Goal: Task Accomplishment & Management: Complete application form

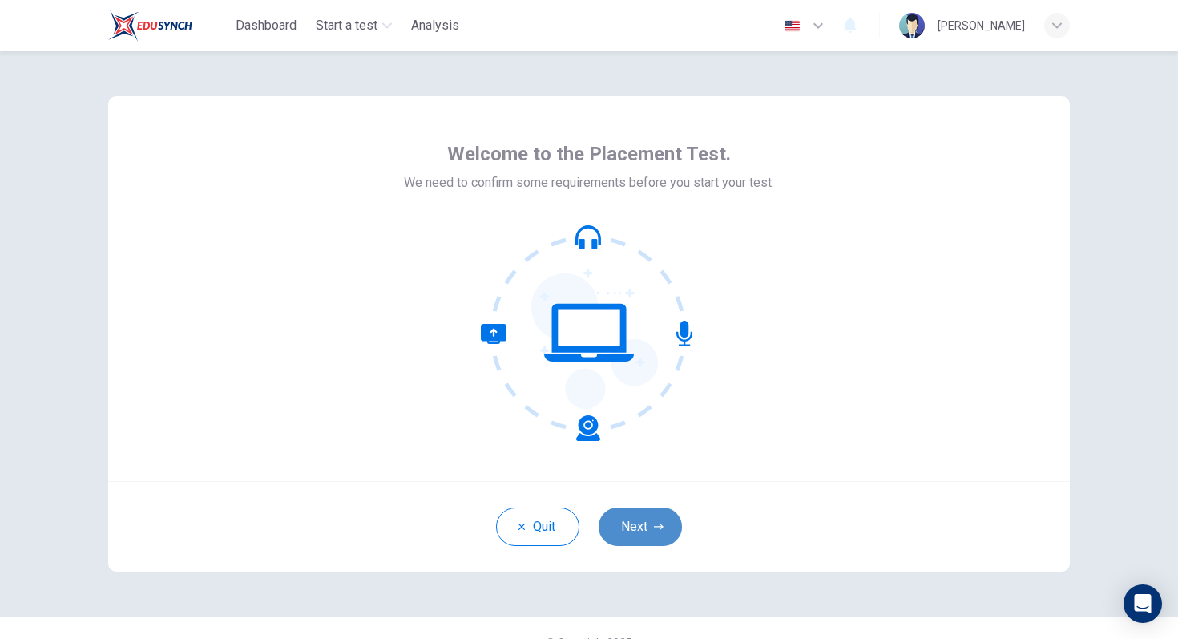
click at [656, 519] on button "Next" at bounding box center [640, 526] width 83 height 38
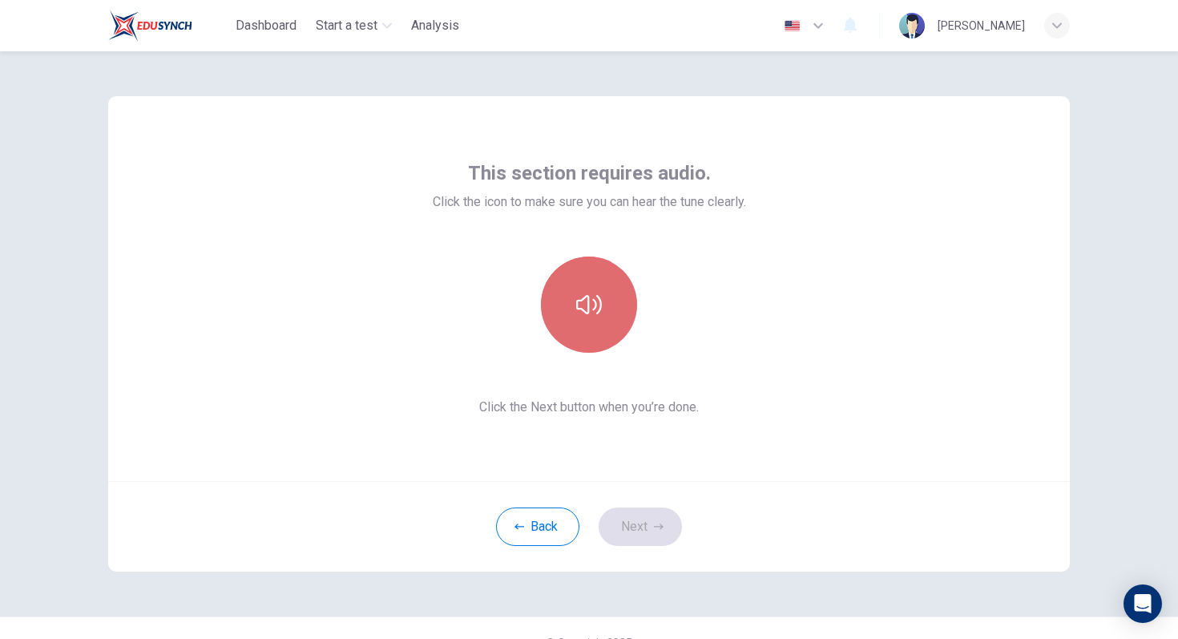
click at [588, 317] on icon "button" at bounding box center [589, 305] width 26 height 26
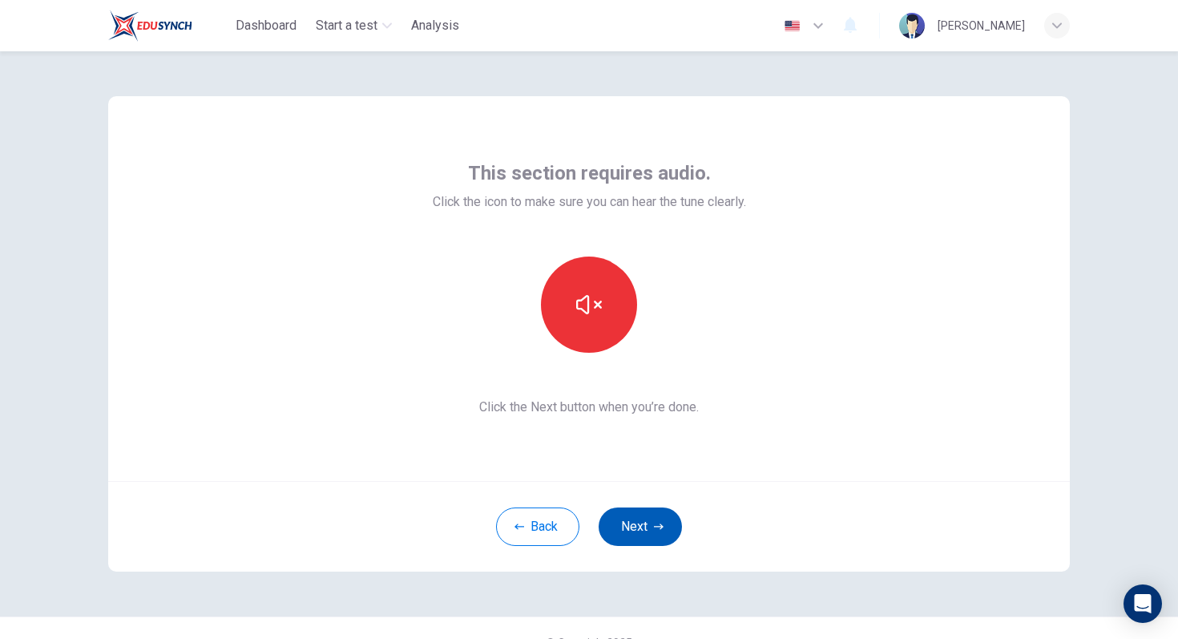
click at [664, 531] on button "Next" at bounding box center [640, 526] width 83 height 38
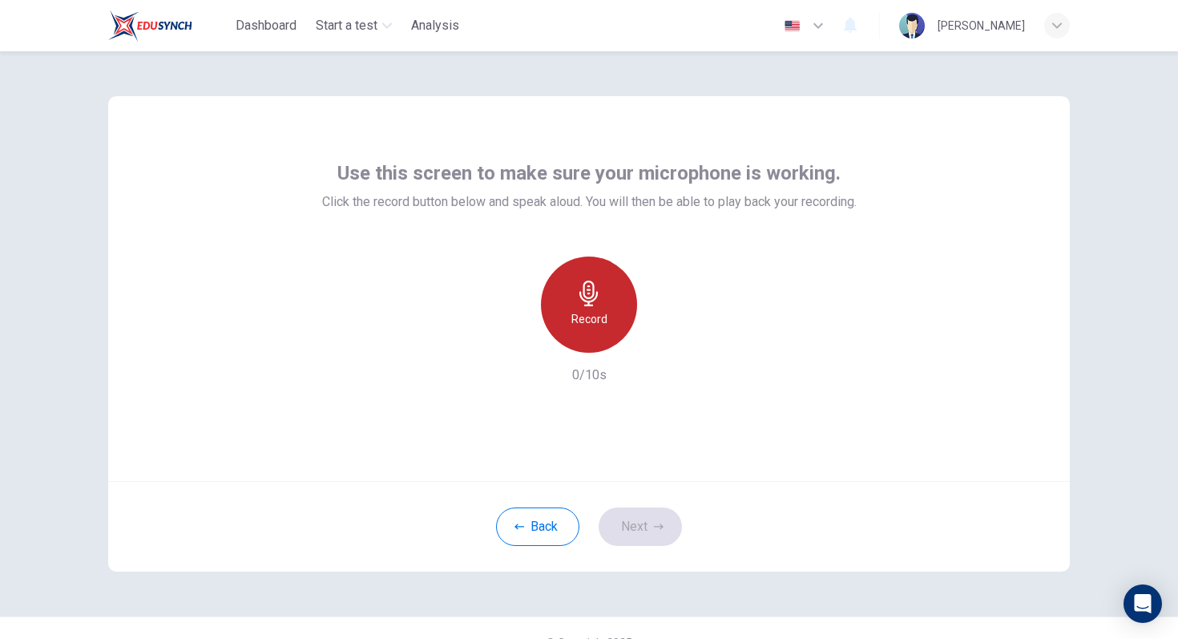
click at [593, 300] on icon "button" at bounding box center [589, 294] width 18 height 26
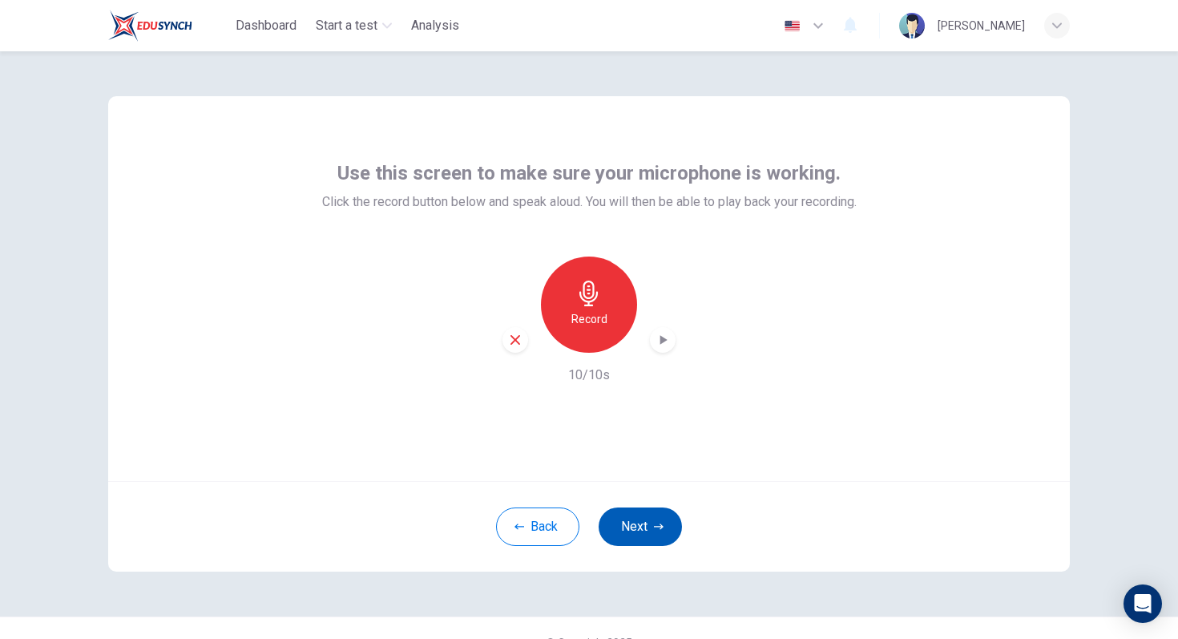
click at [649, 535] on button "Next" at bounding box center [640, 526] width 83 height 38
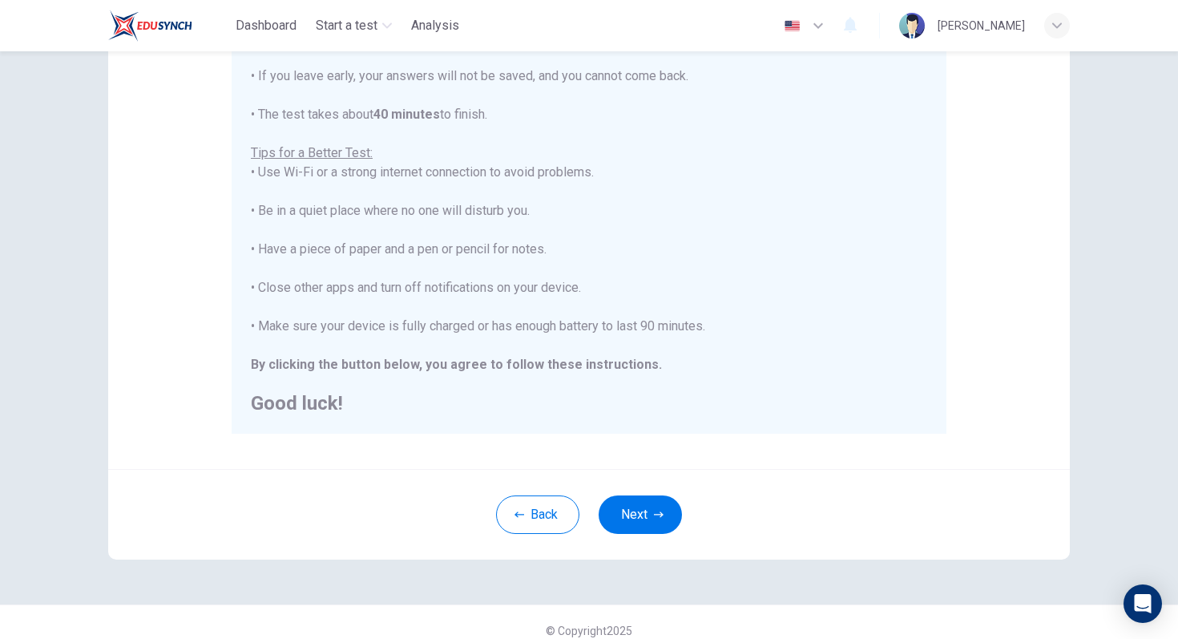
scroll to position [241, 0]
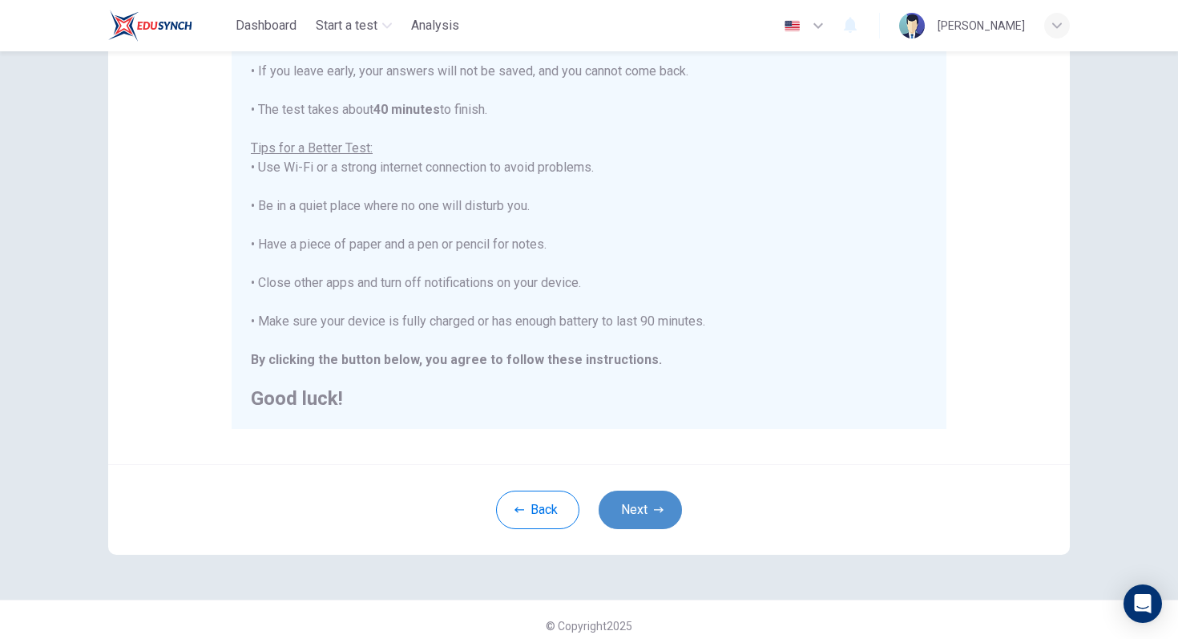
click at [660, 510] on icon "button" at bounding box center [659, 510] width 10 height 6
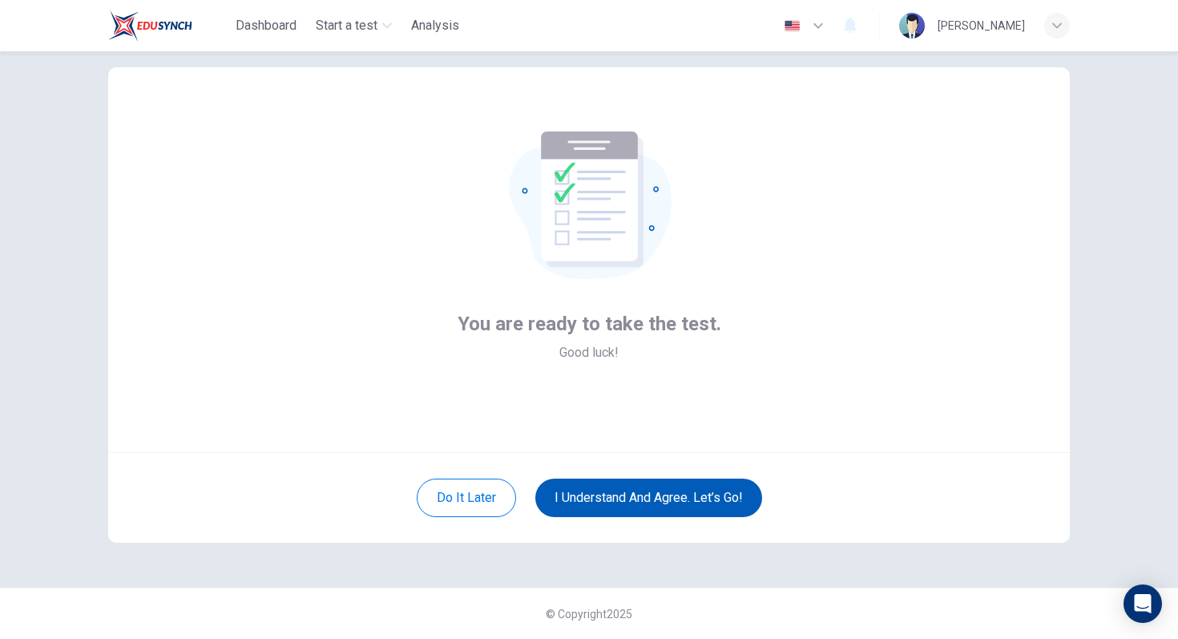
scroll to position [29, 0]
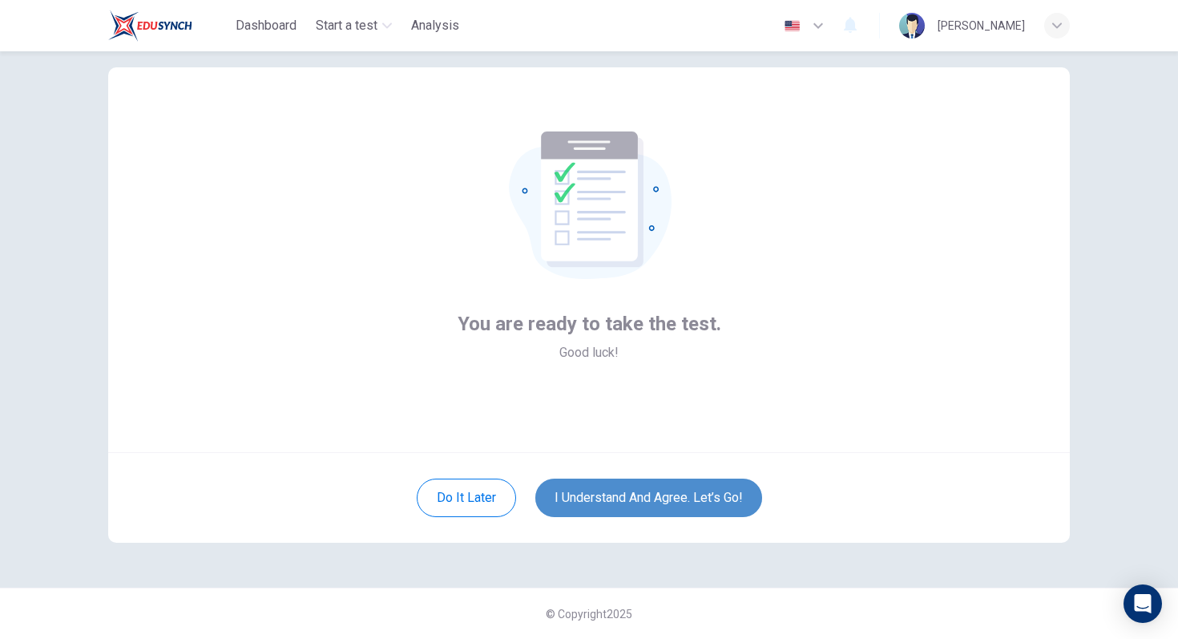
click at [732, 498] on button "I understand and agree. Let’s go!" at bounding box center [649, 498] width 227 height 38
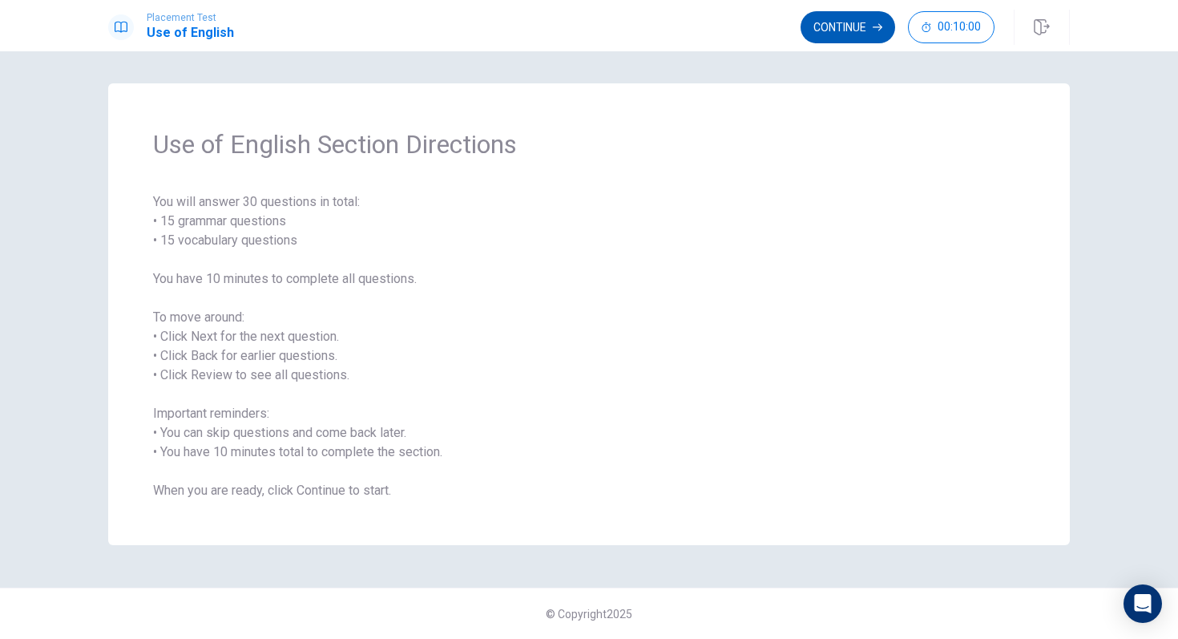
click at [826, 28] on button "Continue" at bounding box center [848, 27] width 95 height 32
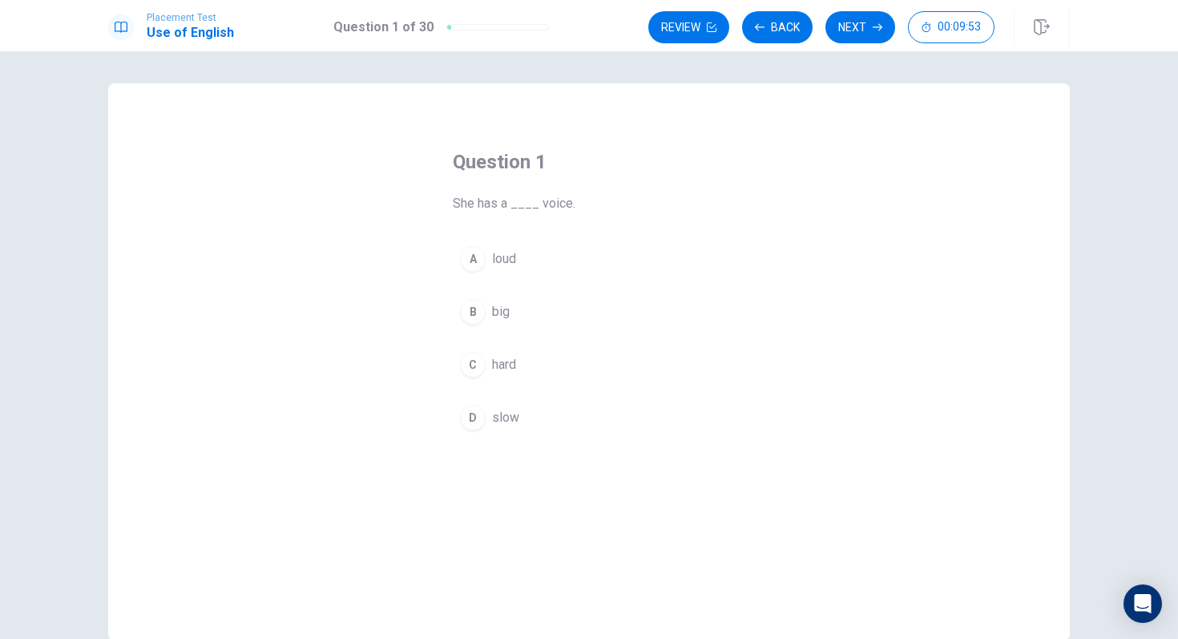
click at [472, 254] on div "A" at bounding box center [473, 259] width 26 height 26
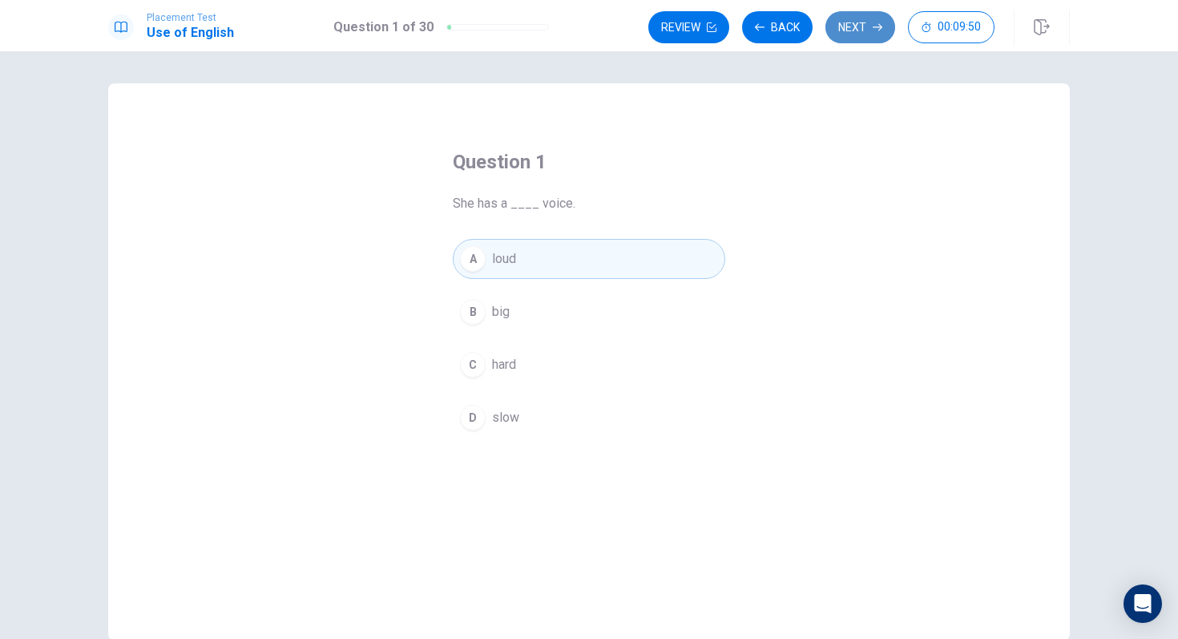
click at [867, 19] on button "Next" at bounding box center [861, 27] width 70 height 32
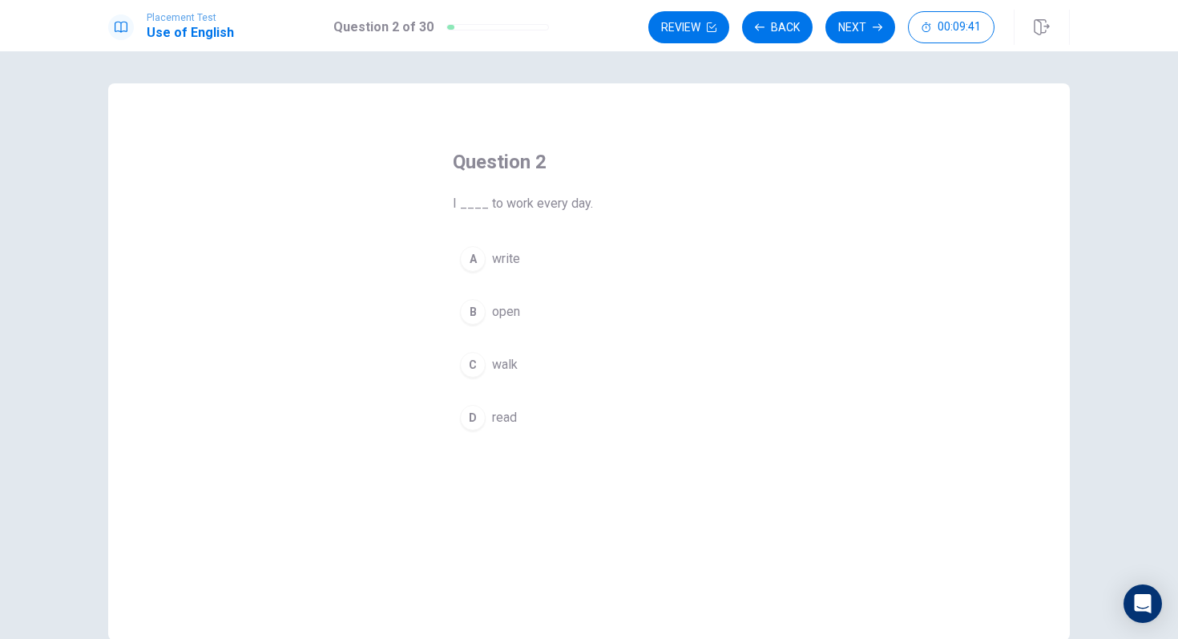
click at [475, 358] on div "C" at bounding box center [473, 365] width 26 height 26
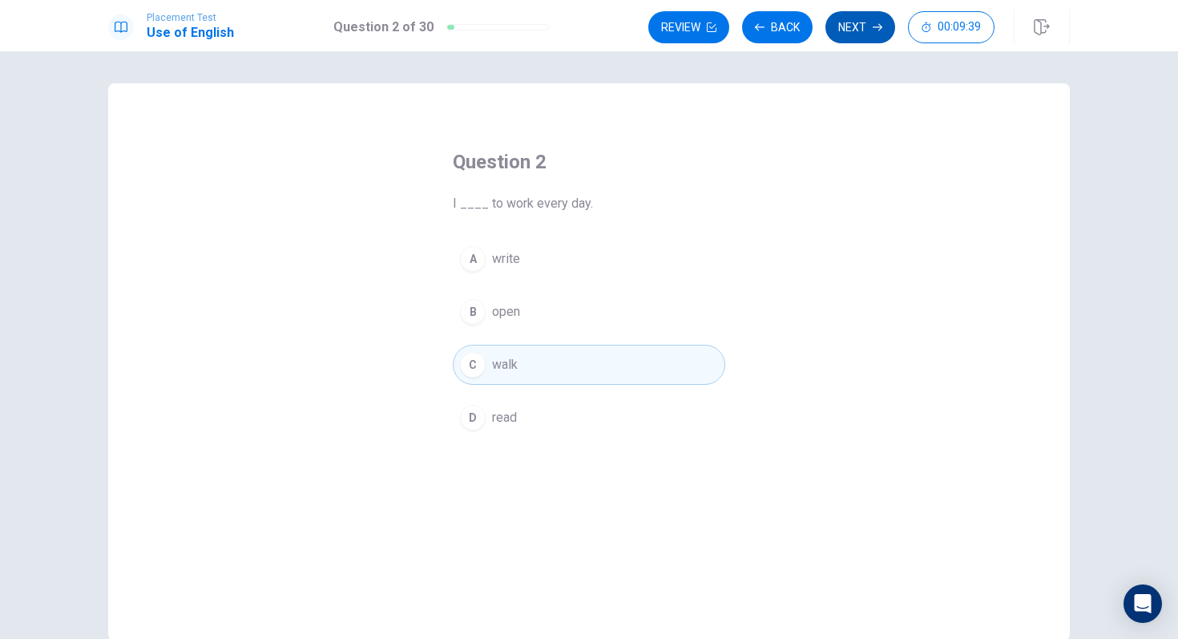
click at [857, 30] on button "Next" at bounding box center [861, 27] width 70 height 32
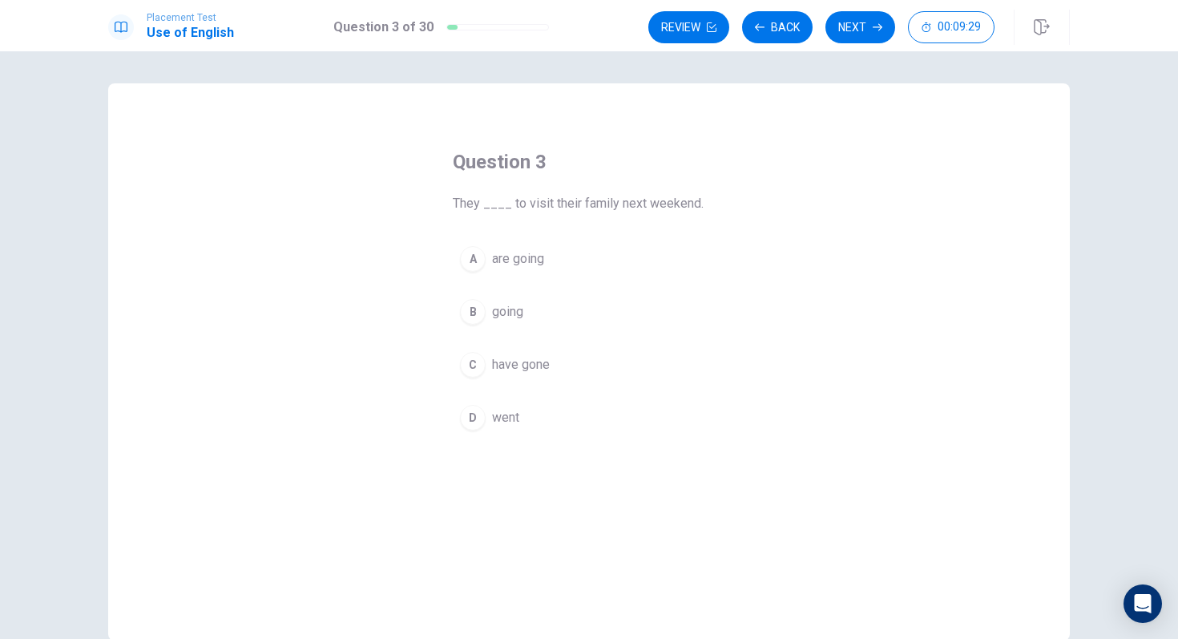
click at [473, 249] on div "A" at bounding box center [473, 259] width 26 height 26
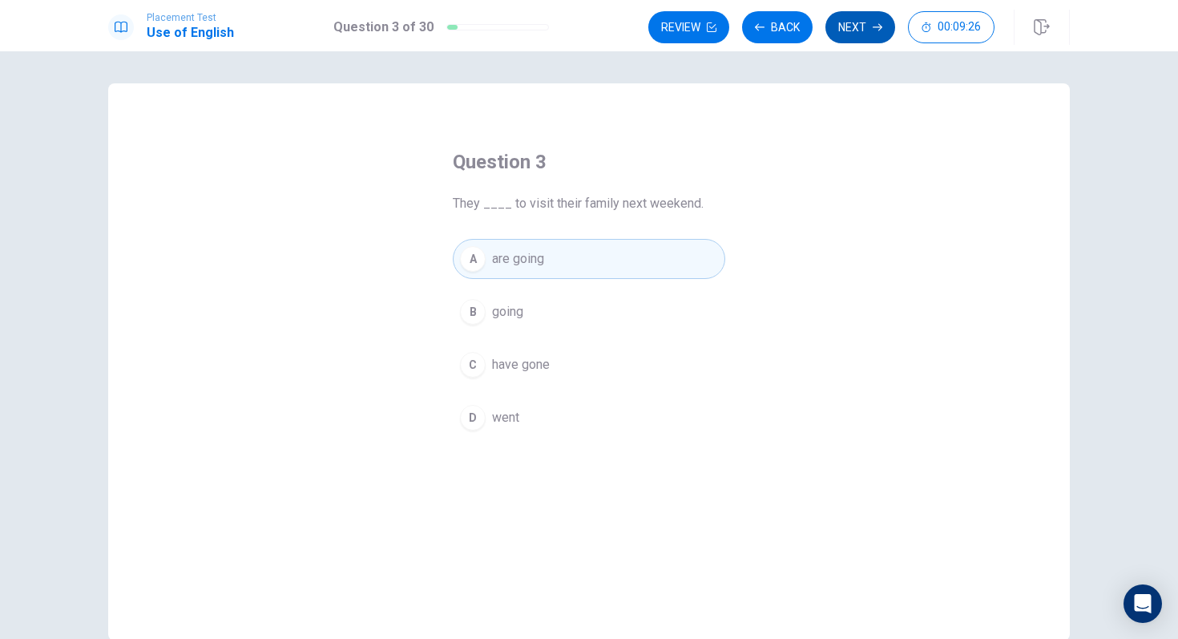
click at [861, 30] on button "Next" at bounding box center [861, 27] width 70 height 32
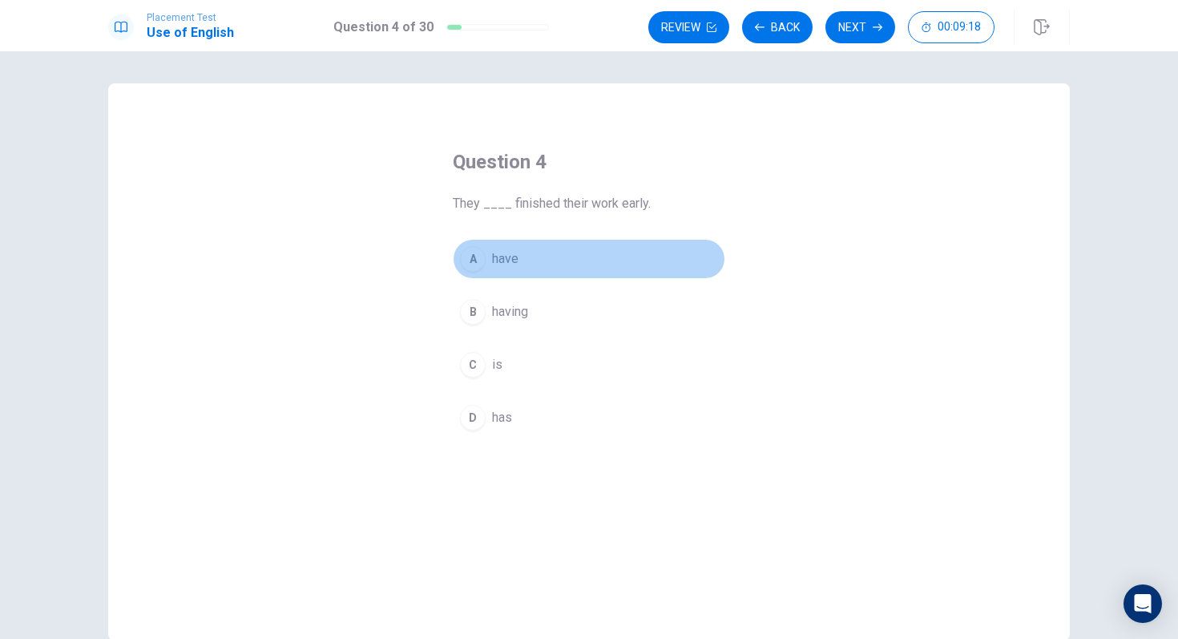
click at [478, 252] on div "A" at bounding box center [473, 259] width 26 height 26
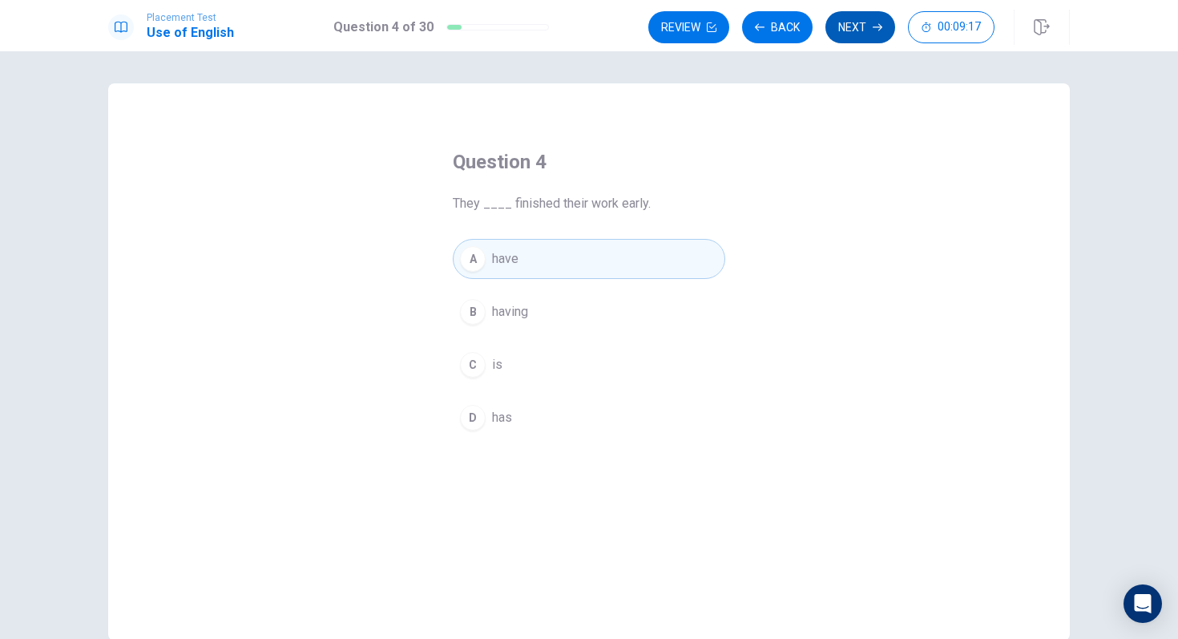
click at [855, 36] on button "Next" at bounding box center [861, 27] width 70 height 32
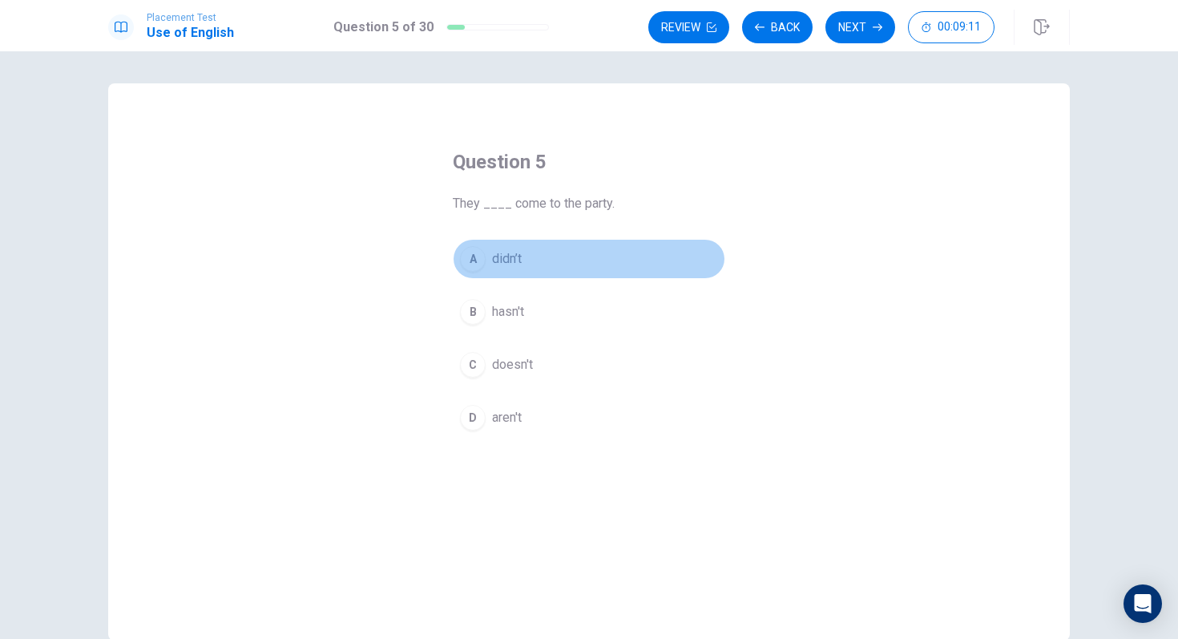
click at [475, 260] on div "A" at bounding box center [473, 259] width 26 height 26
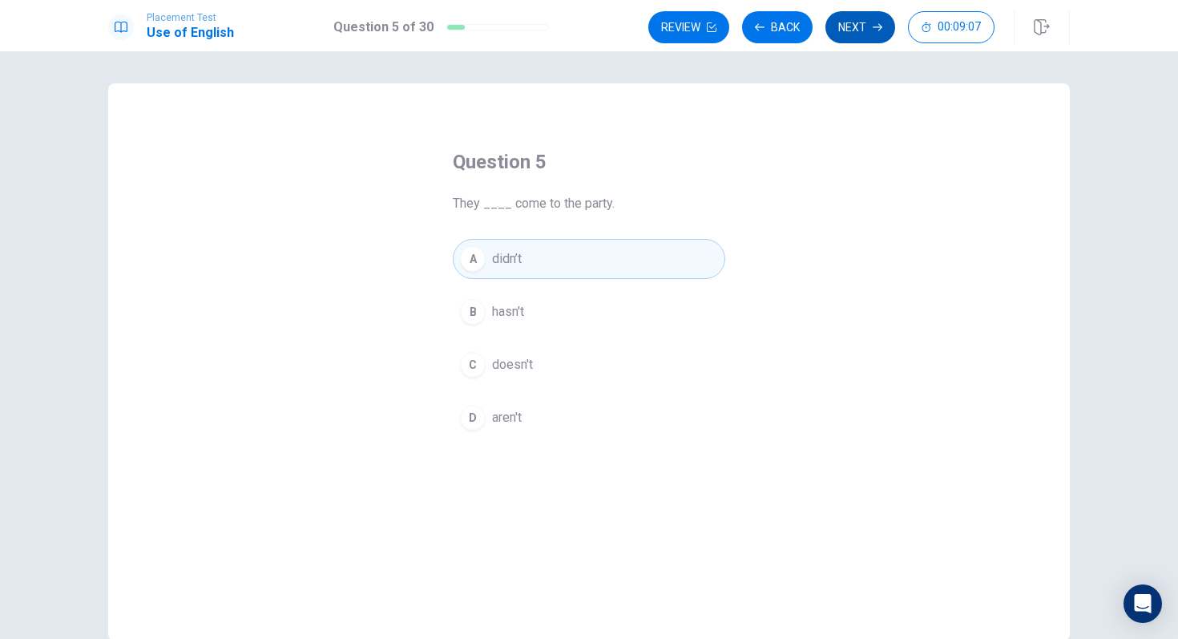
click at [865, 31] on button "Next" at bounding box center [861, 27] width 70 height 32
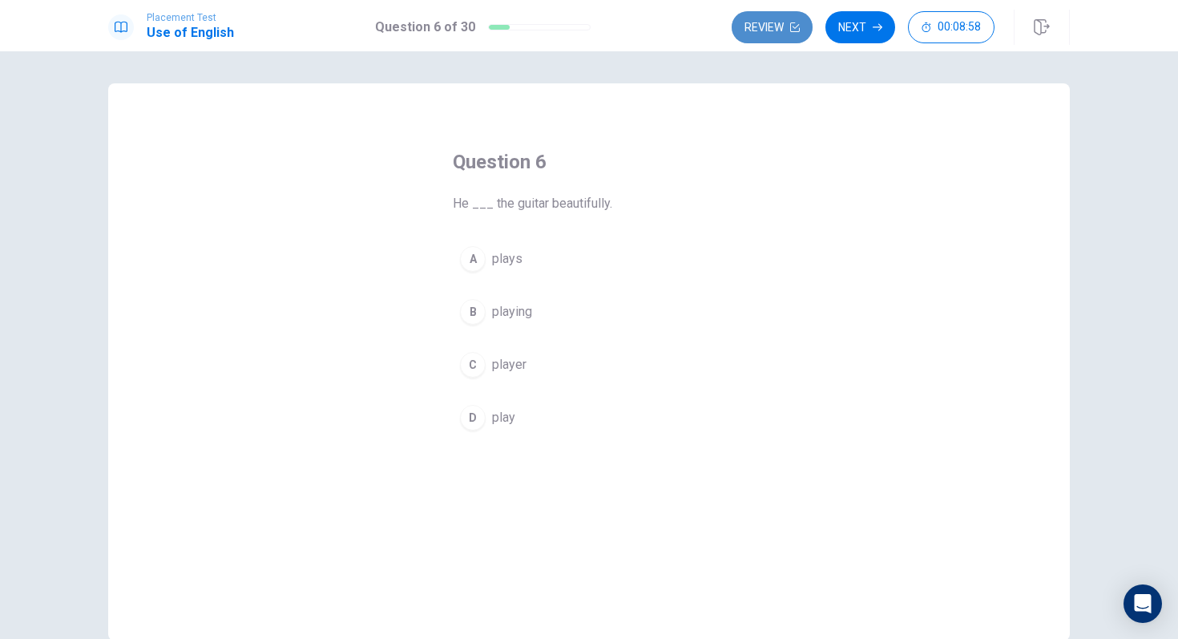
click at [762, 32] on button "Review" at bounding box center [772, 27] width 81 height 32
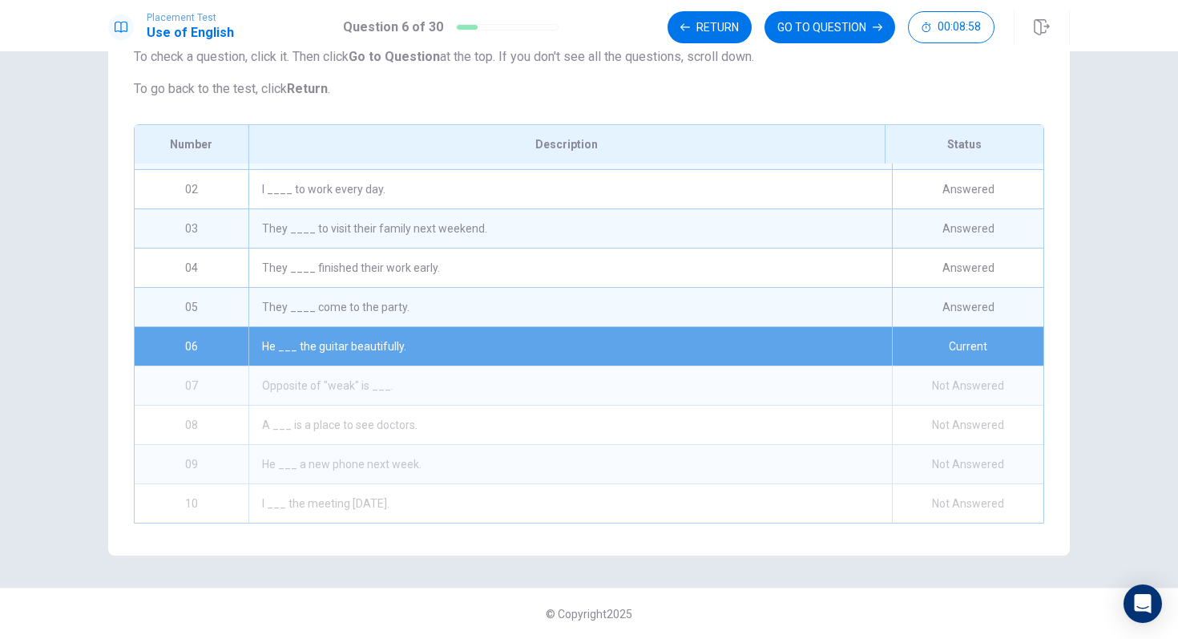
scroll to position [171, 0]
click at [817, 26] on button "GO TO QUESTION" at bounding box center [830, 27] width 131 height 32
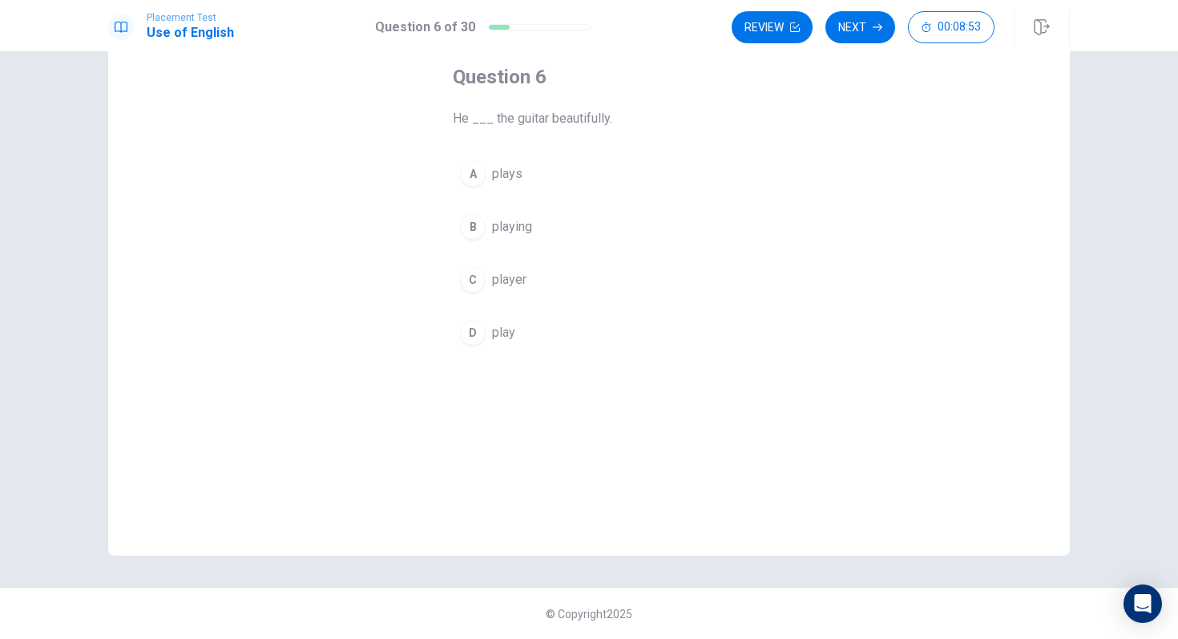
scroll to position [85, 0]
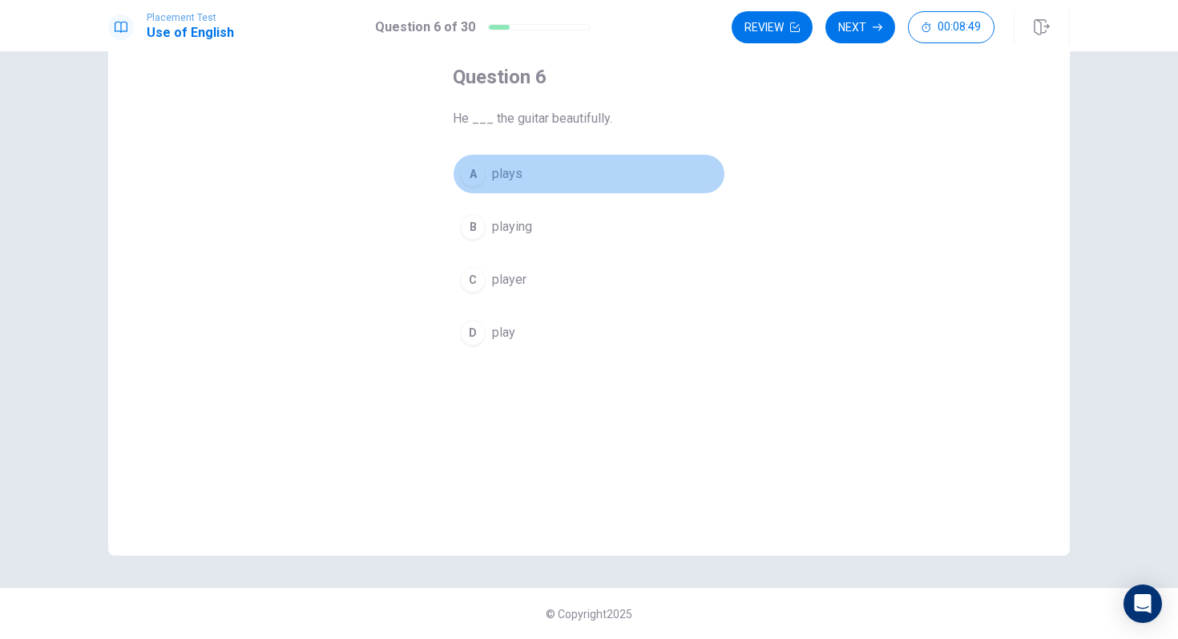
click at [471, 173] on div "A" at bounding box center [473, 174] width 26 height 26
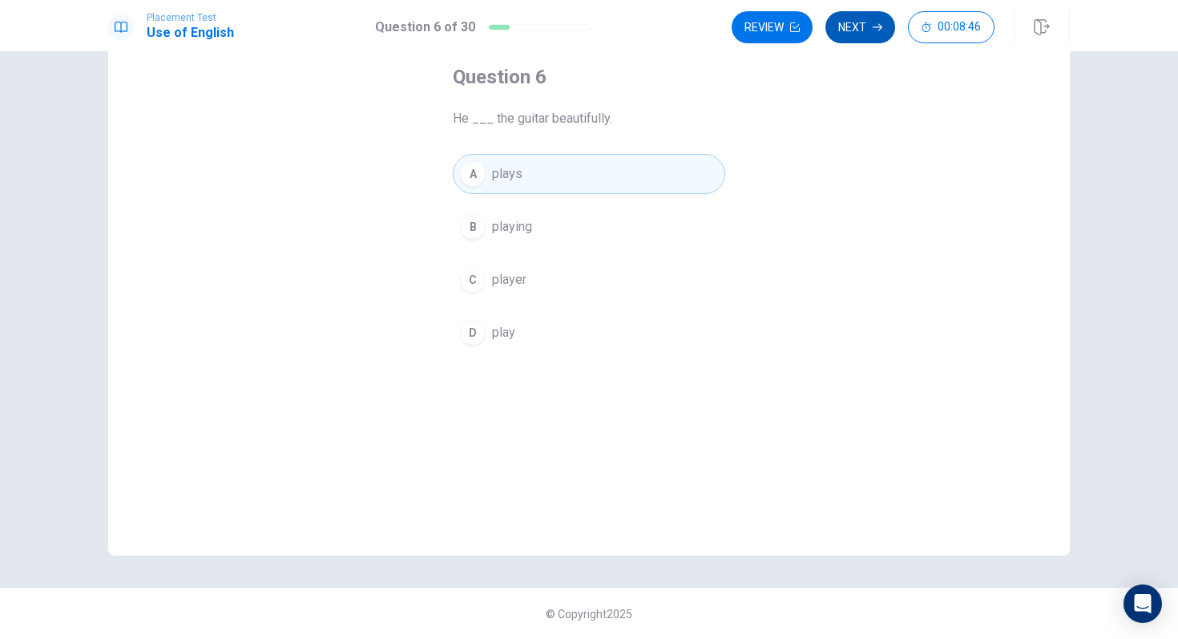
click at [860, 31] on button "Next" at bounding box center [861, 27] width 70 height 32
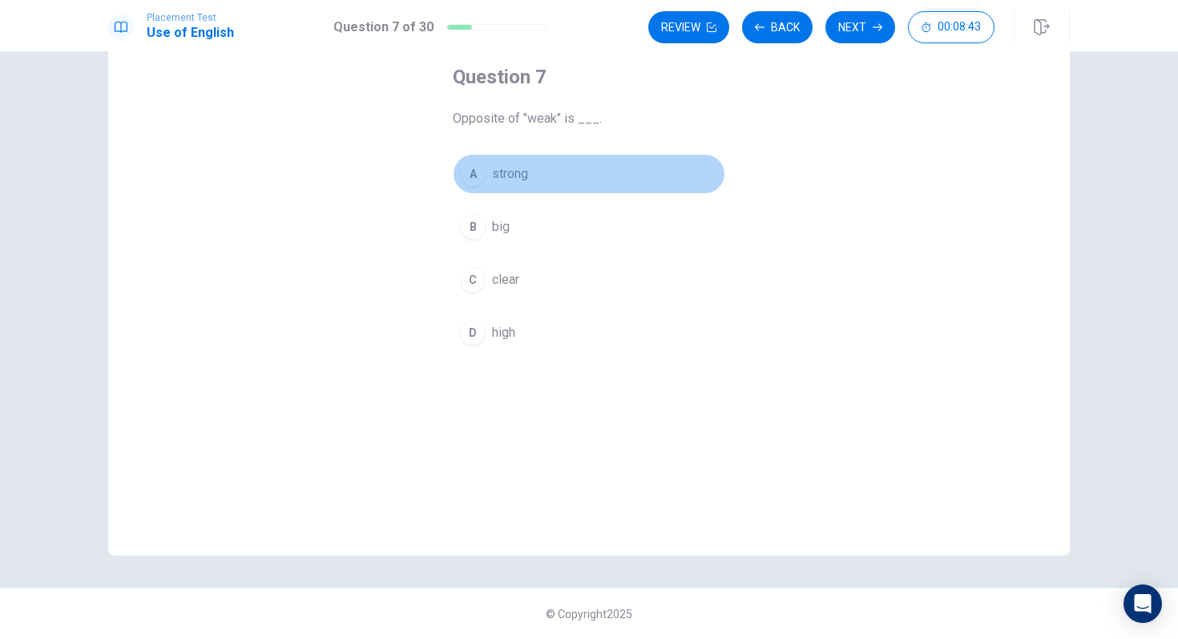
click at [478, 169] on div "A" at bounding box center [473, 174] width 26 height 26
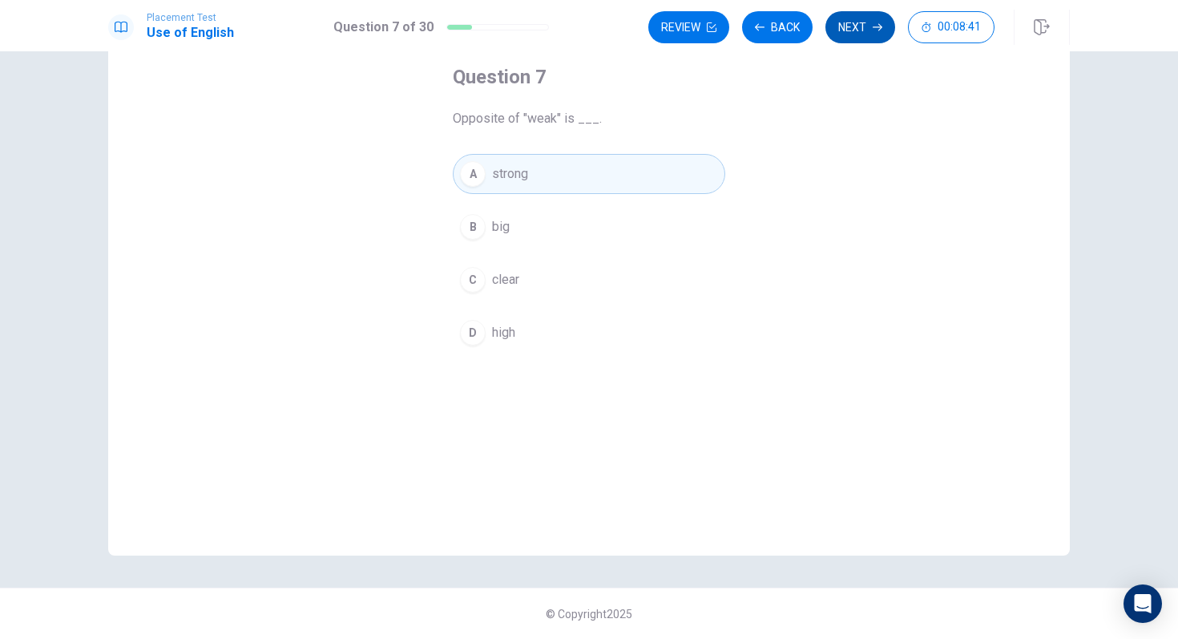
click at [865, 29] on button "Next" at bounding box center [861, 27] width 70 height 32
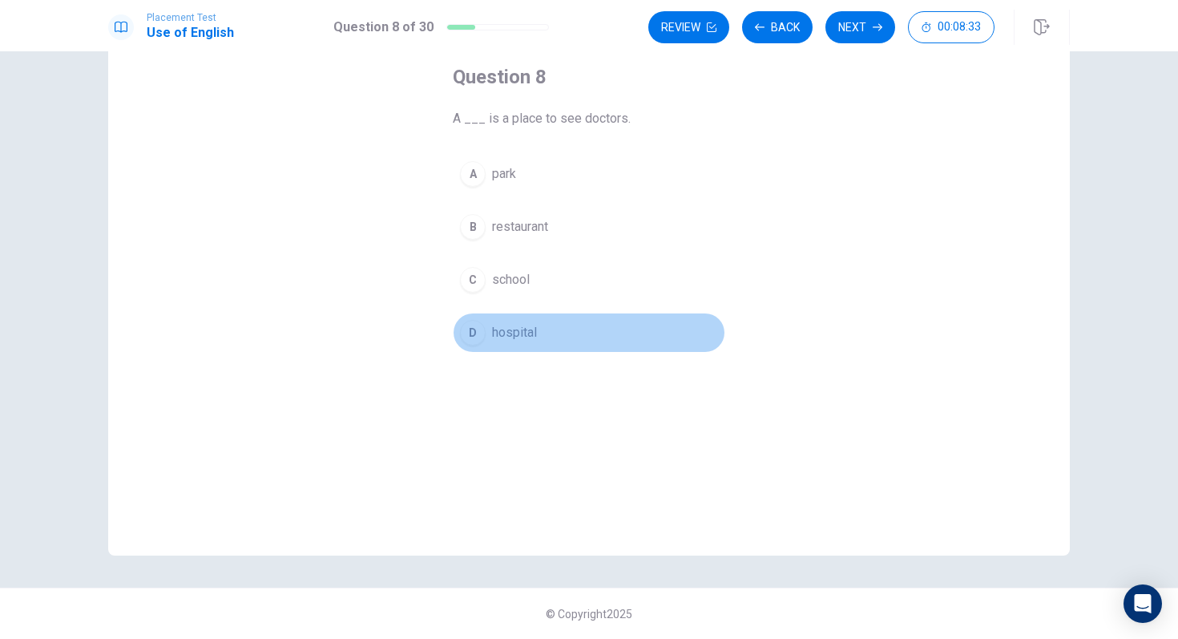
click at [475, 325] on div "D" at bounding box center [473, 333] width 26 height 26
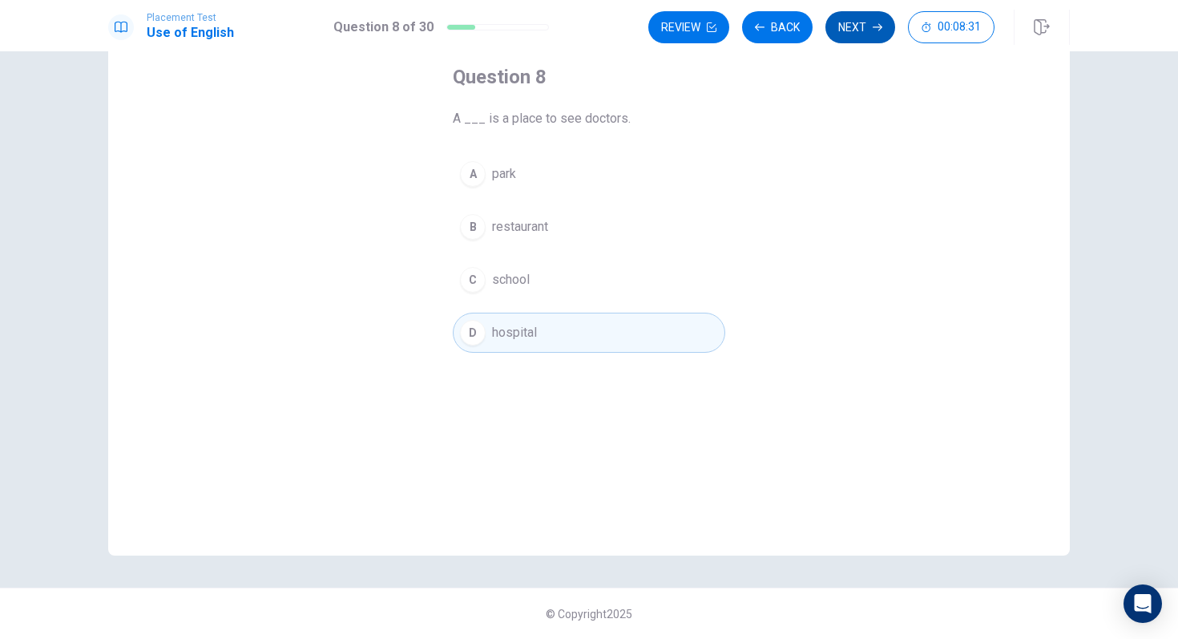
click at [859, 19] on button "Next" at bounding box center [861, 27] width 70 height 32
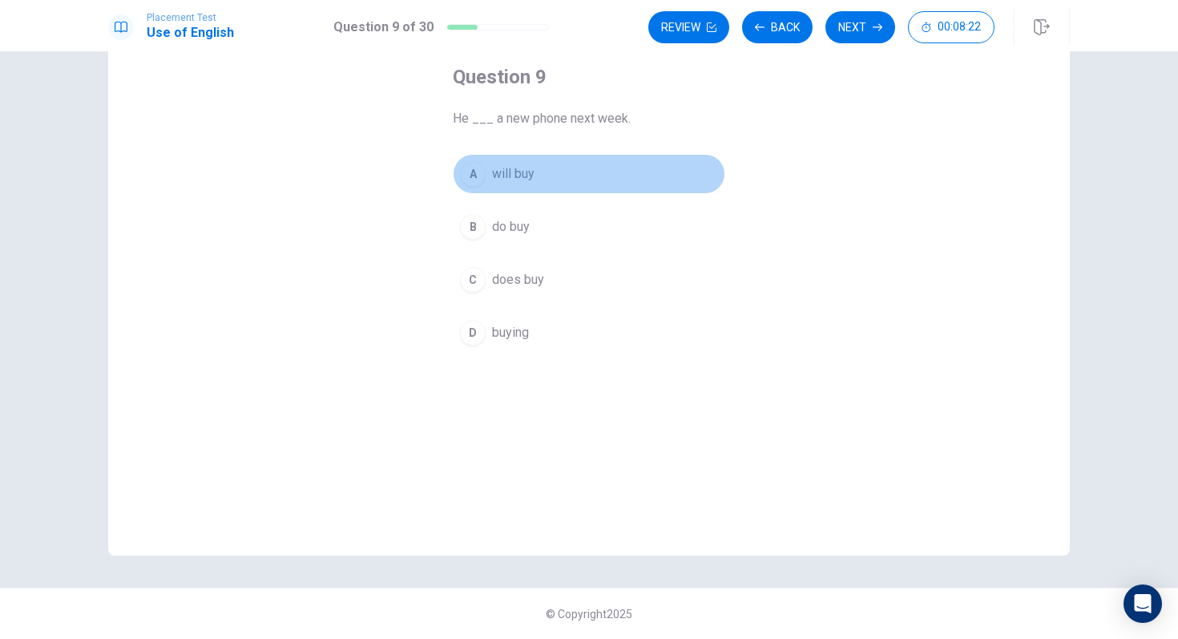
click at [483, 180] on div "A" at bounding box center [473, 174] width 26 height 26
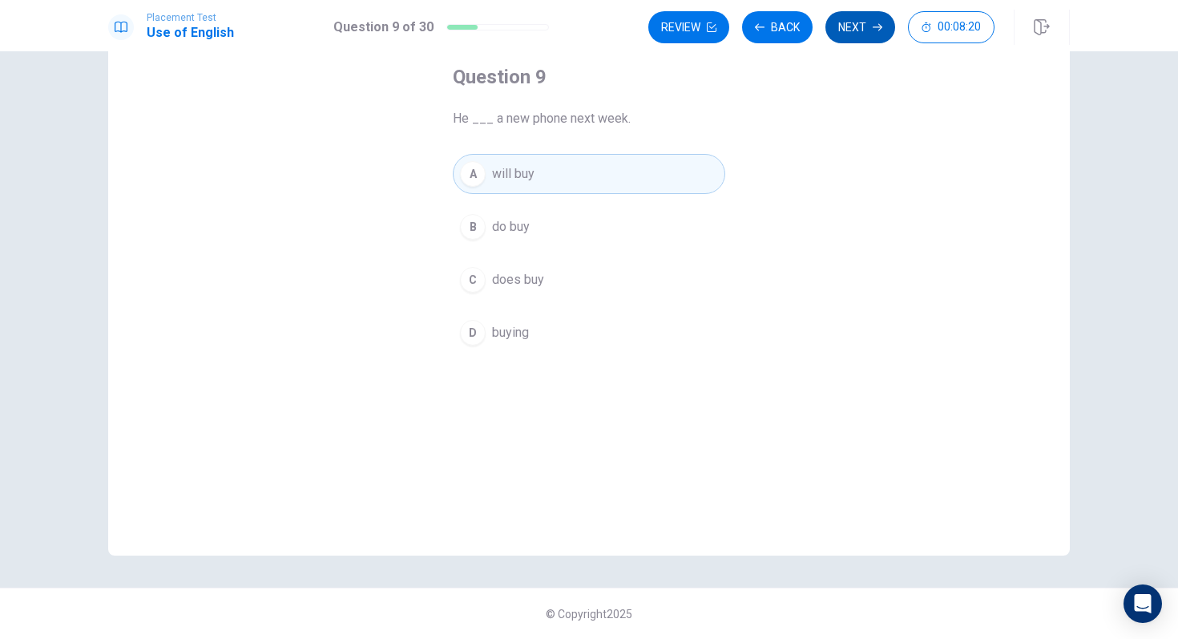
click at [857, 35] on button "Next" at bounding box center [861, 27] width 70 height 32
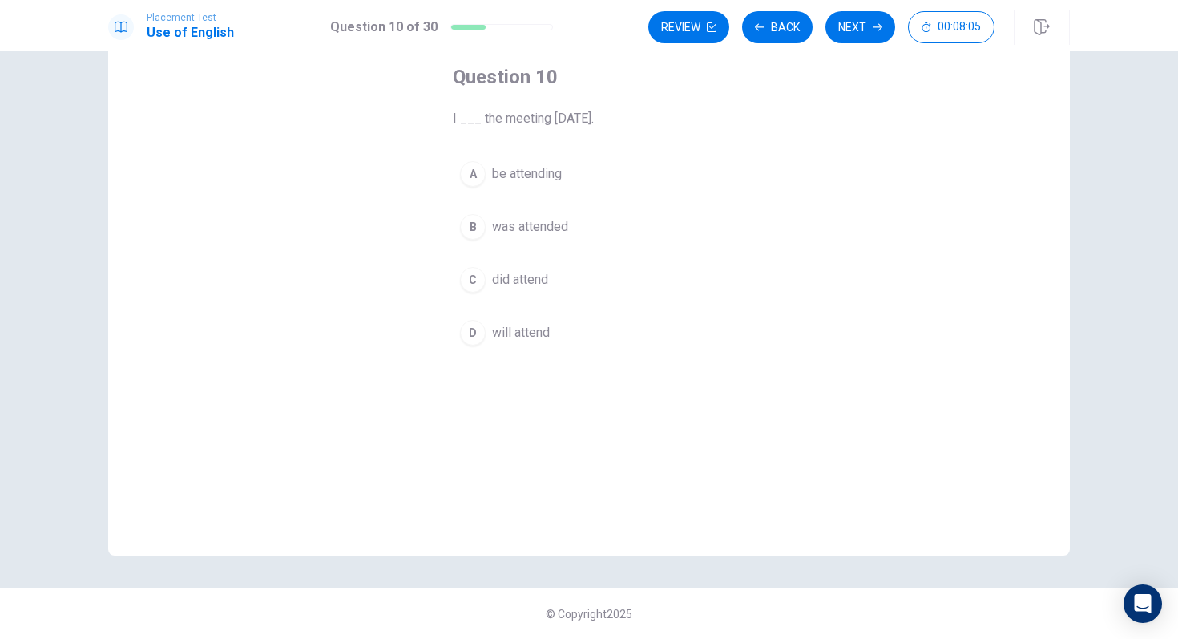
click at [474, 328] on div "D" at bounding box center [473, 333] width 26 height 26
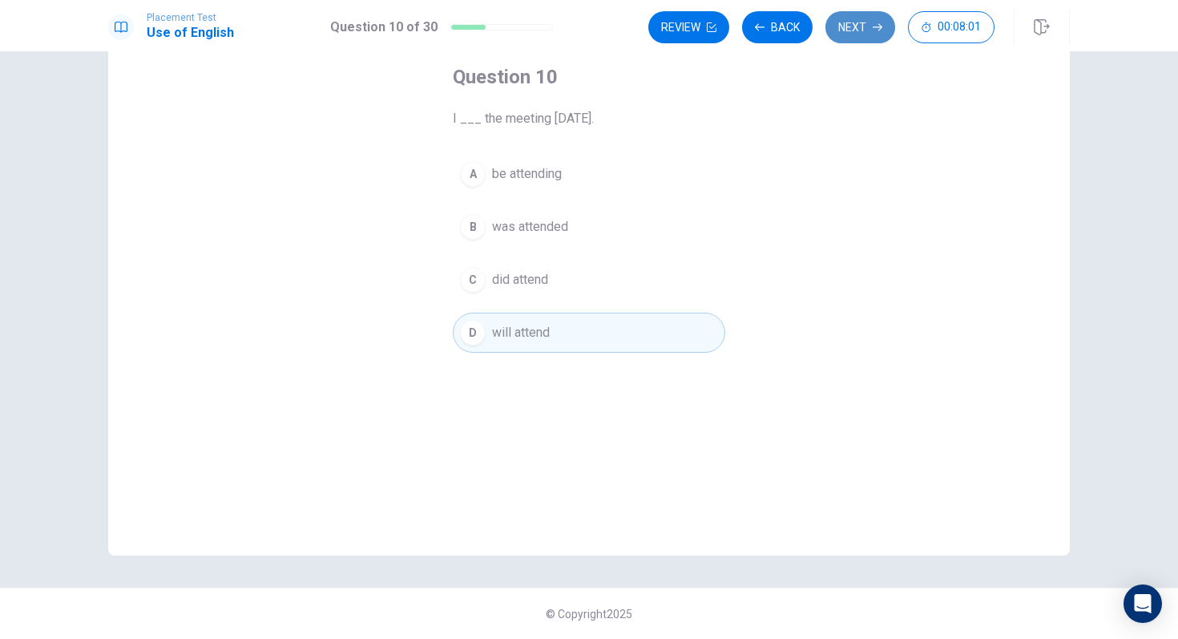
click at [856, 26] on button "Next" at bounding box center [861, 27] width 70 height 32
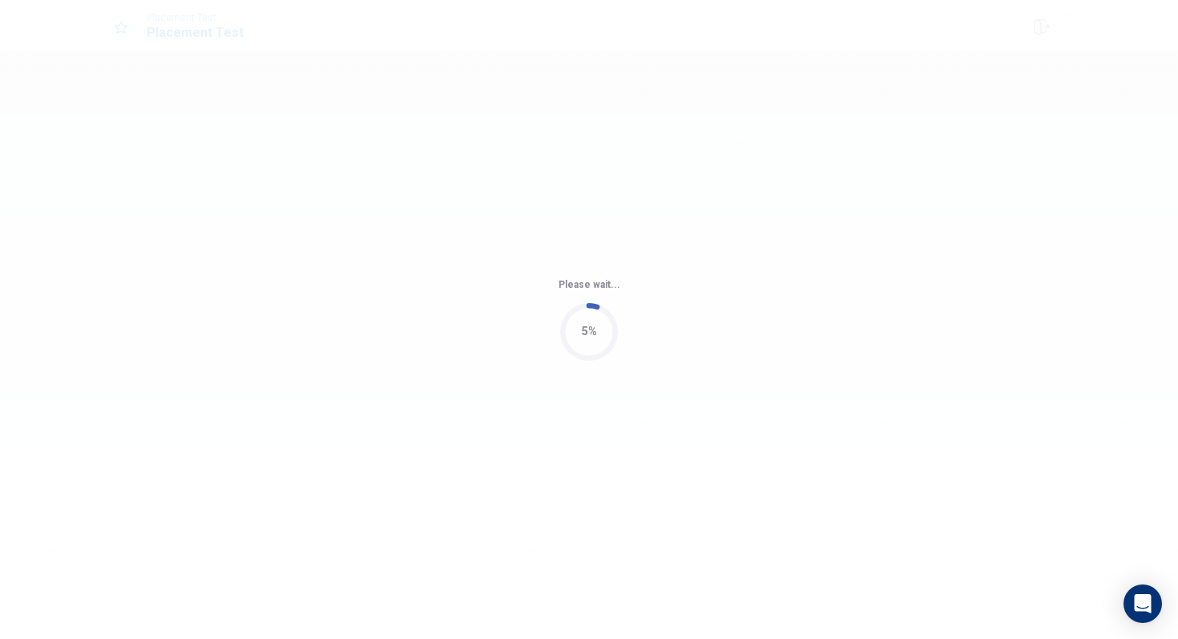
scroll to position [0, 0]
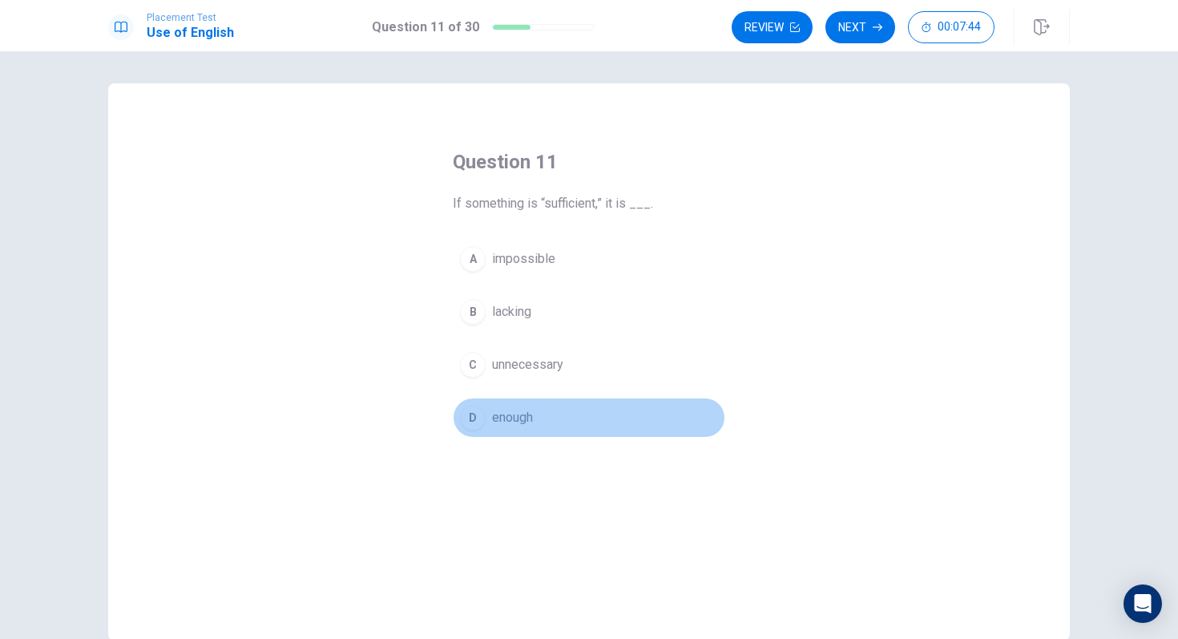
click at [471, 412] on div "D" at bounding box center [473, 418] width 26 height 26
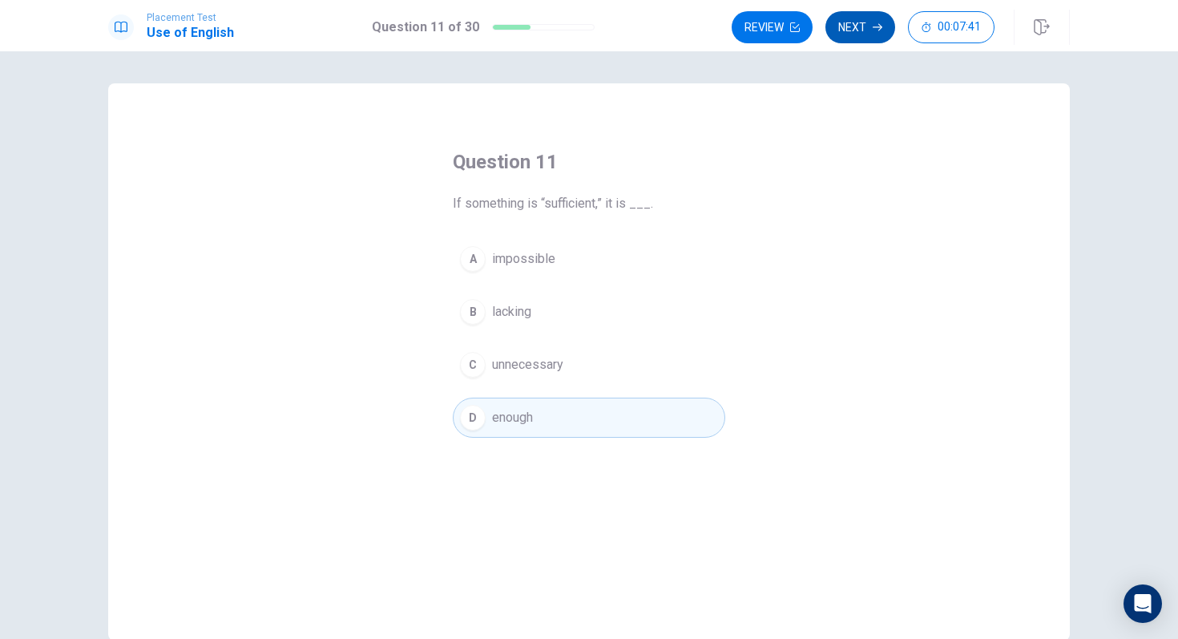
click at [864, 31] on button "Next" at bounding box center [861, 27] width 70 height 32
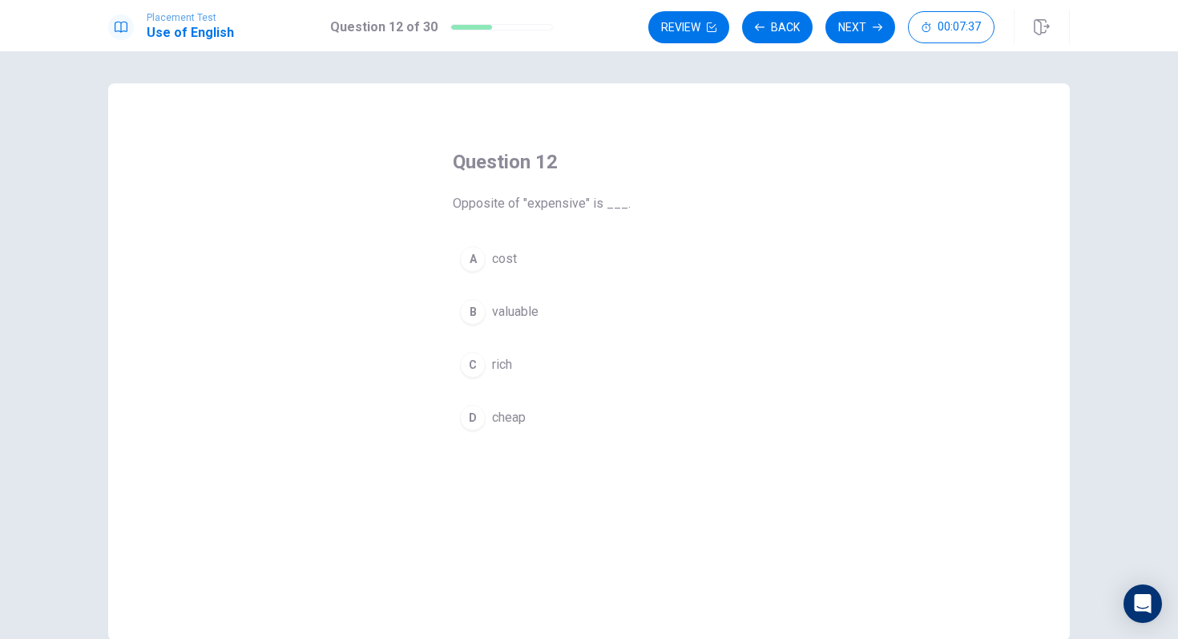
click at [470, 418] on div "D" at bounding box center [473, 418] width 26 height 26
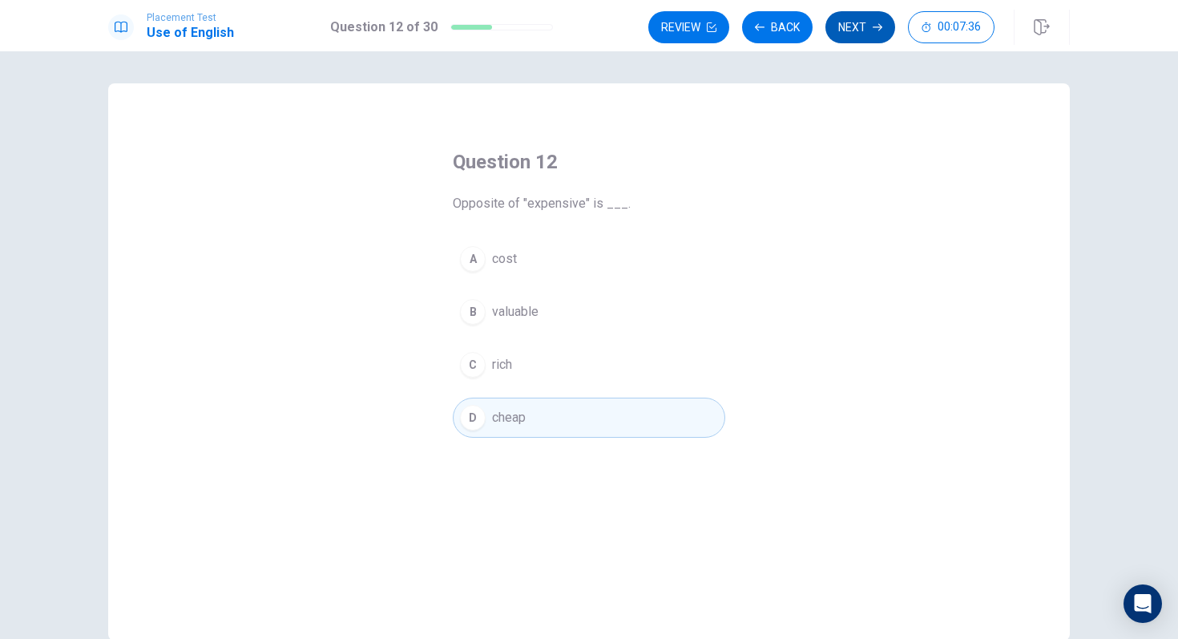
click at [857, 22] on button "Next" at bounding box center [861, 27] width 70 height 32
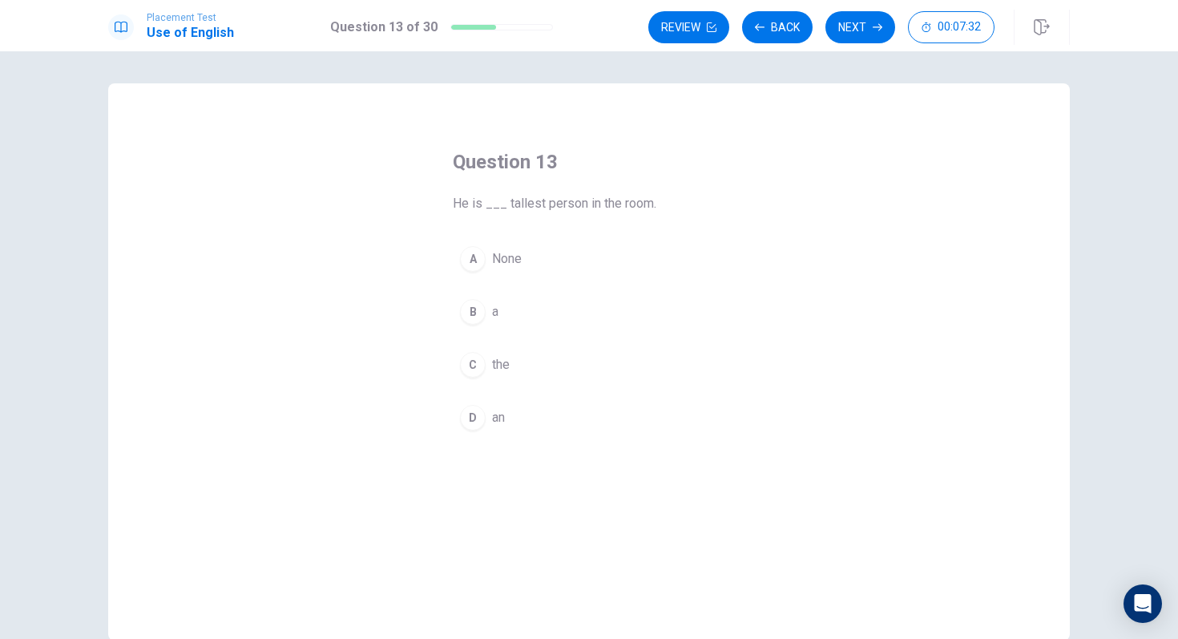
click at [471, 357] on div "C" at bounding box center [473, 365] width 26 height 26
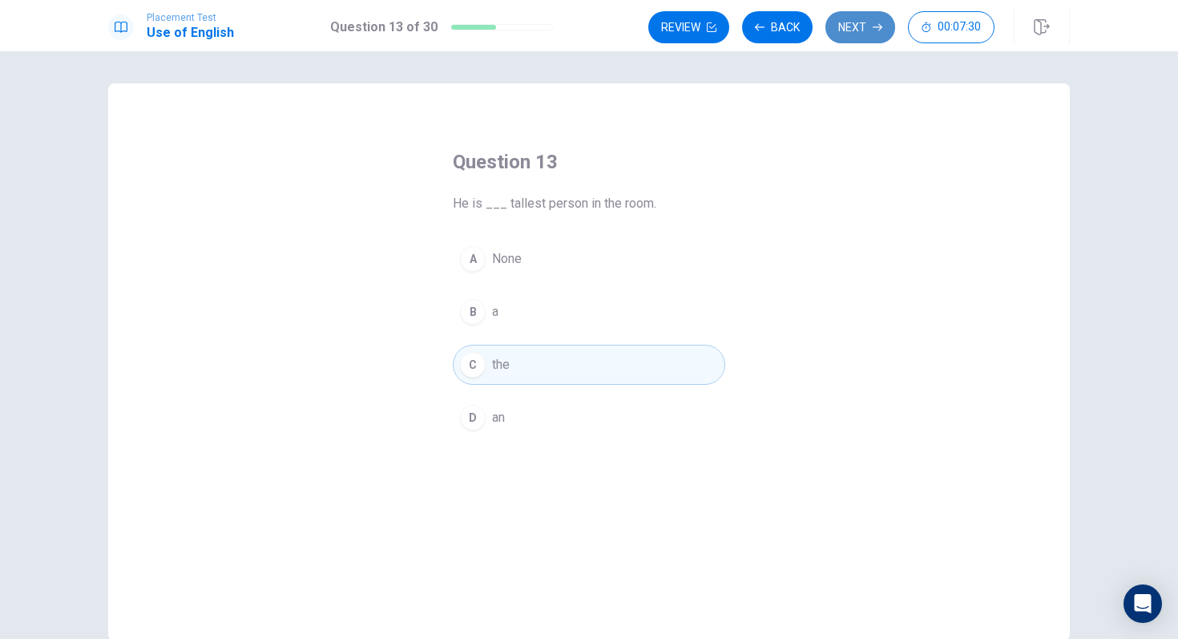
click at [848, 26] on button "Next" at bounding box center [861, 27] width 70 height 32
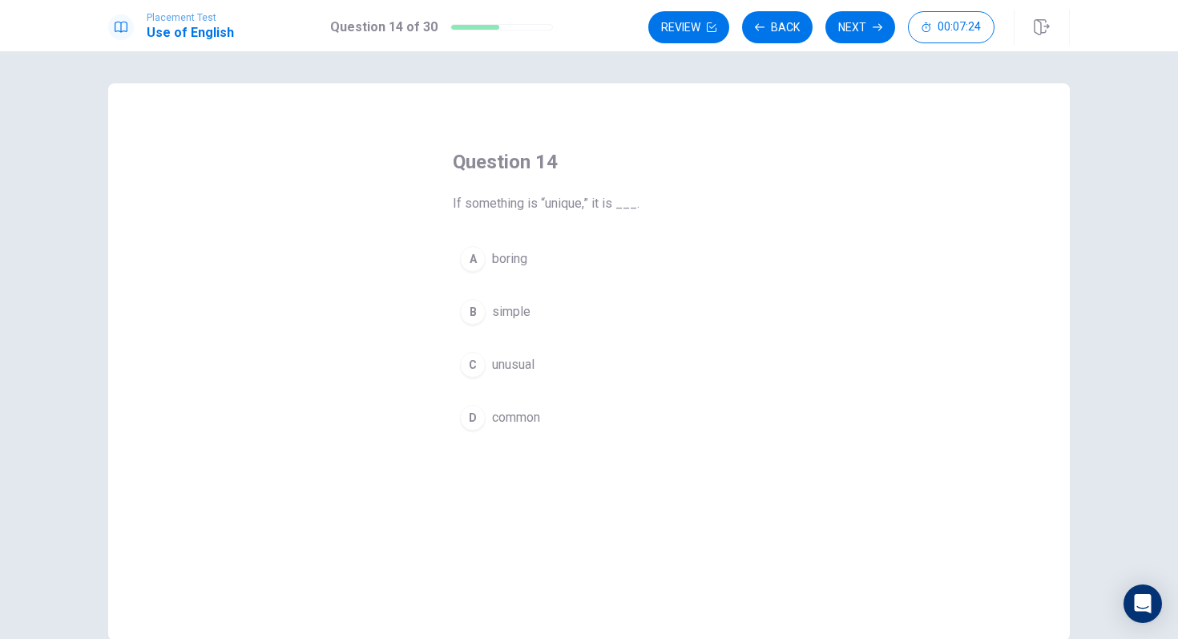
click at [475, 366] on div "C" at bounding box center [473, 365] width 26 height 26
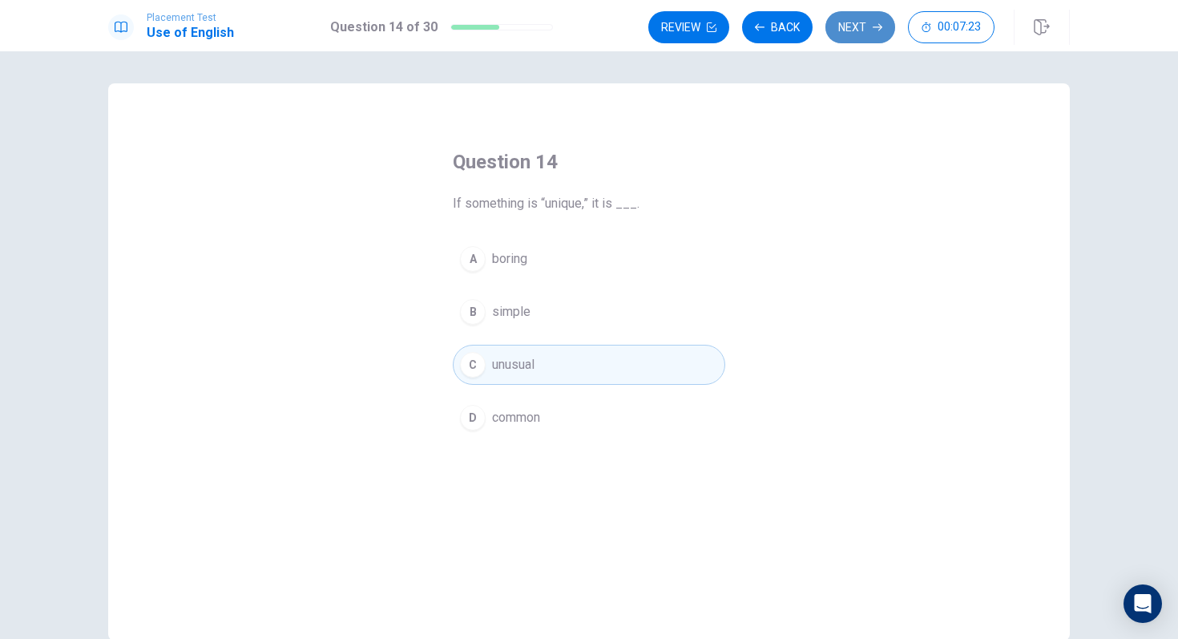
click at [859, 33] on button "Next" at bounding box center [861, 27] width 70 height 32
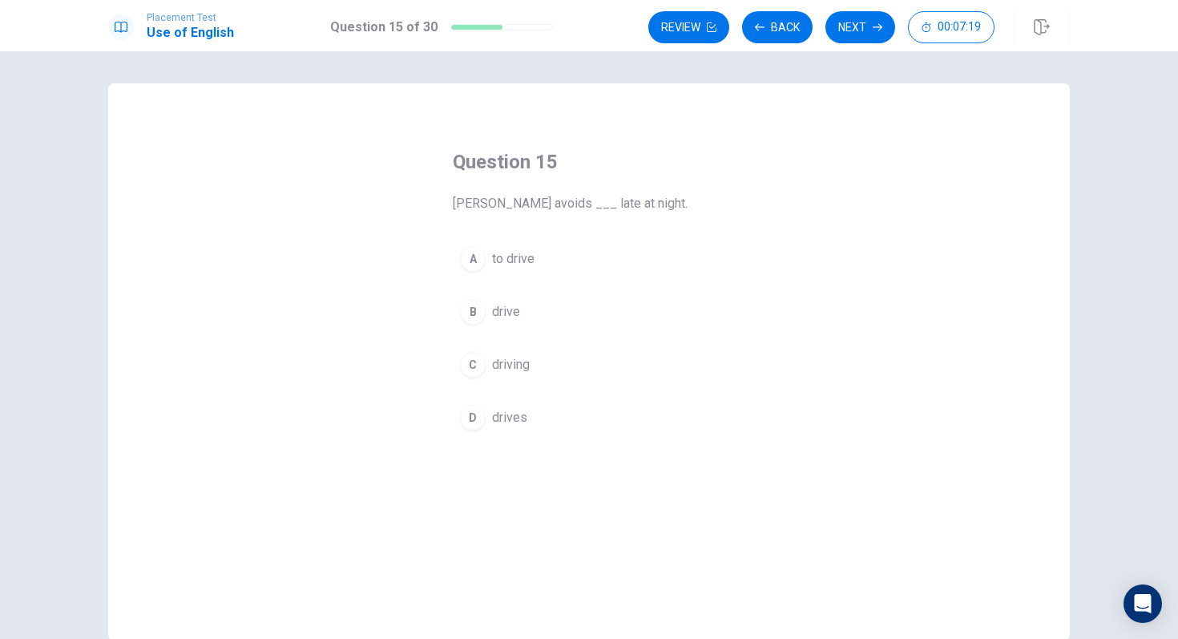
click at [479, 254] on div "A" at bounding box center [473, 259] width 26 height 26
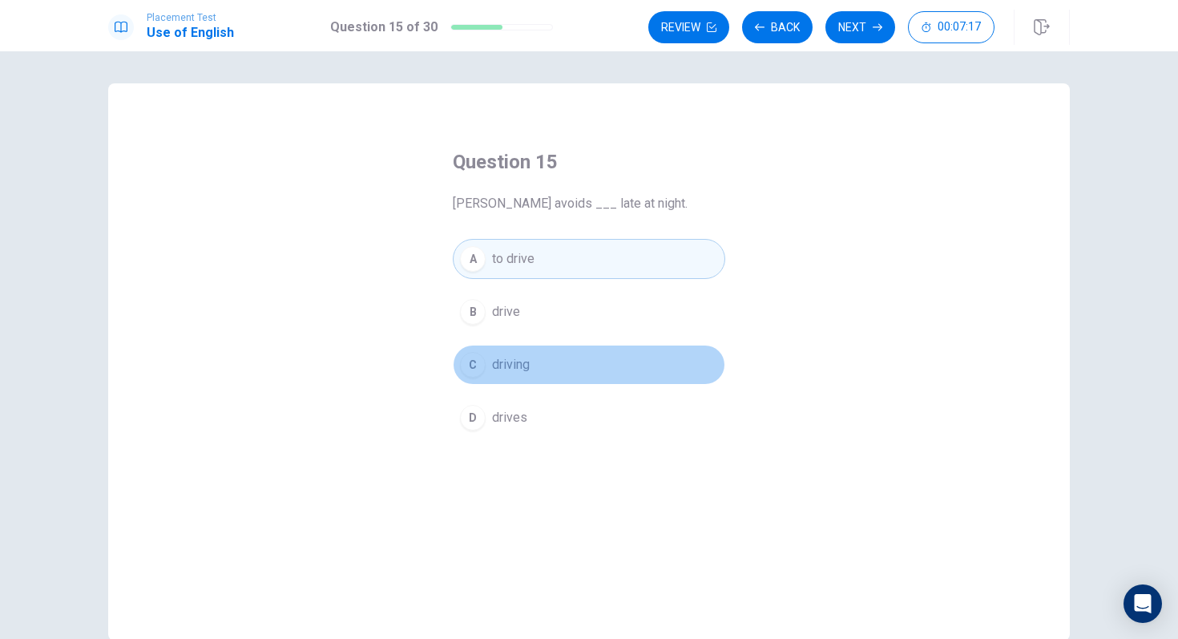
click at [489, 360] on button "C driving" at bounding box center [589, 365] width 273 height 40
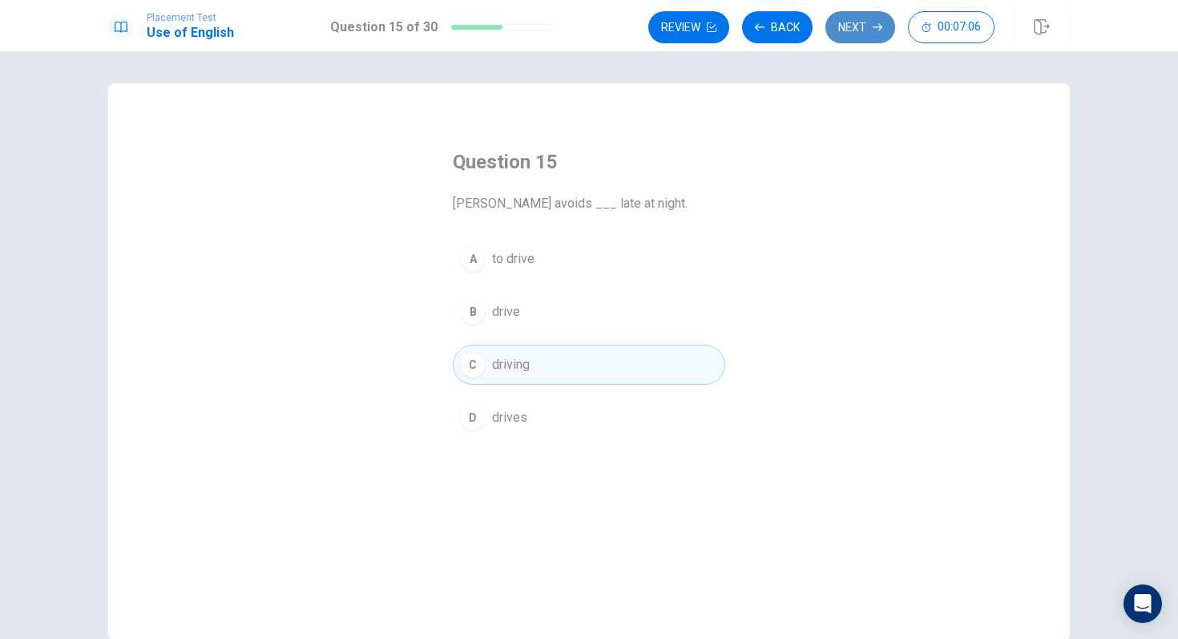
click at [852, 25] on button "Next" at bounding box center [861, 27] width 70 height 32
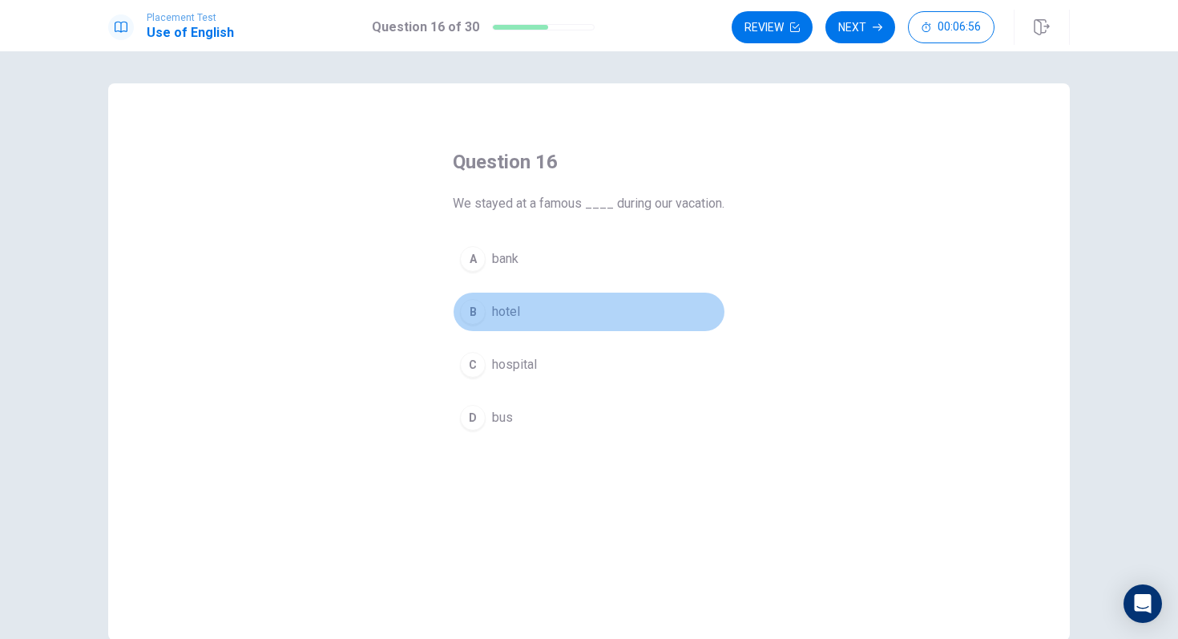
click at [478, 325] on div "B" at bounding box center [473, 312] width 26 height 26
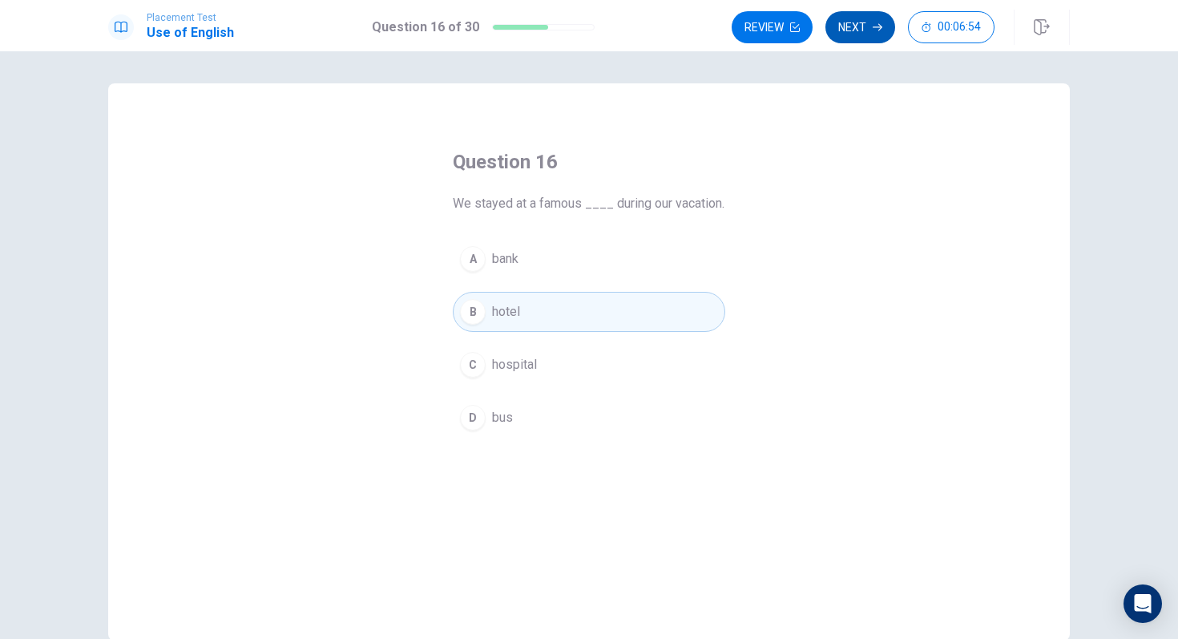
click at [859, 30] on button "Next" at bounding box center [861, 27] width 70 height 32
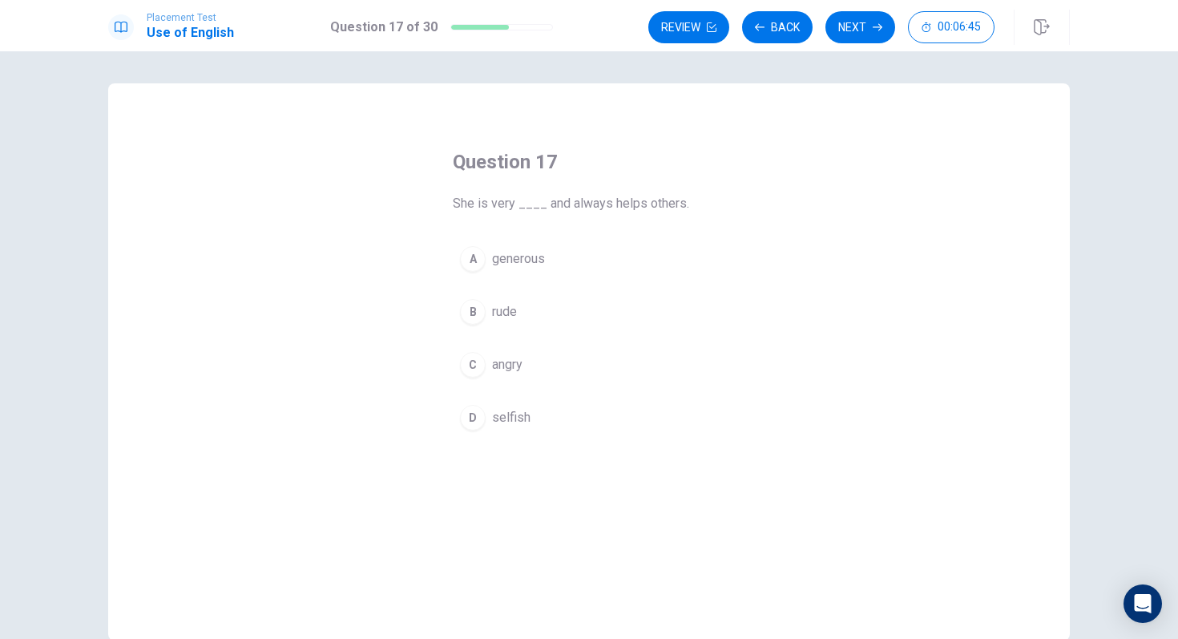
click at [469, 258] on div "A" at bounding box center [473, 259] width 26 height 26
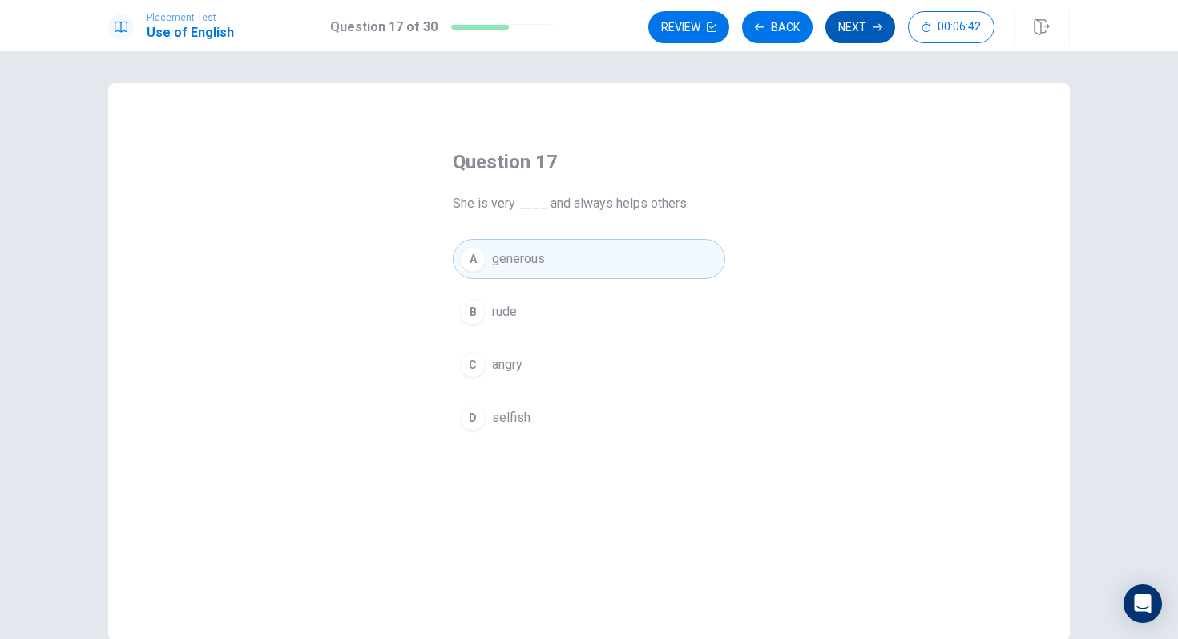
click at [857, 30] on button "Next" at bounding box center [861, 27] width 70 height 32
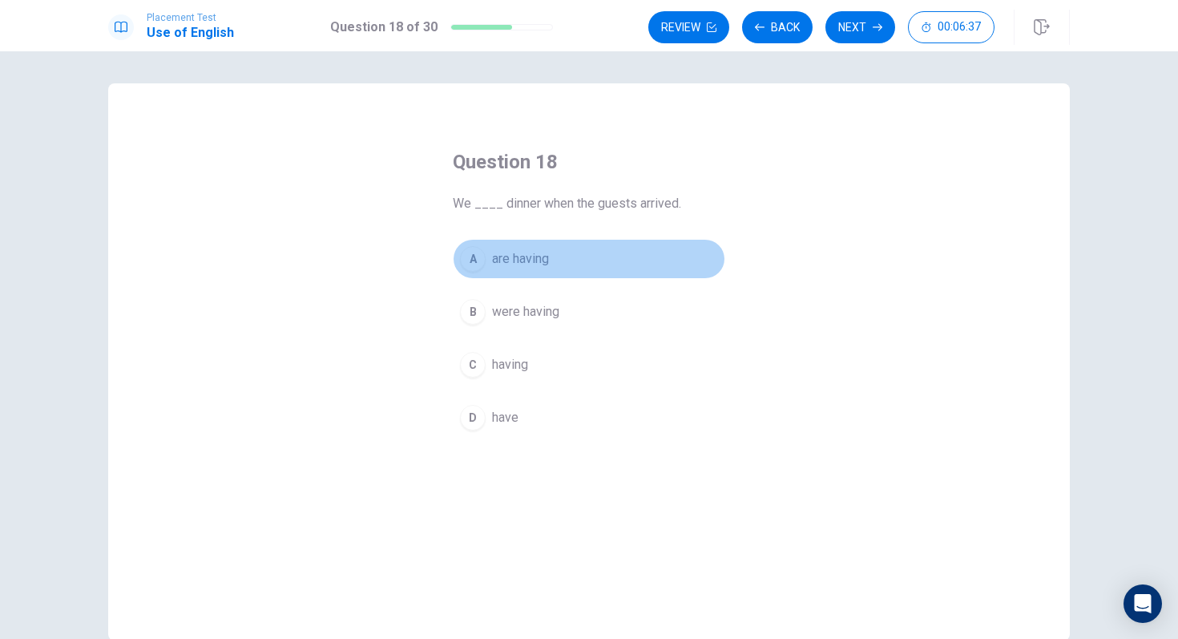
click at [472, 254] on div "A" at bounding box center [473, 259] width 26 height 26
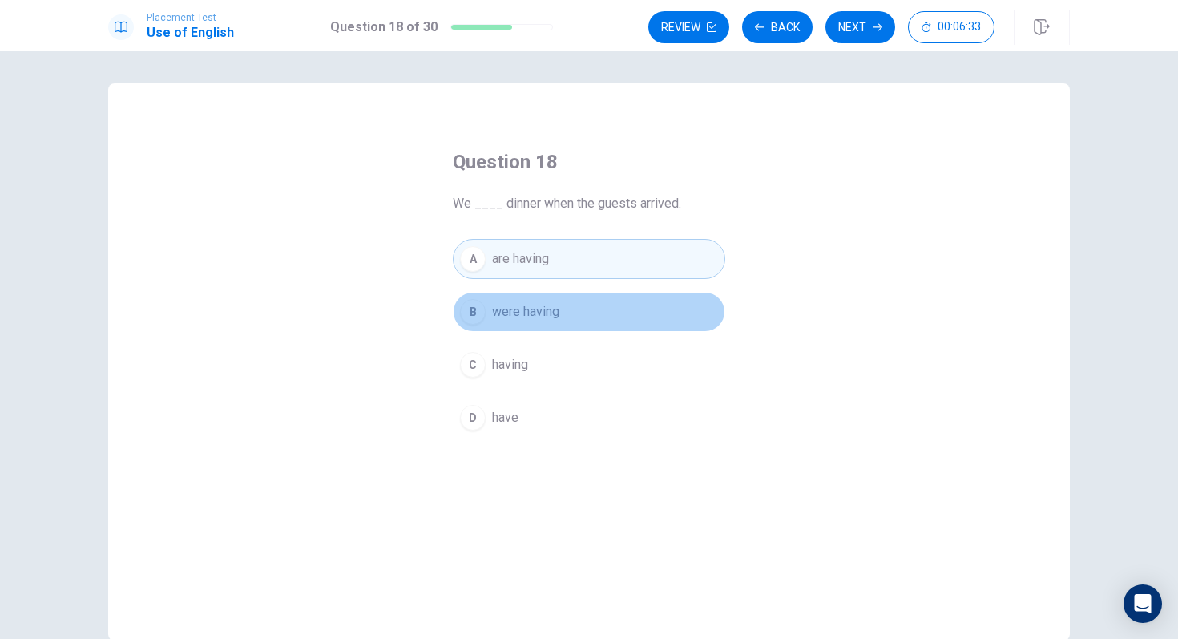
click at [479, 313] on div "B" at bounding box center [473, 312] width 26 height 26
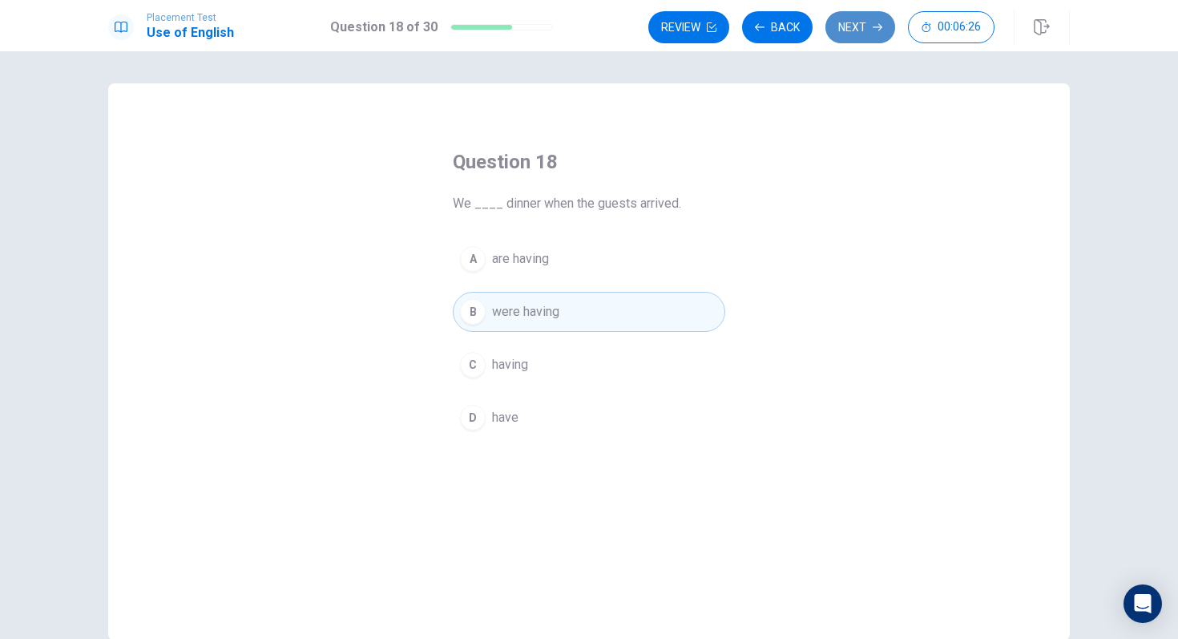
click at [855, 17] on button "Next" at bounding box center [861, 27] width 70 height 32
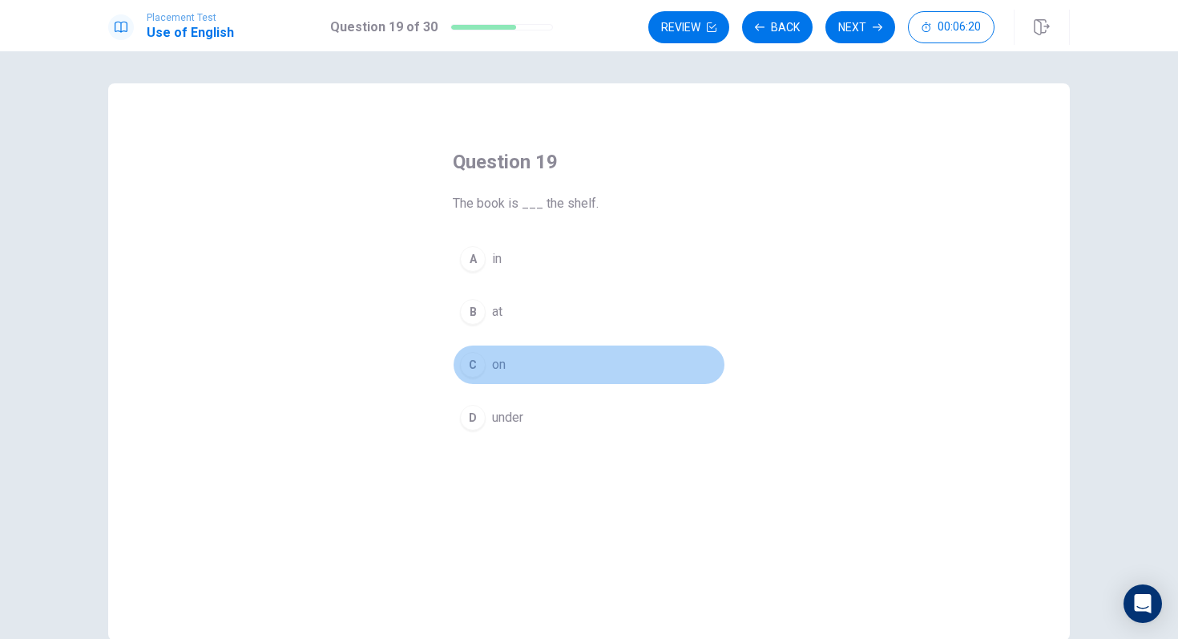
click at [470, 360] on div "C" at bounding box center [473, 365] width 26 height 26
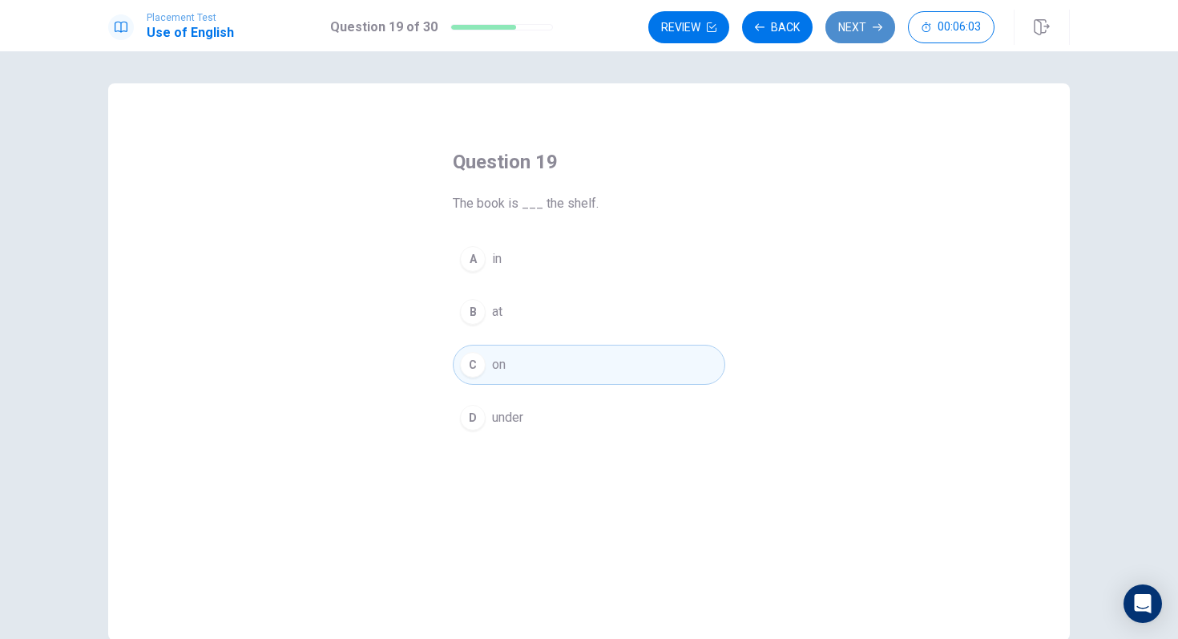
click at [859, 22] on button "Next" at bounding box center [861, 27] width 70 height 32
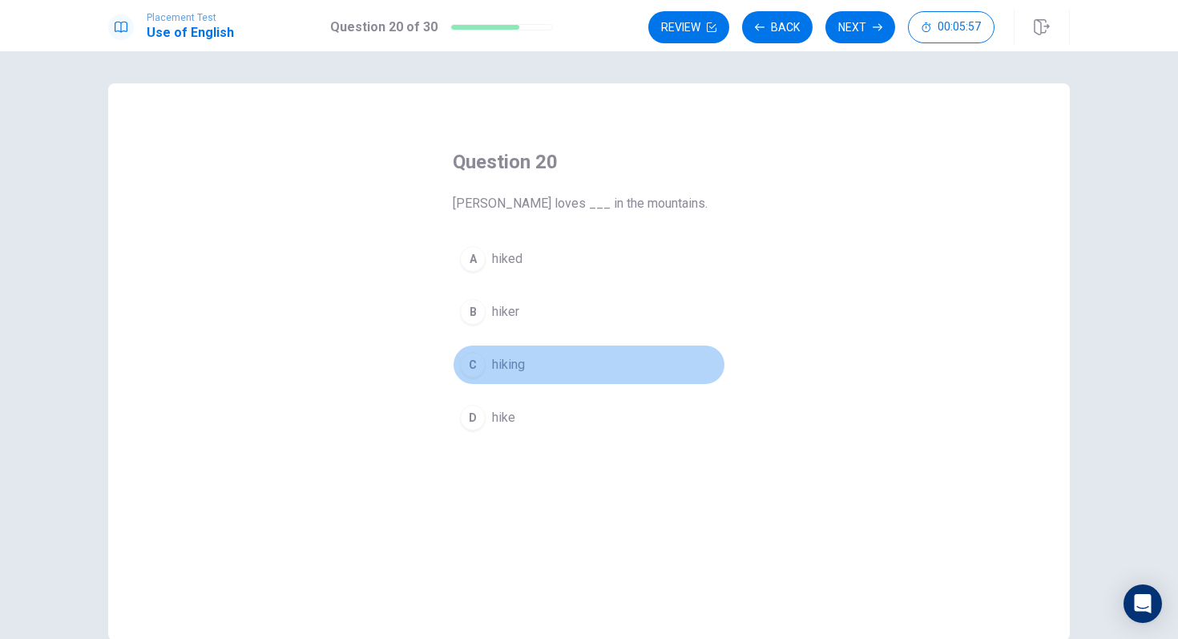
click at [480, 361] on div "C" at bounding box center [473, 365] width 26 height 26
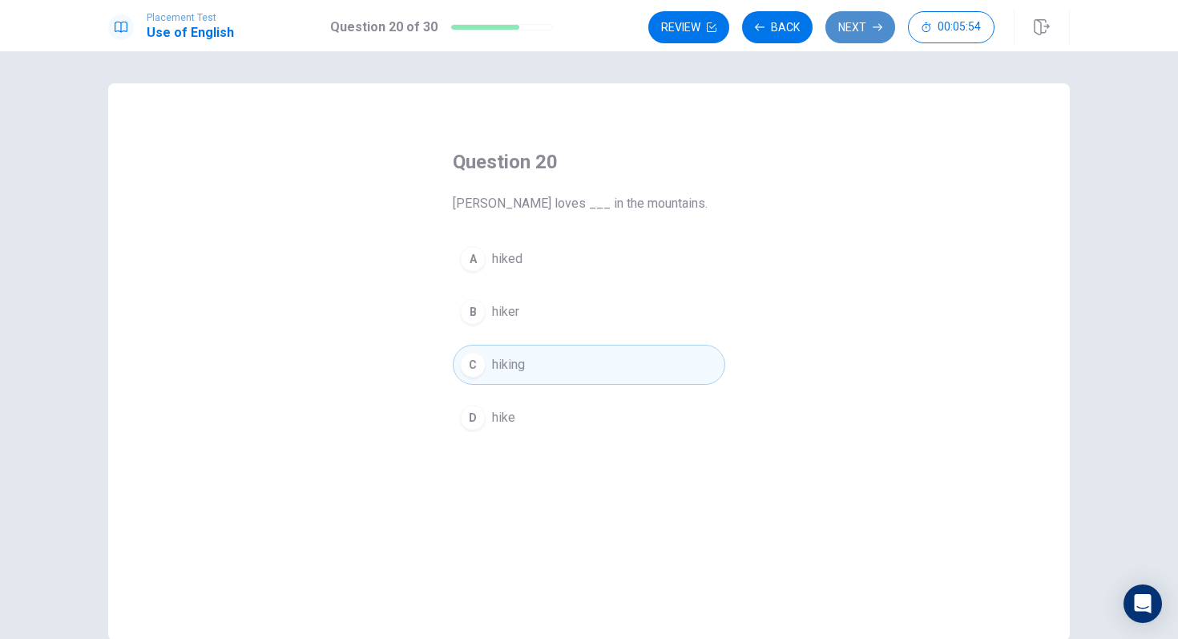
click at [859, 34] on button "Next" at bounding box center [861, 27] width 70 height 32
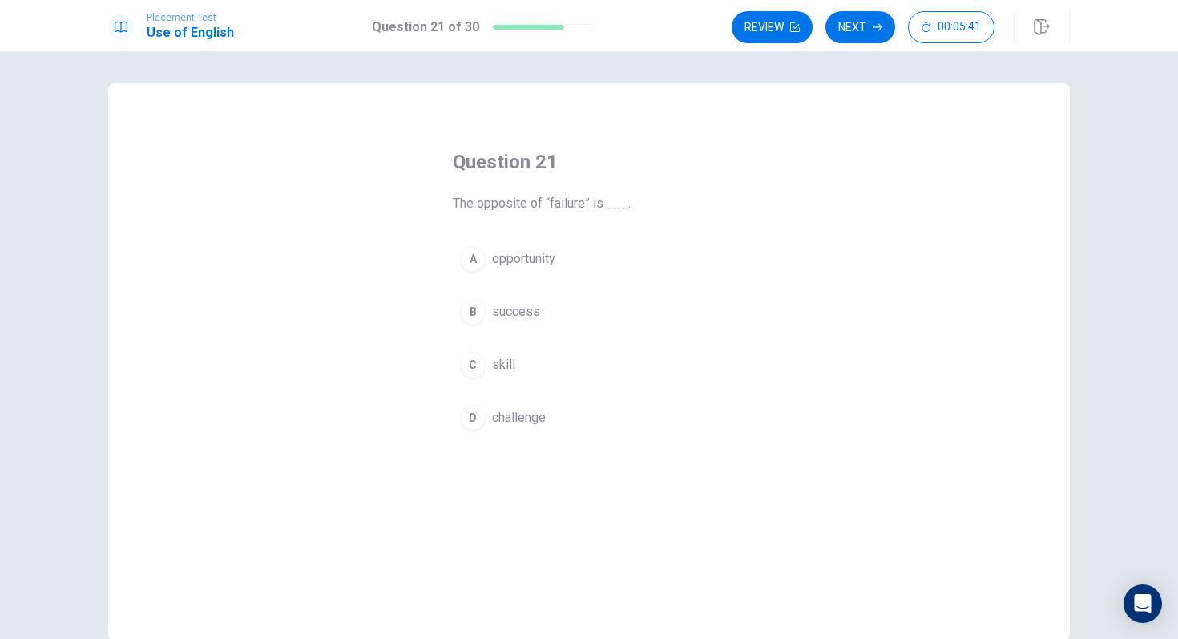
click at [473, 313] on div "B" at bounding box center [473, 312] width 26 height 26
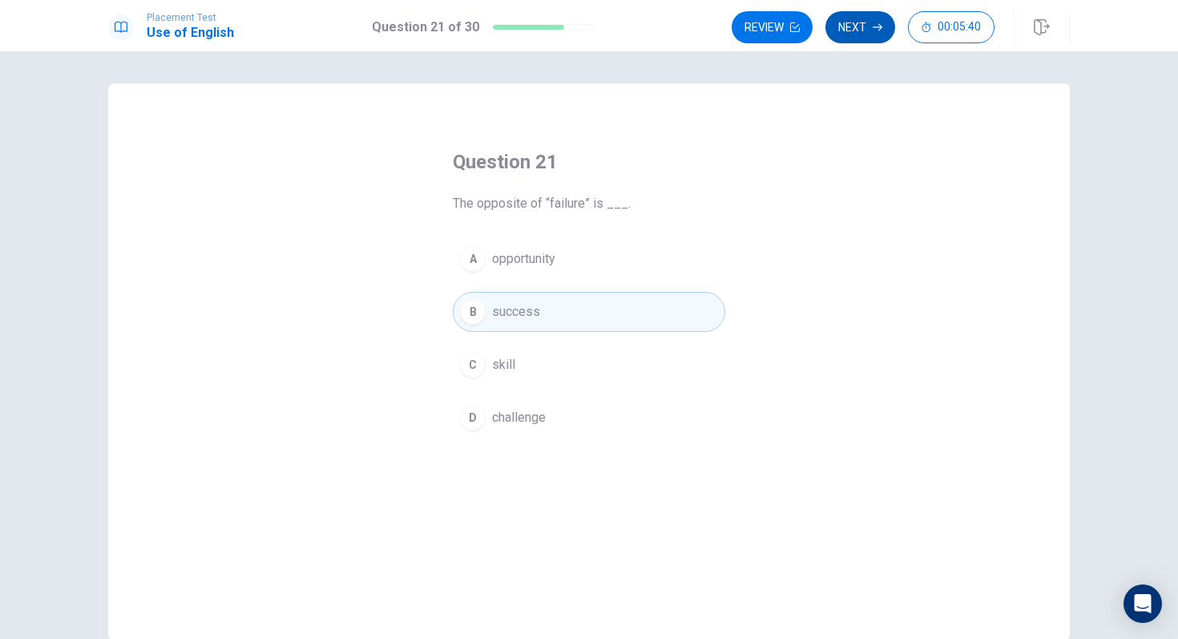
click at [859, 28] on button "Next" at bounding box center [861, 27] width 70 height 32
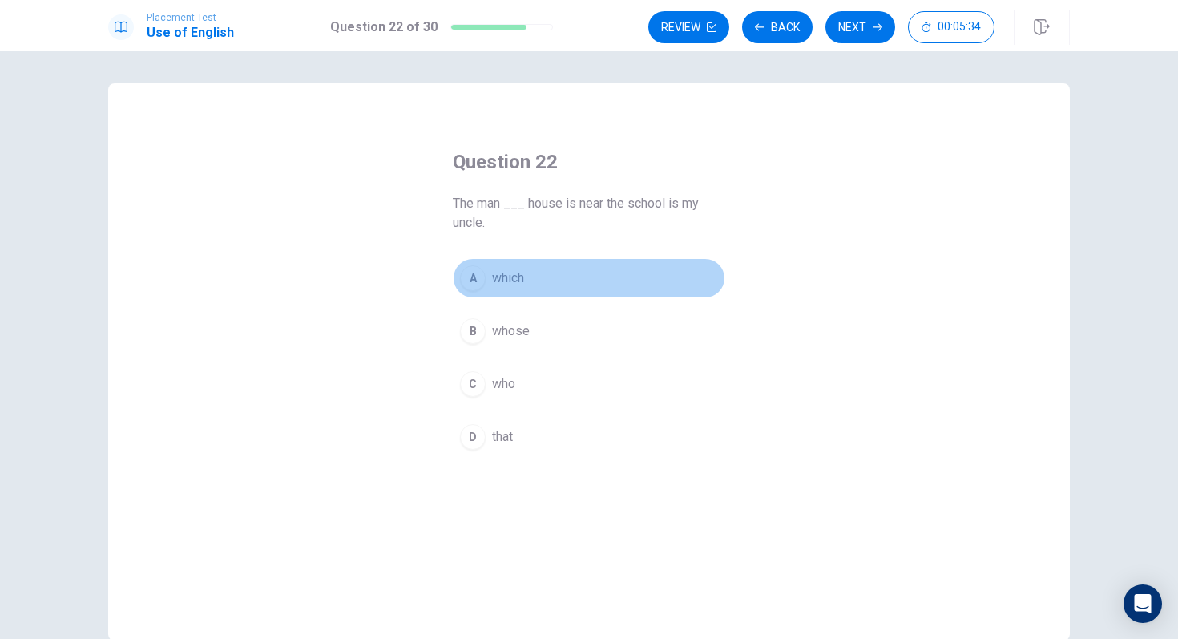
click at [478, 278] on div "A" at bounding box center [473, 278] width 26 height 26
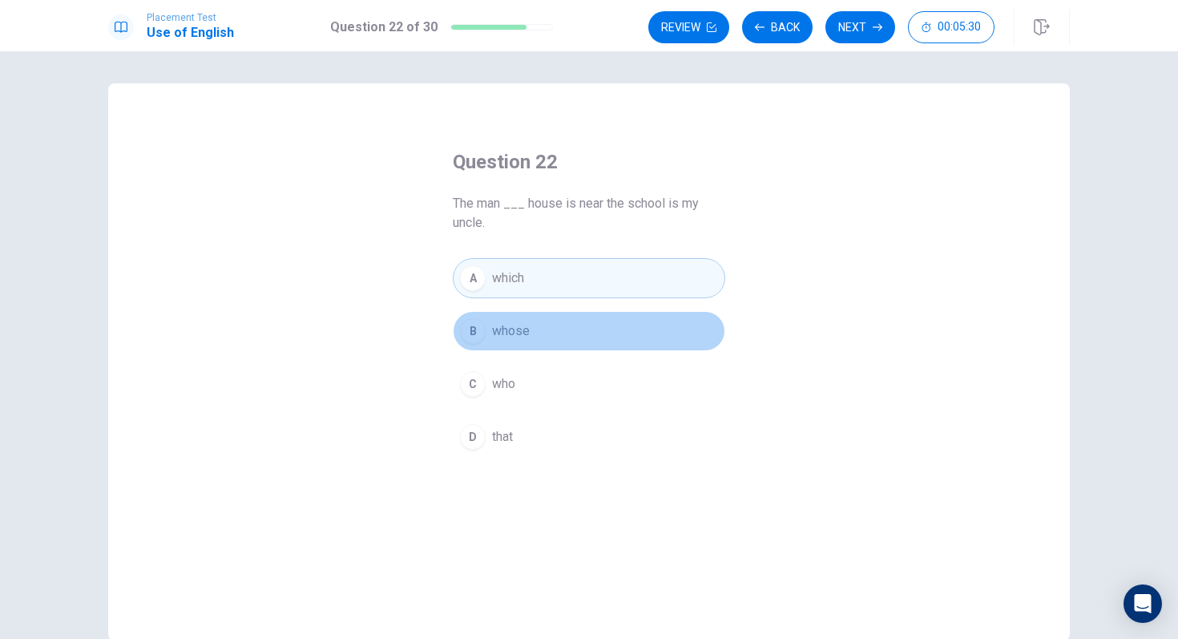
click at [529, 333] on span "whose" at bounding box center [511, 330] width 38 height 19
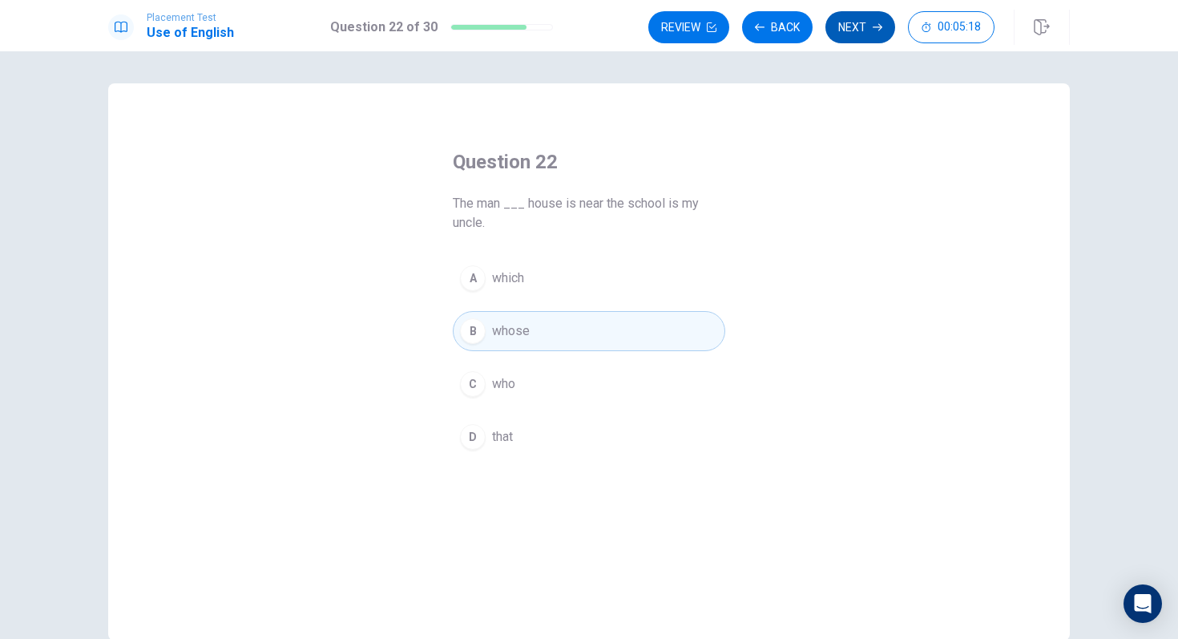
click at [864, 34] on button "Next" at bounding box center [861, 27] width 70 height 32
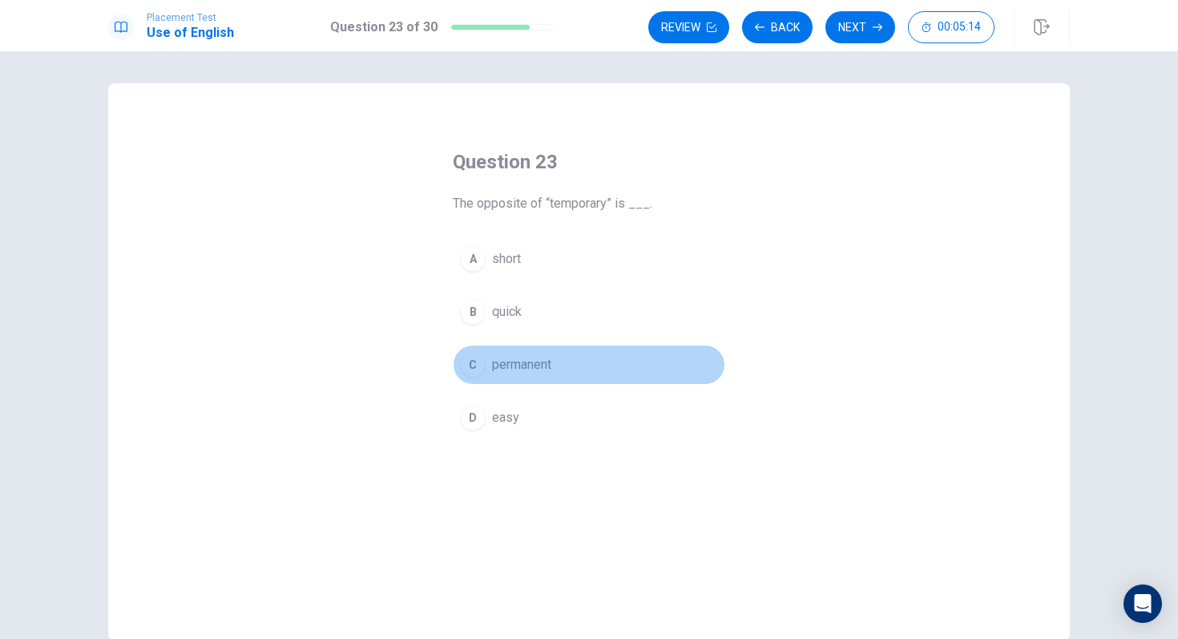
click at [480, 360] on div "C" at bounding box center [473, 365] width 26 height 26
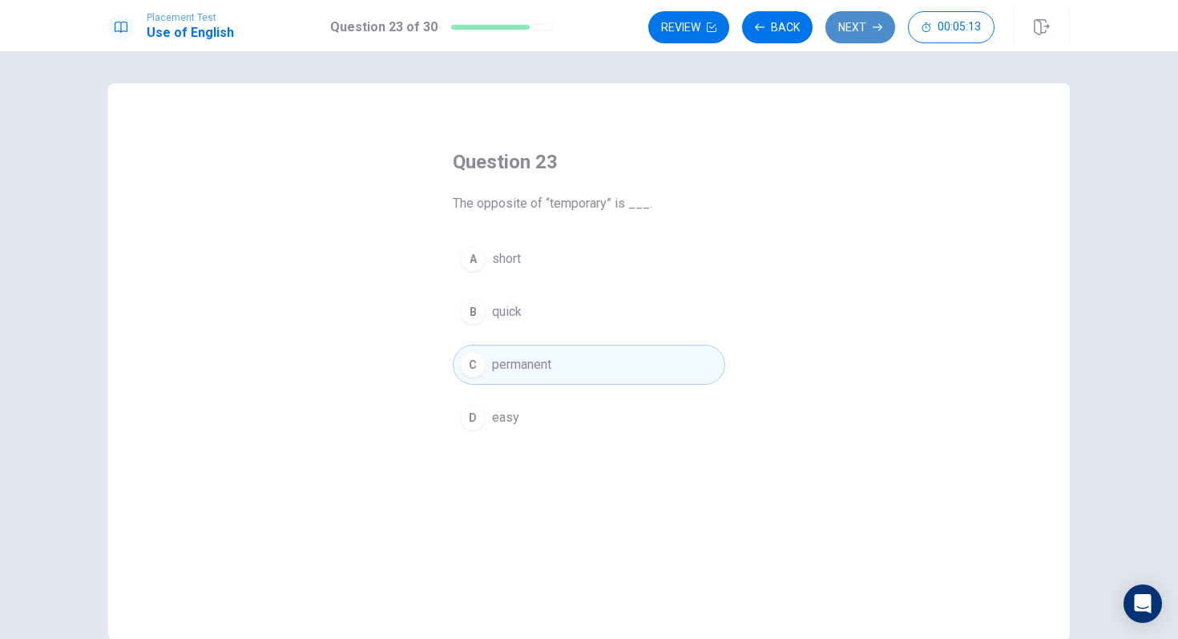
click at [855, 36] on button "Next" at bounding box center [861, 27] width 70 height 32
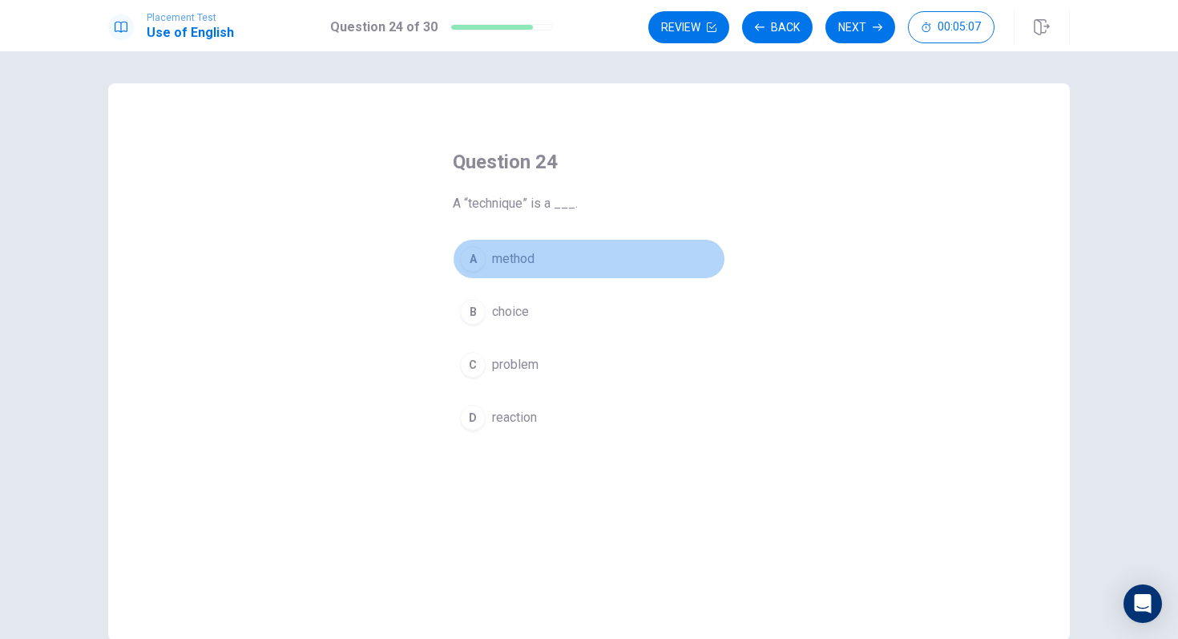
click at [469, 245] on button "A method" at bounding box center [589, 259] width 273 height 40
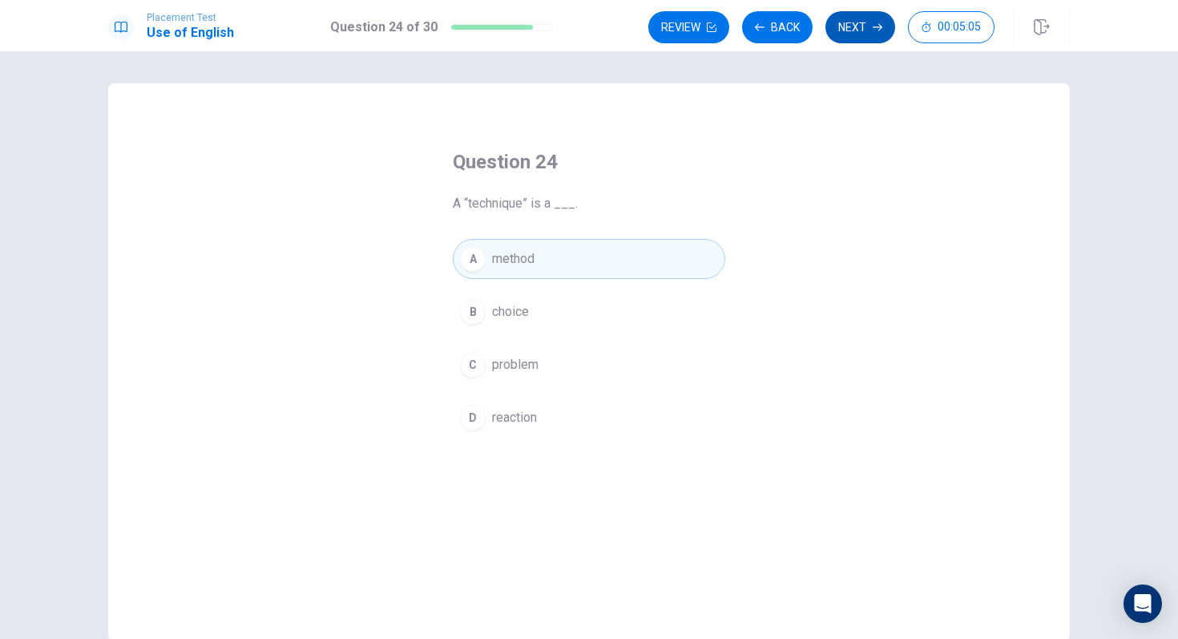
click at [849, 26] on button "Next" at bounding box center [861, 27] width 70 height 32
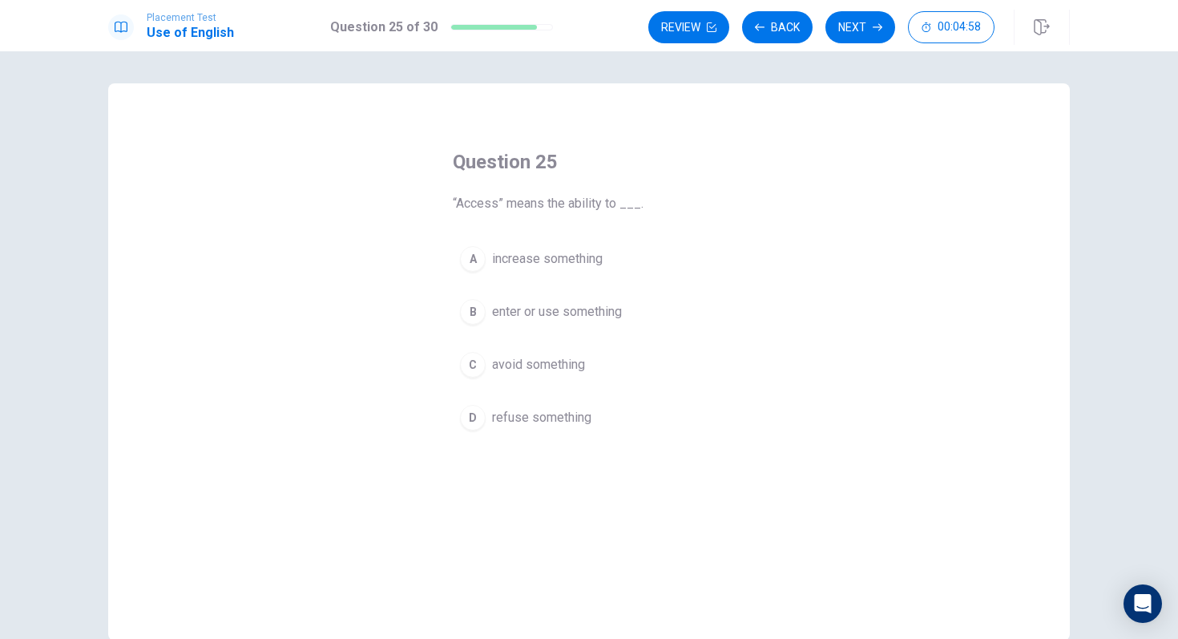
click at [475, 308] on div "B" at bounding box center [473, 312] width 26 height 26
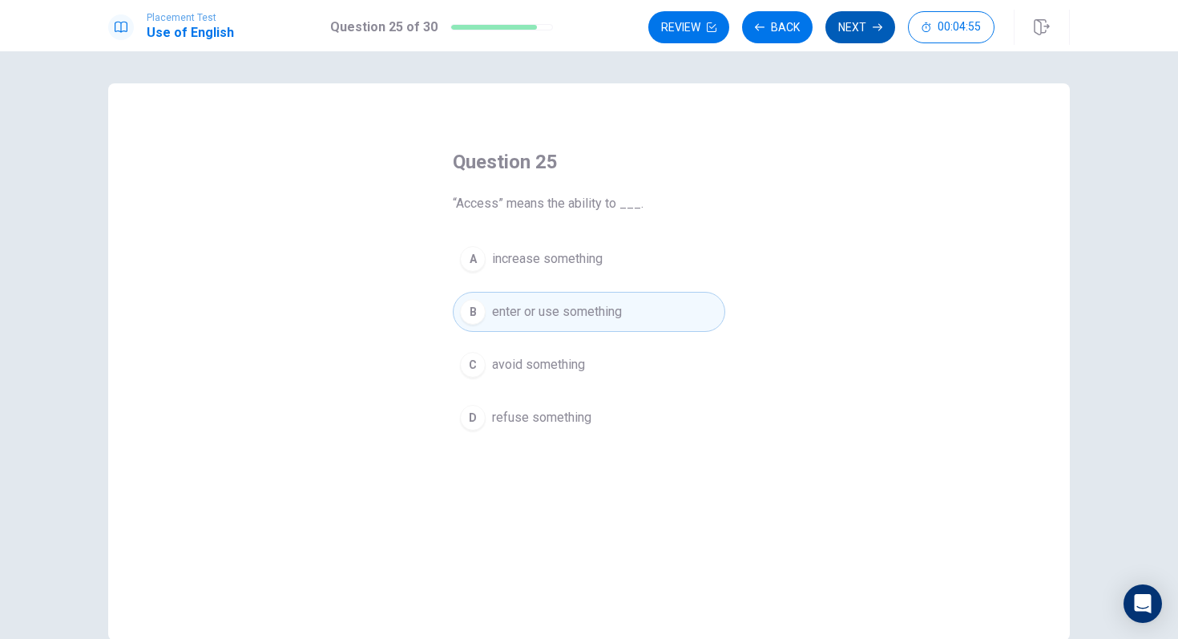
click at [868, 33] on button "Next" at bounding box center [861, 27] width 70 height 32
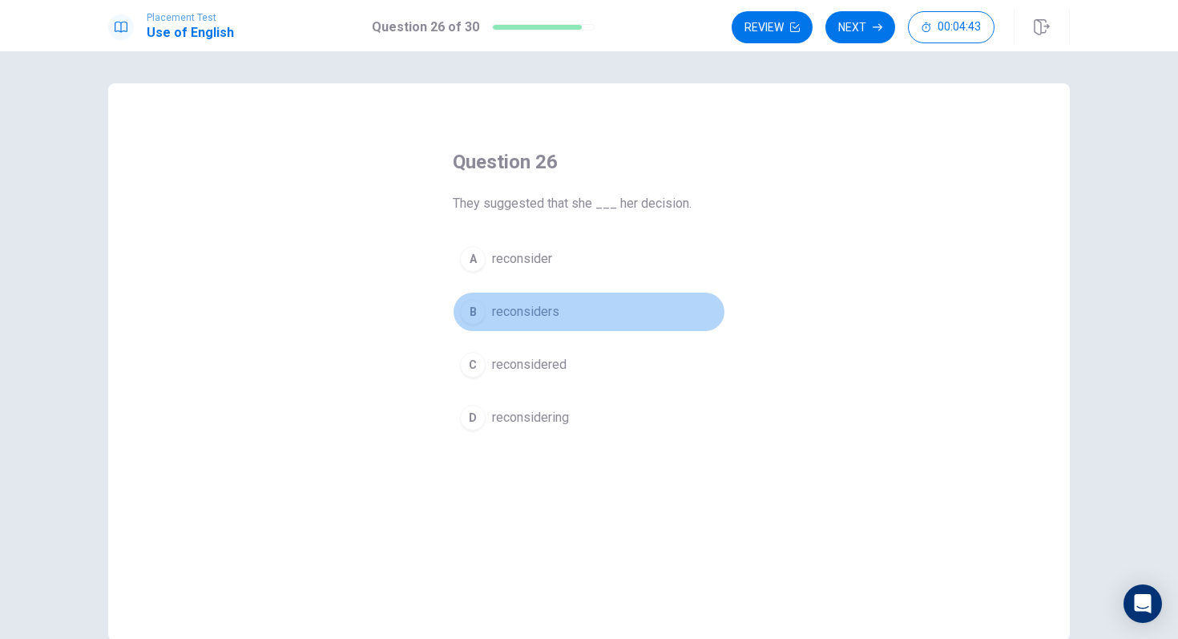
click at [474, 309] on div "B" at bounding box center [473, 312] width 26 height 26
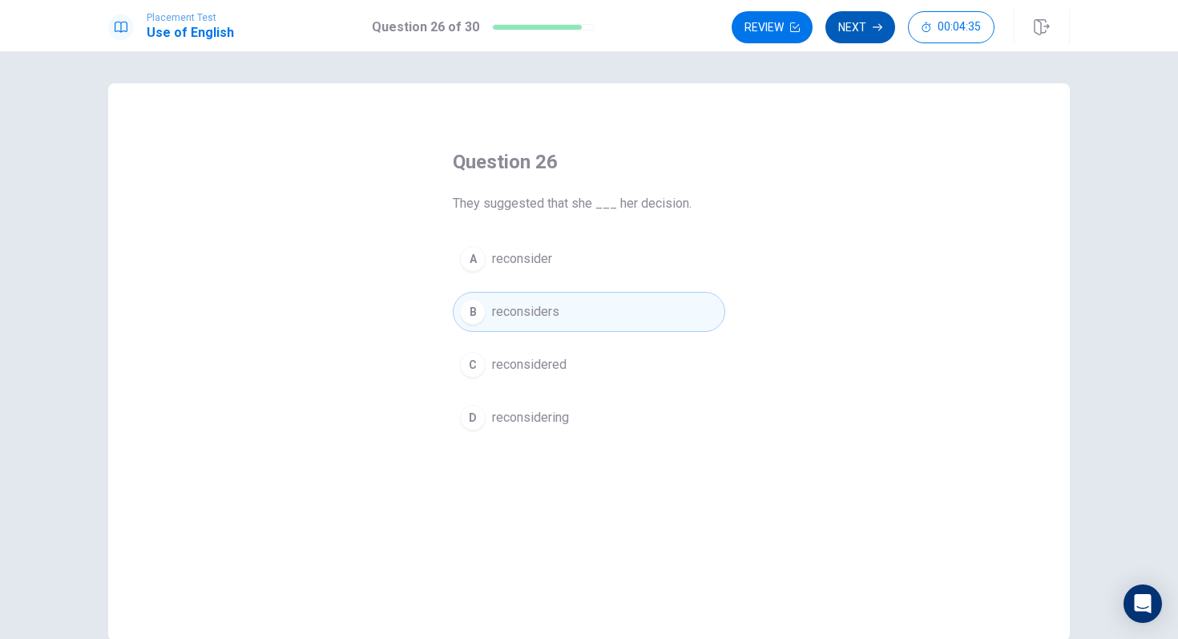
click at [859, 30] on button "Next" at bounding box center [861, 27] width 70 height 32
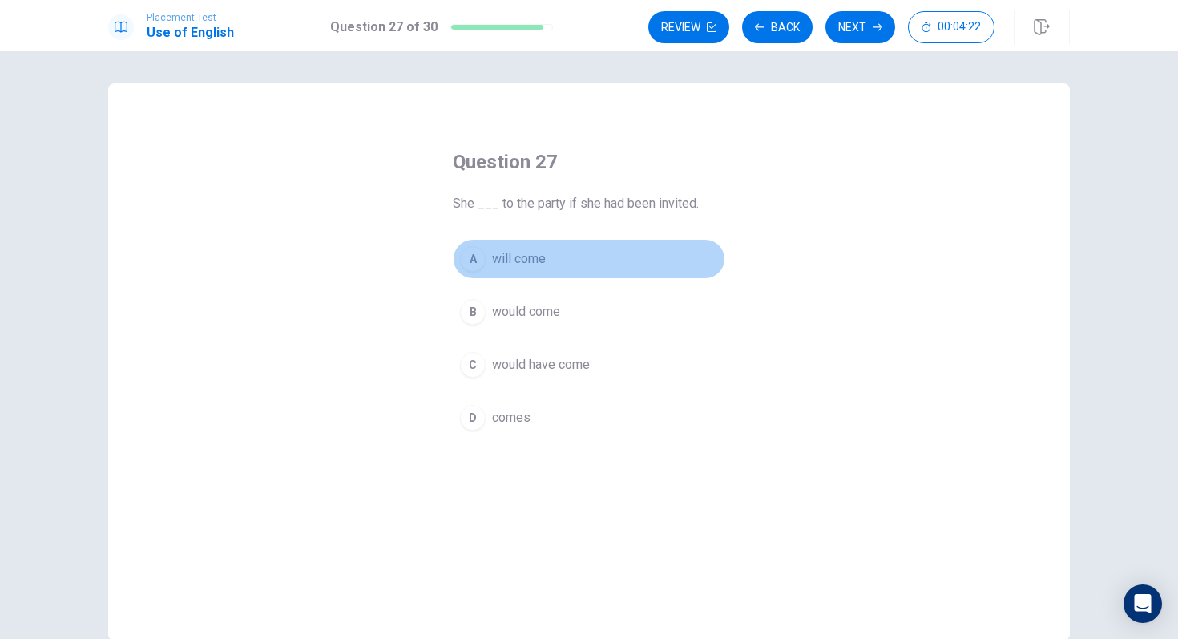
click at [470, 251] on div "A" at bounding box center [473, 259] width 26 height 26
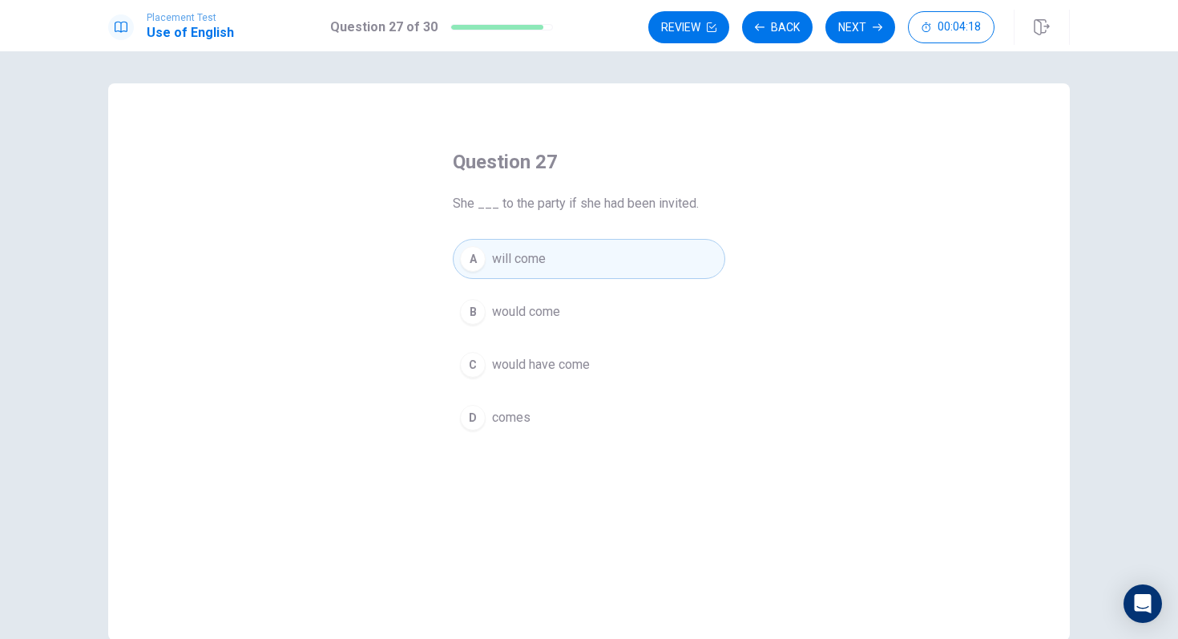
click at [474, 358] on div "C" at bounding box center [473, 365] width 26 height 26
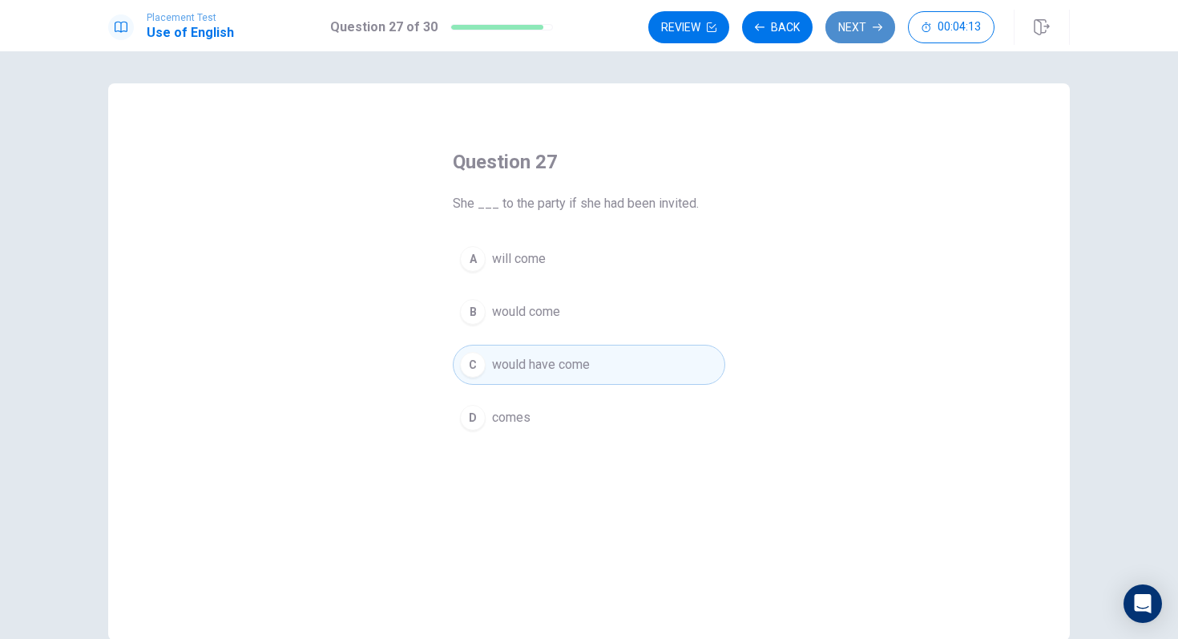
click at [855, 24] on button "Next" at bounding box center [861, 27] width 70 height 32
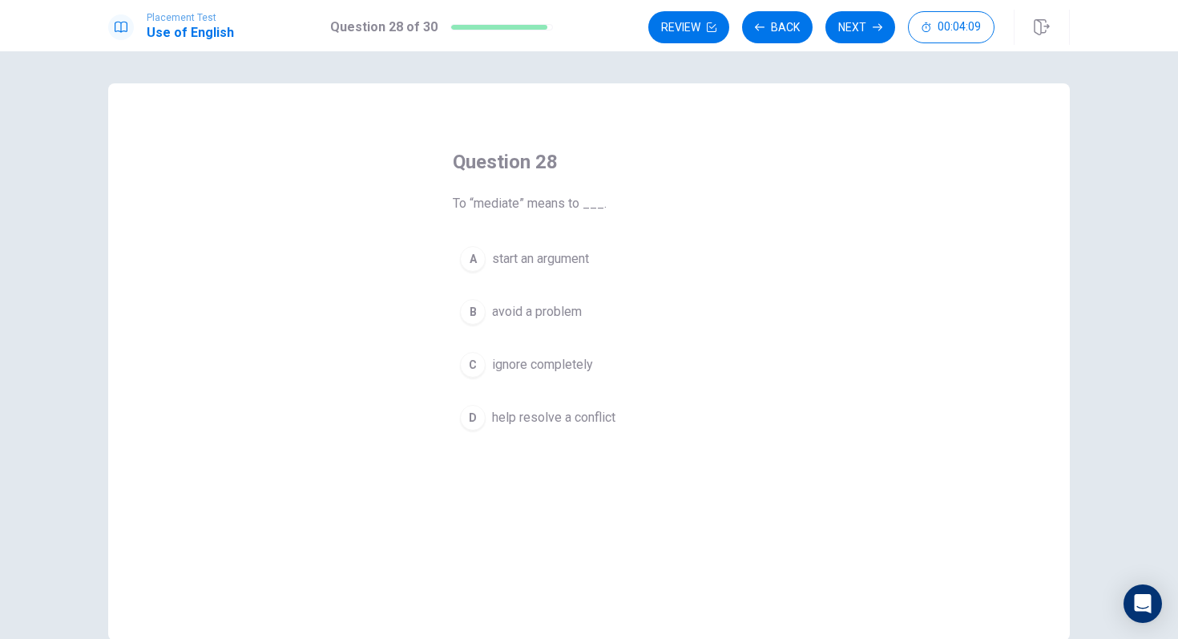
click at [468, 421] on div "D" at bounding box center [473, 418] width 26 height 26
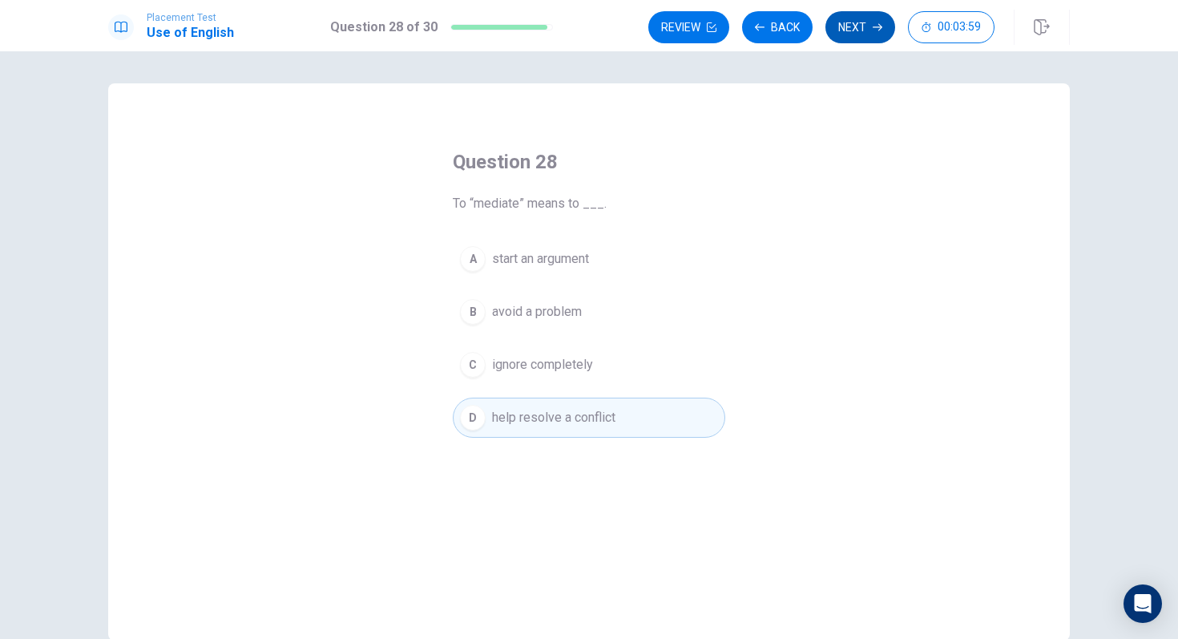
click at [863, 18] on button "Next" at bounding box center [861, 27] width 70 height 32
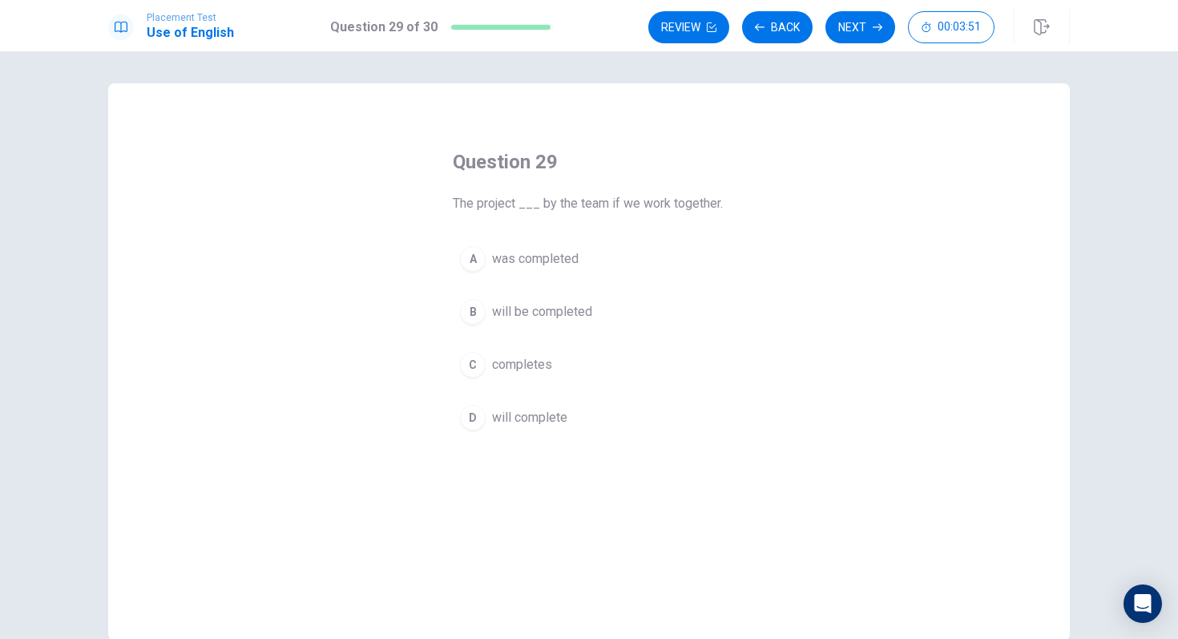
click at [475, 309] on div "B" at bounding box center [473, 312] width 26 height 26
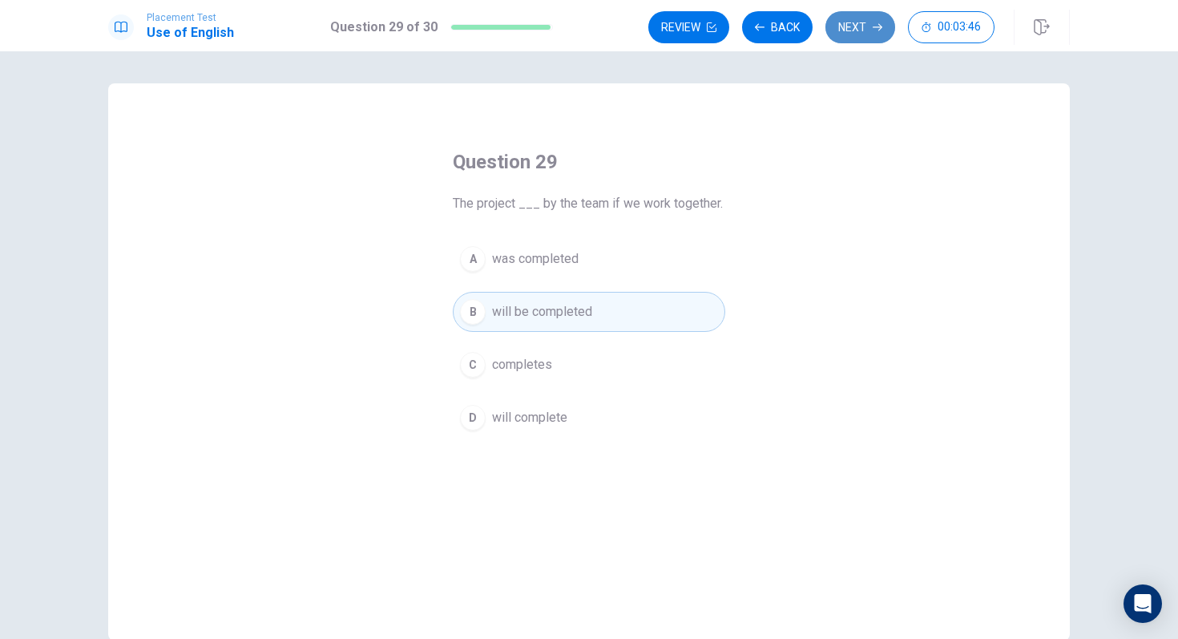
click at [864, 28] on button "Next" at bounding box center [861, 27] width 70 height 32
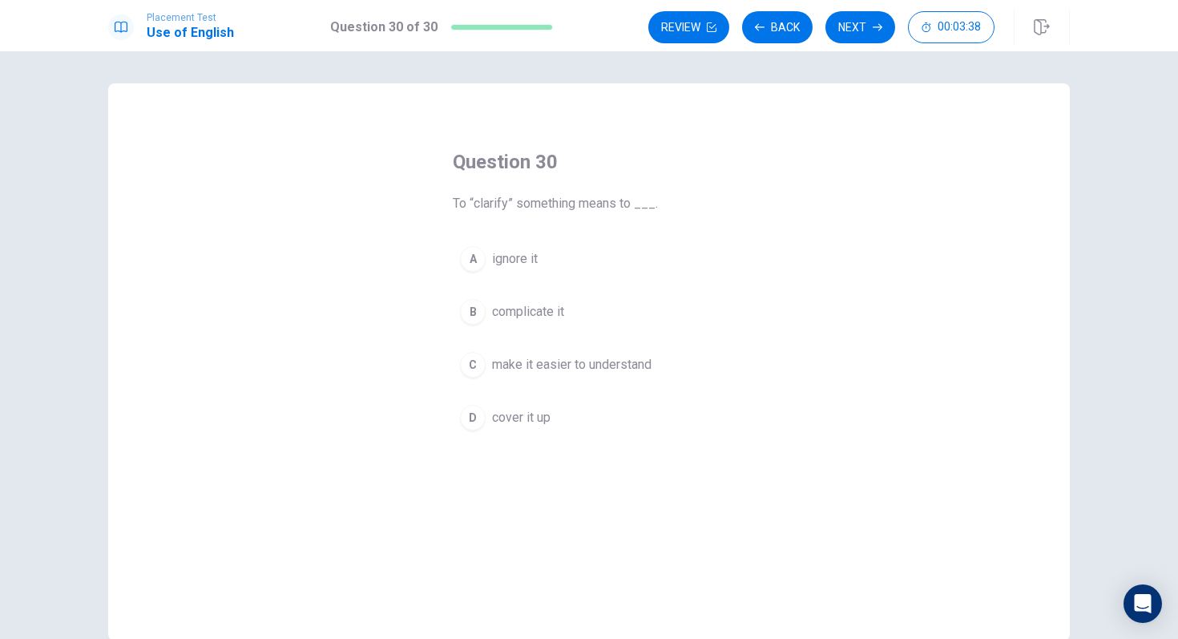
click at [464, 362] on div "C" at bounding box center [473, 365] width 26 height 26
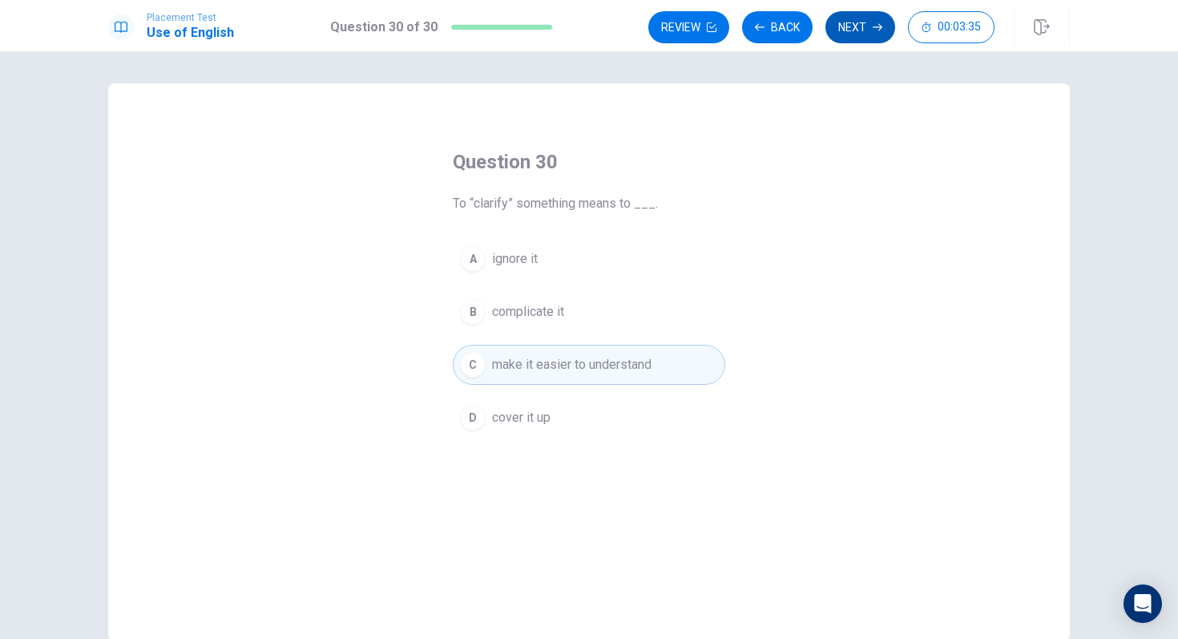
click at [859, 20] on button "Next" at bounding box center [861, 27] width 70 height 32
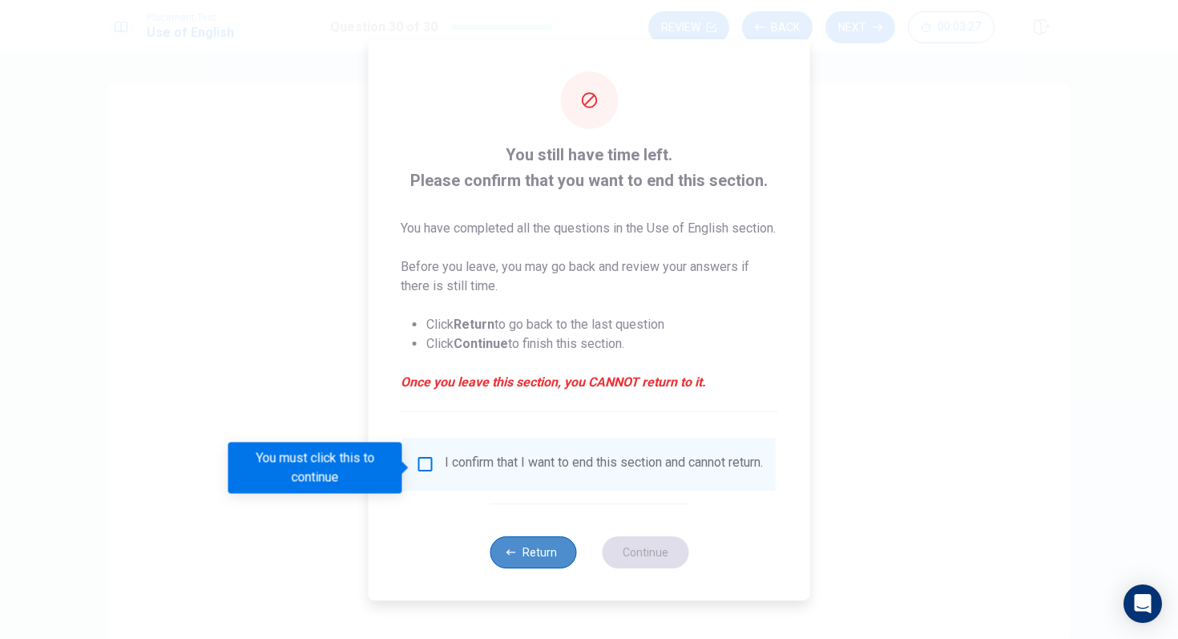
click at [528, 535] on button "Return" at bounding box center [533, 552] width 87 height 32
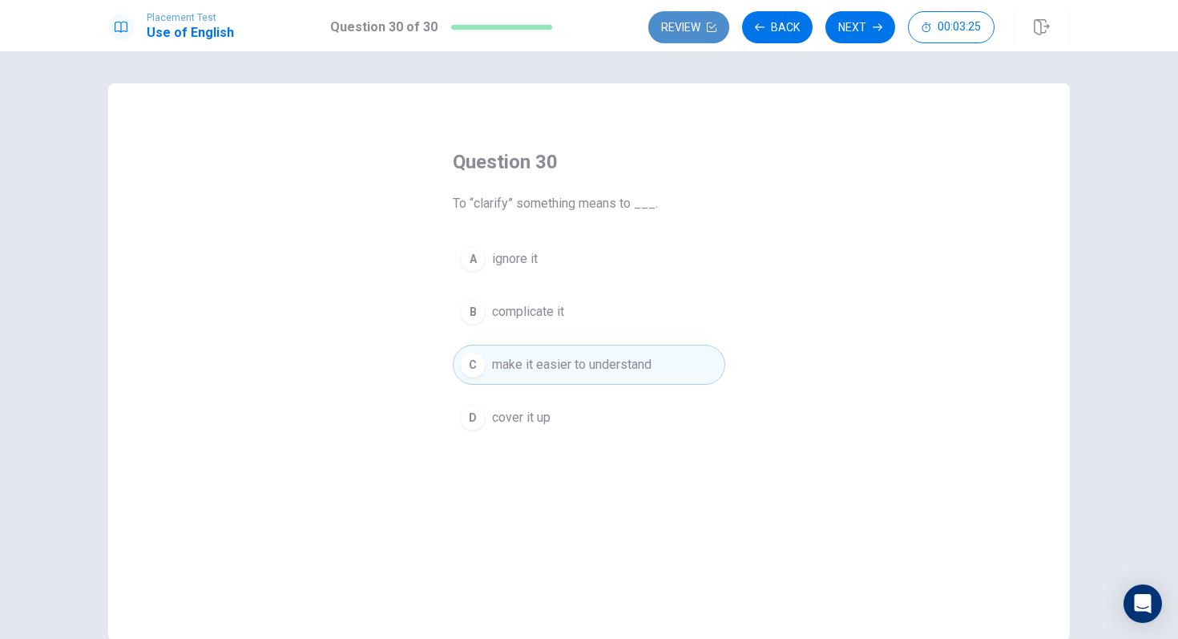
click at [704, 35] on button "Review" at bounding box center [689, 27] width 81 height 32
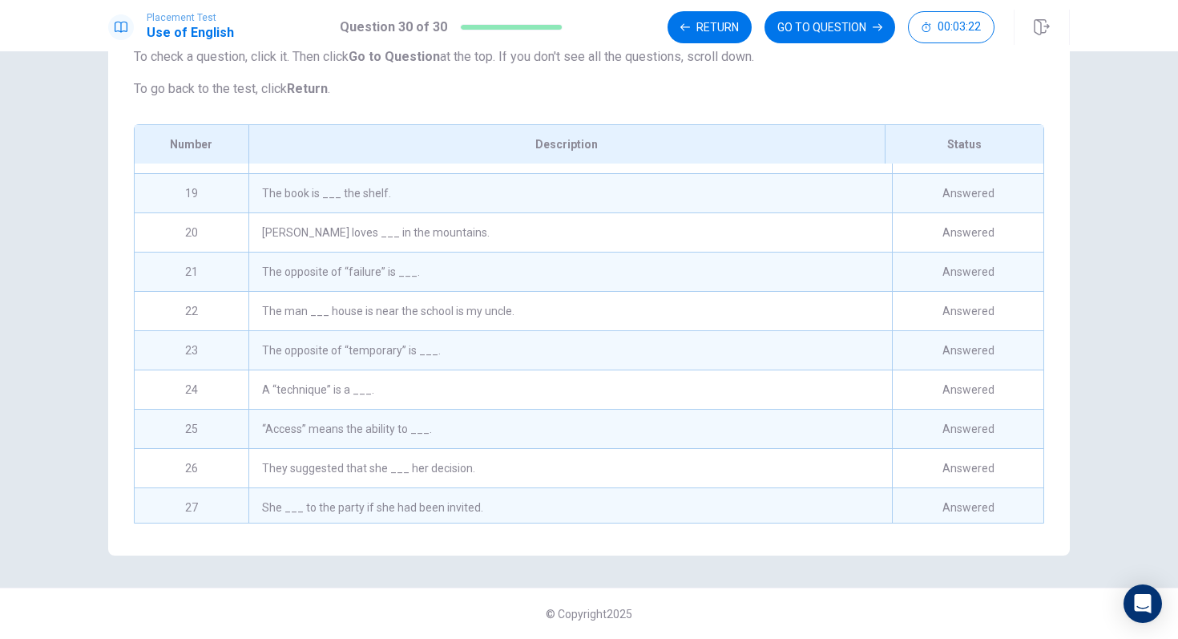
scroll to position [819, 0]
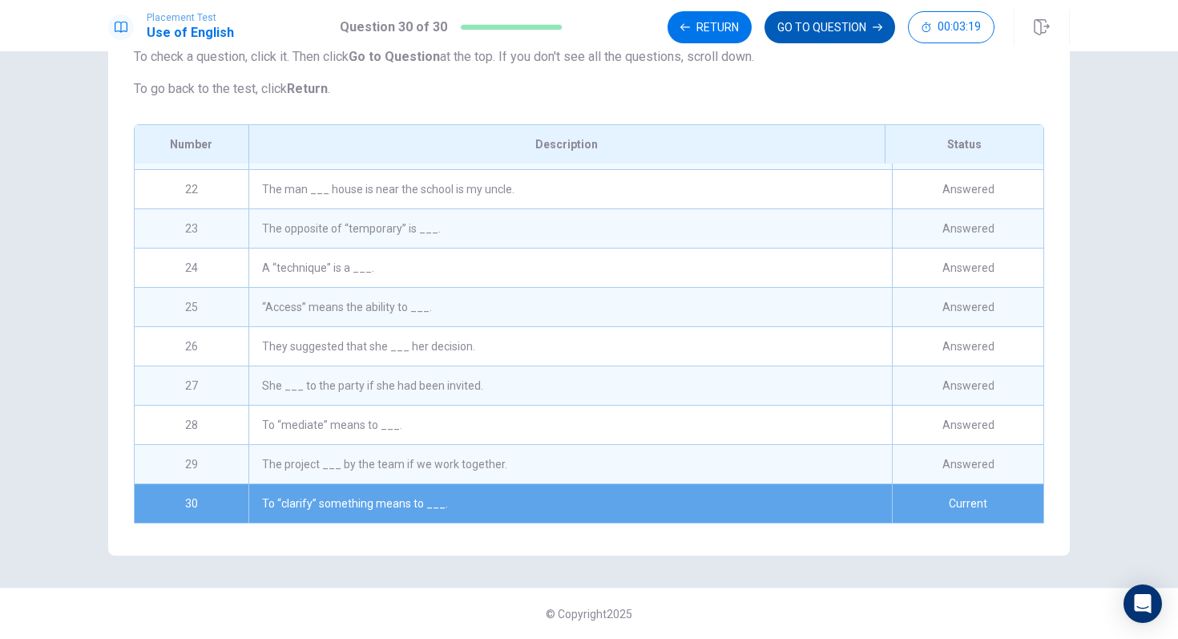
click at [803, 38] on button "GO TO QUESTION" at bounding box center [830, 27] width 131 height 32
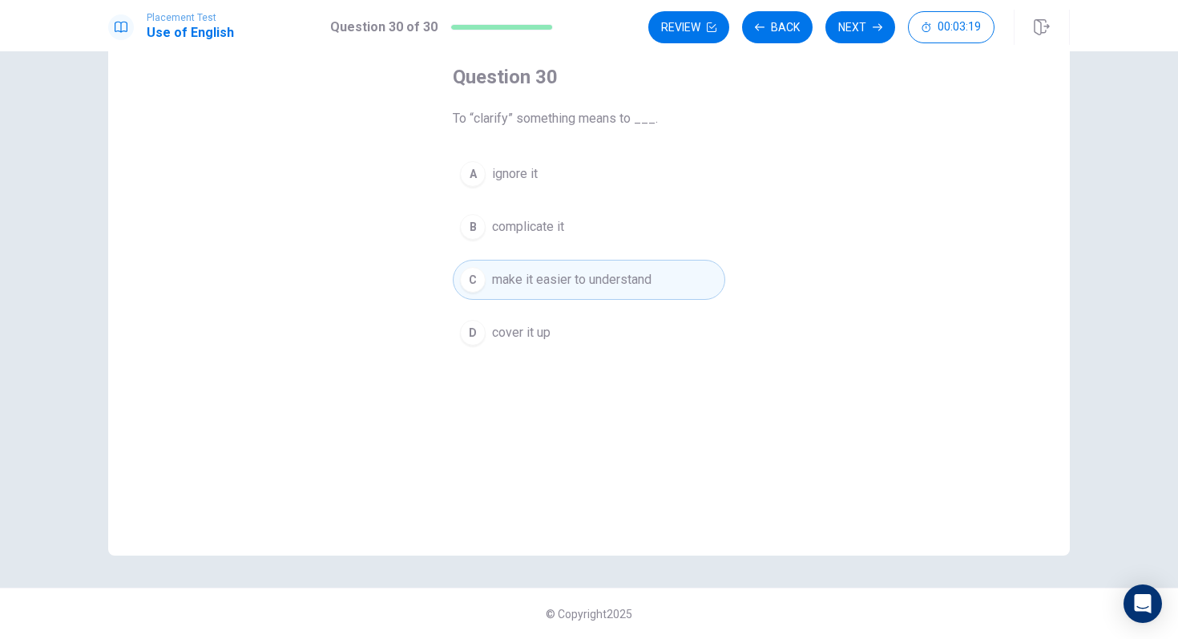
scroll to position [85, 0]
click at [866, 19] on button "Next" at bounding box center [861, 27] width 70 height 32
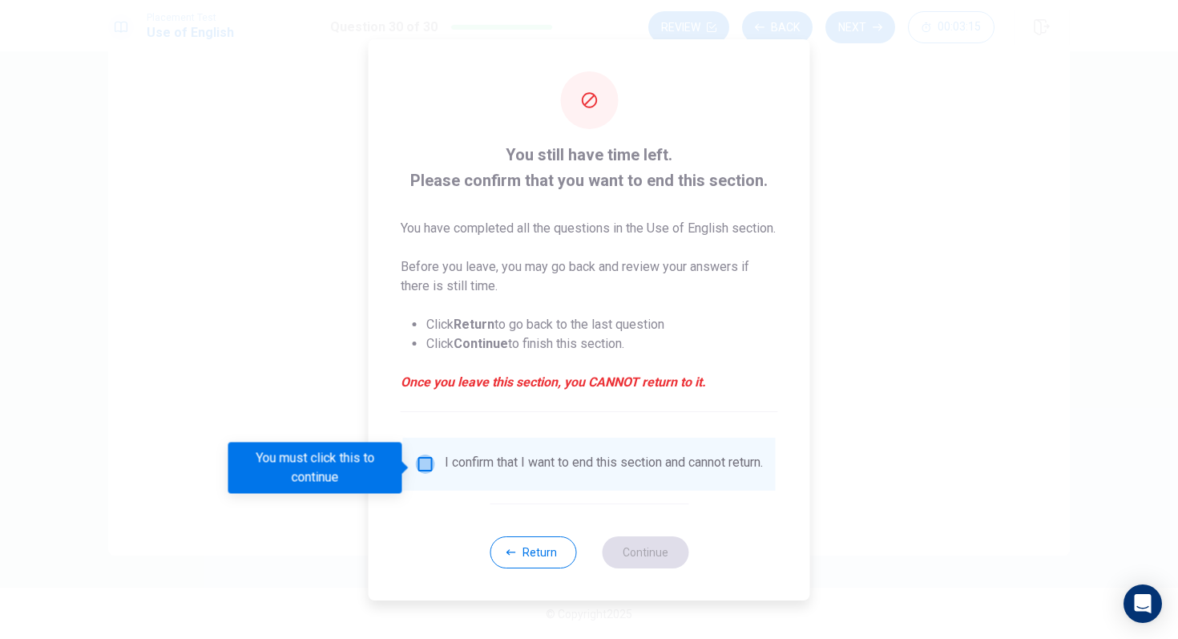
click at [421, 468] on input "You must click this to continue" at bounding box center [425, 464] width 19 height 19
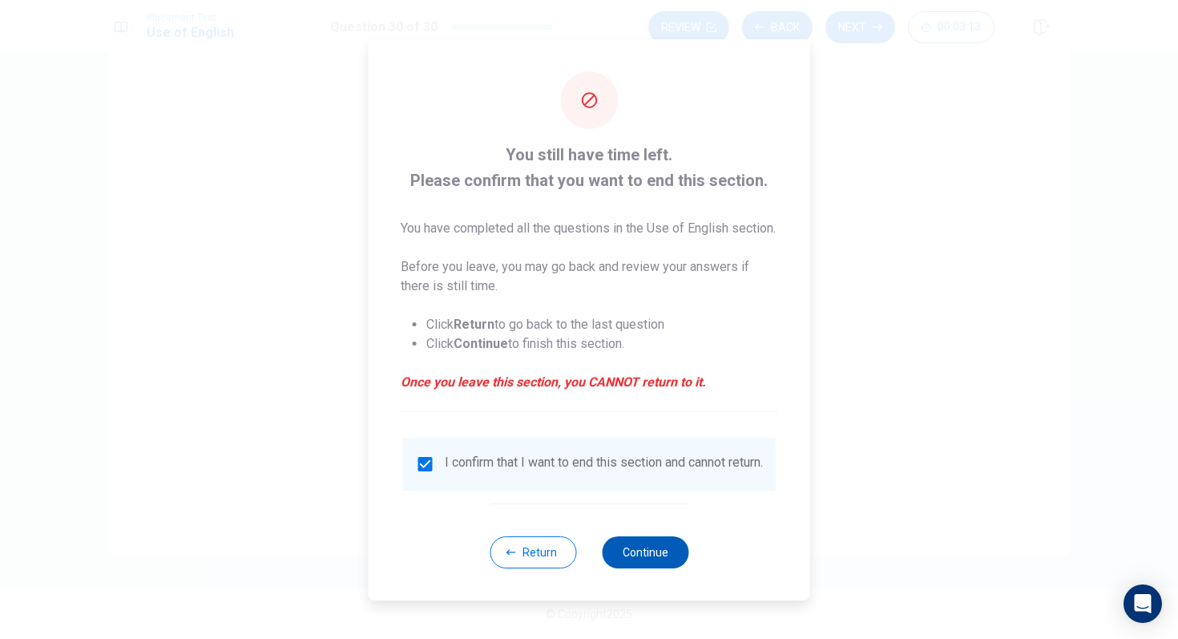
click at [647, 535] on button "Continue" at bounding box center [645, 552] width 87 height 32
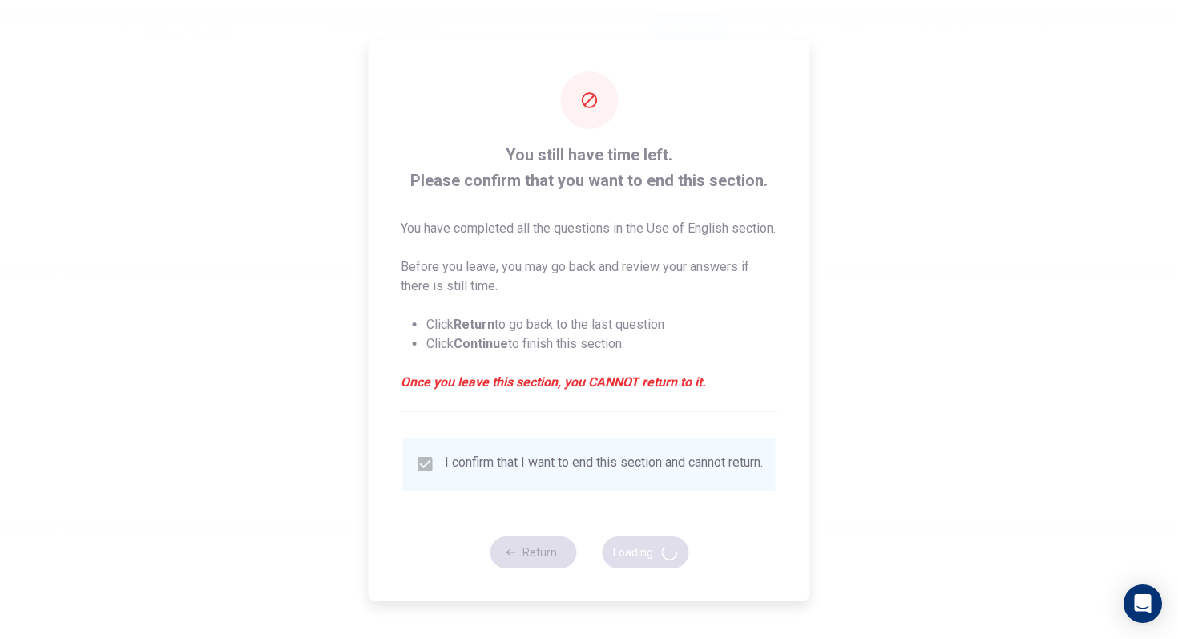
scroll to position [0, 0]
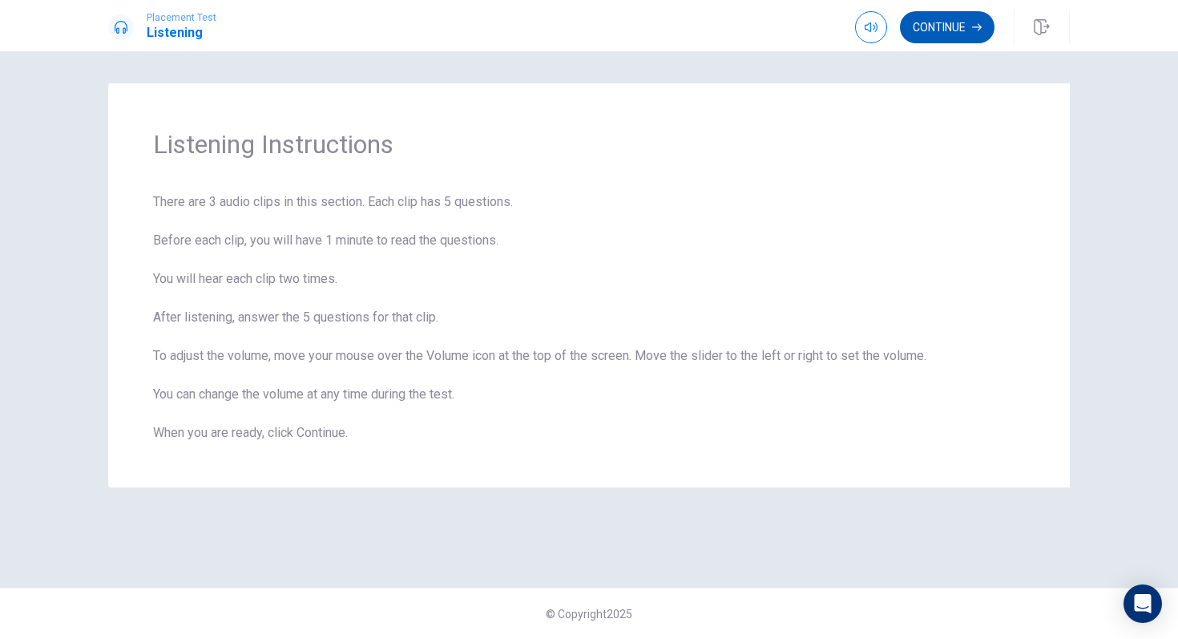
click at [961, 28] on button "Continue" at bounding box center [947, 27] width 95 height 32
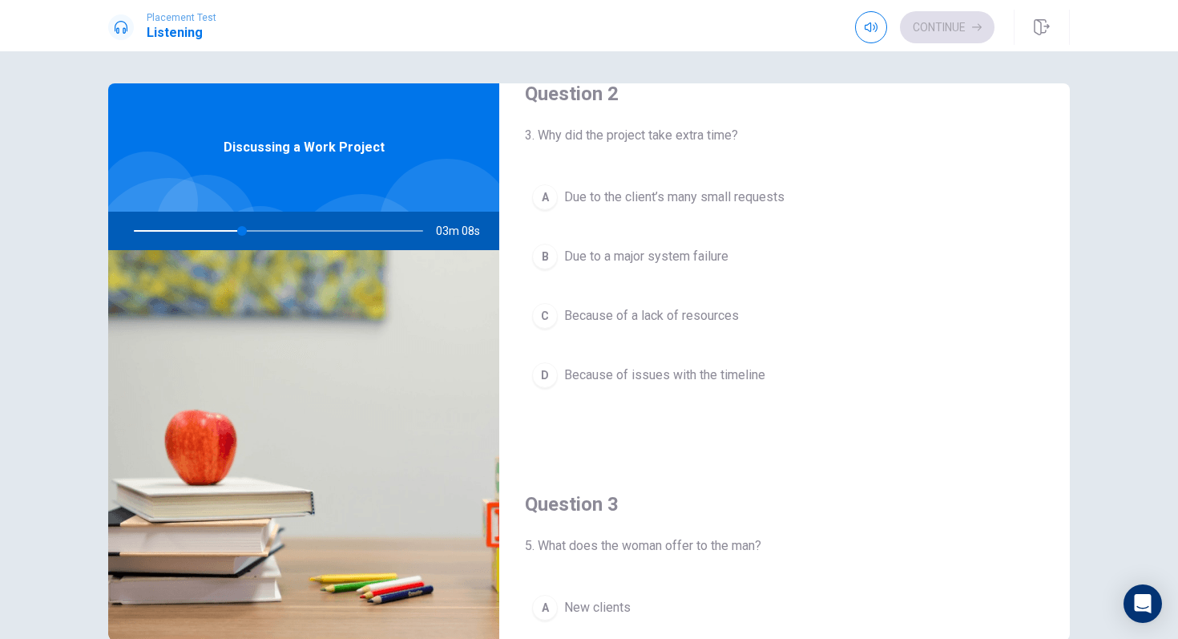
scroll to position [447, 0]
click at [543, 202] on div "A" at bounding box center [545, 195] width 26 height 26
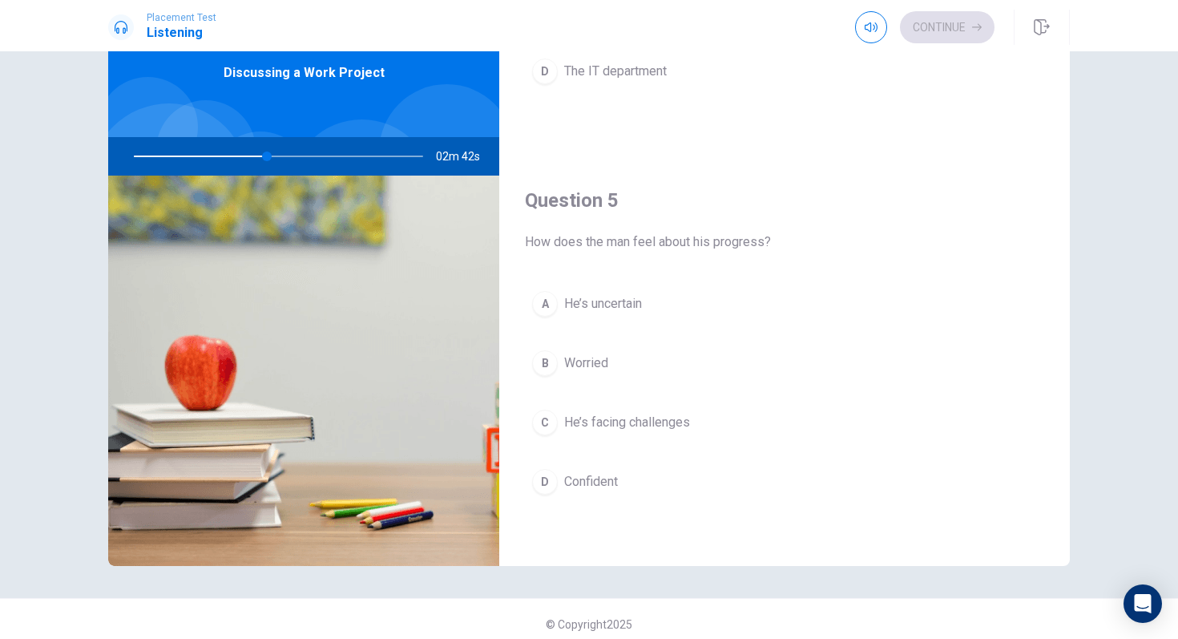
scroll to position [74, 0]
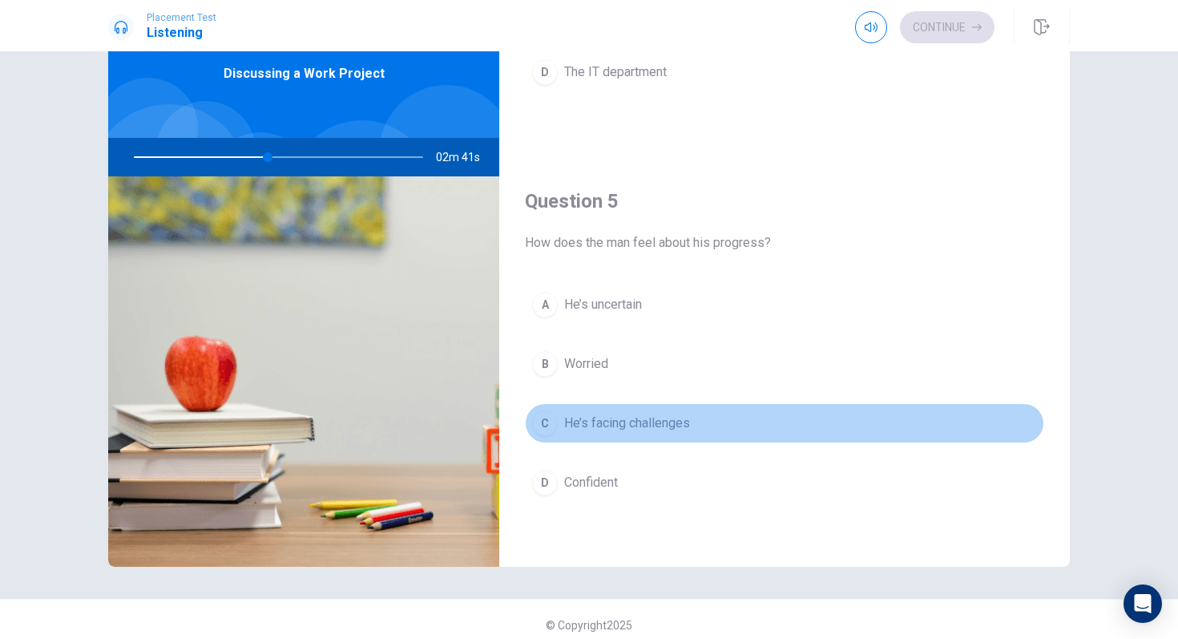
click at [557, 422] on div "C" at bounding box center [545, 423] width 26 height 26
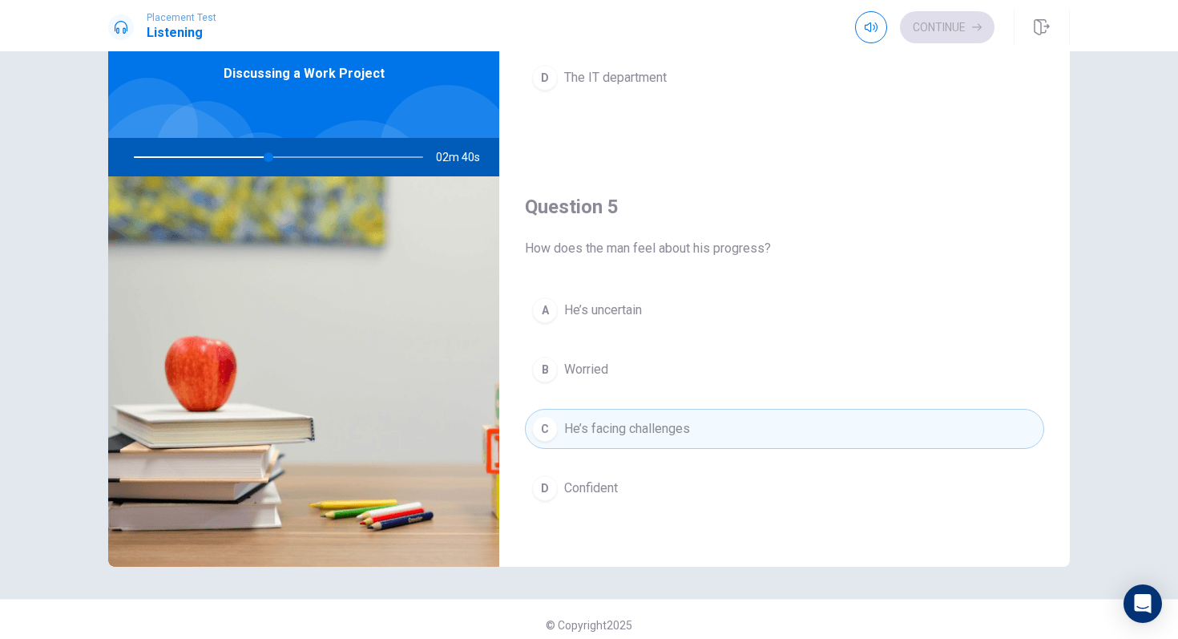
scroll to position [1489, 0]
click at [619, 315] on span "He’s uncertain" at bounding box center [603, 310] width 78 height 19
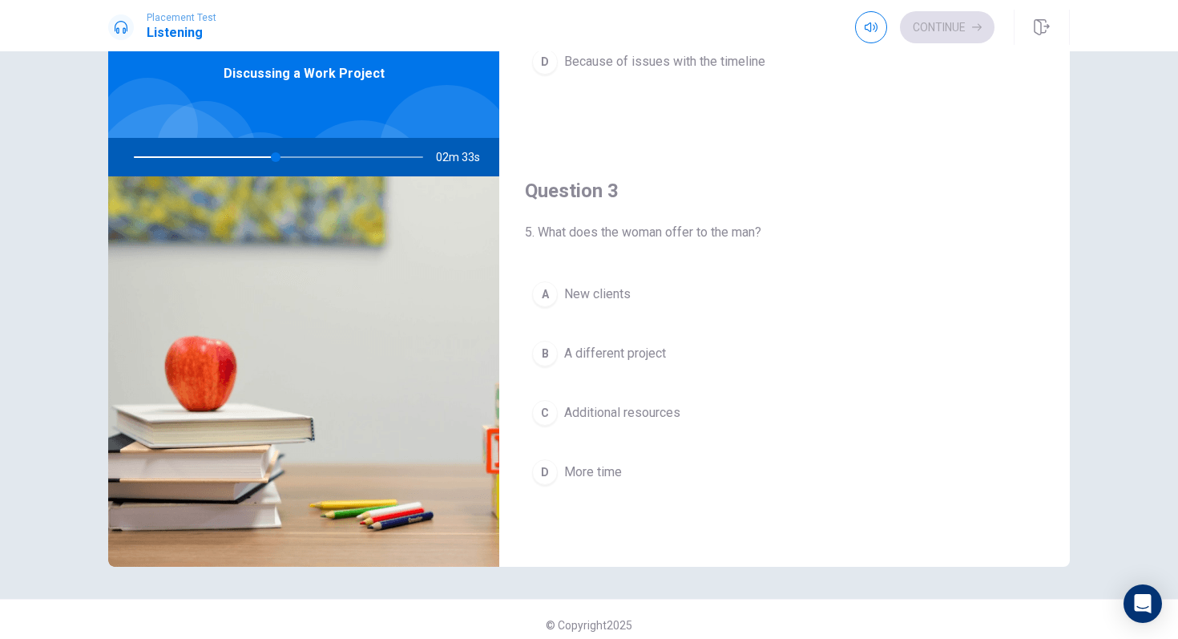
scroll to position [0, 0]
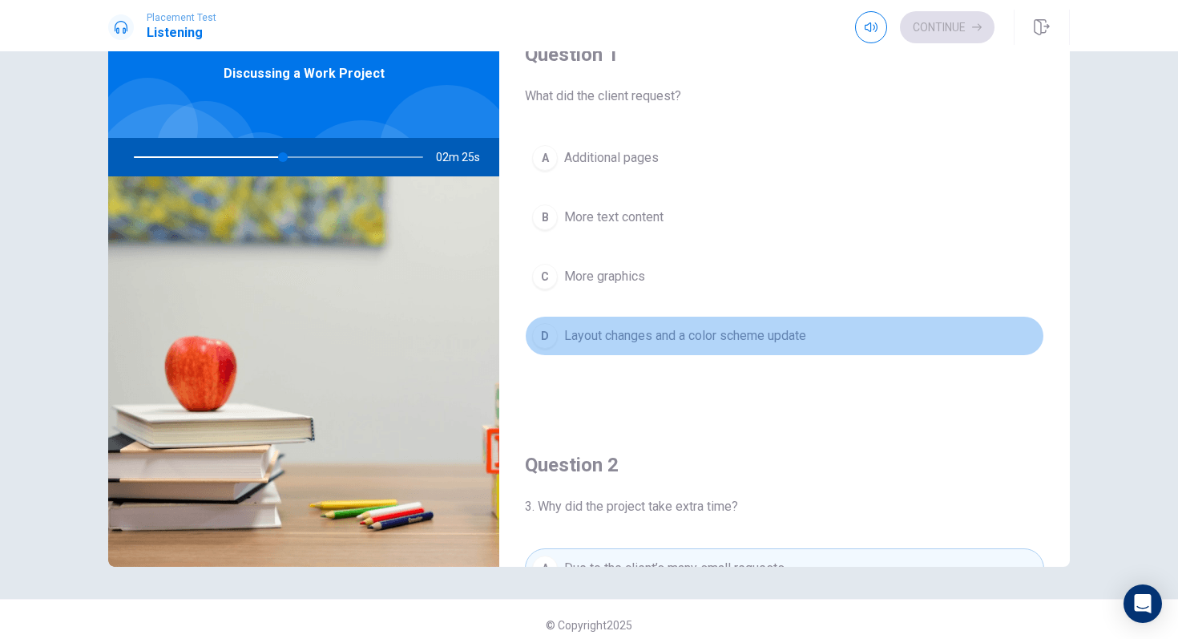
click at [540, 333] on div "D" at bounding box center [545, 336] width 26 height 26
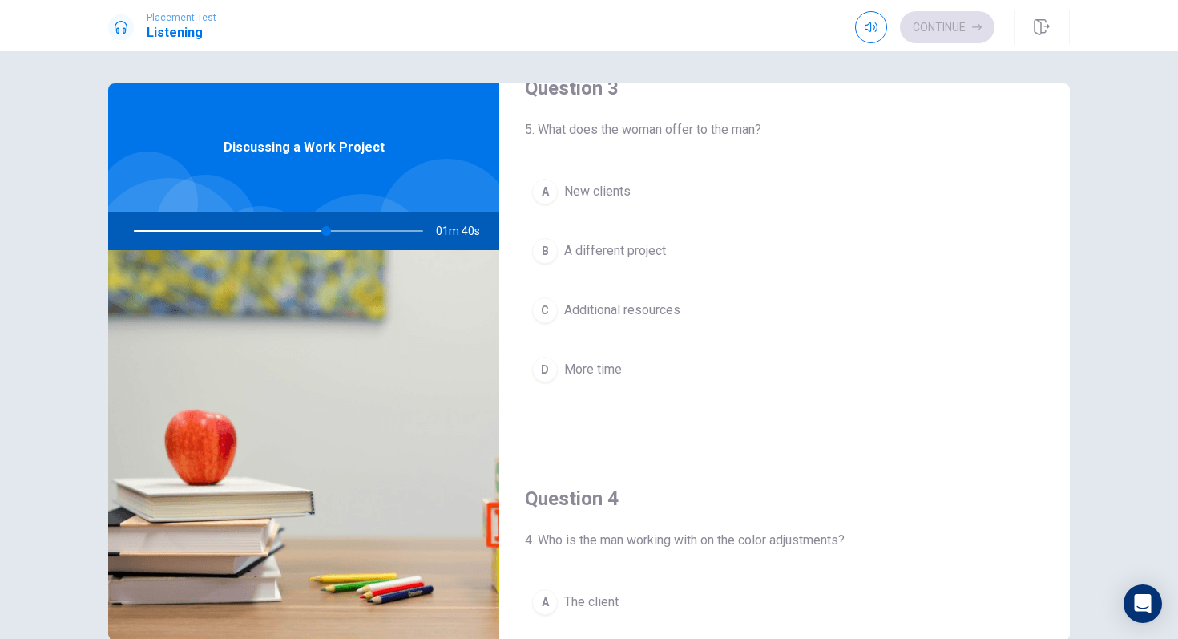
scroll to position [859, 0]
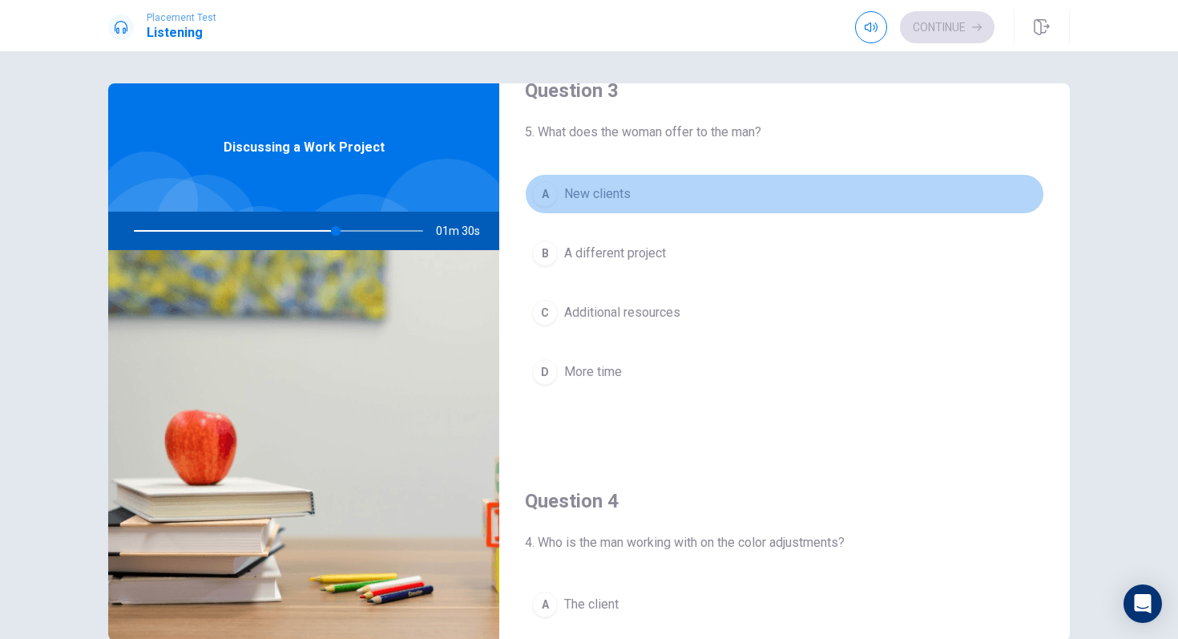
click at [657, 198] on button "A New clients" at bounding box center [784, 194] width 519 height 40
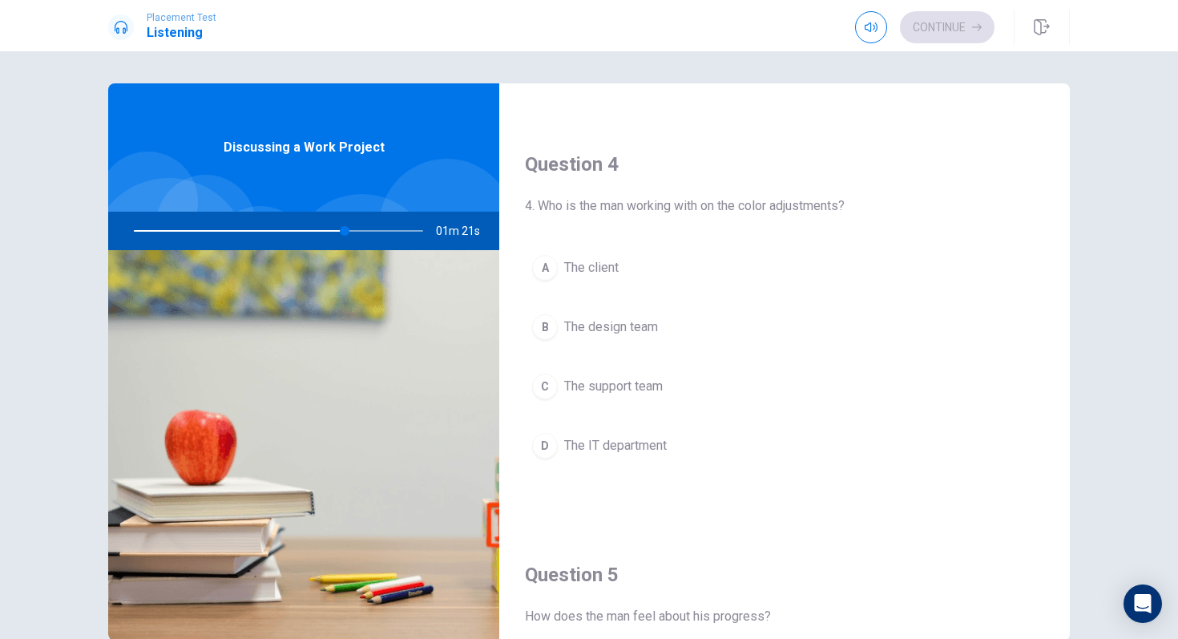
scroll to position [1206, 0]
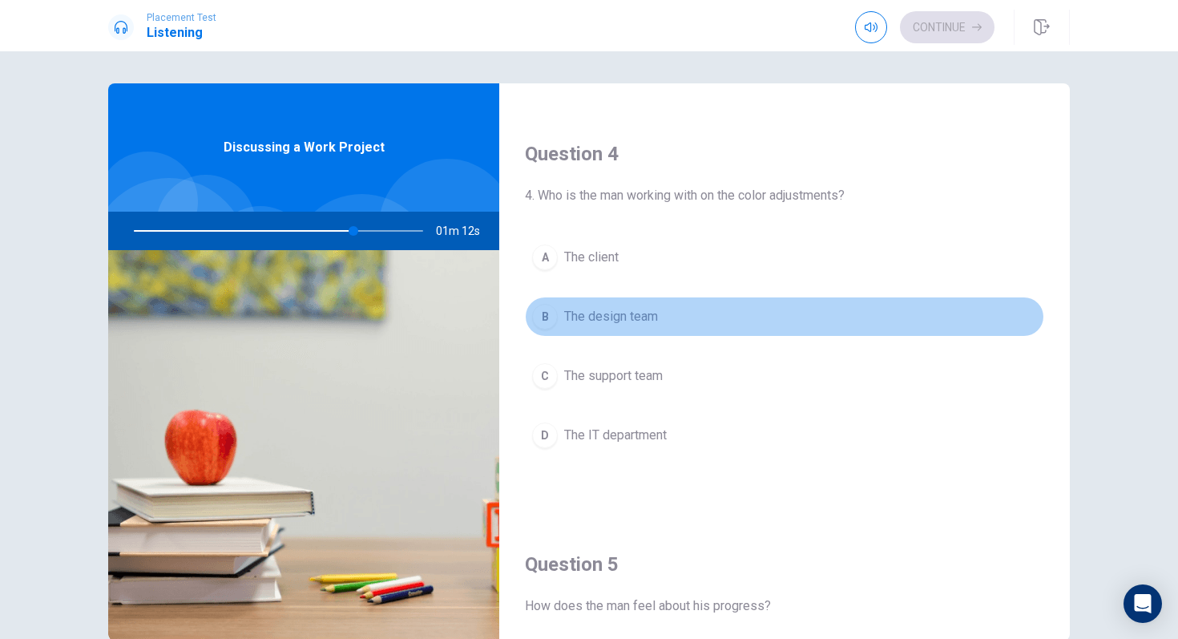
click at [671, 326] on button "B The design team" at bounding box center [784, 317] width 519 height 40
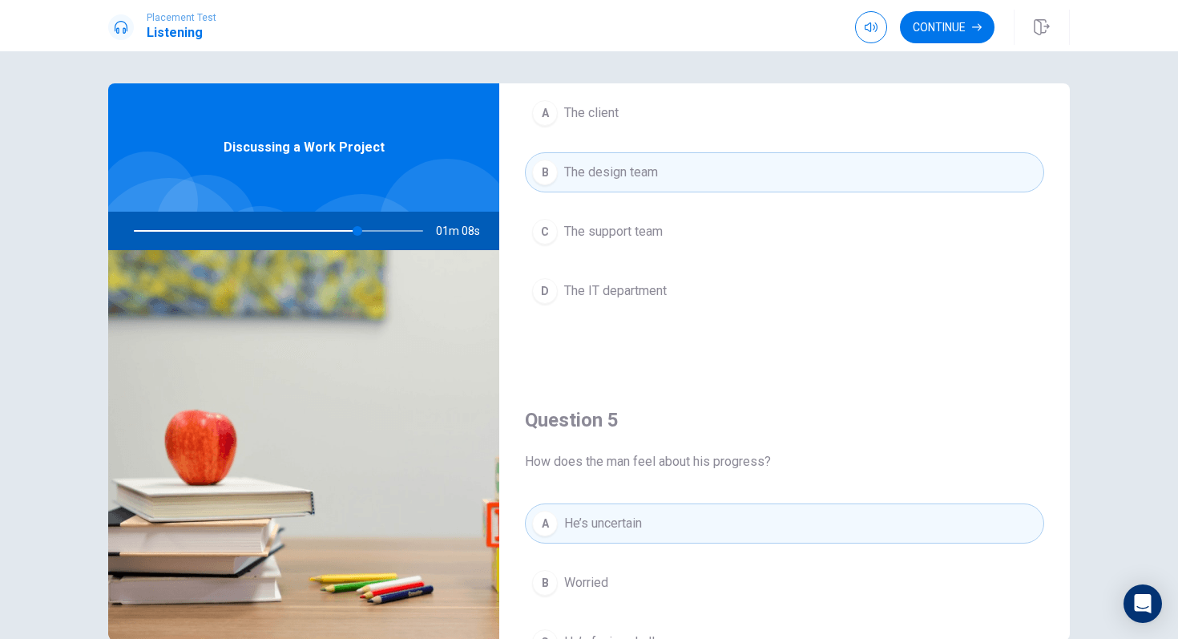
scroll to position [1495, 0]
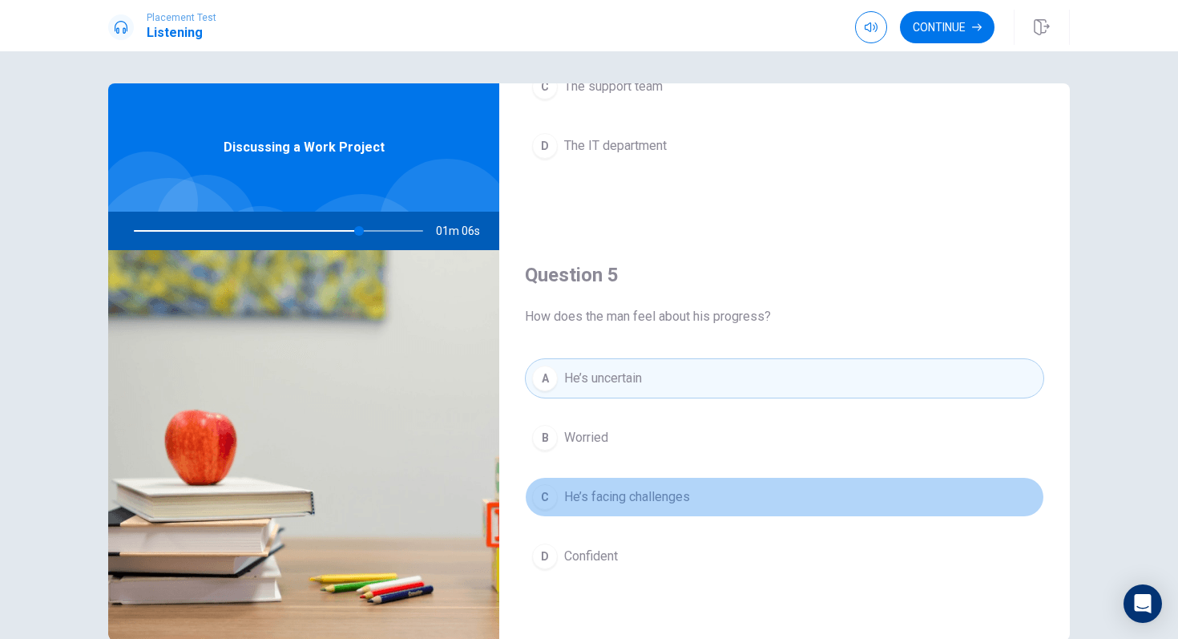
click at [680, 504] on span "He’s facing challenges" at bounding box center [627, 496] width 126 height 19
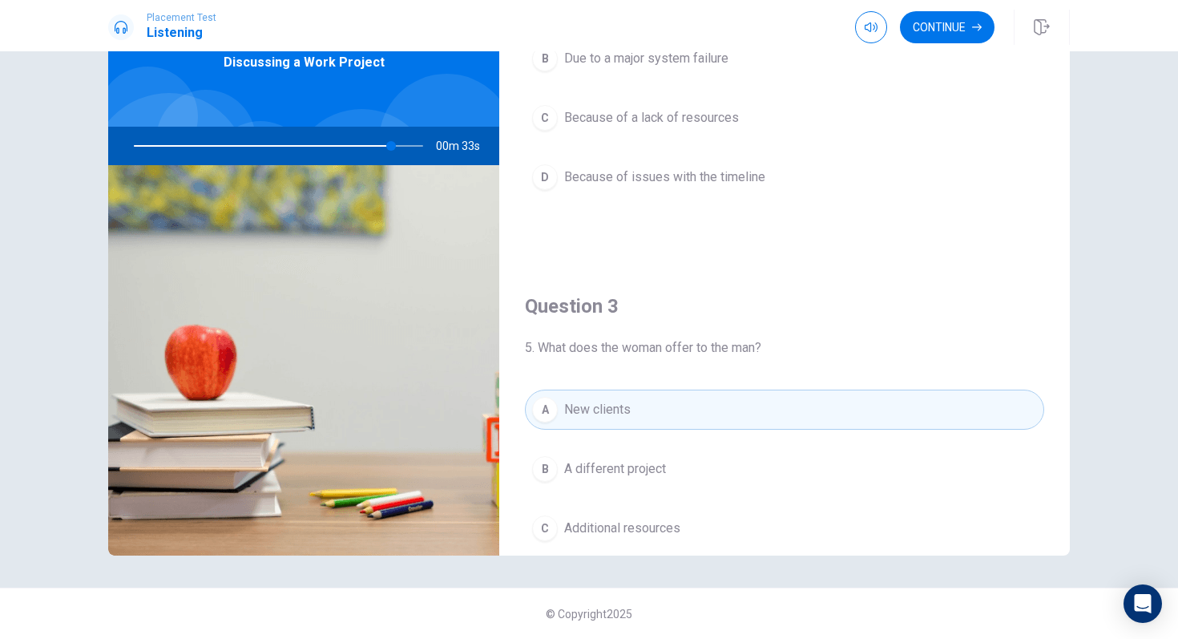
scroll to position [0, 0]
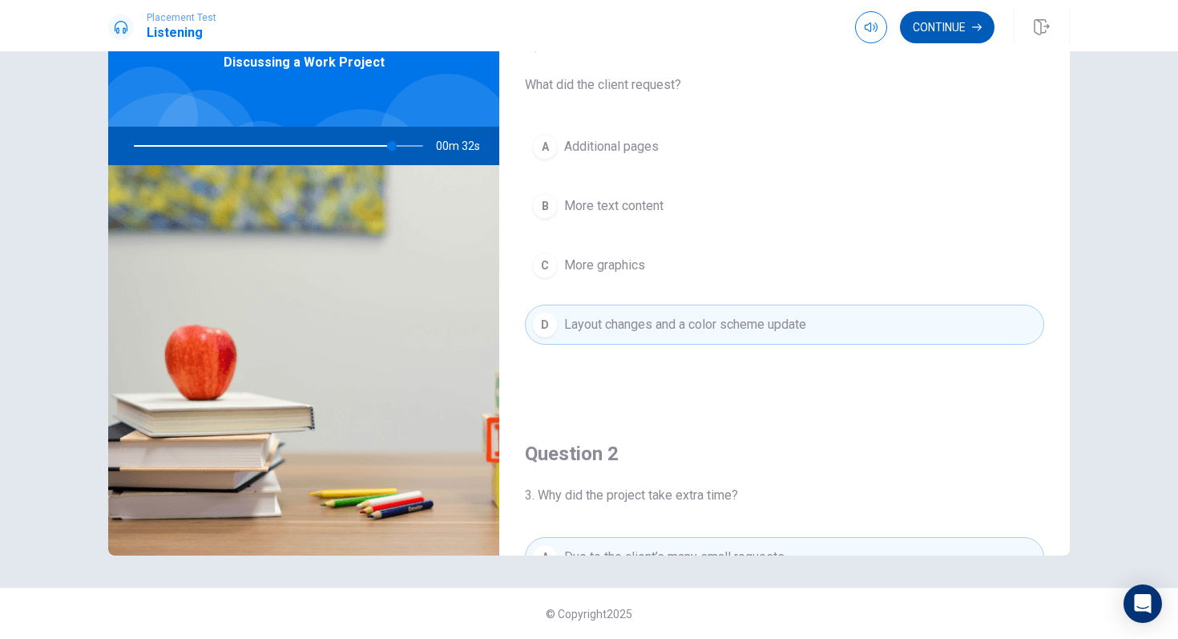
click at [960, 26] on button "Continue" at bounding box center [947, 27] width 95 height 32
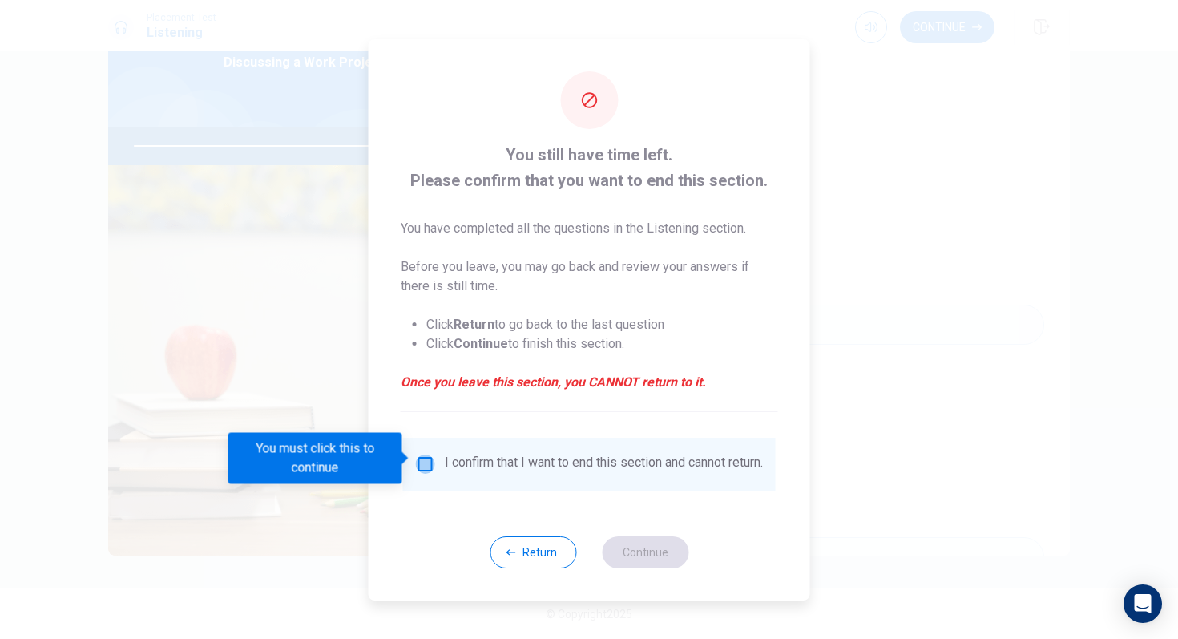
click at [422, 458] on input "You must click this to continue" at bounding box center [425, 464] width 19 height 19
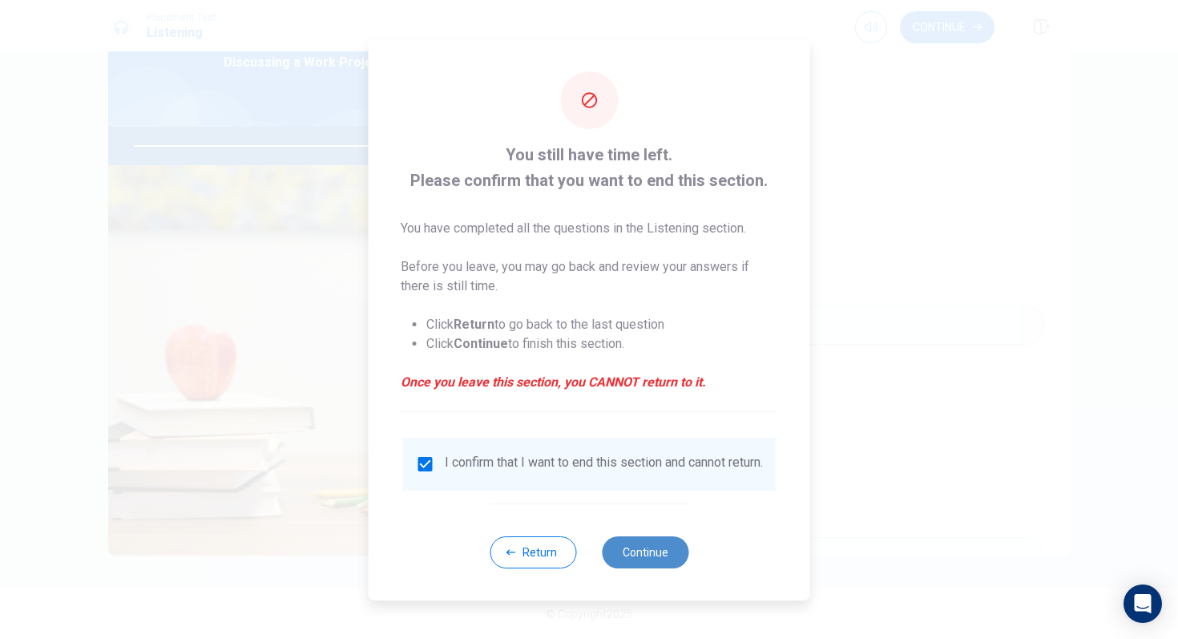
click at [631, 535] on button "Continue" at bounding box center [645, 552] width 87 height 32
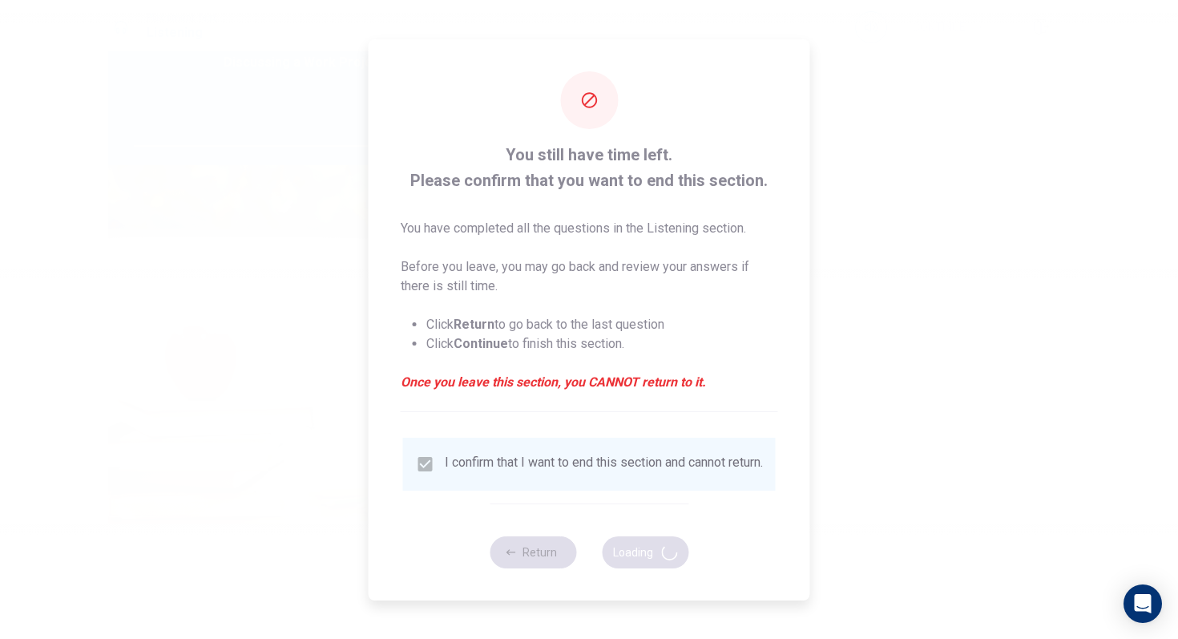
type input "91"
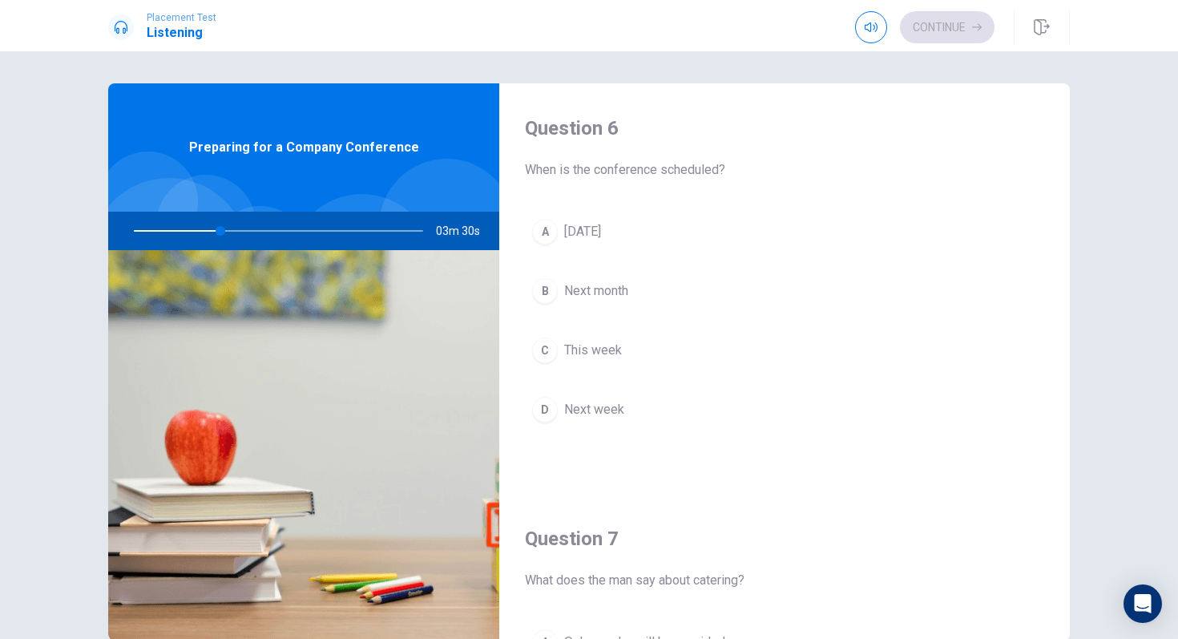
click at [547, 289] on div "B" at bounding box center [545, 291] width 26 height 26
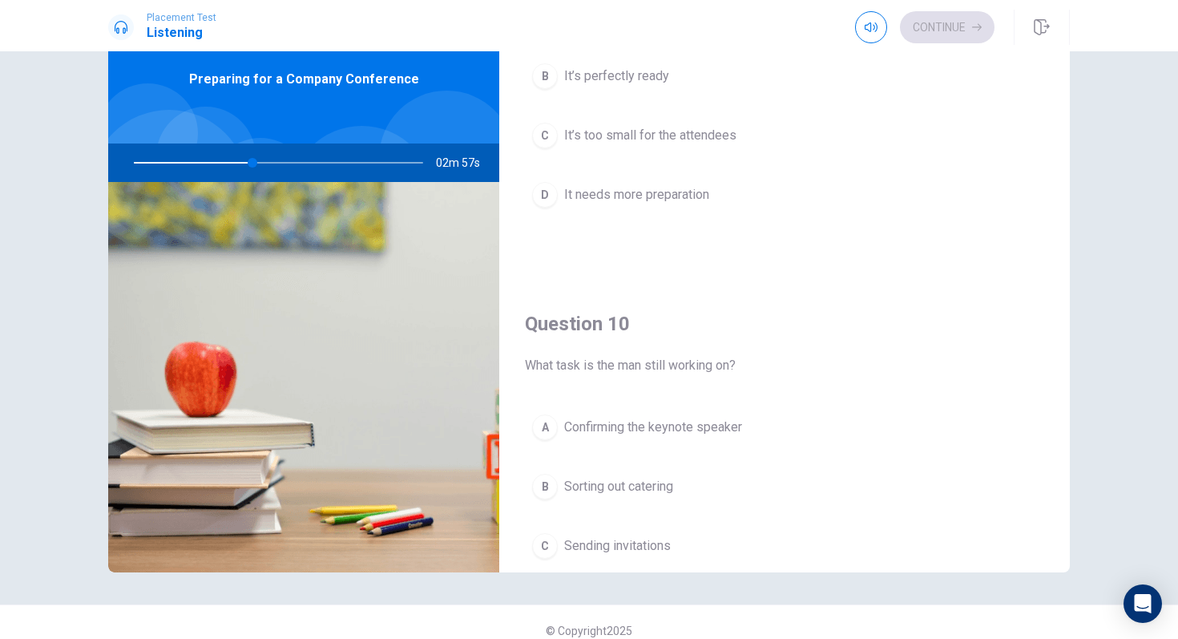
scroll to position [1495, 0]
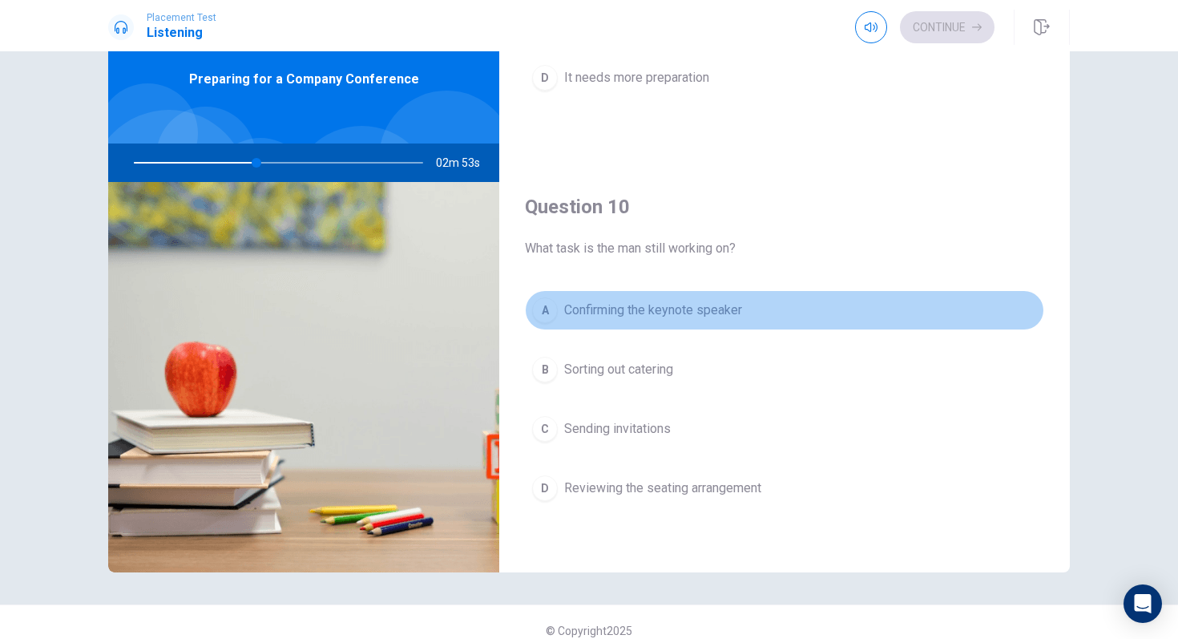
click at [550, 307] on div "A" at bounding box center [545, 310] width 26 height 26
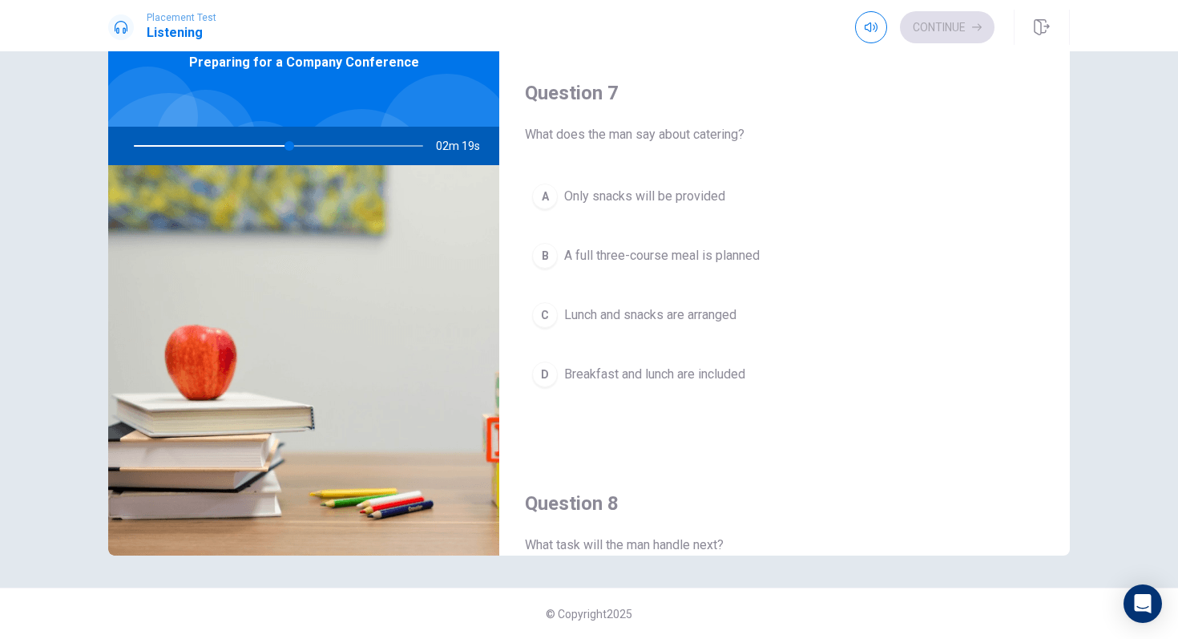
scroll to position [358, 0]
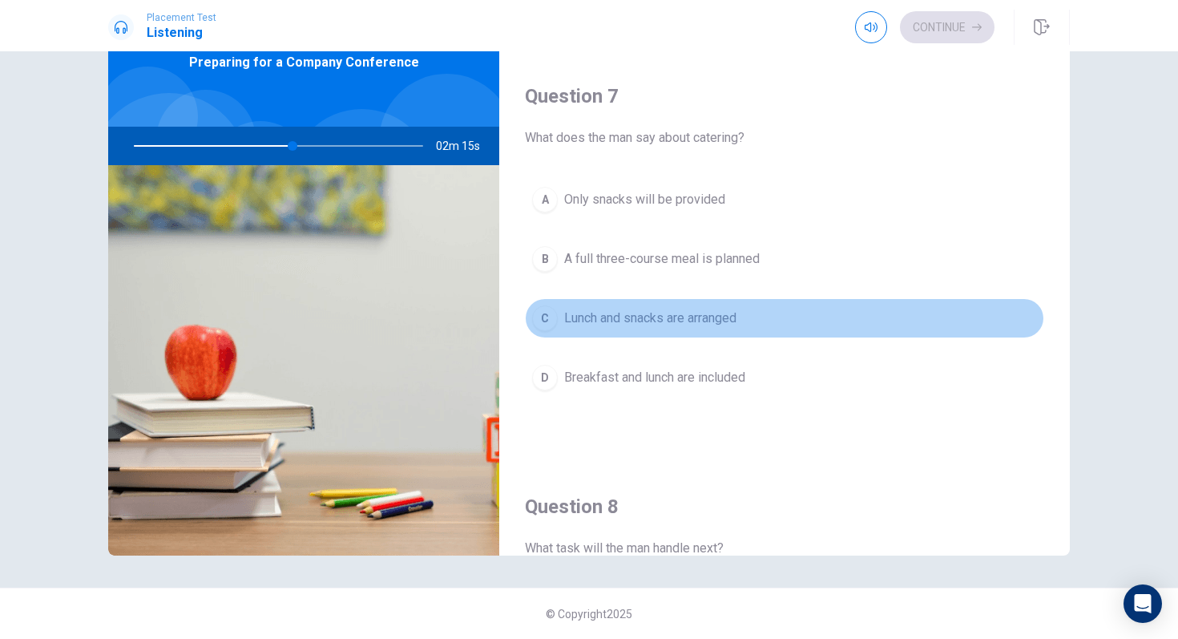
click at [552, 315] on div "C" at bounding box center [545, 318] width 26 height 26
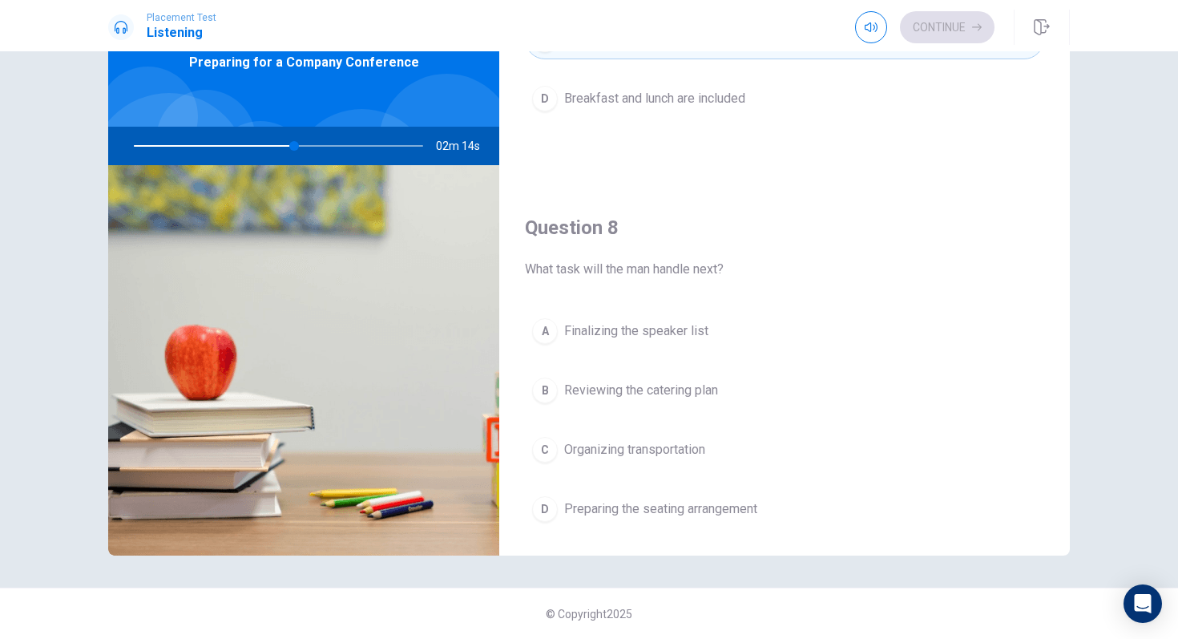
scroll to position [656, 0]
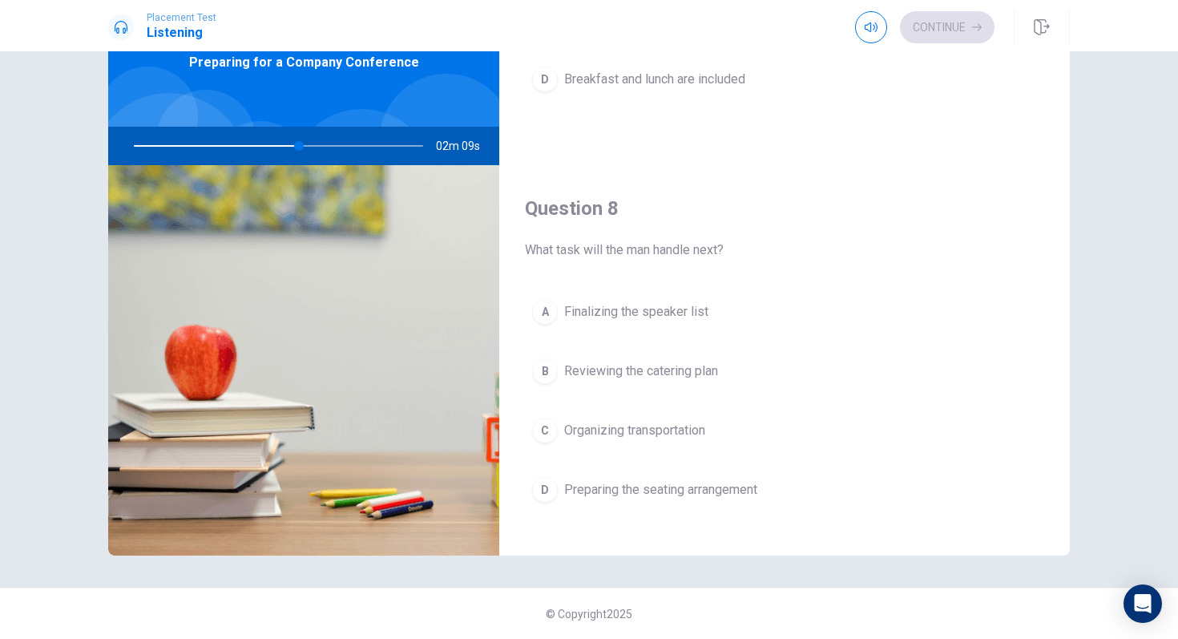
click at [544, 310] on div "A" at bounding box center [545, 312] width 26 height 26
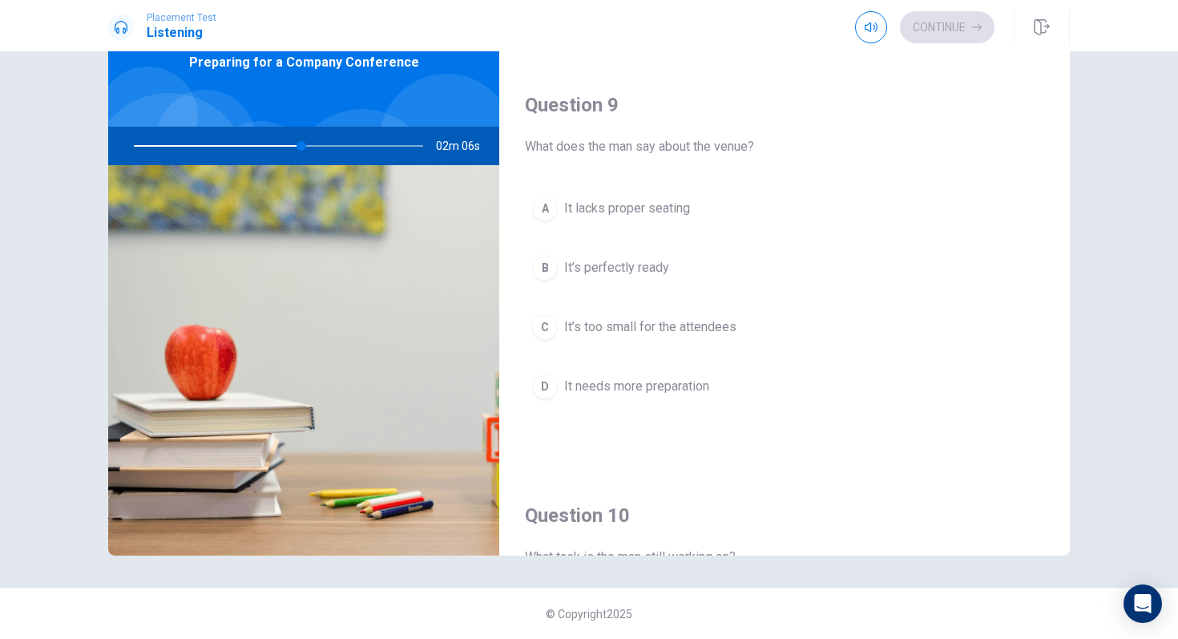
scroll to position [1169, 0]
click at [541, 266] on div "B" at bounding box center [545, 269] width 26 height 26
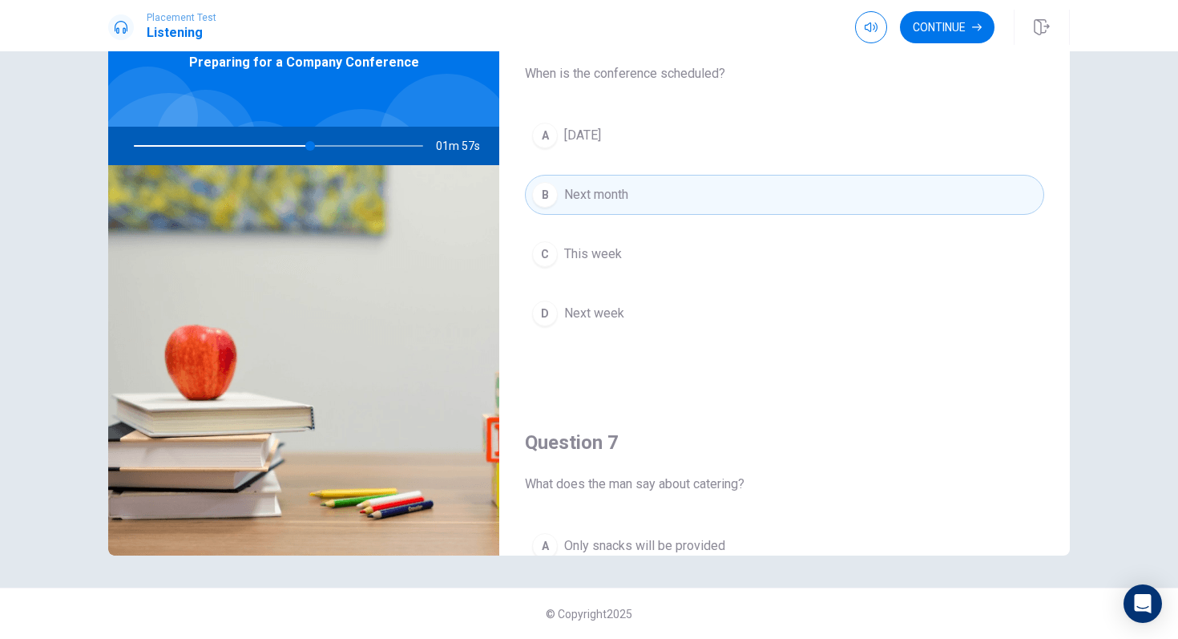
scroll to position [0, 0]
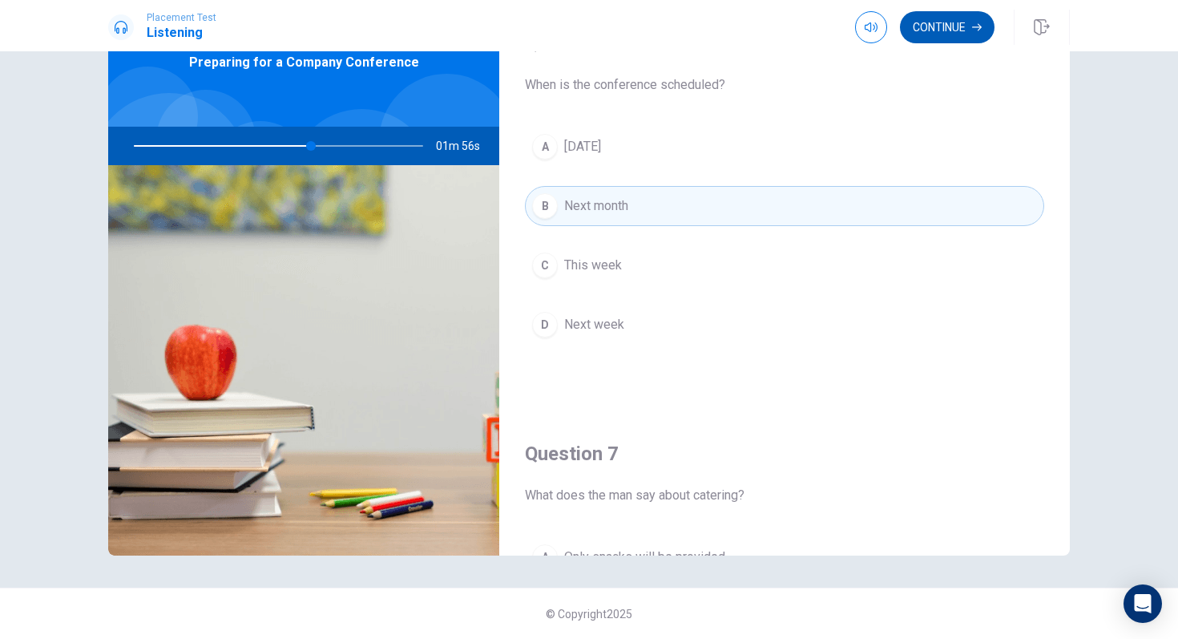
click at [939, 18] on button "Continue" at bounding box center [947, 27] width 95 height 32
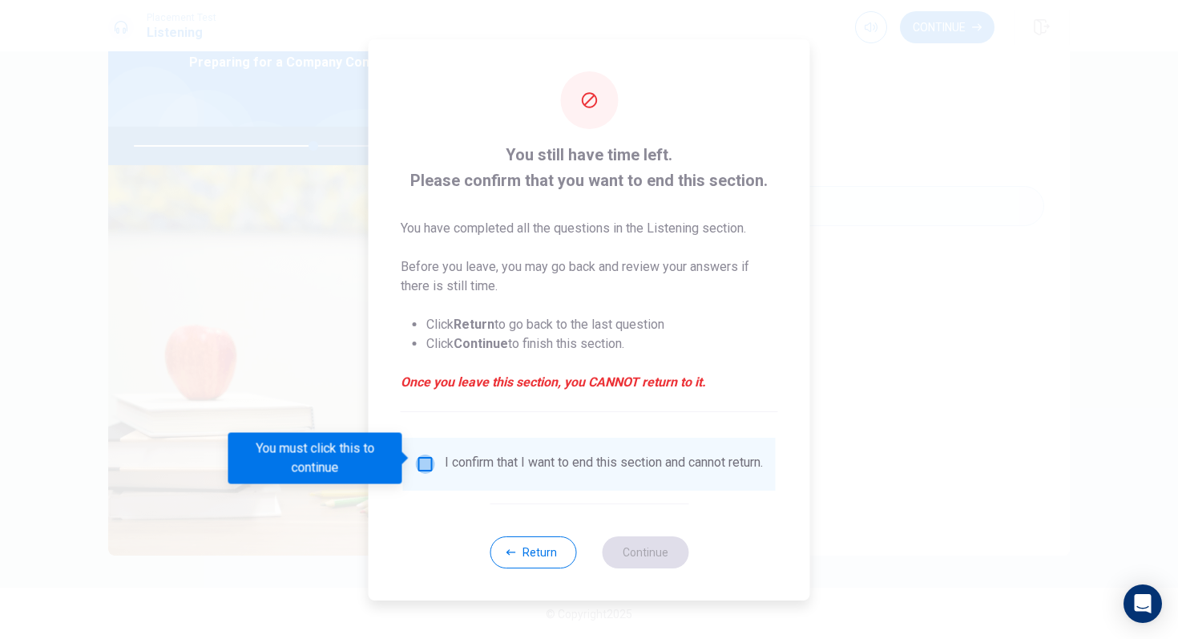
click at [422, 462] on input "You must click this to continue" at bounding box center [425, 464] width 19 height 19
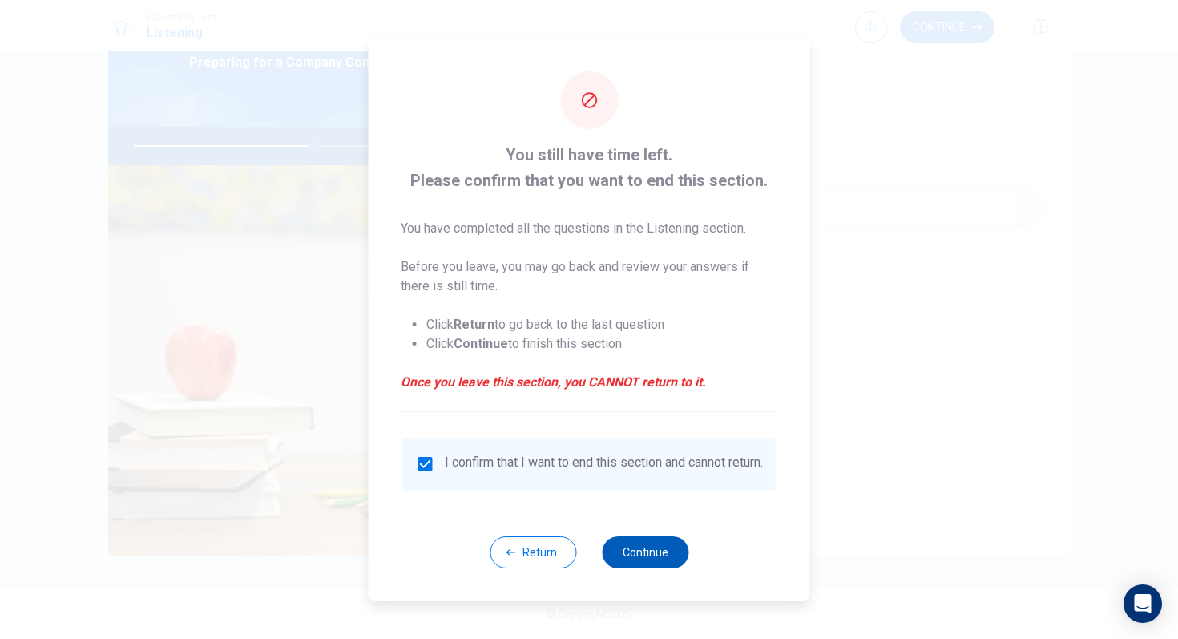
click at [622, 535] on button "Continue" at bounding box center [645, 552] width 87 height 32
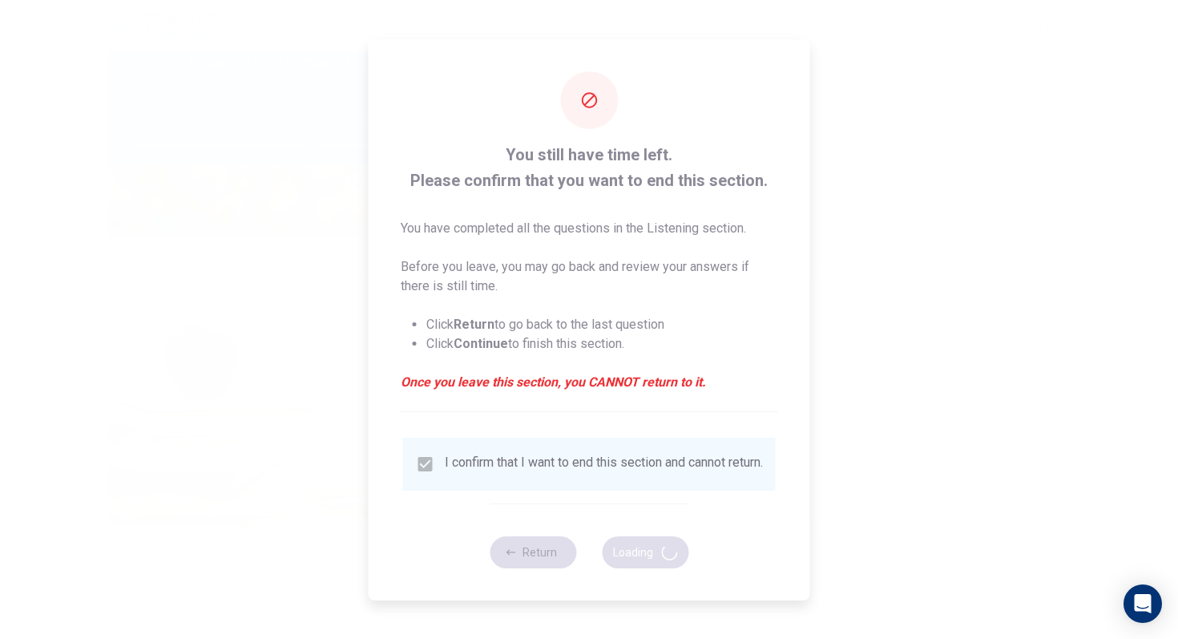
type input "63"
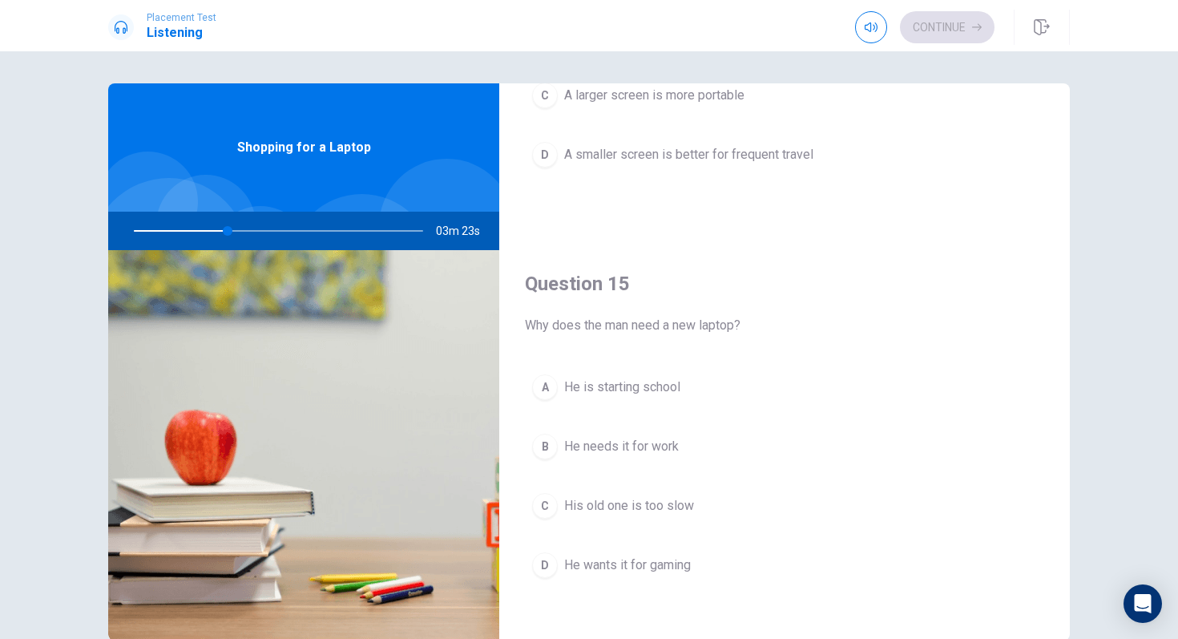
scroll to position [1495, 0]
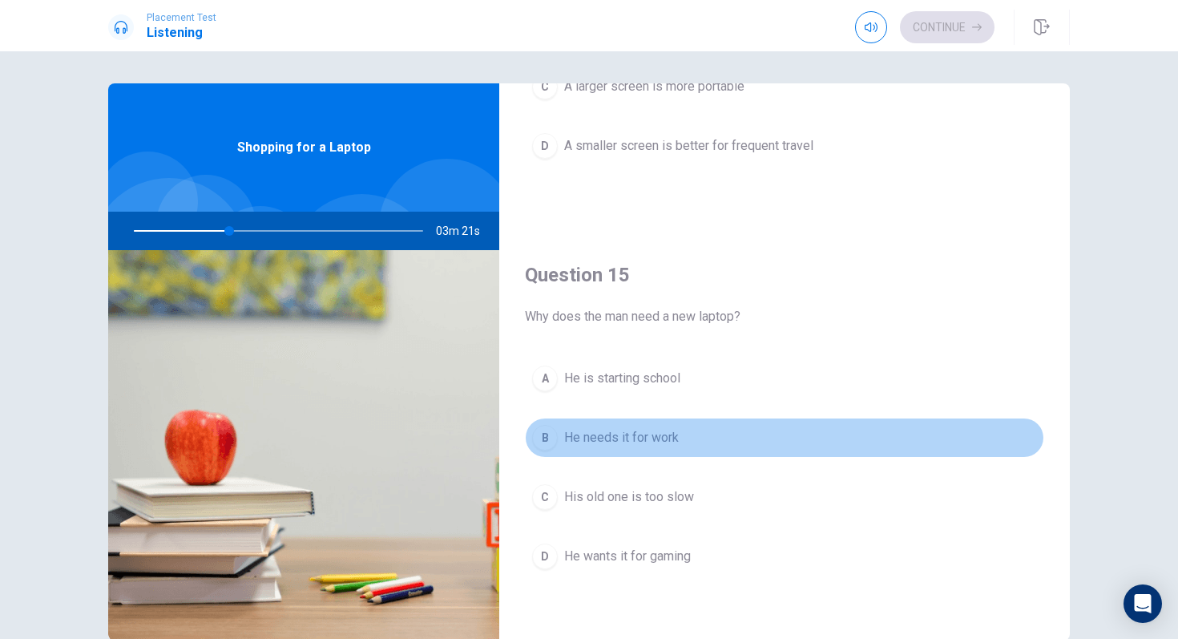
click at [546, 442] on div "B" at bounding box center [545, 438] width 26 height 26
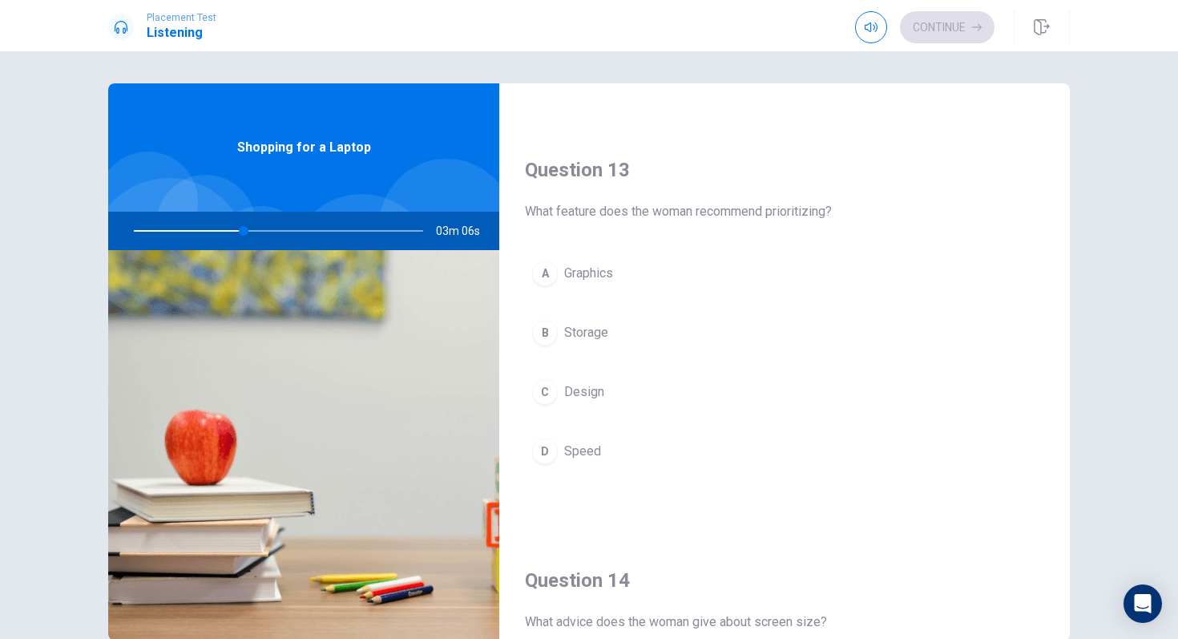
scroll to position [787, 0]
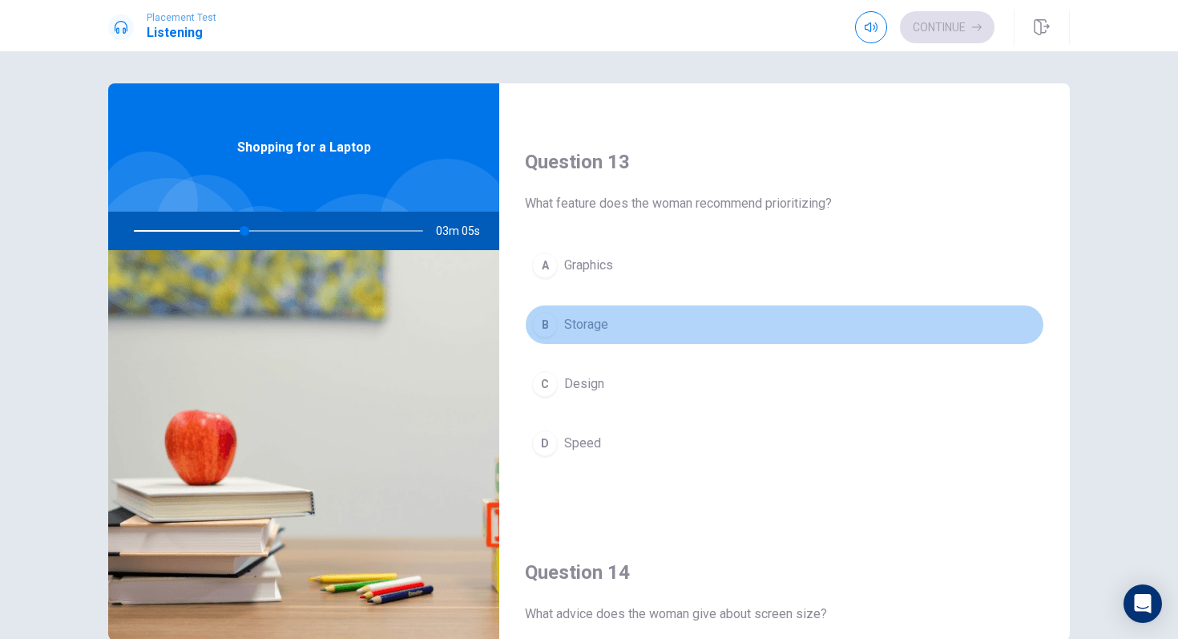
click at [548, 333] on div "B" at bounding box center [545, 325] width 26 height 26
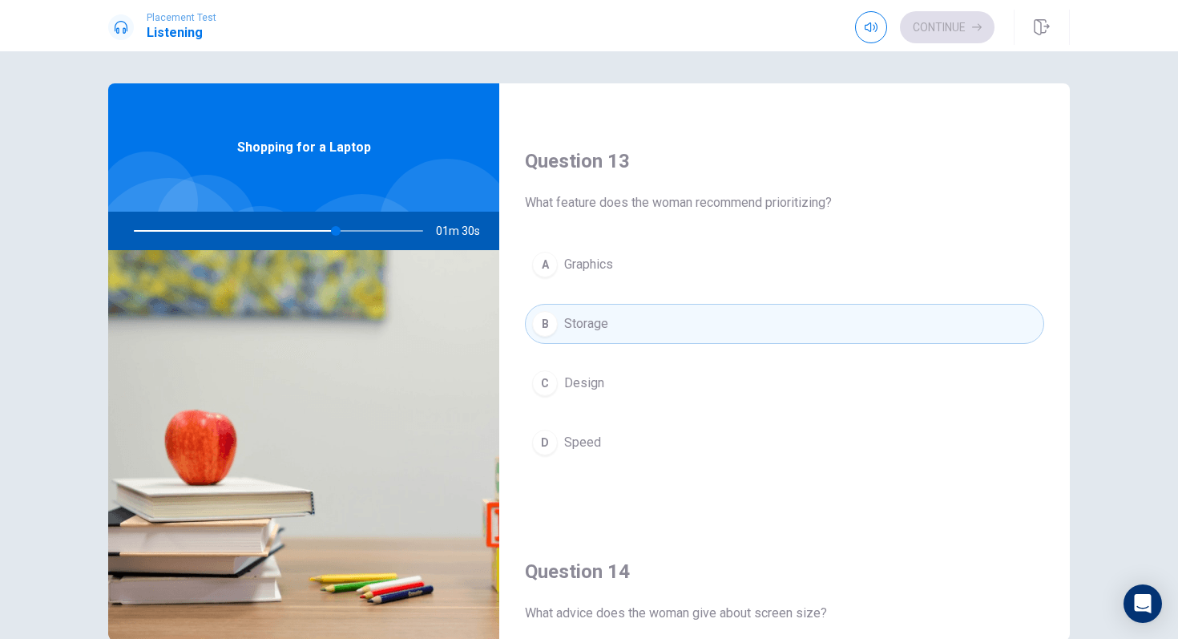
scroll to position [782, 0]
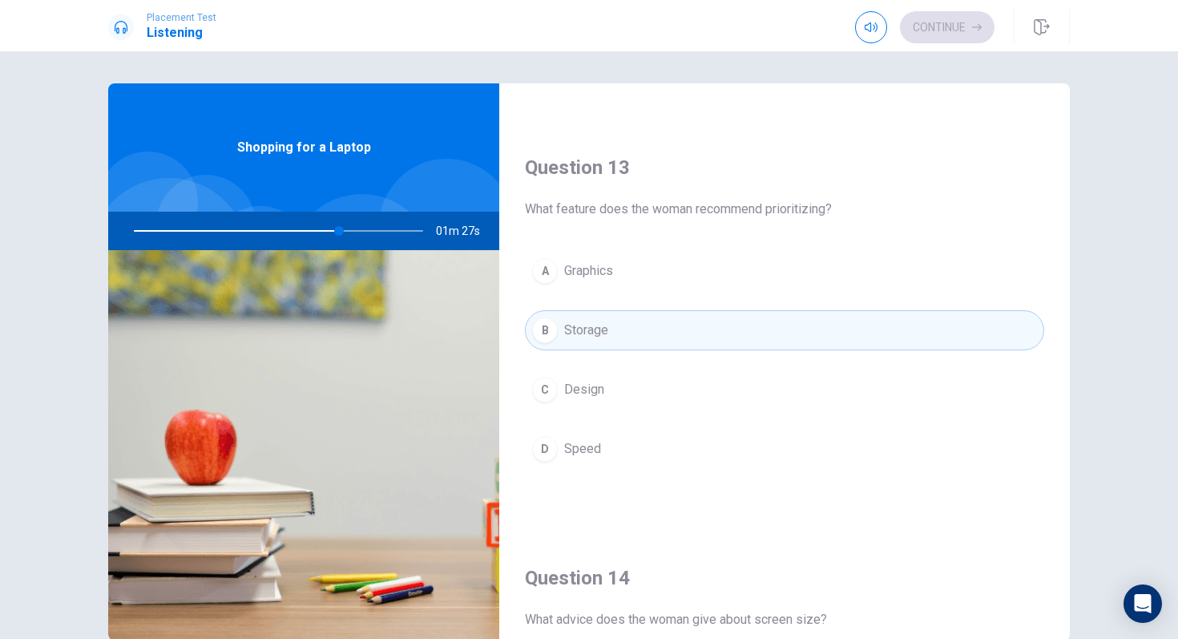
click at [607, 443] on button "D Speed" at bounding box center [784, 449] width 519 height 40
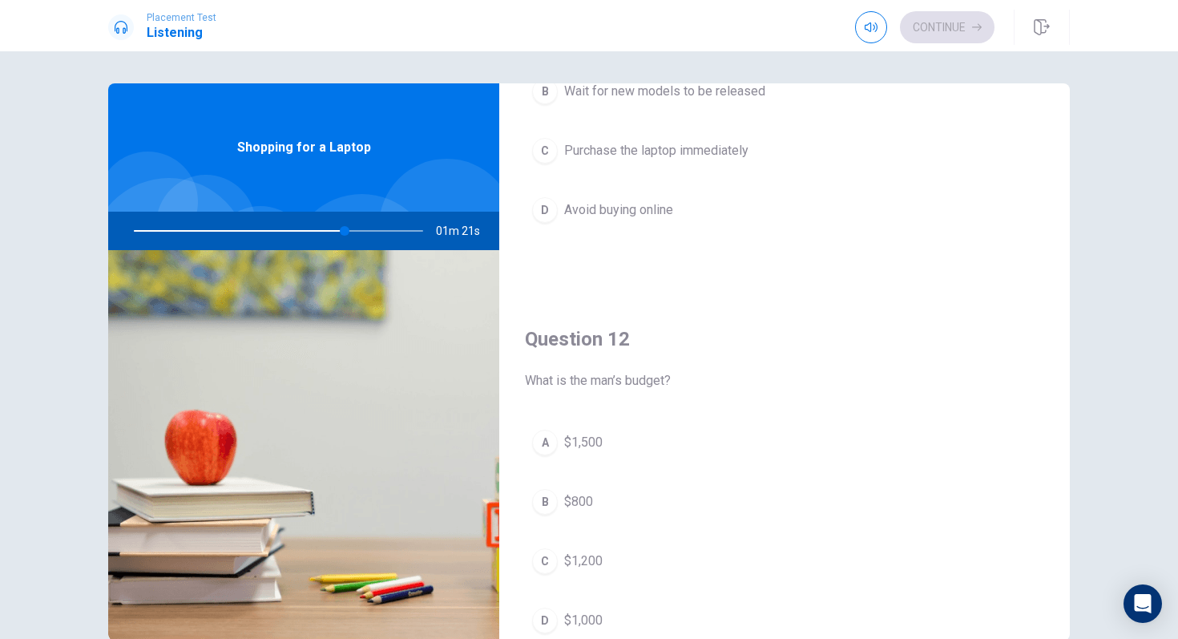
scroll to position [222, 0]
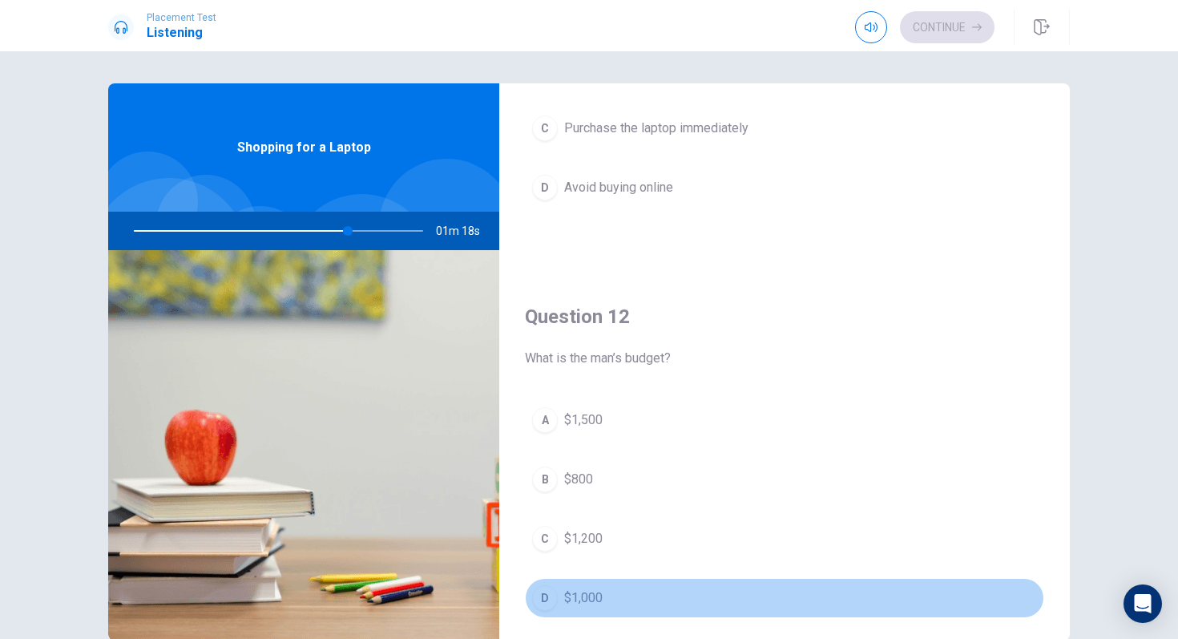
click at [548, 535] on button "D $1,000" at bounding box center [784, 598] width 519 height 40
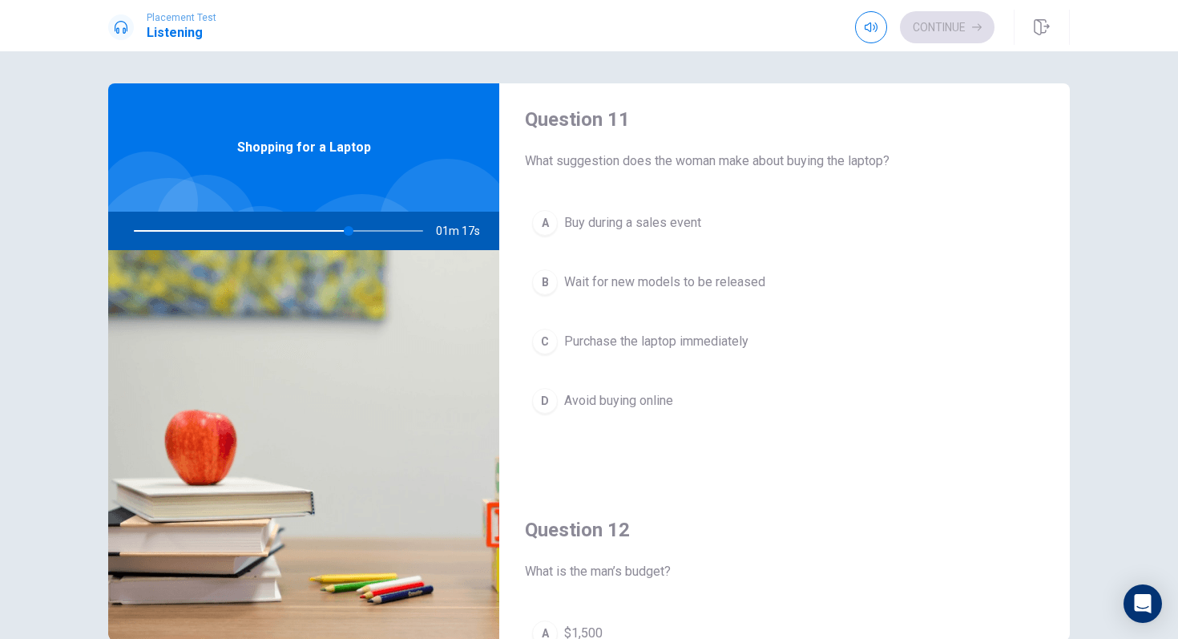
scroll to position [0, 0]
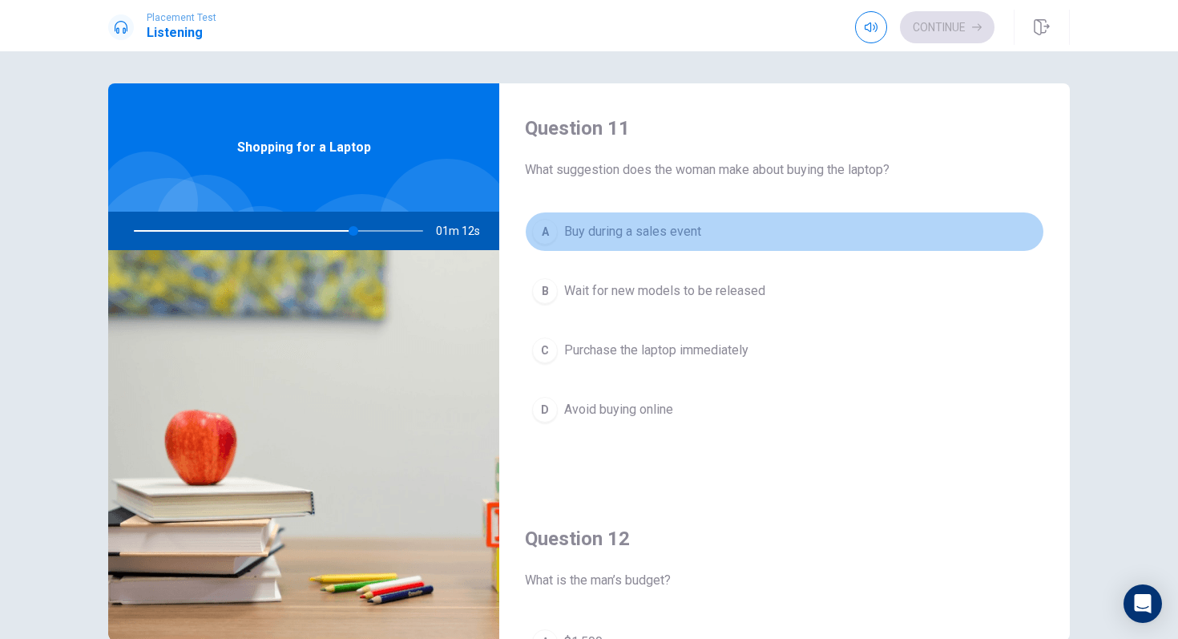
click at [548, 238] on div "A" at bounding box center [545, 232] width 26 height 26
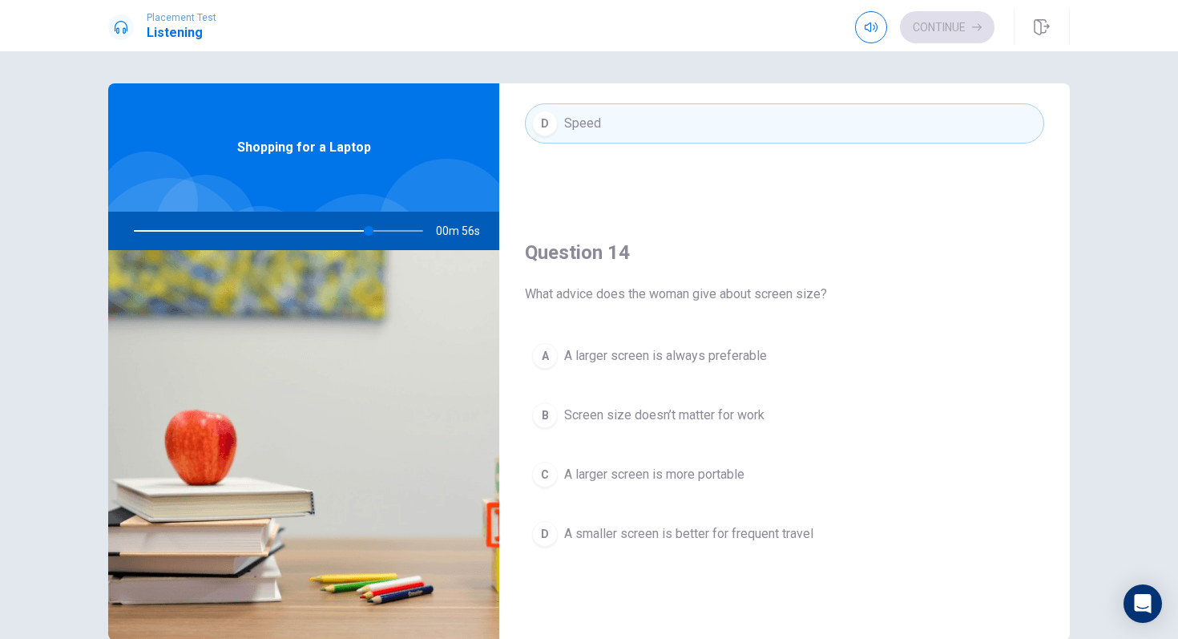
scroll to position [1111, 0]
click at [544, 353] on div "A" at bounding box center [545, 352] width 26 height 26
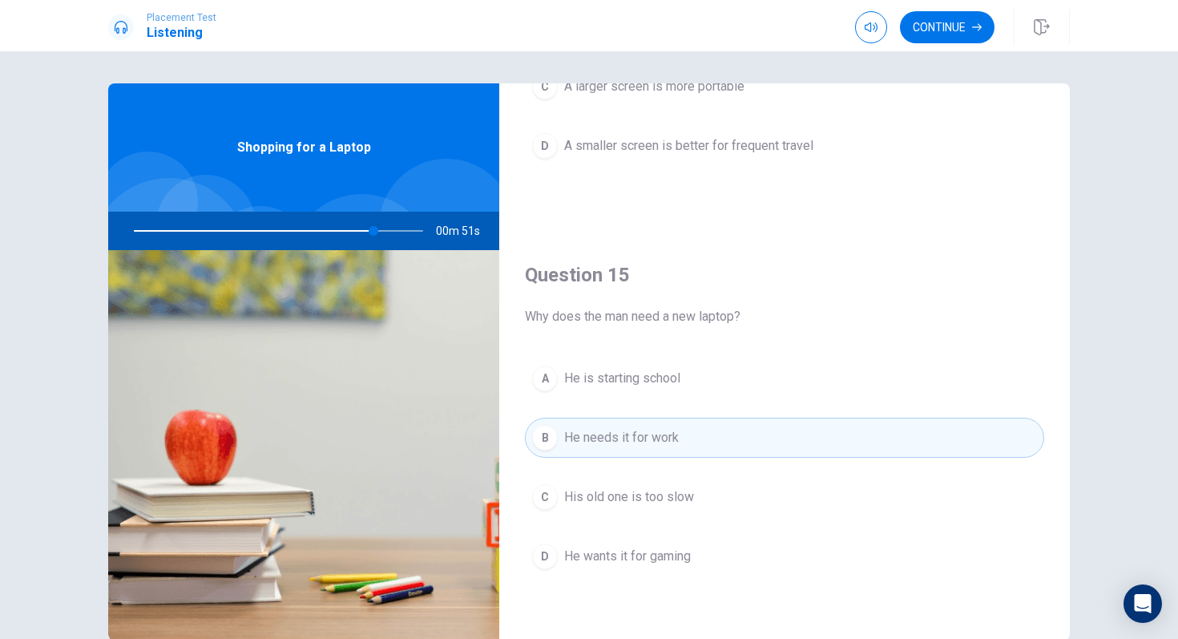
scroll to position [26, 0]
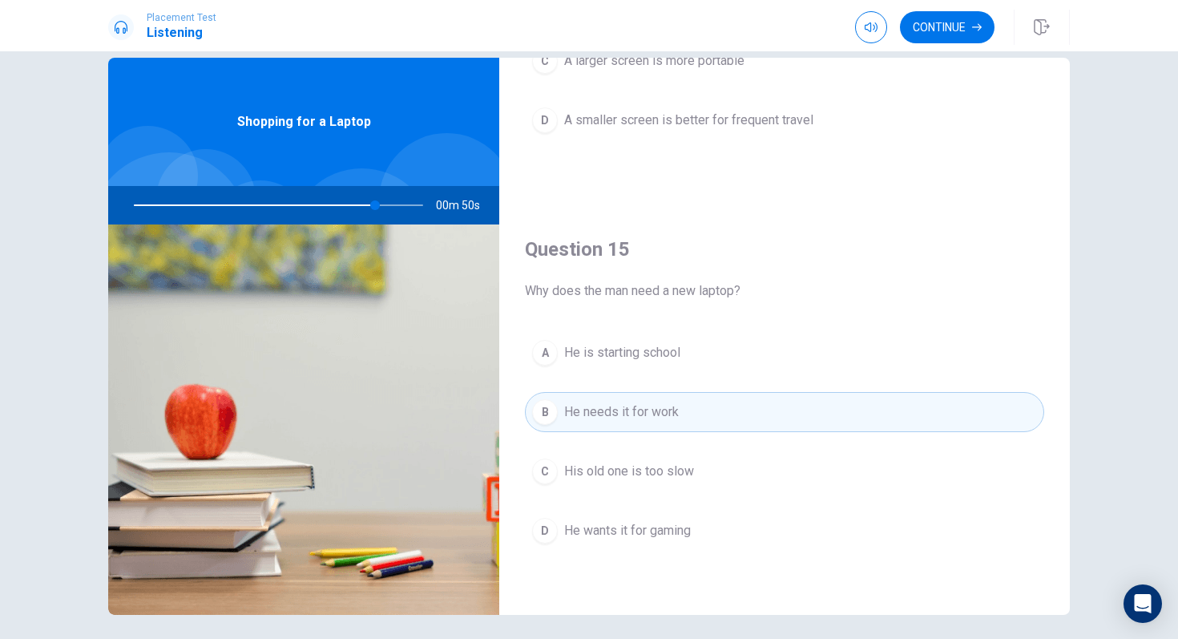
click at [948, 10] on div "Continue" at bounding box center [962, 27] width 215 height 35
click at [942, 30] on button "Continue" at bounding box center [947, 27] width 95 height 32
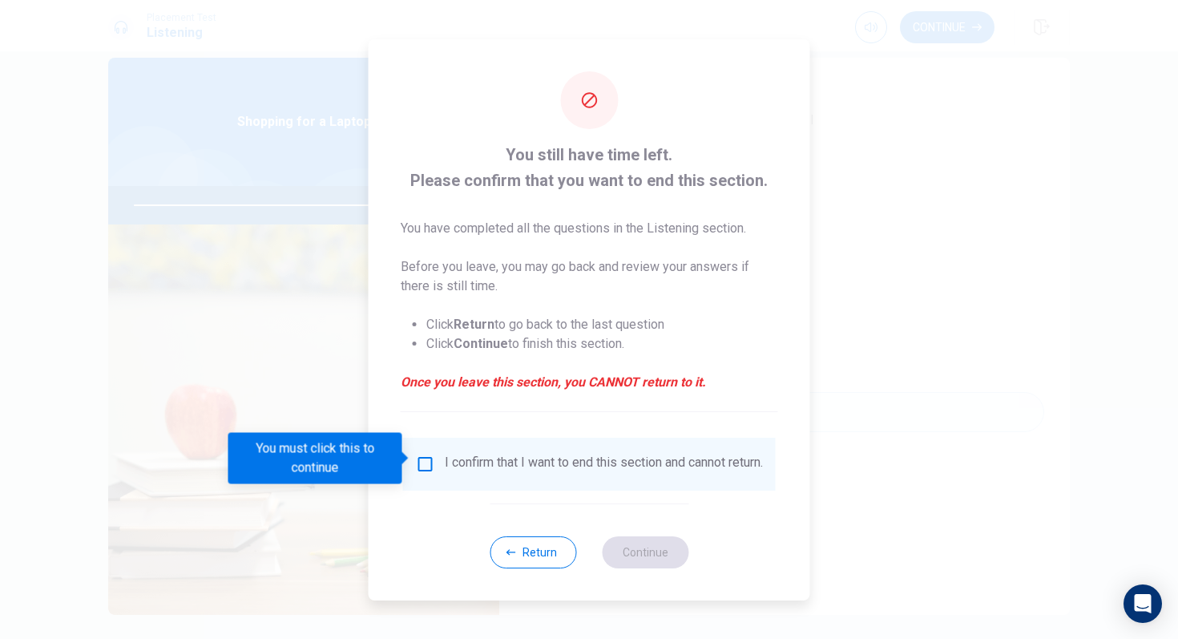
click at [416, 455] on input "You must click this to continue" at bounding box center [425, 464] width 19 height 19
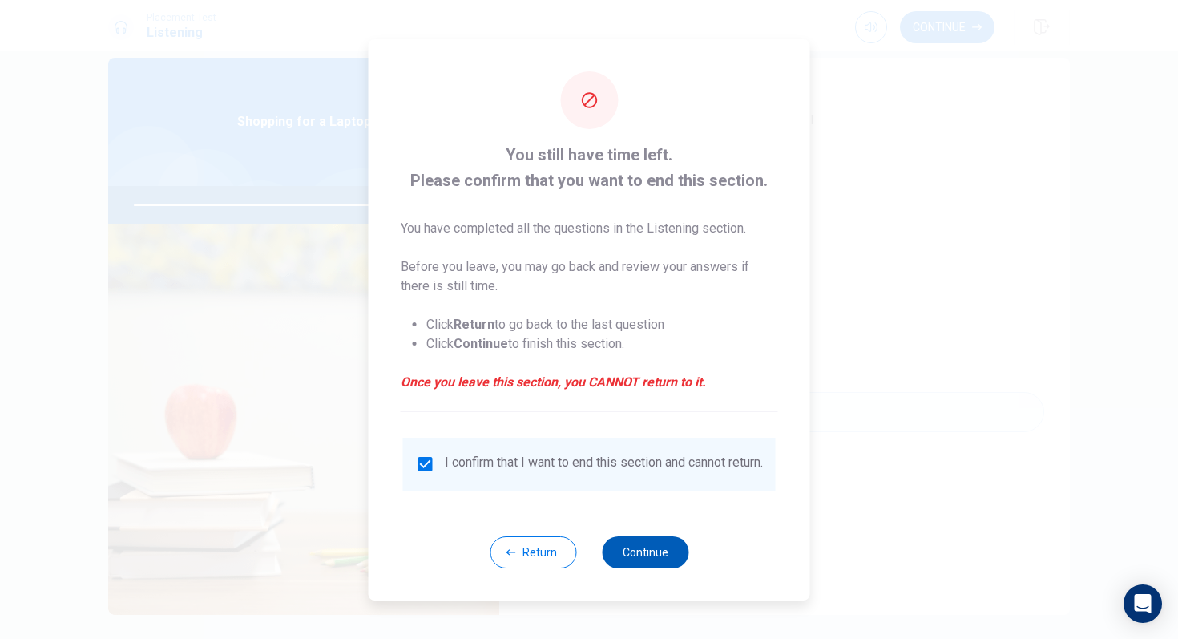
click at [653, 535] on button "Continue" at bounding box center [645, 552] width 87 height 32
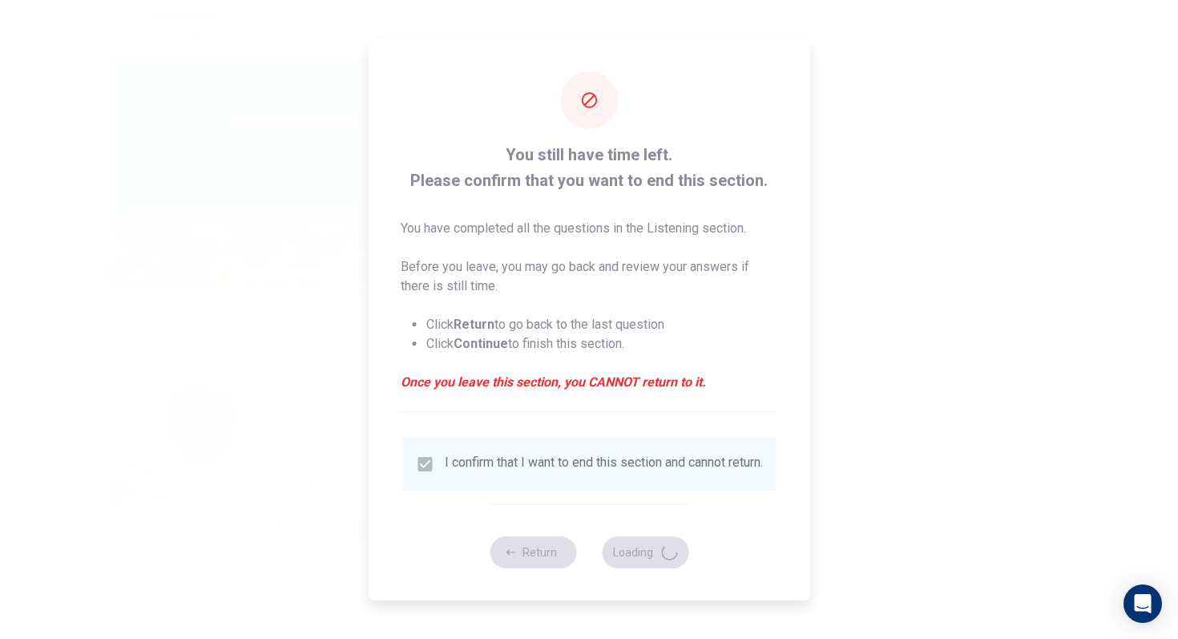
type input "85"
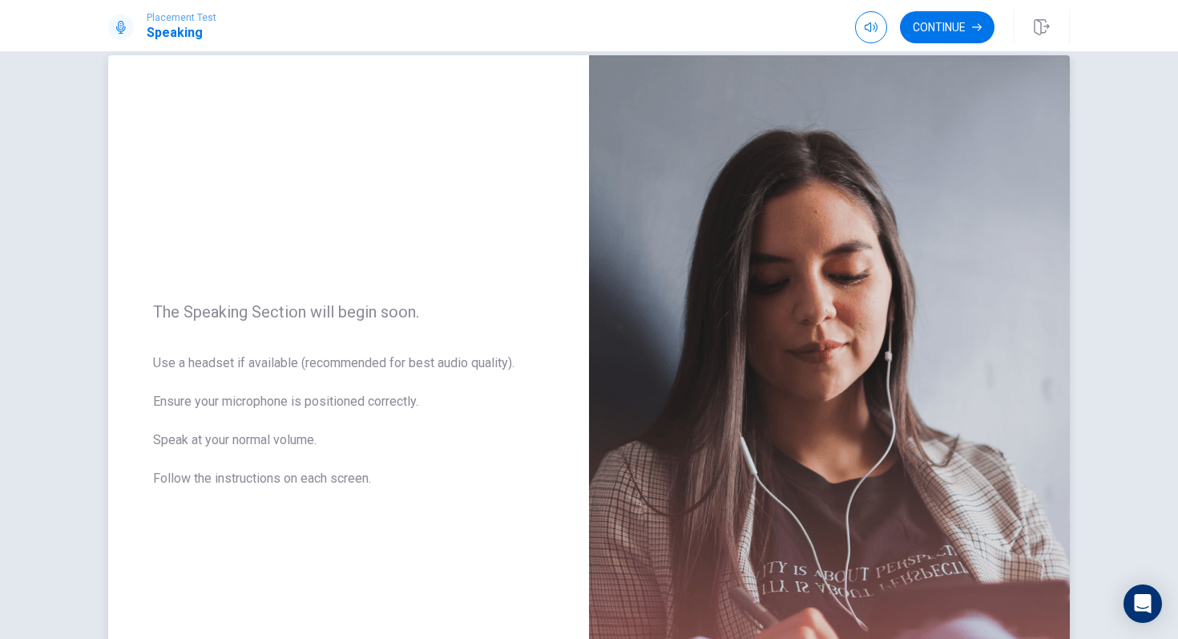
scroll to position [30, 0]
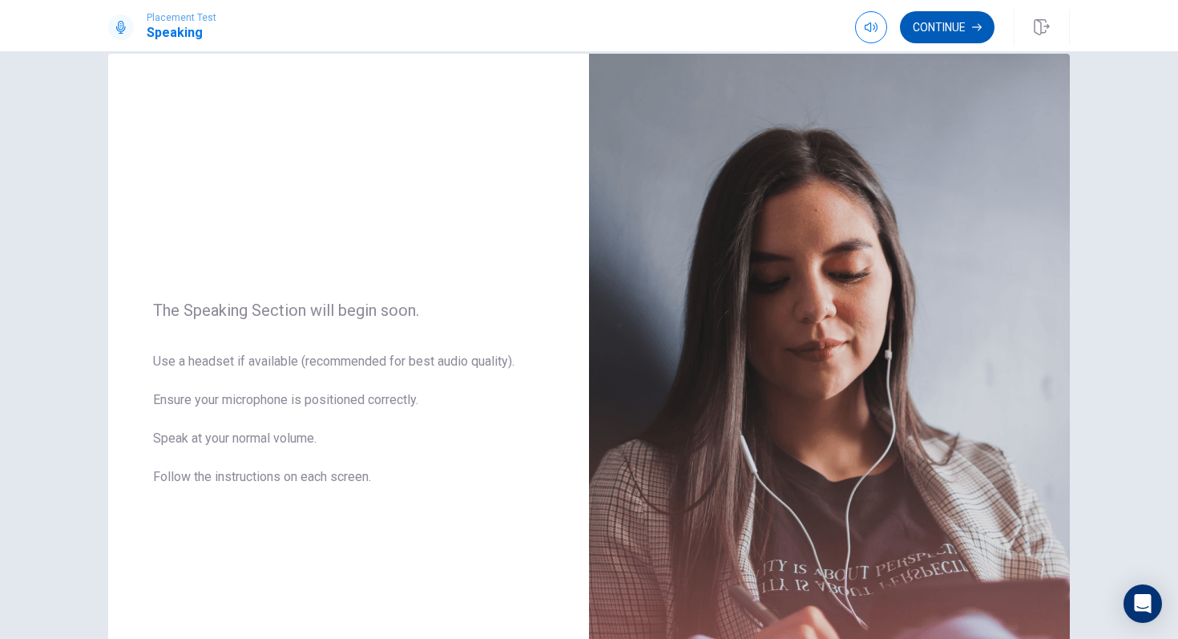
click at [937, 30] on button "Continue" at bounding box center [947, 27] width 95 height 32
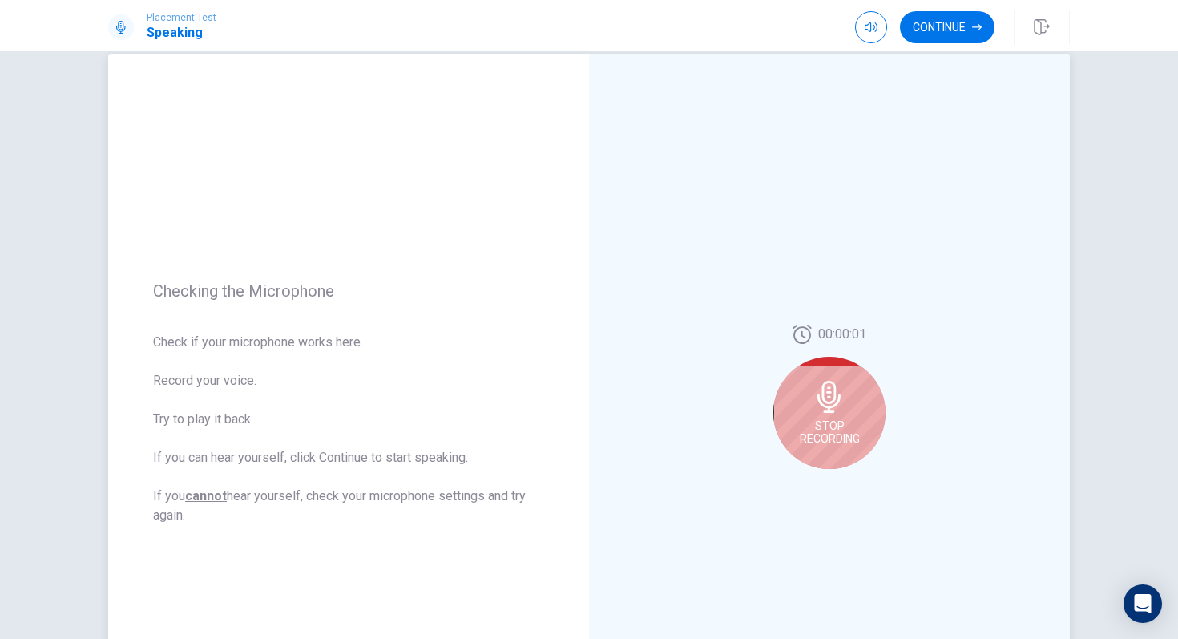
click at [841, 401] on icon at bounding box center [830, 397] width 32 height 32
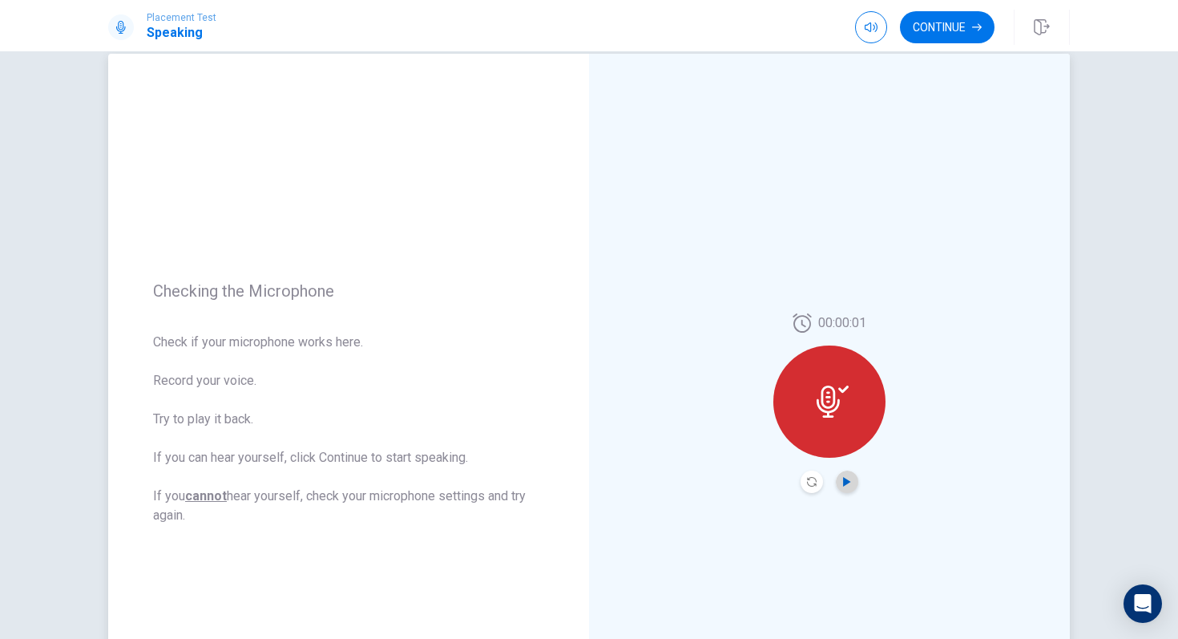
click at [843, 485] on icon "Play Audio" at bounding box center [848, 482] width 10 height 10
click at [950, 30] on button "Continue" at bounding box center [947, 27] width 95 height 32
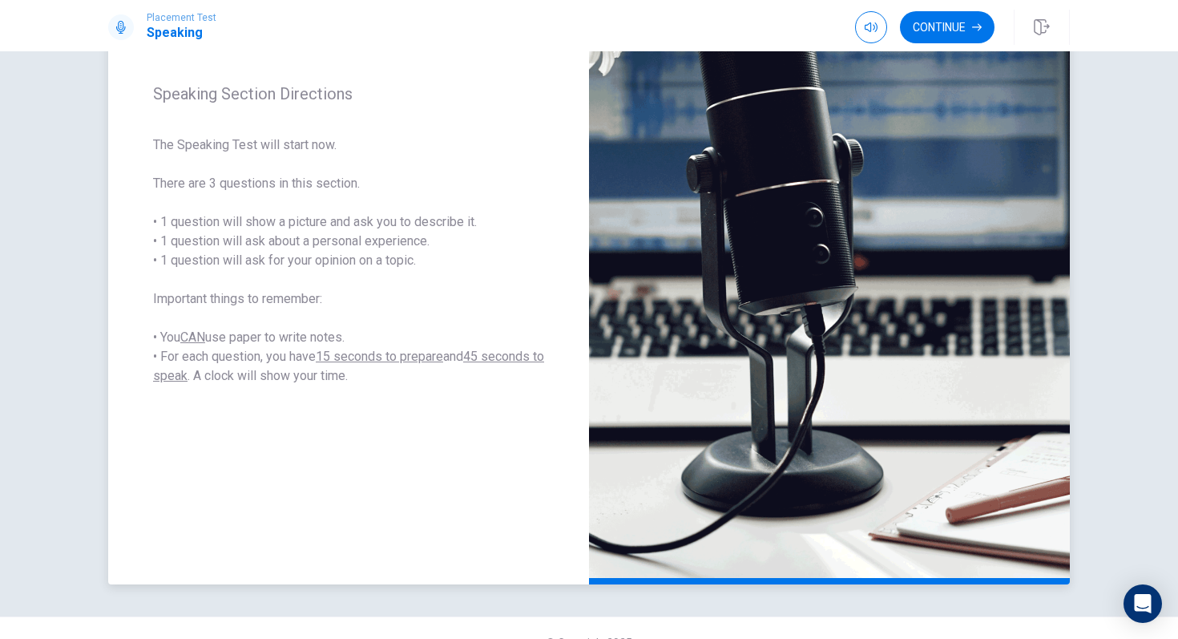
scroll to position [204, 0]
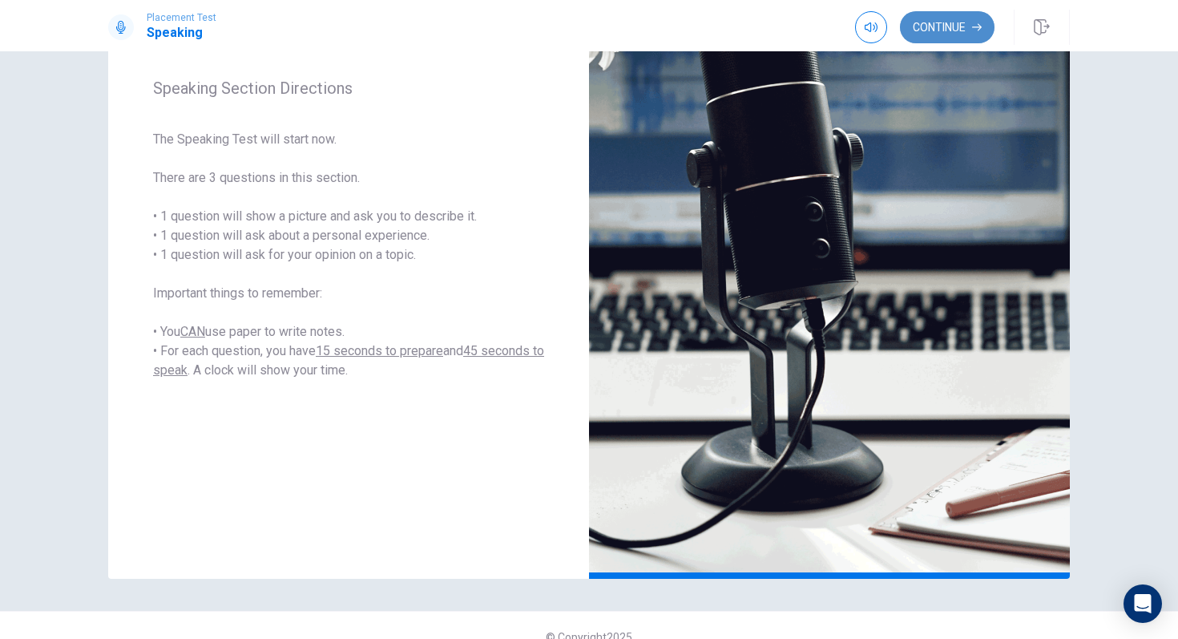
click at [956, 37] on button "Continue" at bounding box center [947, 27] width 95 height 32
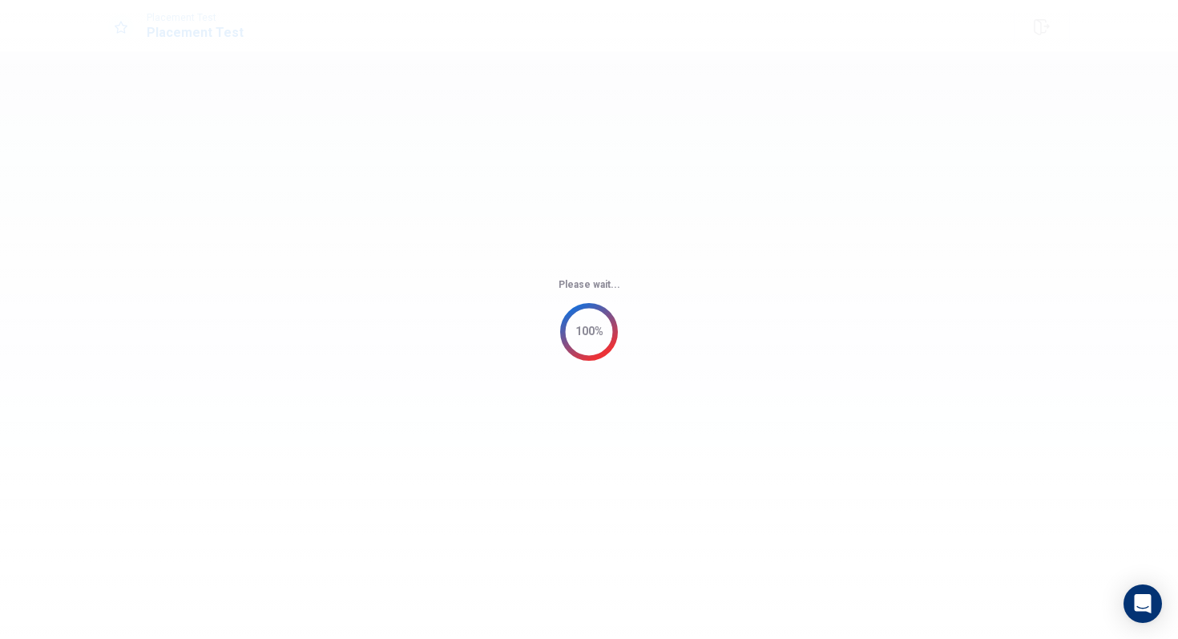
scroll to position [0, 0]
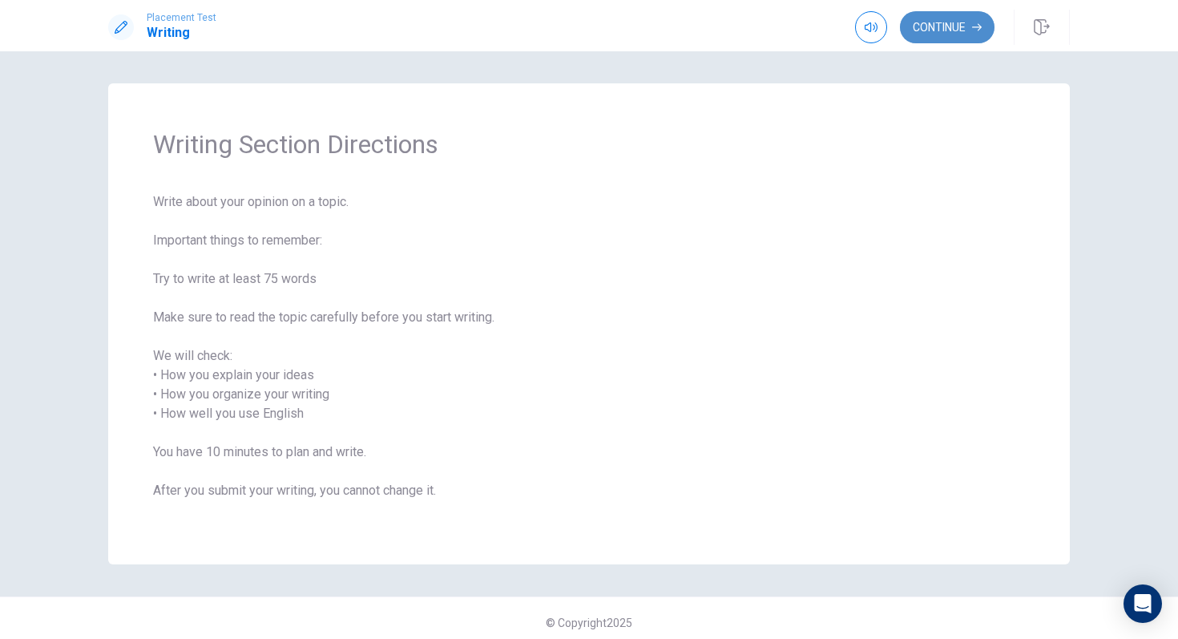
click at [961, 27] on button "Continue" at bounding box center [947, 27] width 95 height 32
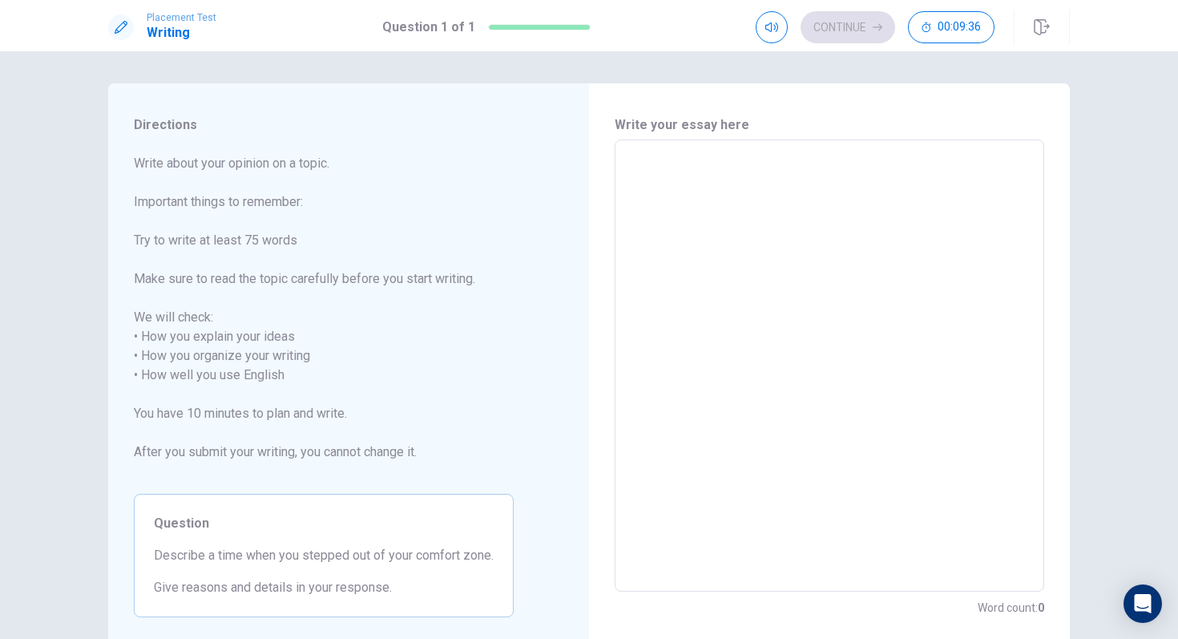
click at [688, 171] on textarea at bounding box center [829, 366] width 407 height 426
type textarea "a"
type textarea "x"
type textarea "a"
type textarea "x"
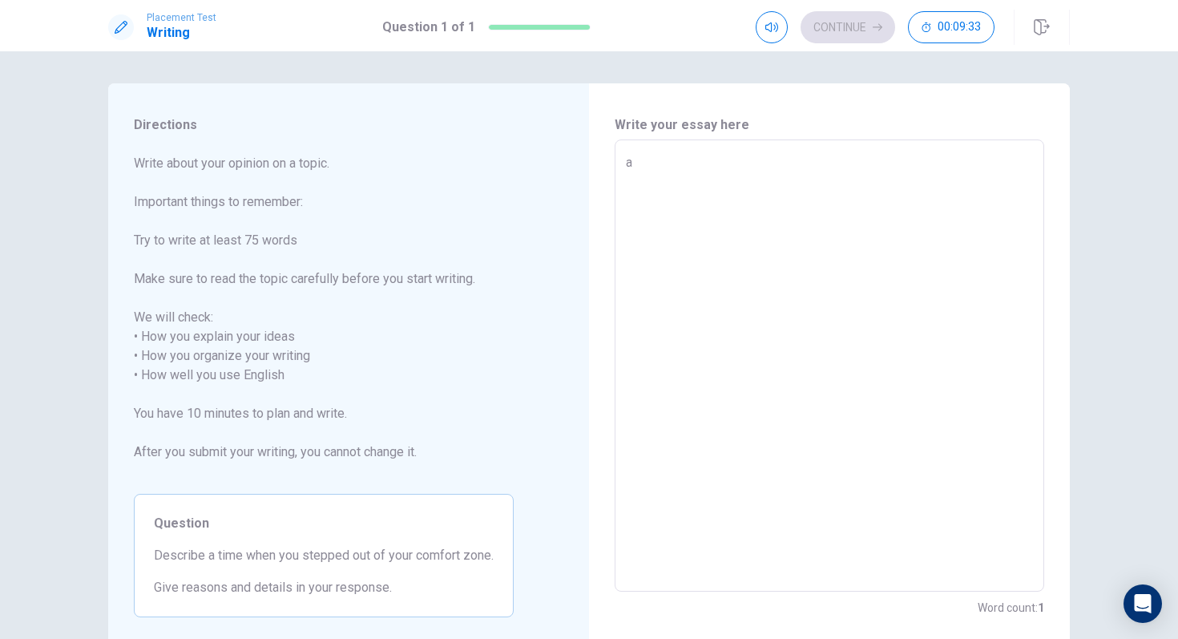
type textarea "a t"
type textarea "x"
type textarea "a ti"
type textarea "x"
type textarea "a [PERSON_NAME]"
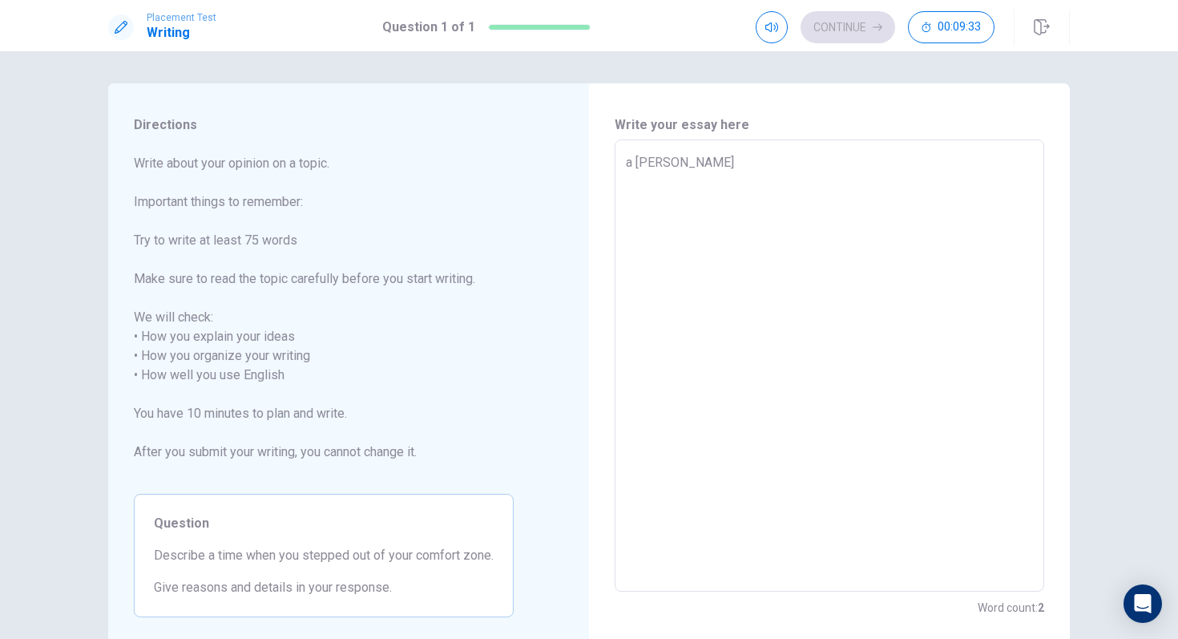
type textarea "x"
type textarea "a time"
type textarea "x"
type textarea "a time"
type textarea "x"
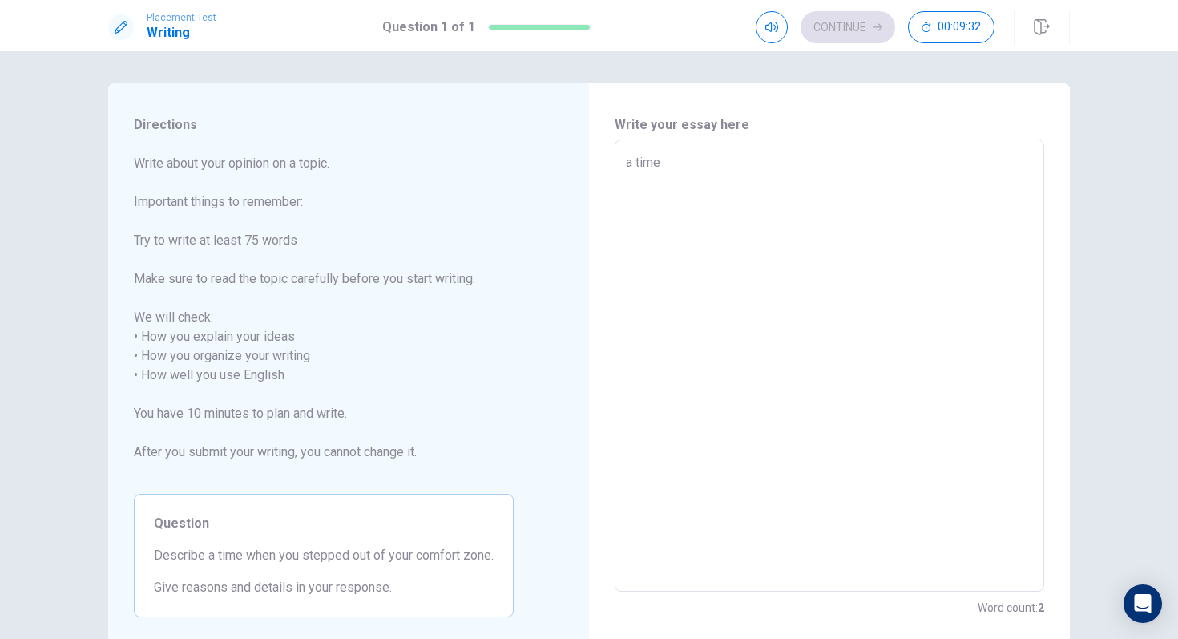
type textarea "a time w"
type textarea "x"
type textarea "a time wh"
type textarea "x"
type textarea "a time whe"
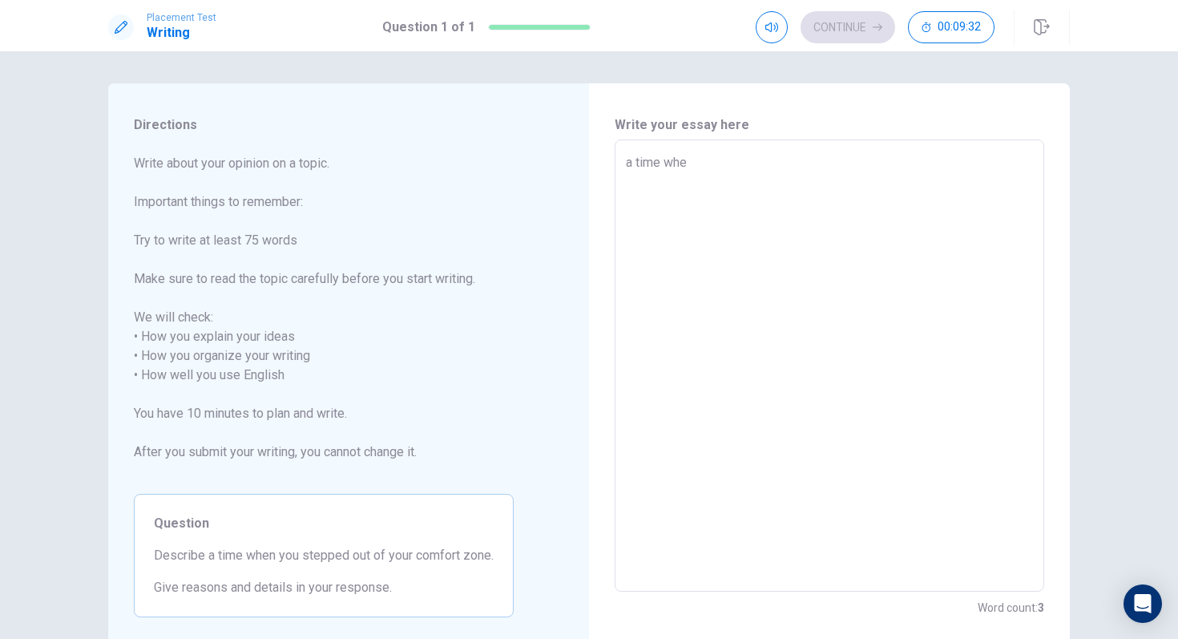
type textarea "x"
type textarea "a time when"
type textarea "x"
type textarea "a time when"
type textarea "x"
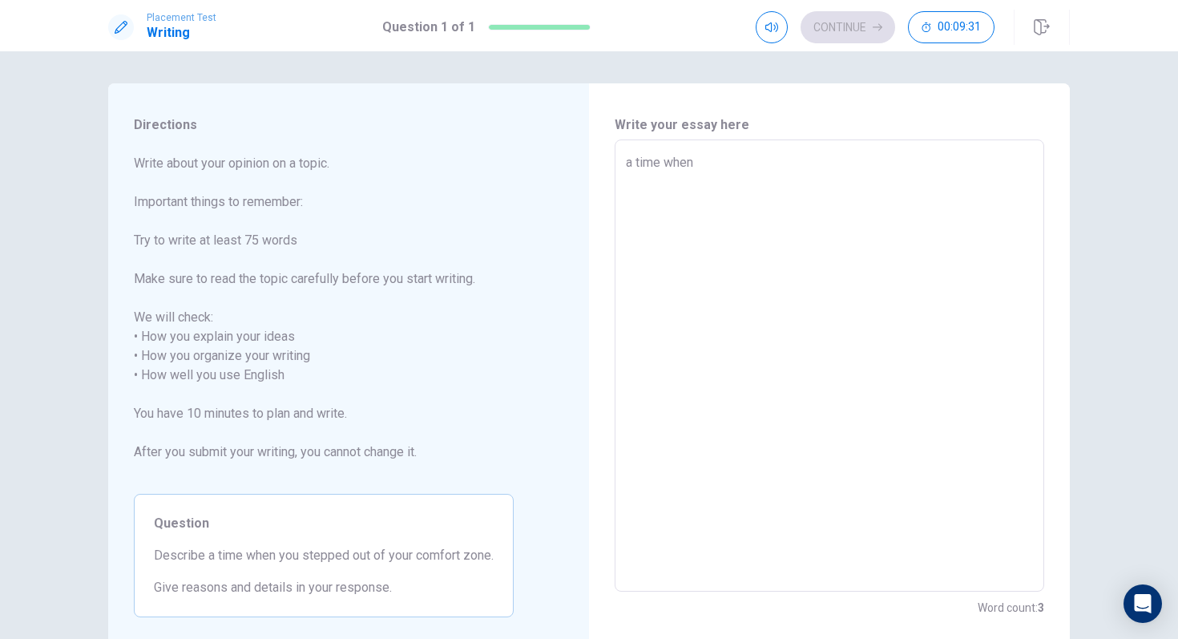
type textarea "a time when i"
type textarea "x"
type textarea "a time when i"
click at [635, 162] on textarea "a time when i" at bounding box center [829, 366] width 407 height 426
type textarea "x"
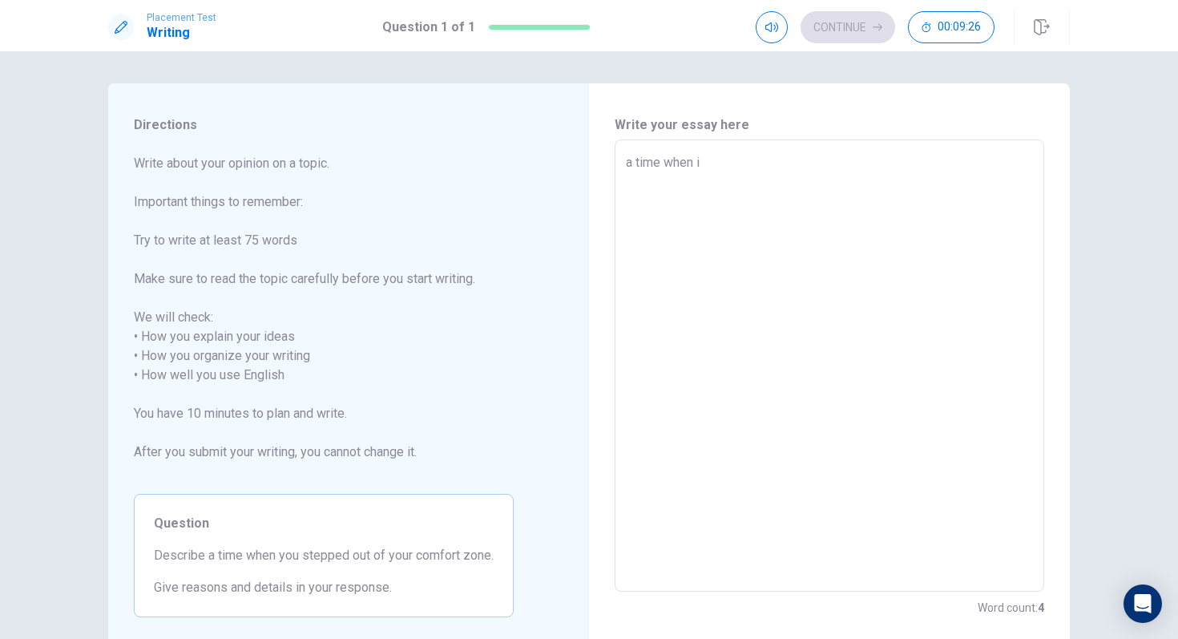
type textarea "atime when i"
type textarea "x"
type textarea "time when i"
type textarea "x"
type textarea "Atime when i"
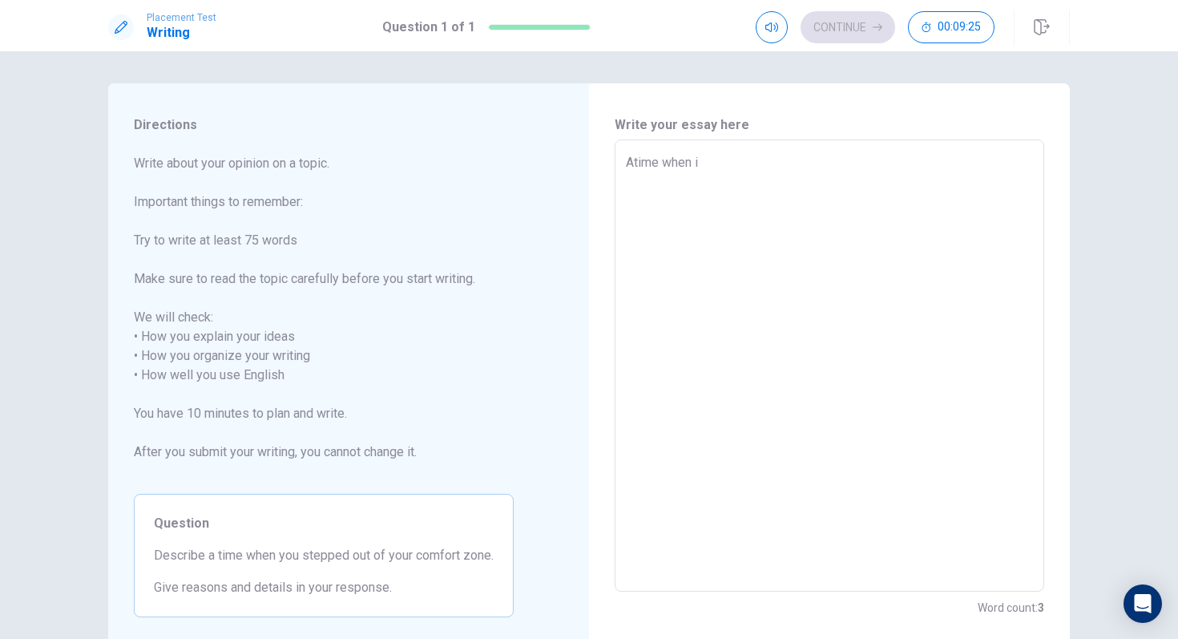
type textarea "x"
type textarea "A time when i"
type textarea "x"
click at [730, 170] on textarea "A time when i" at bounding box center [829, 366] width 407 height 426
type textarea "A time when i s"
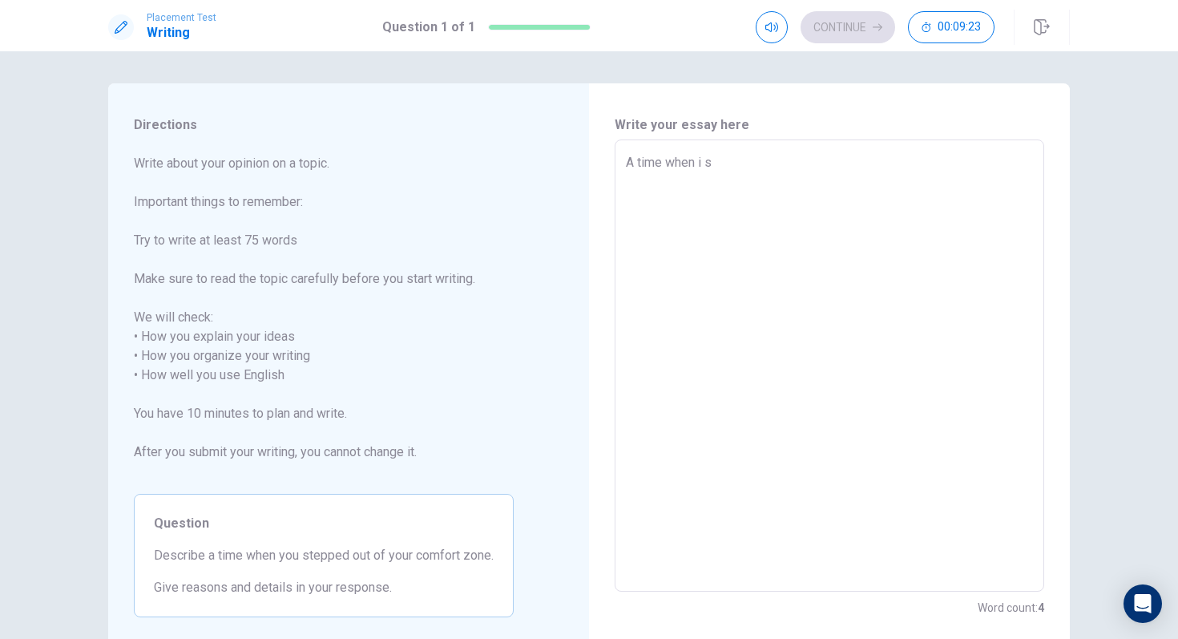
type textarea "x"
type textarea "A time when i st"
type textarea "x"
type textarea "A time when i ste"
type textarea "x"
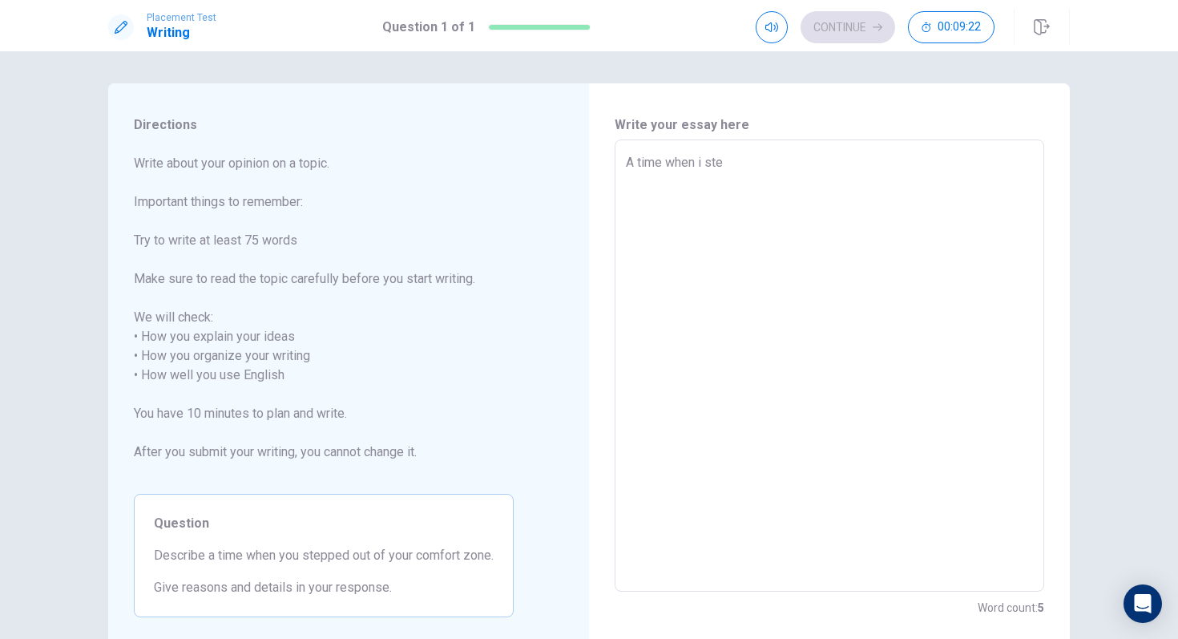
type textarea "A time when i step"
type textarea "x"
type textarea "A time when i stept"
type textarea "x"
type textarea "A time when i stepte"
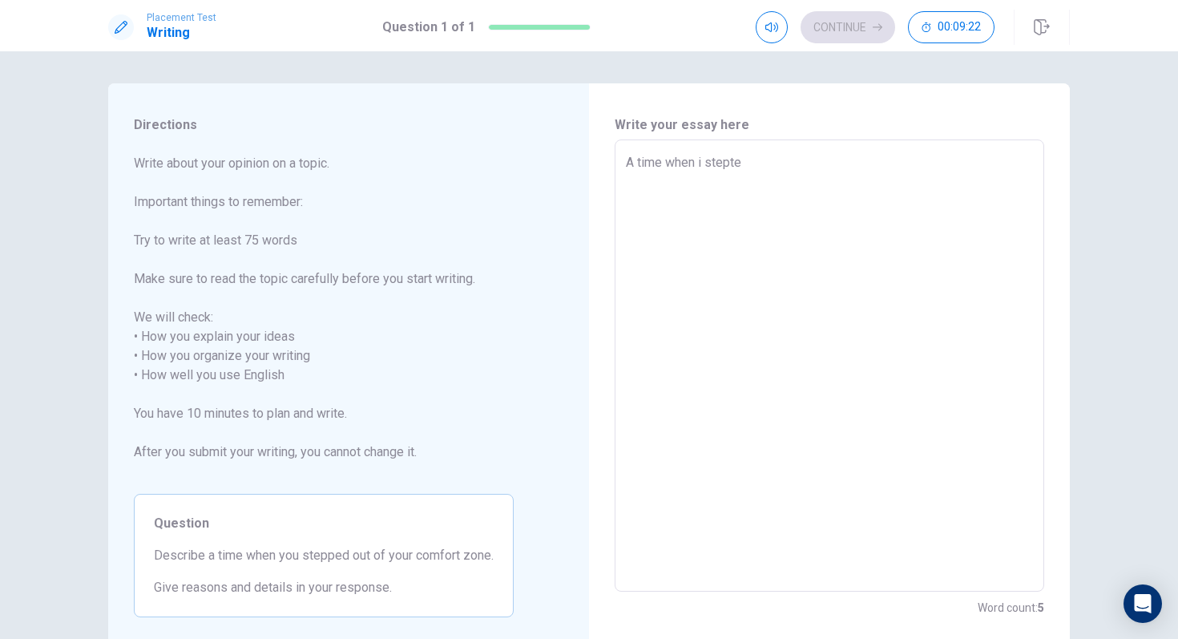
type textarea "x"
type textarea "A time when i stepted"
type textarea "x"
type textarea "A time when i stepted"
type textarea "x"
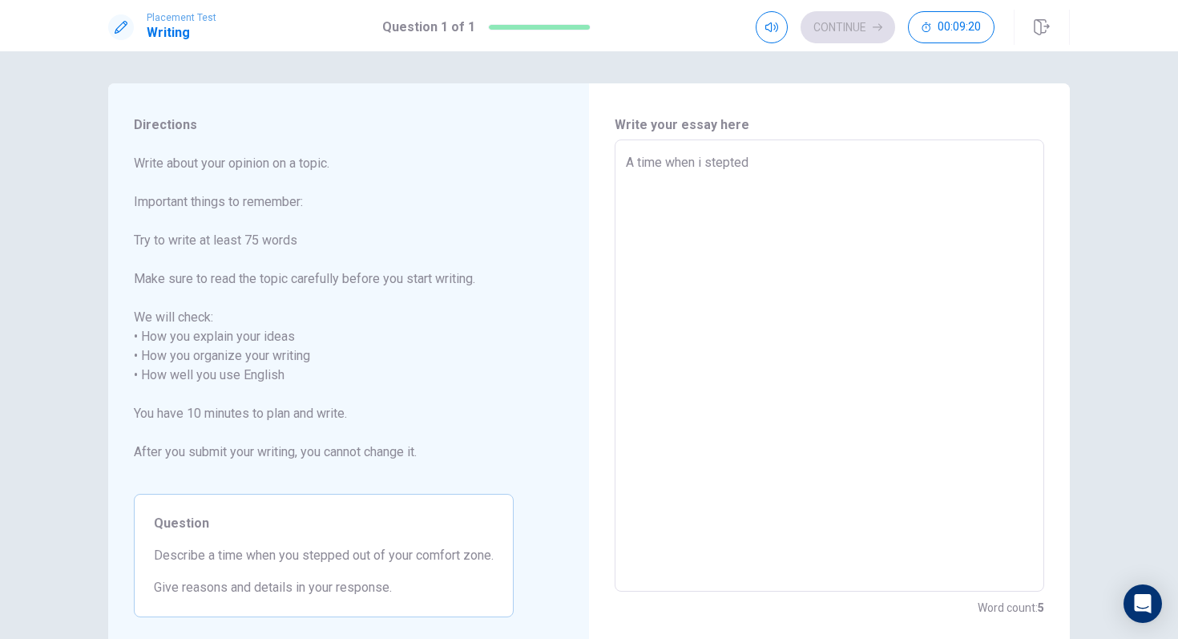
type textarea "A time when i stepted"
type textarea "x"
type textarea "A time when i stepte"
type textarea "x"
type textarea "A time when i stept"
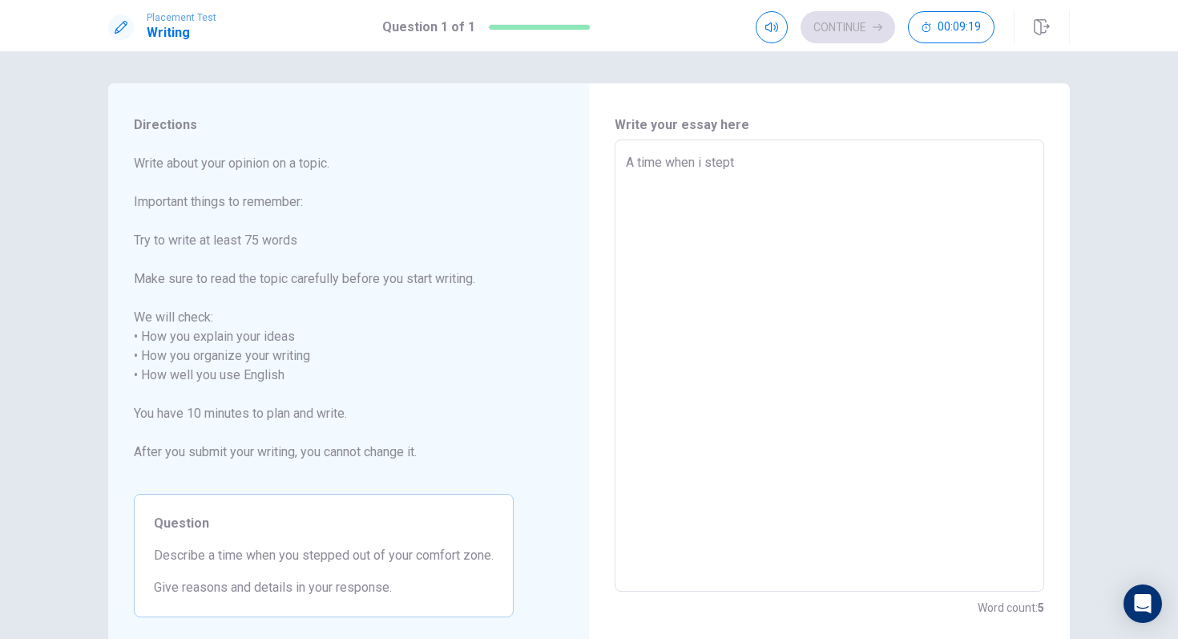
type textarea "x"
type textarea "A time when i step"
type textarea "x"
type textarea "A time when i [PERSON_NAME]"
type textarea "x"
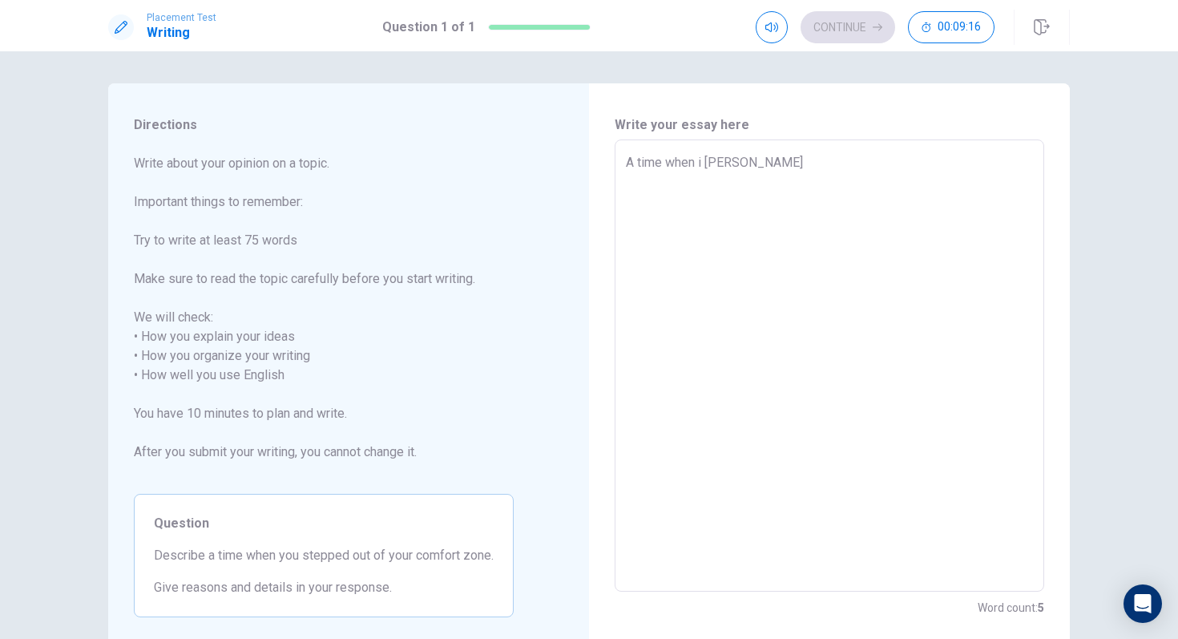
type textarea "A time when i steppe"
type textarea "x"
type textarea "A time when i stepped"
type textarea "x"
type textarea "A time when i stepped"
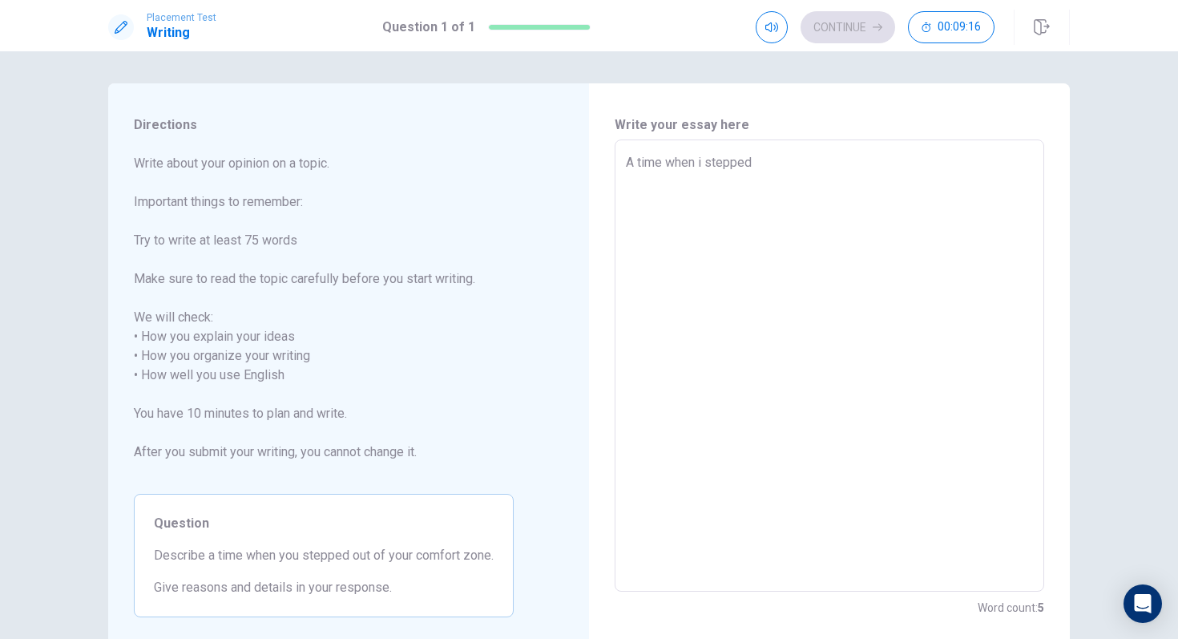
type textarea "x"
type textarea "A time when i stepped o"
type textarea "x"
type textarea "A time when i stepped ou"
type textarea "x"
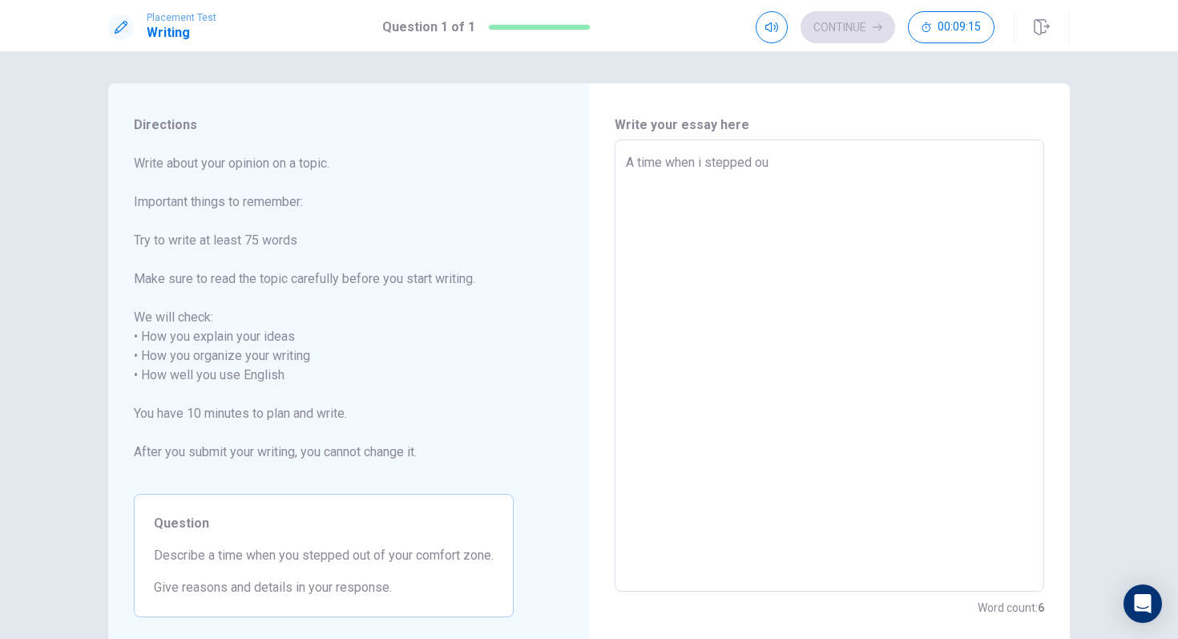
type textarea "A time when i stepped out"
type textarea "x"
type textarea "A time when i stepped out"
type textarea "x"
type textarea "A time when i stepped out o"
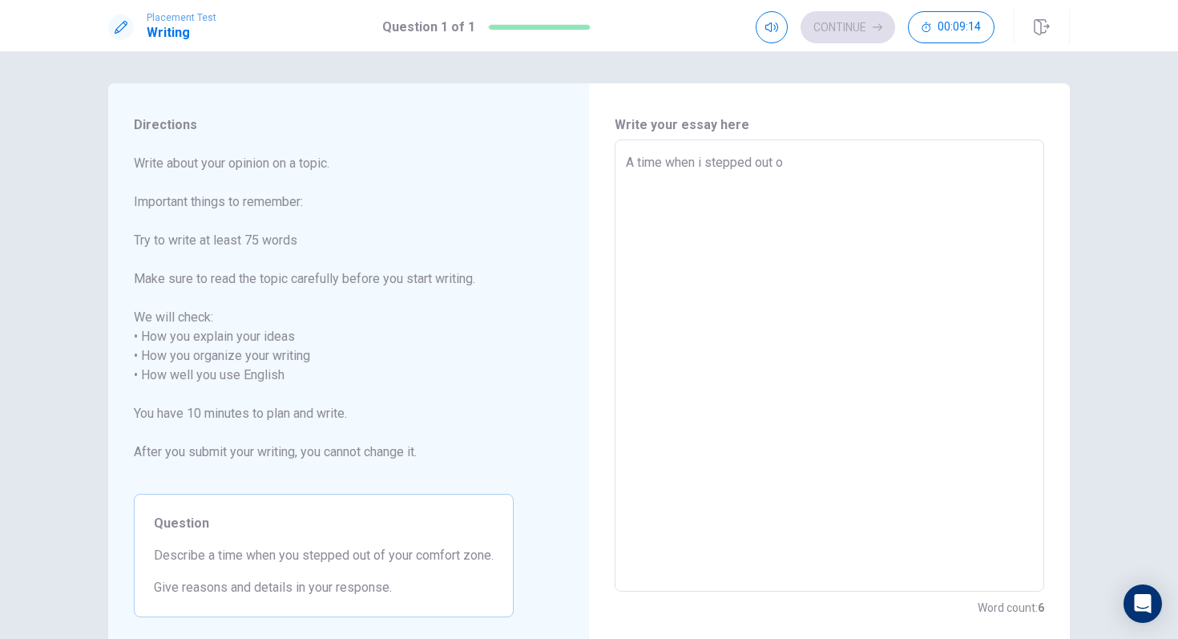
type textarea "x"
type textarea "A time when i stepped out of"
type textarea "x"
type textarea "A time when i stepped out of"
type textarea "x"
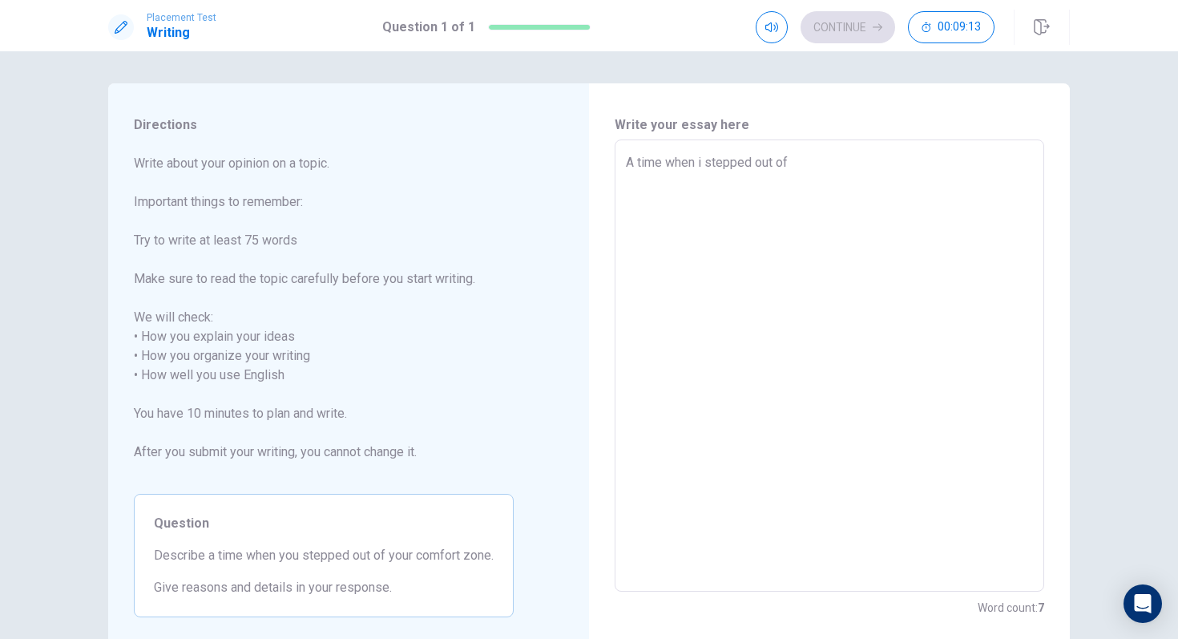
type textarea "A time when i stepped out of m"
type textarea "x"
type textarea "A time when i stepped out of my"
type textarea "x"
type textarea "A time when i stepped out of my"
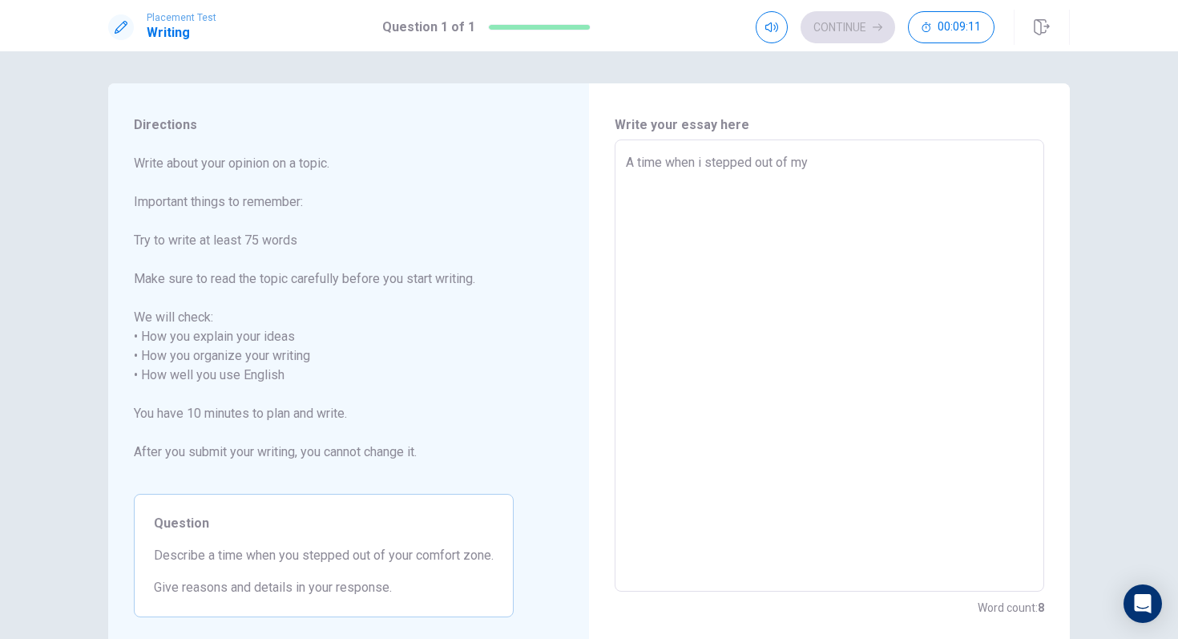
type textarea "x"
type textarea "A time when i stepped out of my c"
type textarea "x"
type textarea "A time when i stepped out of my co"
type textarea "x"
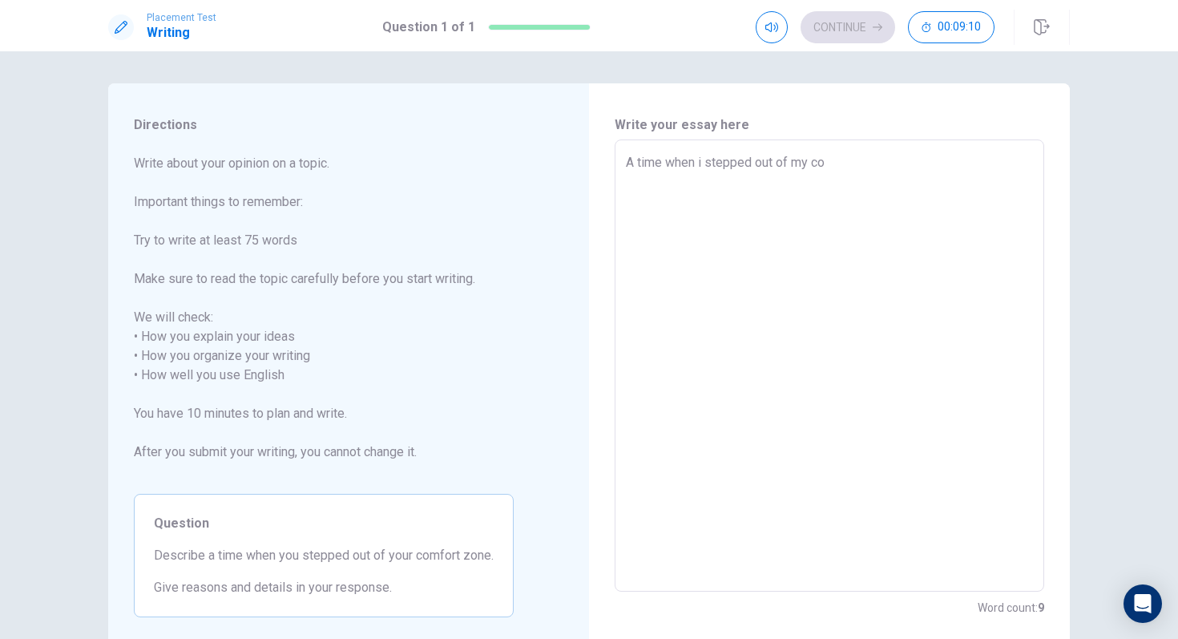
type textarea "A time when i stepped out of my com"
type textarea "x"
type textarea "A time when i stepped out of my comf"
type textarea "x"
type textarea "A time when i stepped out of my comfo"
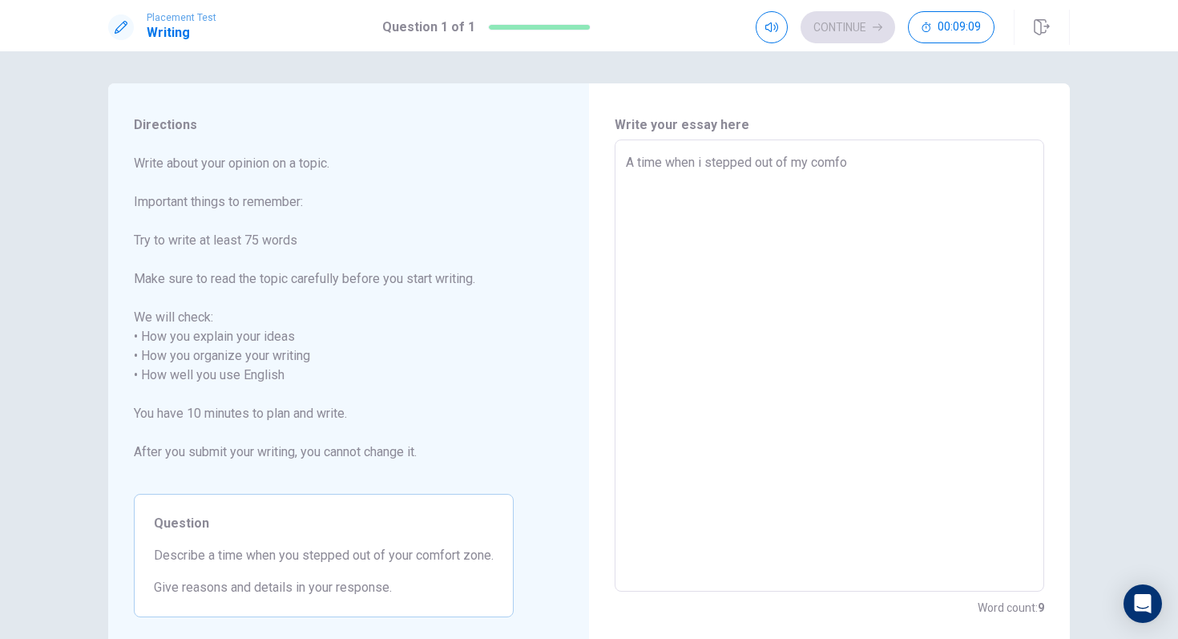
type textarea "x"
type textarea "A time when i stepped out of my comfor"
type textarea "x"
type textarea "A time when i stepped out of my comfort"
type textarea "x"
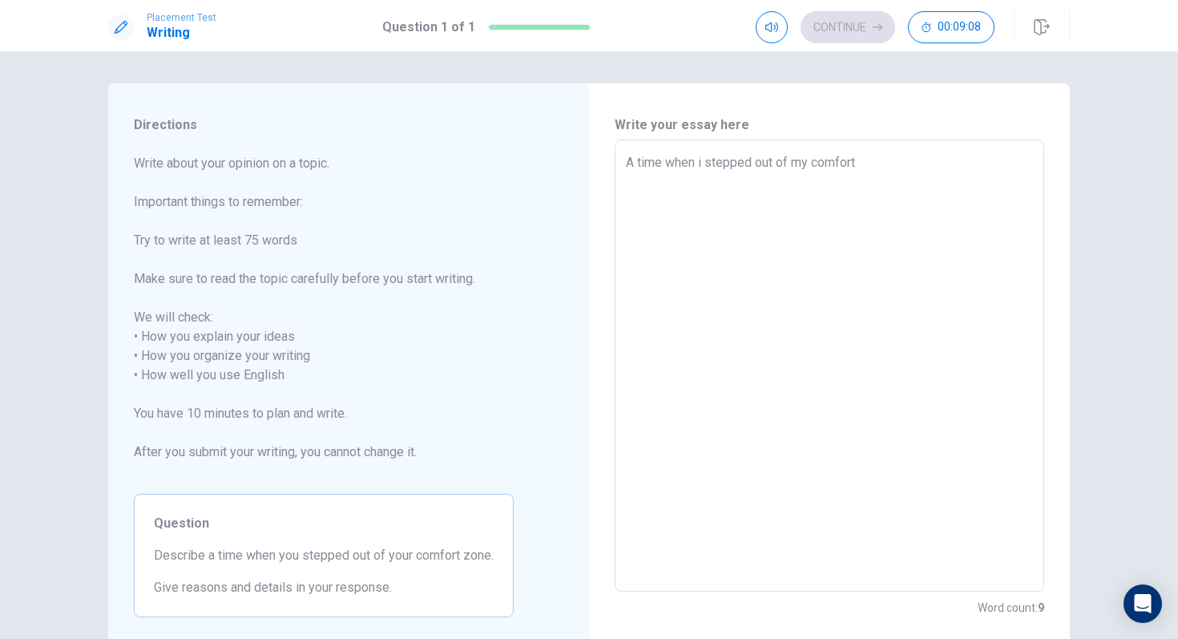
type textarea "A time when i stepped out of my comfort"
type textarea "x"
type textarea "A time when i stepped out of my comfort z"
type textarea "x"
type textarea "A time when i stepped out of my comfort zo"
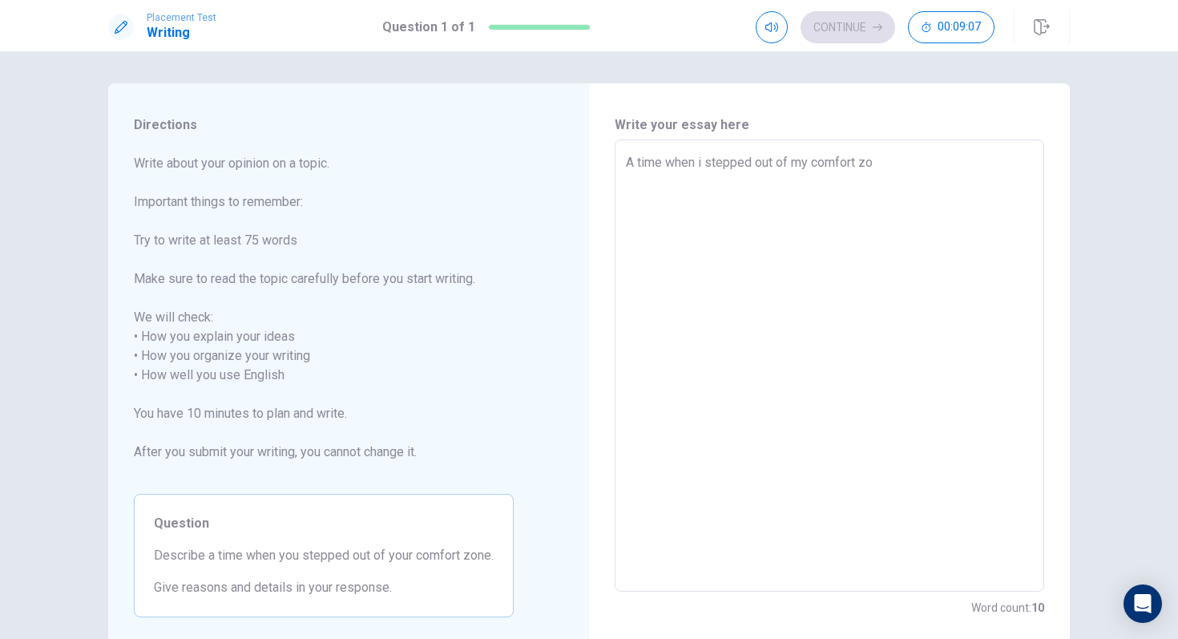
type textarea "x"
type textarea "A time when i stepped out of my comfort zon"
type textarea "x"
type textarea "A time when i stepped out of my comfort zone"
type textarea "x"
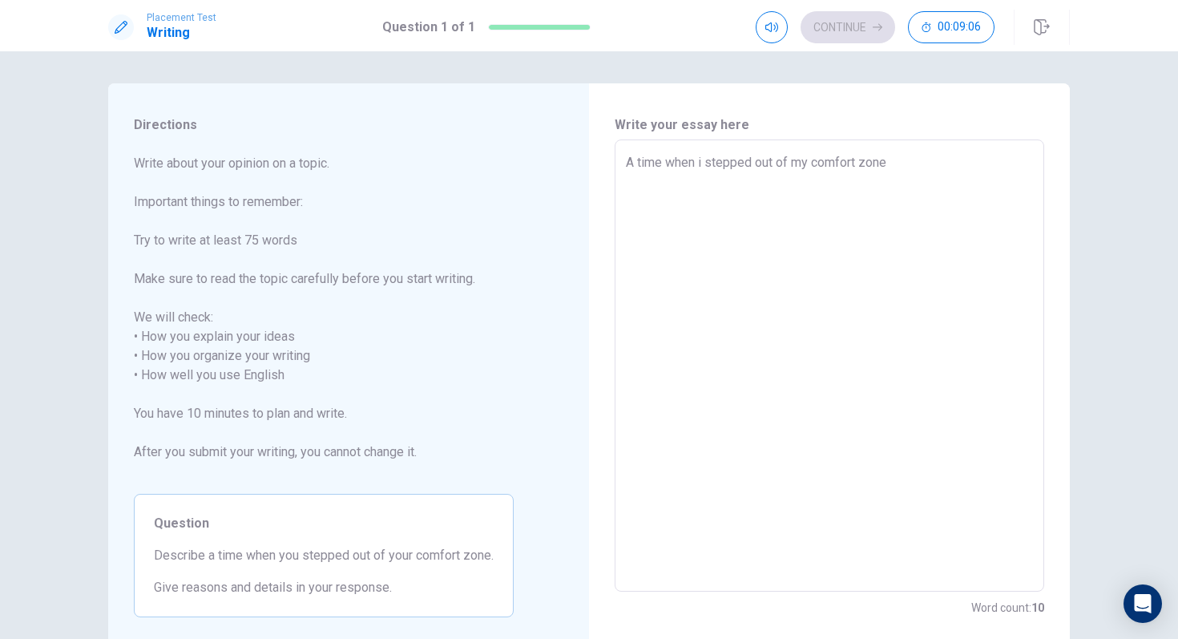
type textarea "A time when i stepped out of my comfort zone"
type textarea "x"
type textarea "A time when i stepped out of my comfort zone i"
type textarea "x"
type textarea "A time when i stepped out of my comfort zone is"
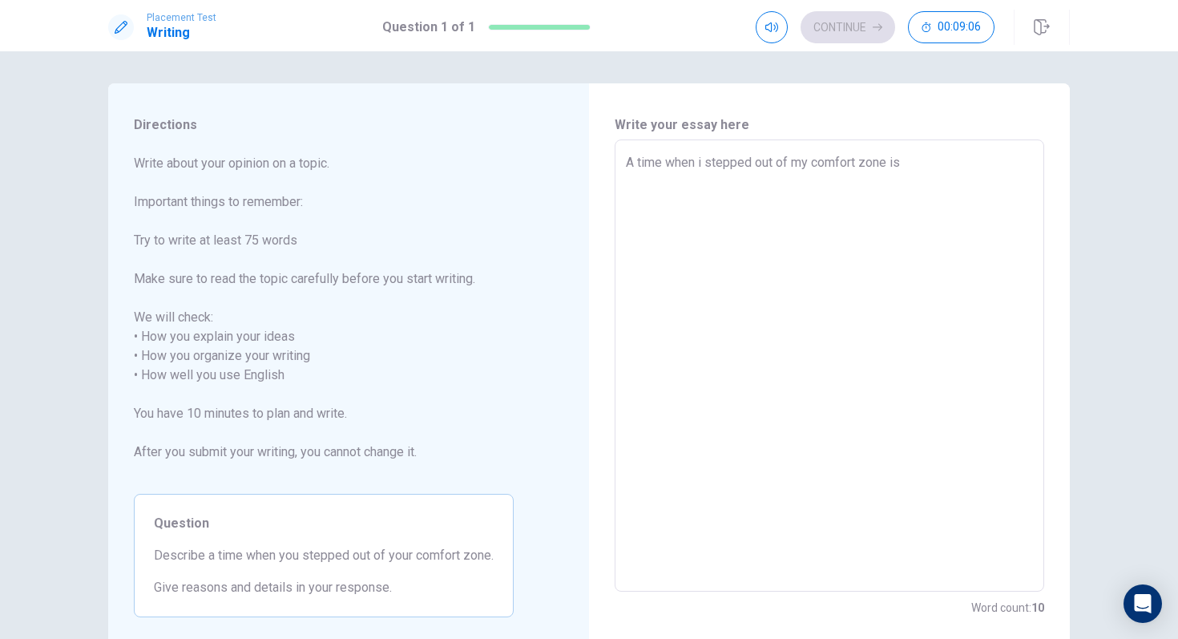
type textarea "x"
type textarea "A time when i stepped out of my comfort zone is"
type textarea "x"
type textarea "A time when i stepped out of my comfort zone is"
type textarea "x"
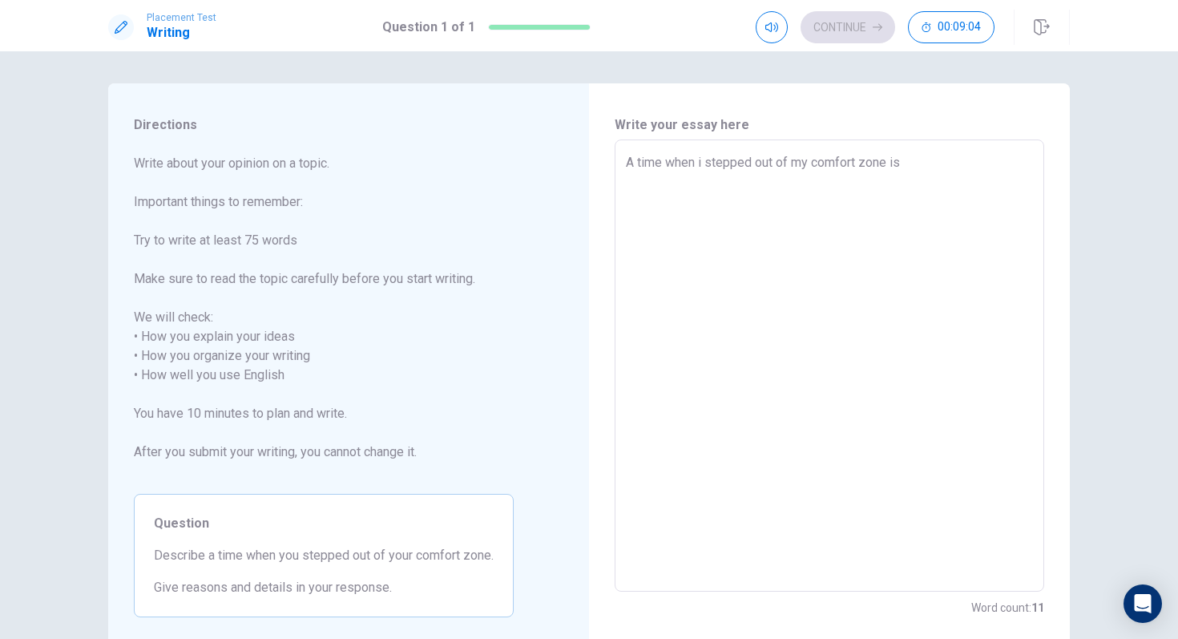
type textarea "A time when i stepped out of my comfort zone i"
type textarea "x"
type textarea "A time when i stepped out of my comfort zone it"
type textarea "x"
type textarea "A time when i stepped out of my comfort zone it"
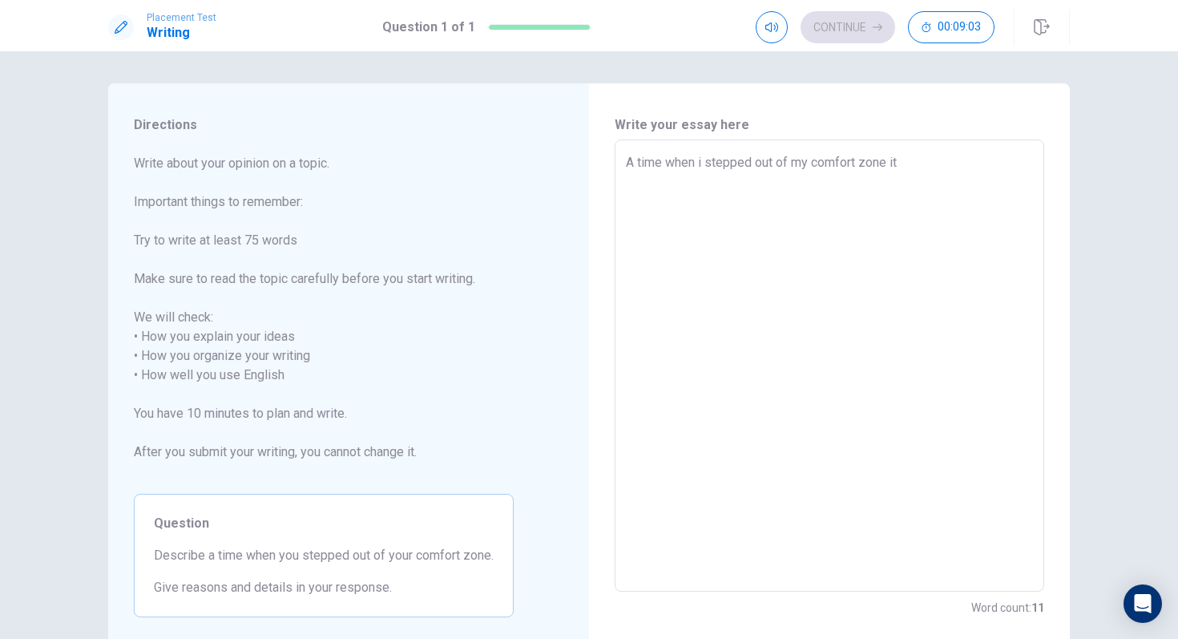
type textarea "x"
type textarea "A time when i stepped out of my comfort zone it w"
type textarea "x"
type textarea "A time when i stepped out of my comfort zone it wa"
type textarea "x"
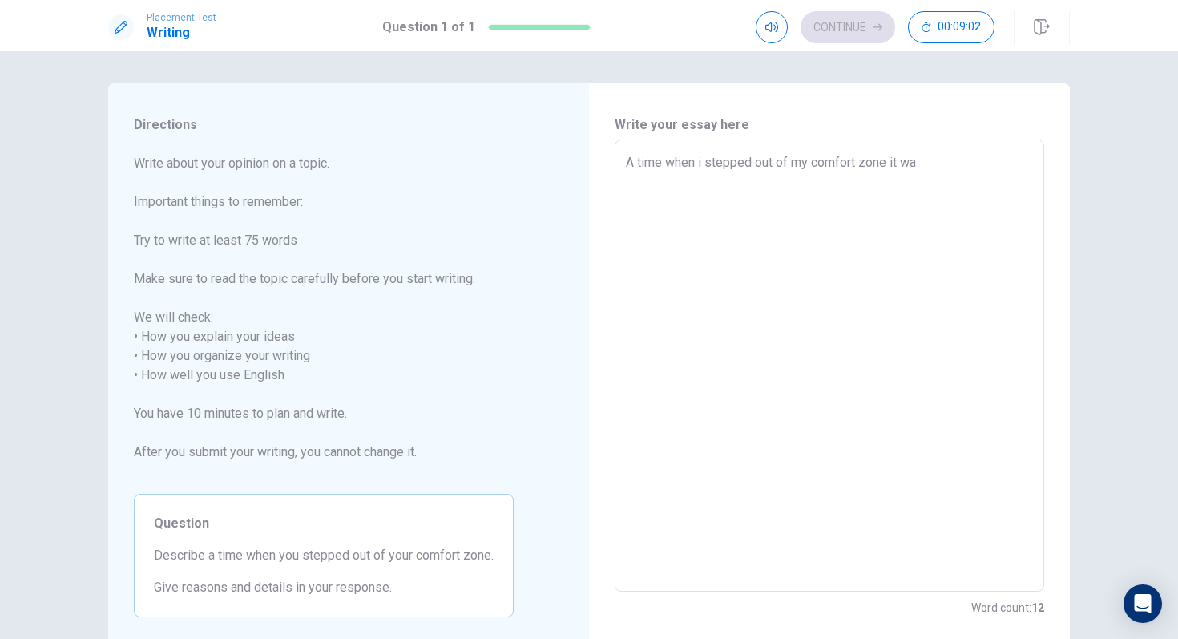
type textarea "A time when i stepped out of my comfort zone it was"
type textarea "x"
type textarea "A time when i stepped out of my comfort zone it was"
type textarea "x"
type textarea "A time when i stepped out of my comfort zone it was p"
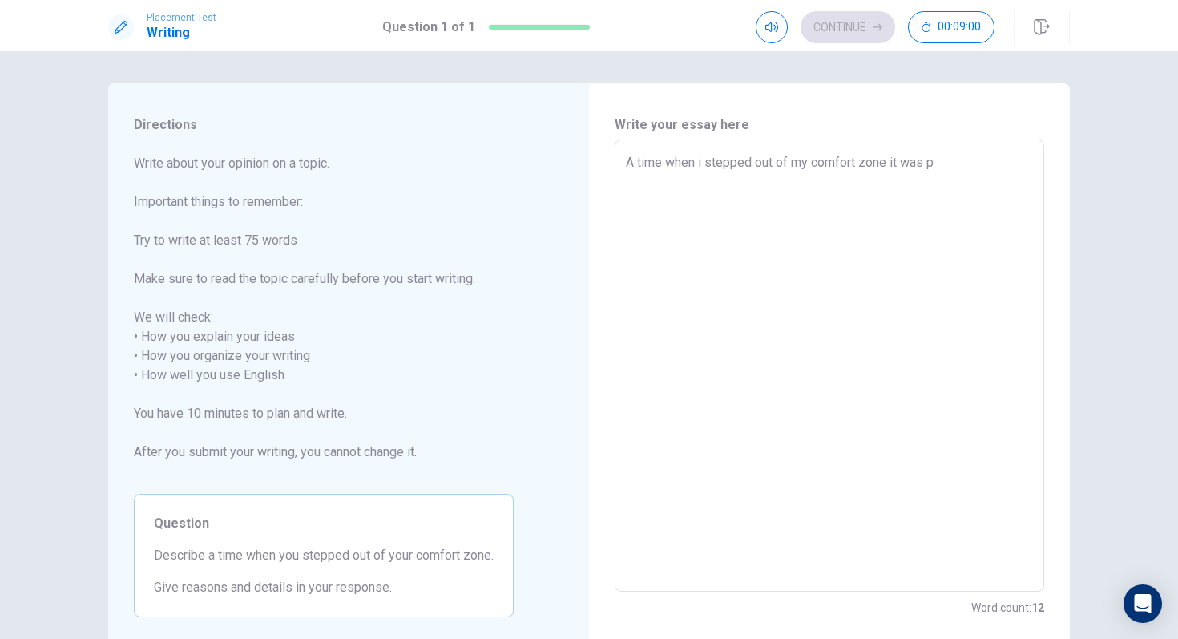
type textarea "x"
type textarea "A time when i stepped out of my comfort zone it was pr"
type textarea "x"
type textarea "A time when i stepped out of my comfort zone it was pro"
type textarea "x"
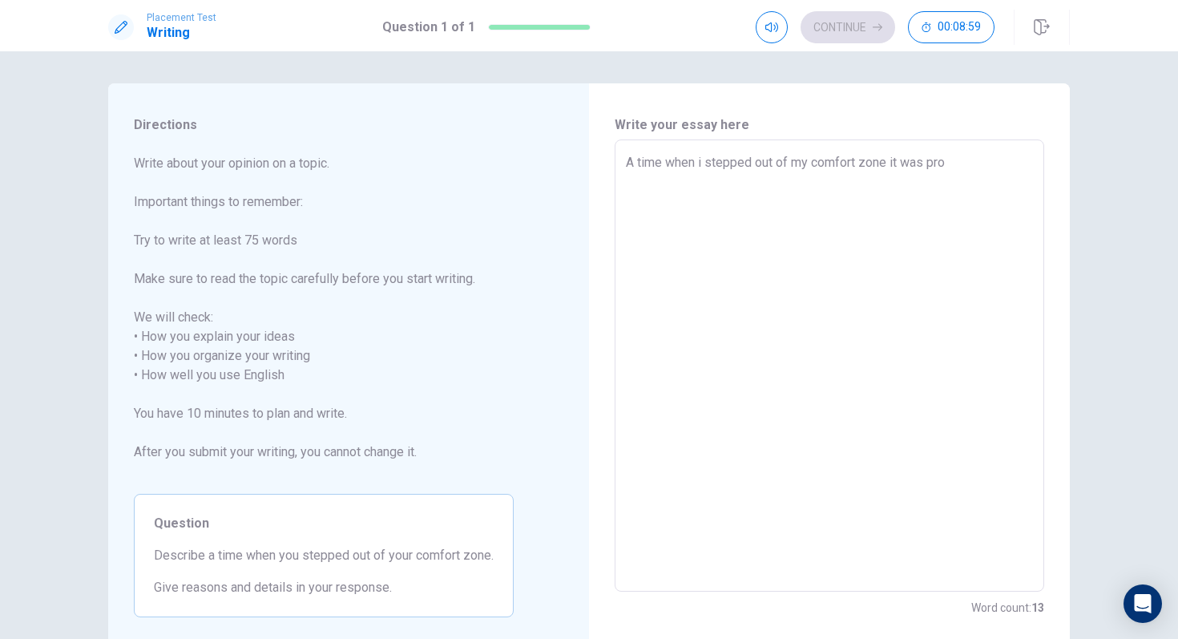
type textarea "A time when i stepped out of my comfort zone it was prob"
type textarea "x"
type textarea "A time when i stepped out of my comfort zone it was proba"
type textarea "x"
type textarea "A time when i stepped out of my comfort zone it was probab"
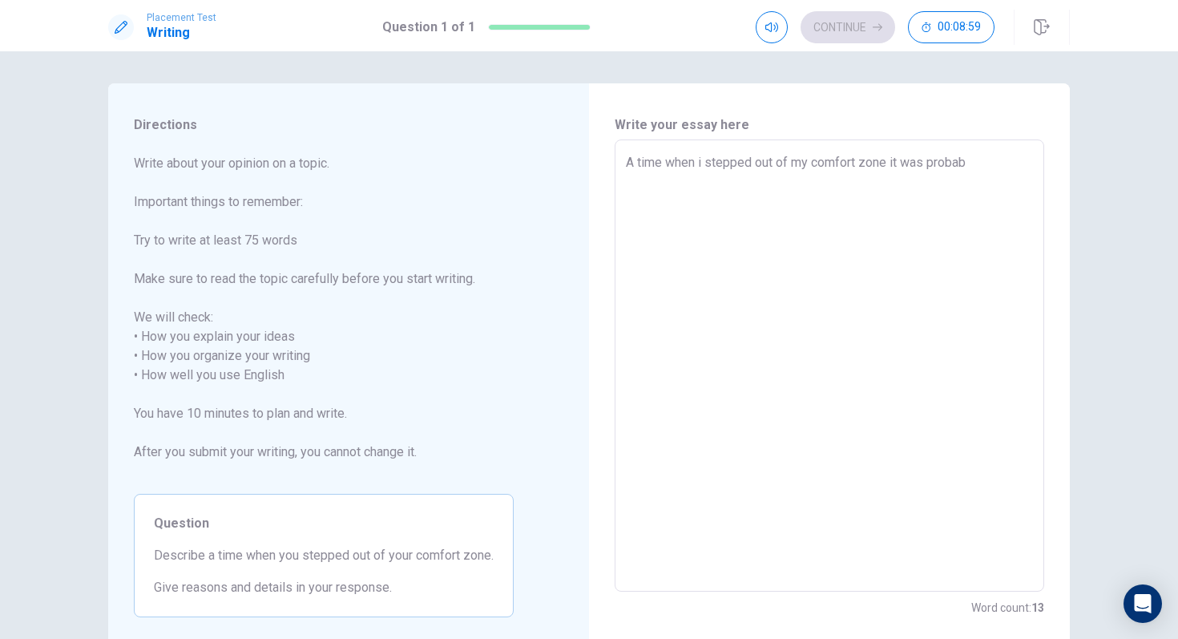
type textarea "x"
type textarea "A time when i stepped out of my comfort zone it was probabl"
type textarea "x"
type textarea "A time when i stepped out of my comfort zone it was probably"
type textarea "x"
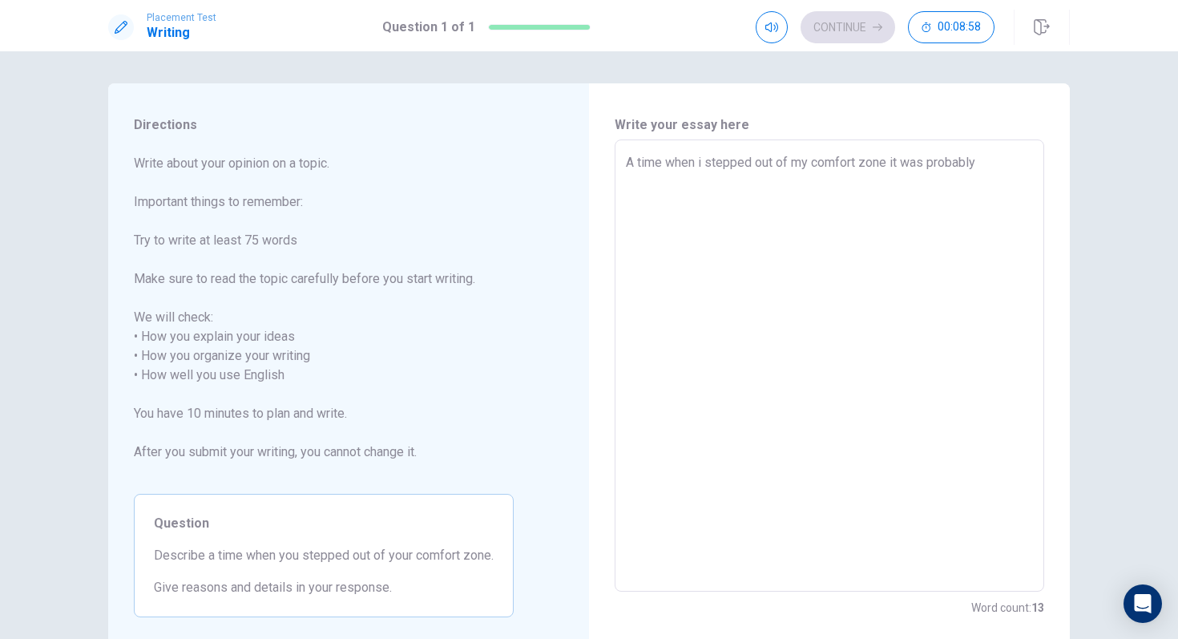
type textarea "A time when i stepped out of my comfort zone it was probably"
type textarea "x"
type textarea "A time when i stepped out of my comfort zone it was probably w"
type textarea "x"
type textarea "A time when i stepped out of my comfort zone it was probably wh"
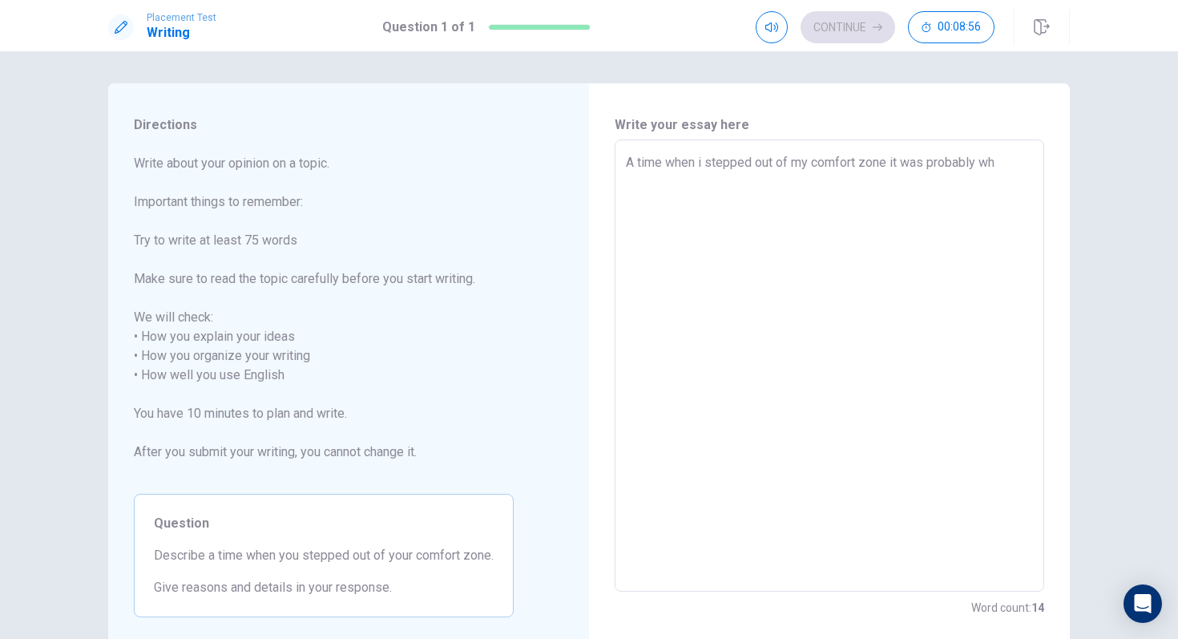
type textarea "x"
type textarea "A time when i stepped out of my comfort zone it was probably whe"
type textarea "x"
type textarea "A time when i stepped out of my comfort zone it was probably when"
type textarea "x"
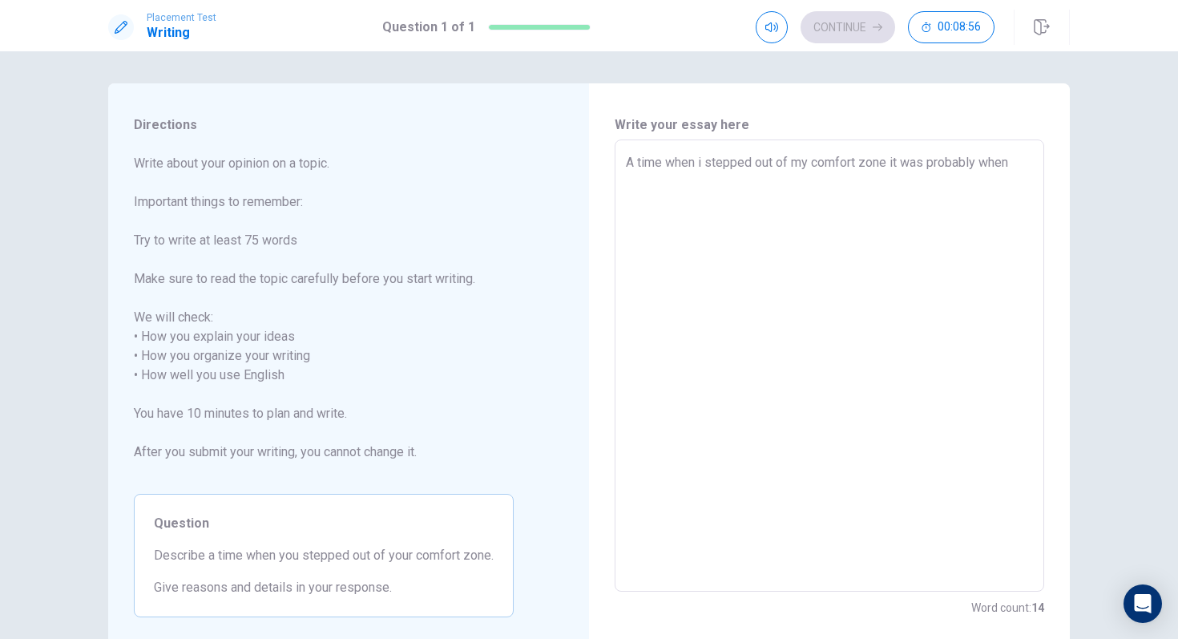
type textarea "A time when i stepped out of my comfort zone it was probably when"
type textarea "x"
type textarea "A time when i stepped out of my comfort zone it was probably when i"
type textarea "x"
type textarea "A time when i stepped out of my comfort zone it was probably when i"
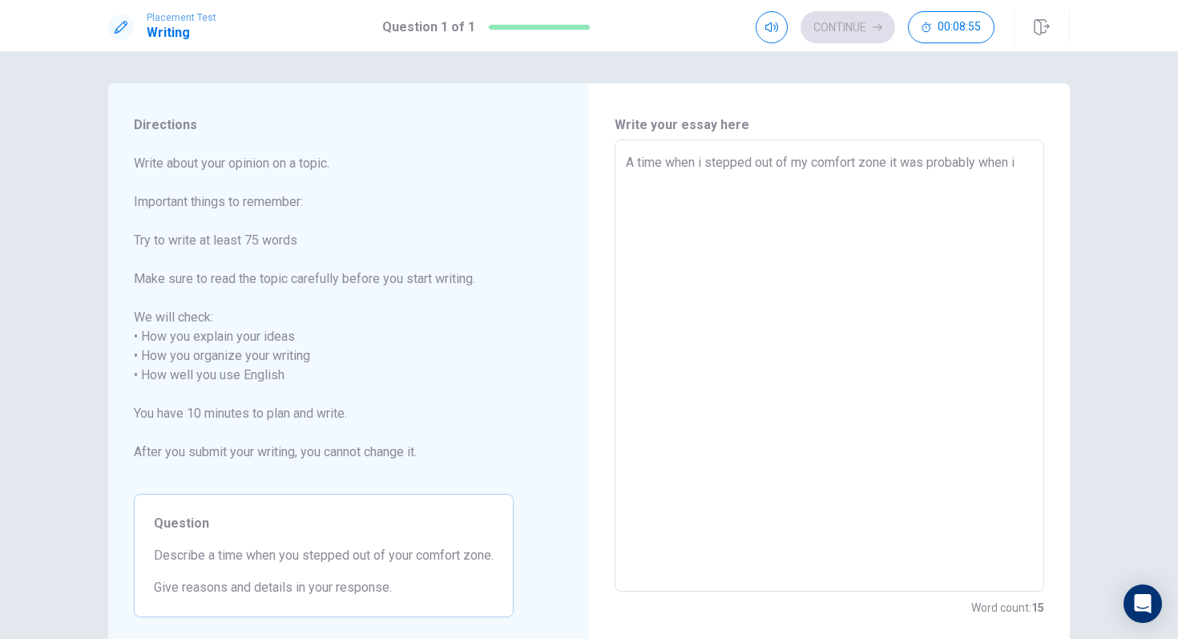
type textarea "x"
type textarea "A time when i stepped out of my comfort zone it was probably when i w"
type textarea "x"
type textarea "A time when i stepped out of my comfort zone it was probably when i wh"
type textarea "x"
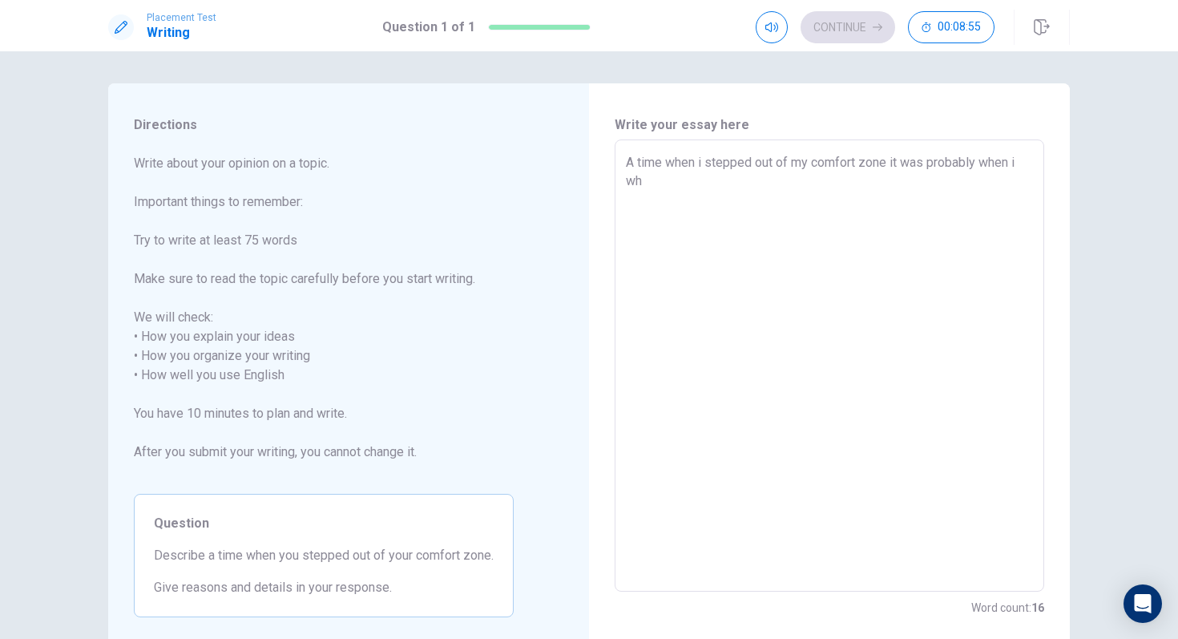
type textarea "A time when i stepped out of my comfort zone it was probably when i whe"
type textarea "x"
type textarea "A time when i stepped out of my comfort zone it was probably when i when"
type textarea "x"
type textarea "A time when i stepped out of my comfort zone it was probably when i whent"
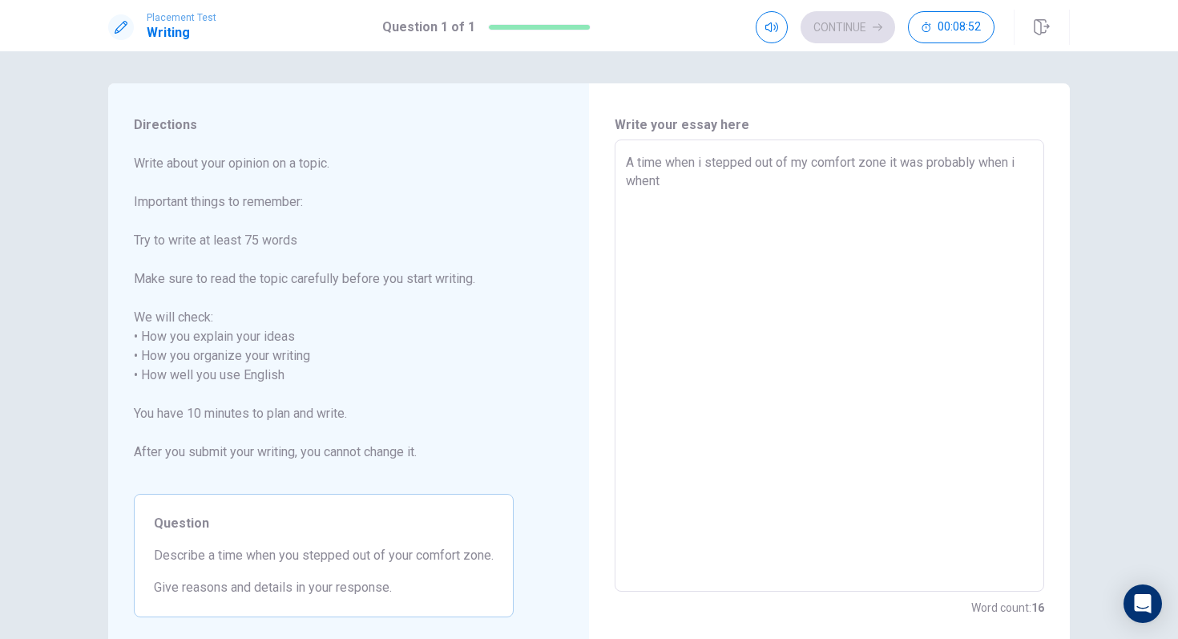
type textarea "x"
type textarea "A time when i stepped out of my comfort zone it was probably when i whent"
type textarea "x"
type textarea "A time when i stepped out of my comfort zone it was probably when i whent t"
type textarea "x"
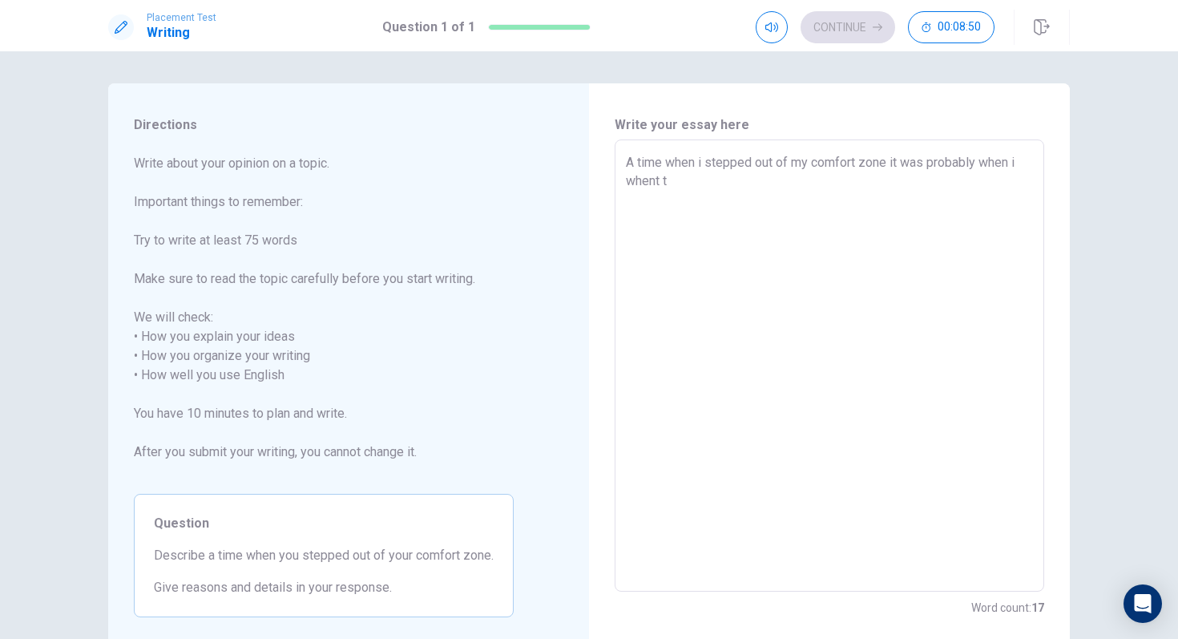
type textarea "A time when i stepped out of my comfort zone it was probably when i whent to"
type textarea "x"
type textarea "A time when i stepped out of my comfort zone it was probably when i whent to"
type textarea "x"
type textarea "A time when i stepped out of my comfort zone it was probably when i whent to"
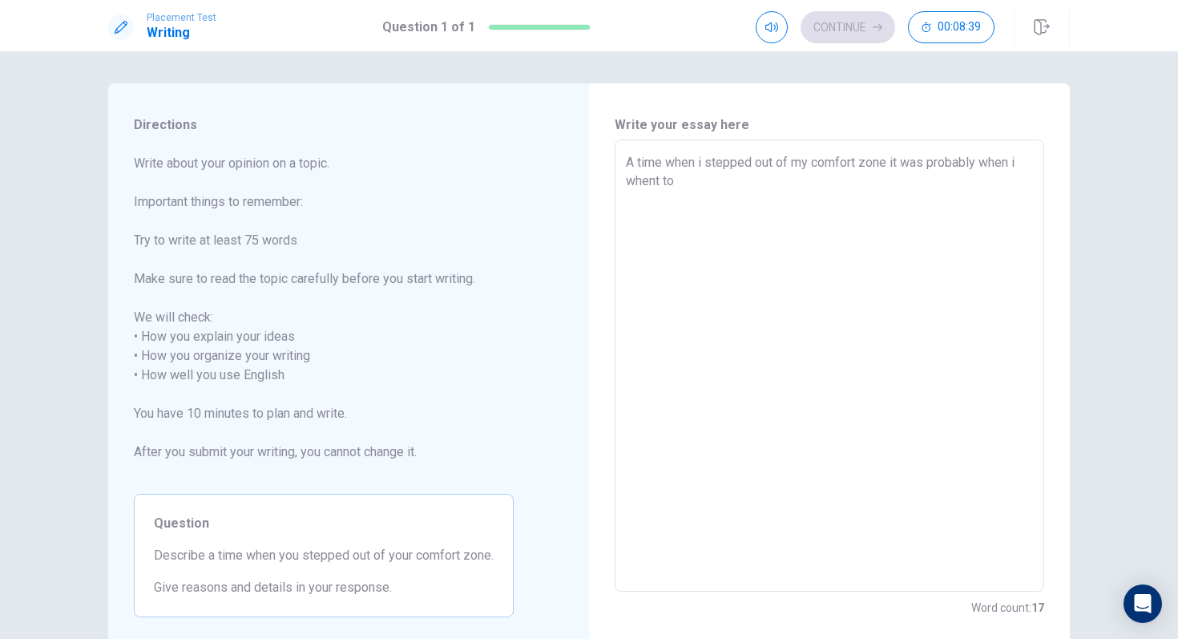
type textarea "x"
type textarea "A time when i stepped out of my comfort zone it was probably when i whent t"
type textarea "x"
type textarea "A time when i stepped out of my comfort zone it was probably when i whent"
type textarea "x"
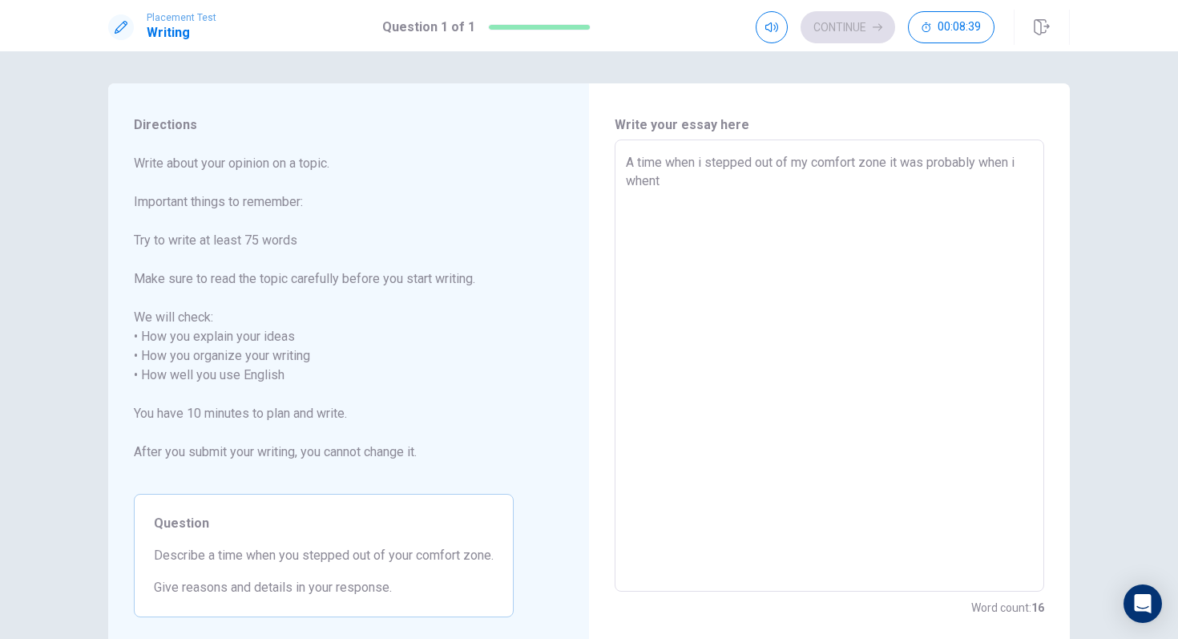
type textarea "A time when i stepped out of my comfort zone it was probably when i whent"
type textarea "x"
type textarea "A time when i stepped out of my comfort zone it was probably when i when"
type textarea "x"
type textarea "A time when i stepped out of my comfort zone it was probably when i whe"
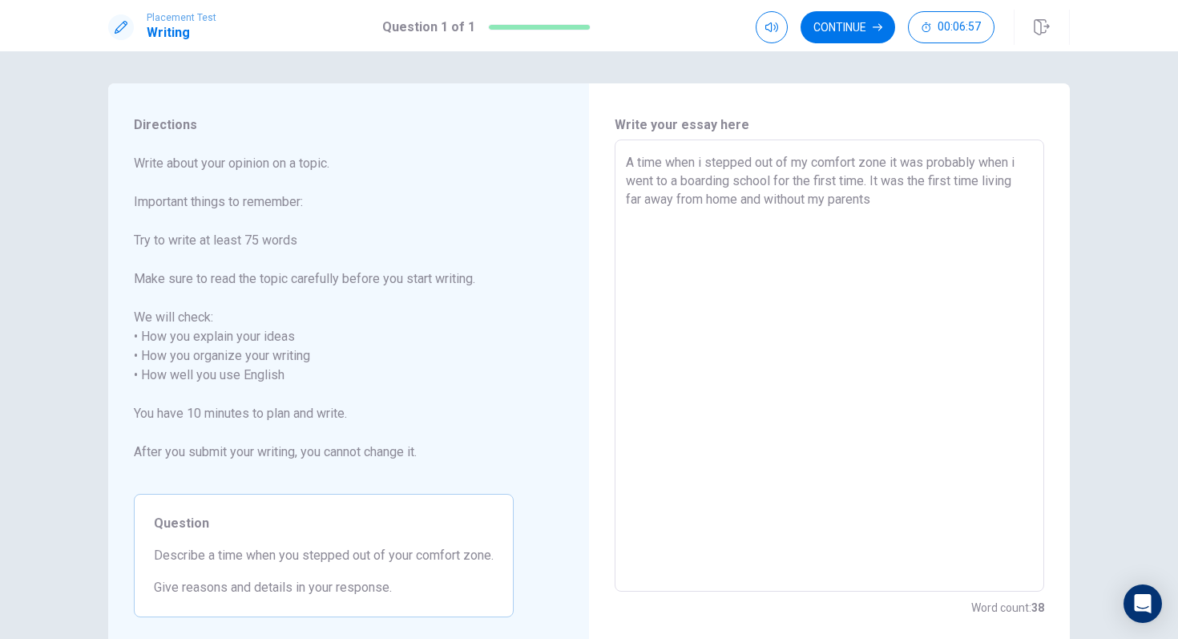
click at [961, 174] on textarea "A time when i stepped out of my comfort zone it was probably when i went to a b…" at bounding box center [829, 366] width 407 height 426
click at [904, 203] on textarea "A time when i stepped out of my comfort zone it was probably when i went to a b…" at bounding box center [829, 366] width 407 height 426
click at [756, 220] on textarea "A time when i stepped out of my comfort zone it was probably when i went to a b…" at bounding box center [829, 366] width 407 height 426
click at [856, 224] on textarea "A time when i stepped out of my comfort zone it was probably when i went to a b…" at bounding box center [829, 366] width 407 height 426
drag, startPoint x: 891, startPoint y: 201, endPoint x: 1013, endPoint y: 220, distance: 122.5
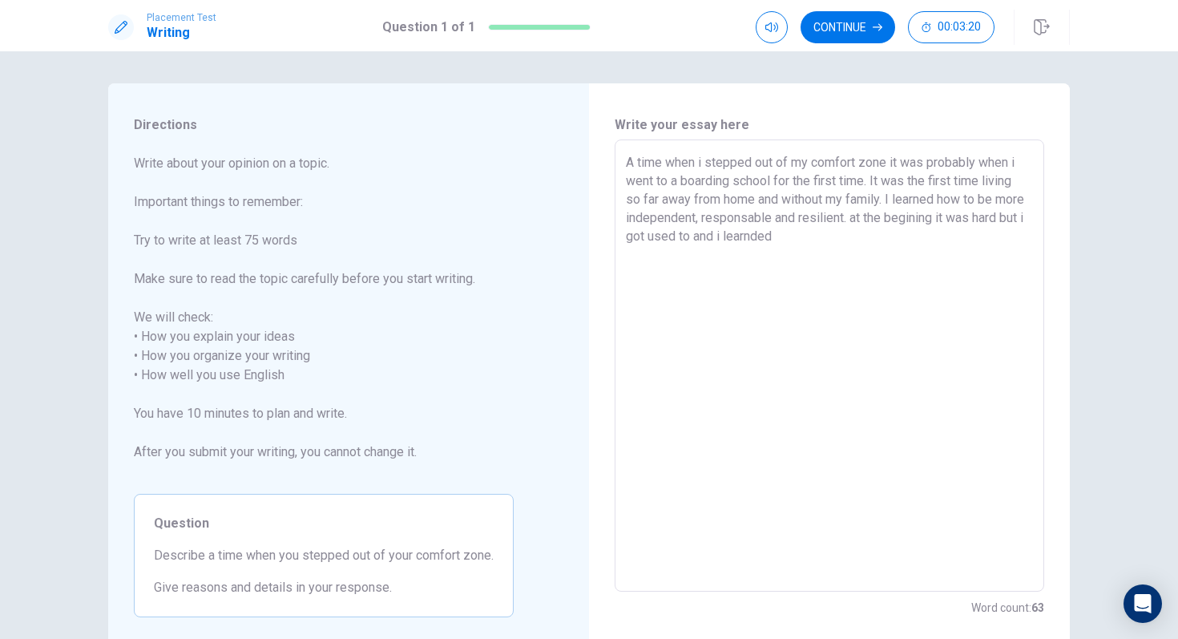
click at [961, 220] on textarea "A time when i stepped out of my comfort zone it was probably when i went to a b…" at bounding box center [829, 366] width 407 height 426
click at [915, 224] on textarea "A time when i stepped out of my comfort zone it was probably when i went to a b…" at bounding box center [829, 366] width 407 height 426
drag, startPoint x: 890, startPoint y: 200, endPoint x: 882, endPoint y: 216, distance: 18.6
click at [882, 216] on textarea "A time when i stepped out of my comfort zone it was probably when i went to a b…" at bounding box center [829, 366] width 407 height 426
click at [829, 226] on textarea "A time when i stepped out of my comfort zone it was probably when i went to a b…" at bounding box center [829, 366] width 407 height 426
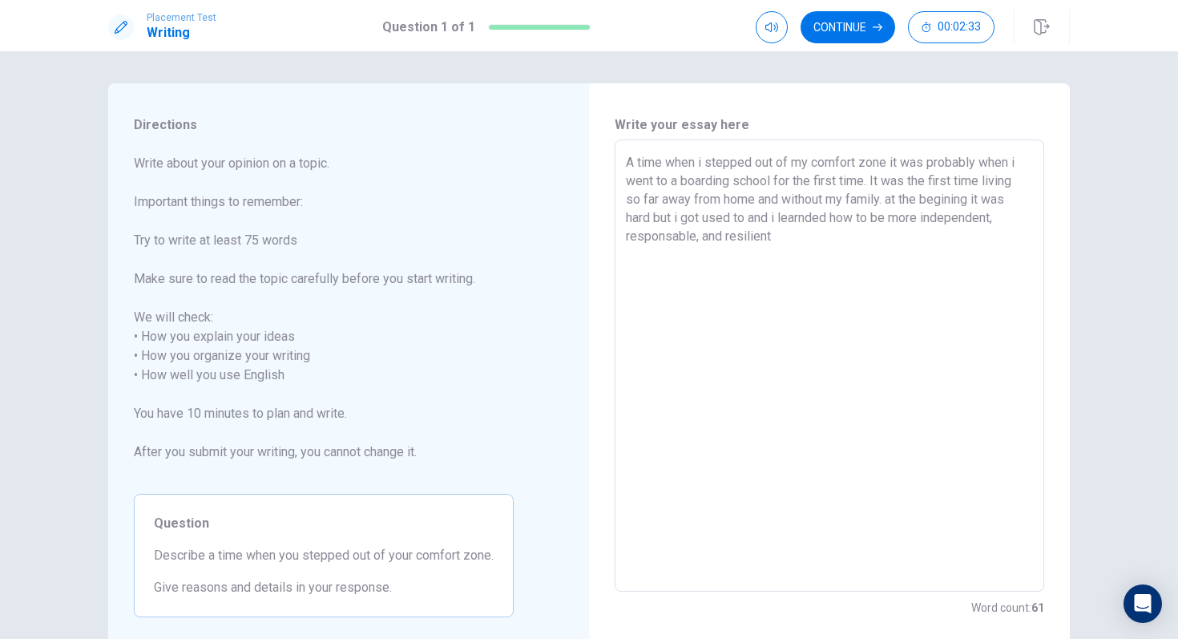
click at [650, 217] on textarea "A time when i stepped out of my comfort zone it was probably when i went to a b…" at bounding box center [829, 366] width 407 height 426
click at [961, 238] on textarea "A time when i stepped out of my comfort zone it was probably when i went to a b…" at bounding box center [829, 366] width 407 height 426
click at [940, 222] on textarea "A time when i stepped out of my comfort zone it was probably when i went to a b…" at bounding box center [829, 366] width 407 height 426
click at [961, 218] on textarea "A time when i stepped out of my comfort zone it was probably when i went to a b…" at bounding box center [829, 366] width 407 height 426
click at [823, 238] on textarea "A time when i stepped out of my comfort zone it was probably when i went to a b…" at bounding box center [829, 366] width 407 height 426
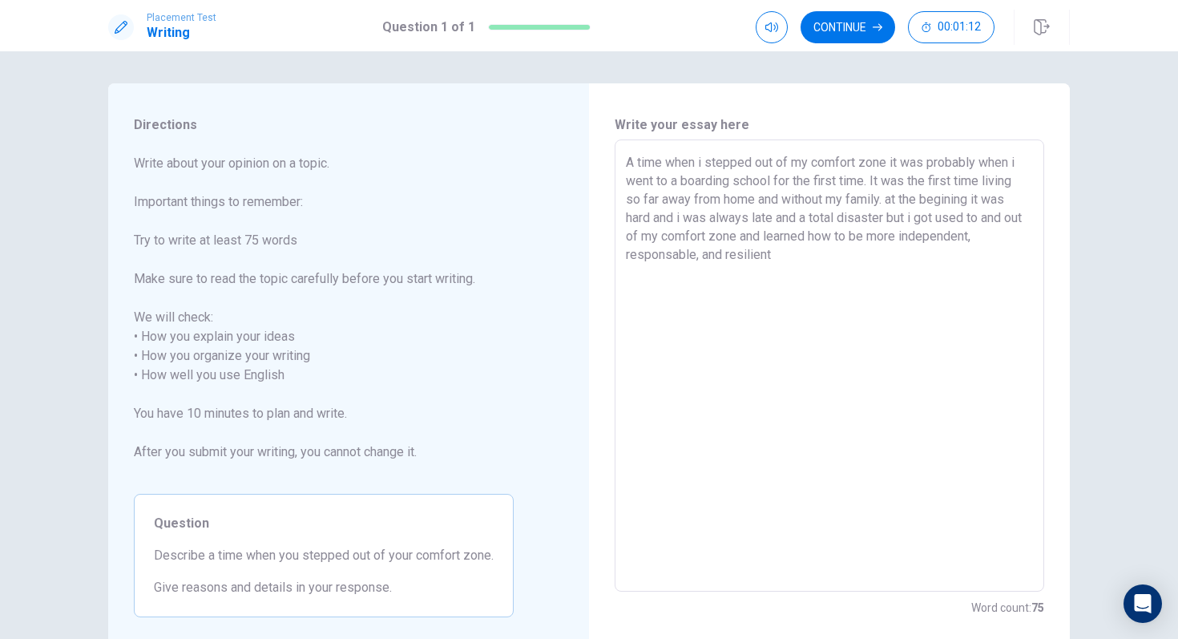
click at [850, 256] on textarea "A time when i stepped out of my comfort zone it was probably when i went to a b…" at bounding box center [829, 366] width 407 height 426
click at [835, 23] on button "Continue" at bounding box center [848, 27] width 95 height 32
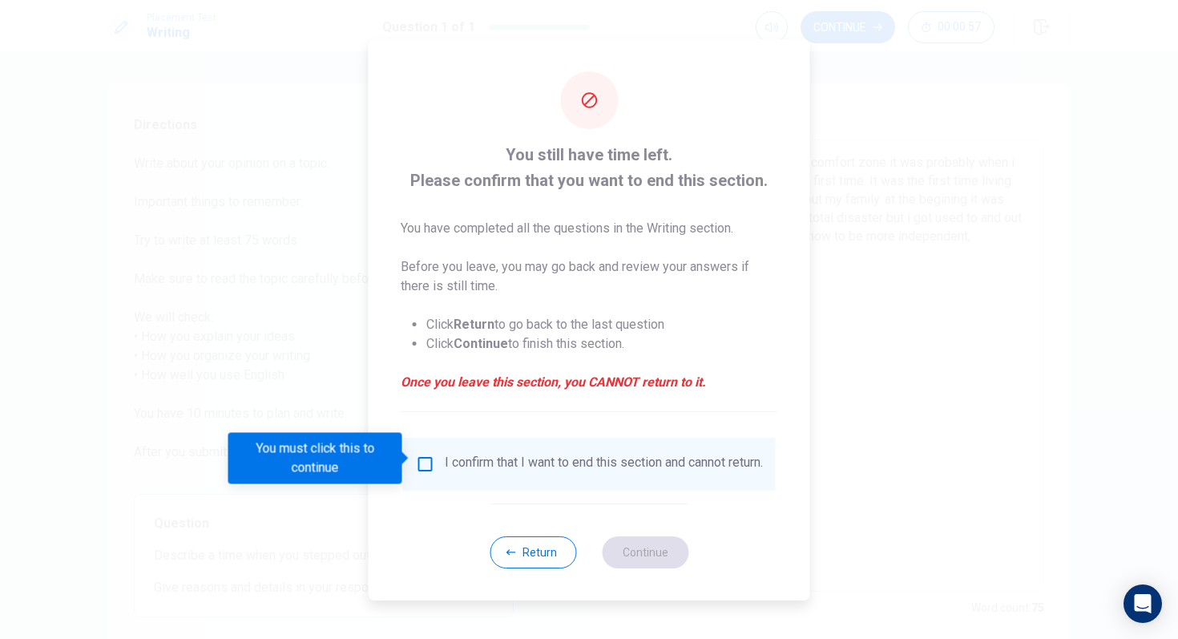
click at [422, 455] on input "You must click this to continue" at bounding box center [425, 464] width 19 height 19
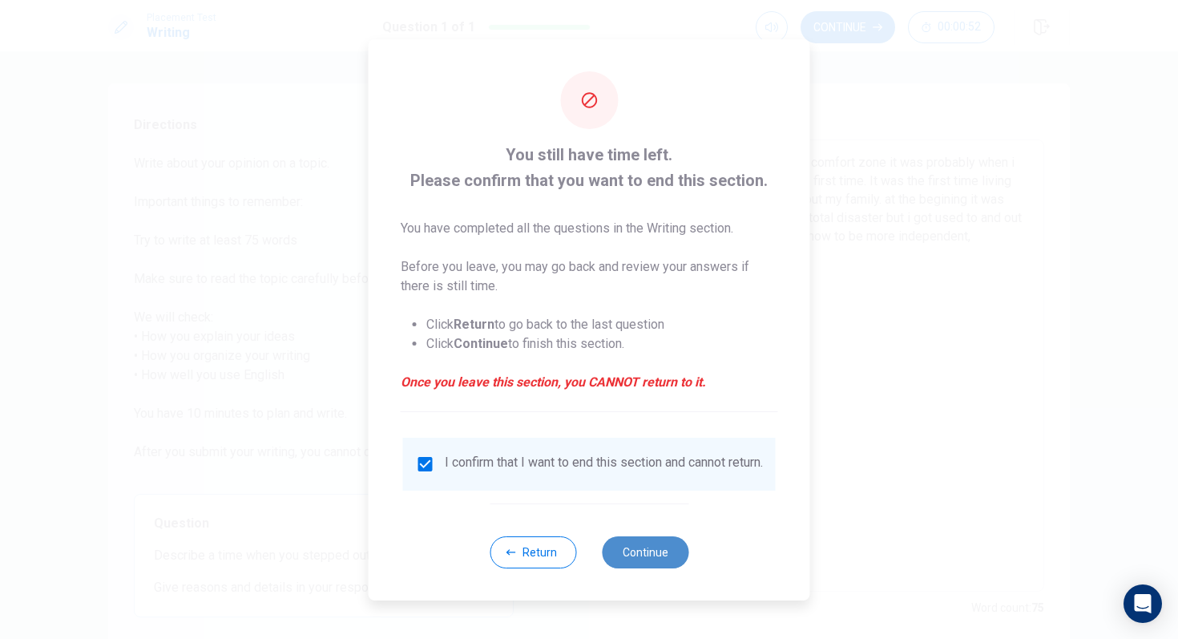
click at [669, 535] on button "Continue" at bounding box center [645, 552] width 87 height 32
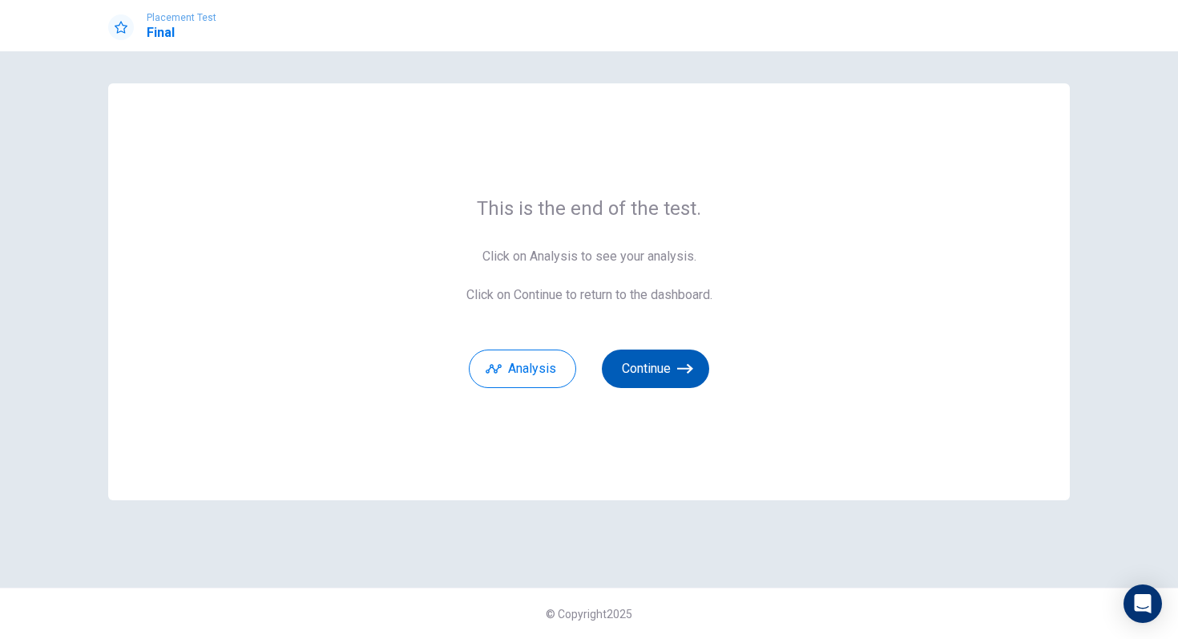
click at [649, 374] on button "Continue" at bounding box center [655, 369] width 107 height 38
